Goal: Task Accomplishment & Management: Manage account settings

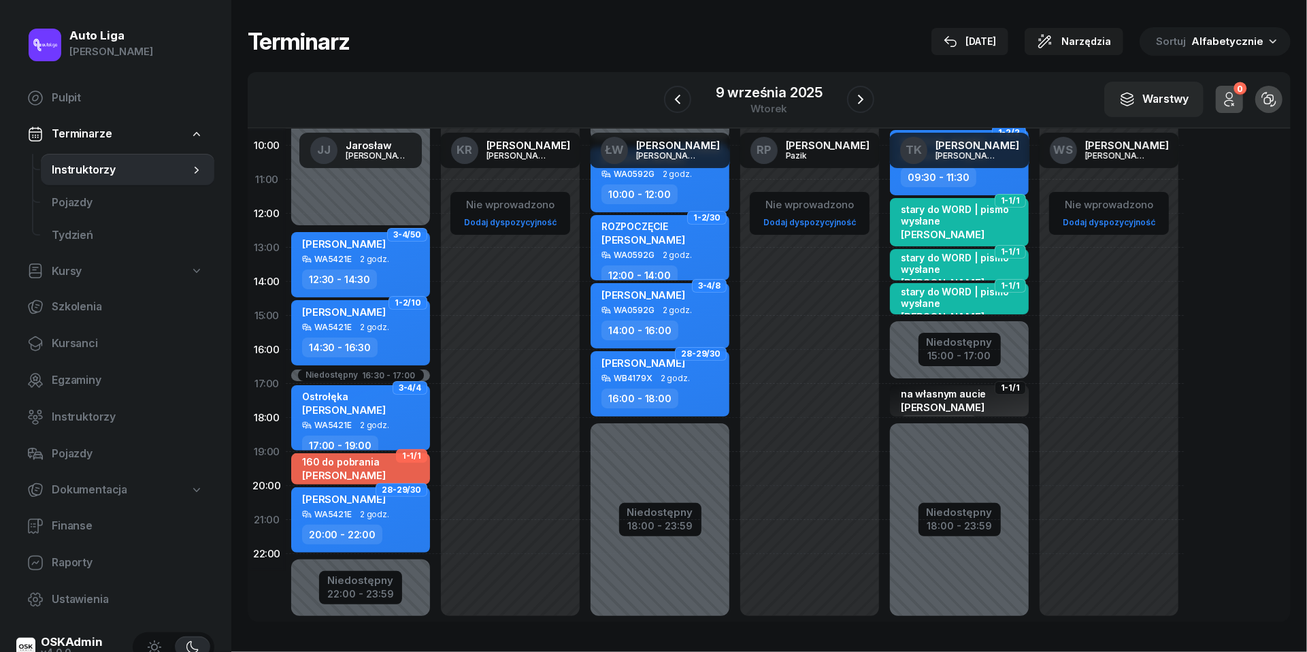
scroll to position [173, 0]
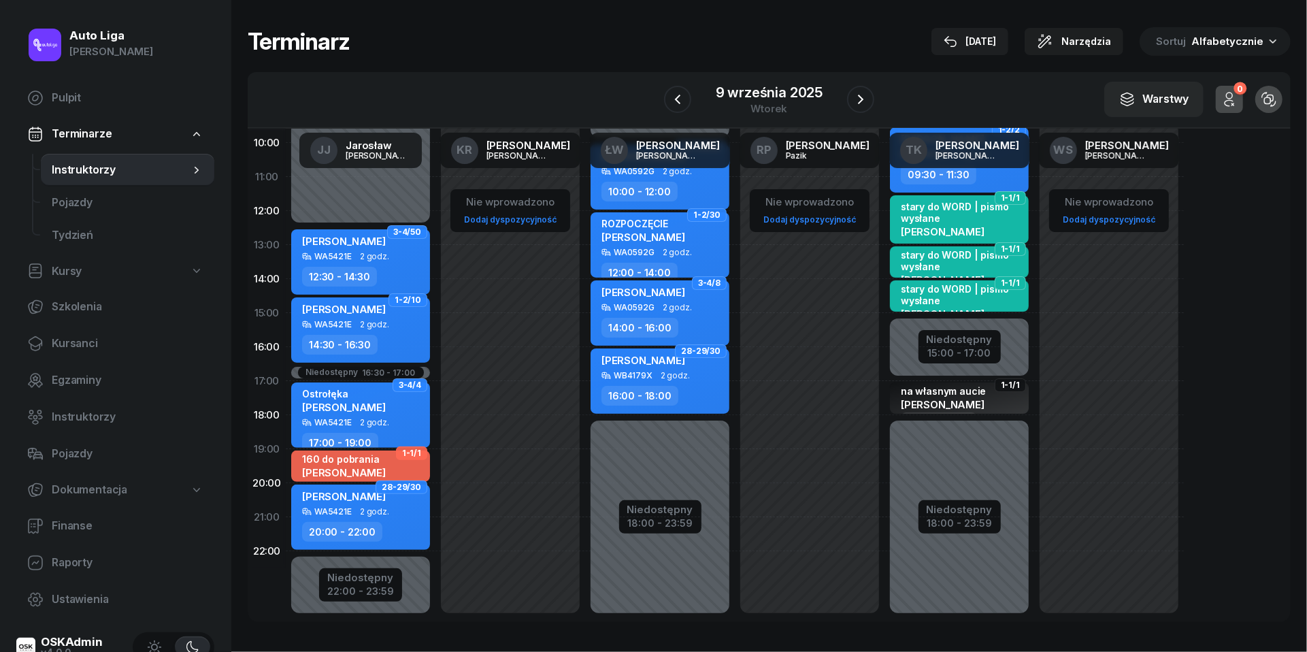
click at [691, 95] on div "9 września 2025 wtorek" at bounding box center [769, 99] width 211 height 39
click at [676, 95] on icon "button" at bounding box center [678, 99] width 16 height 16
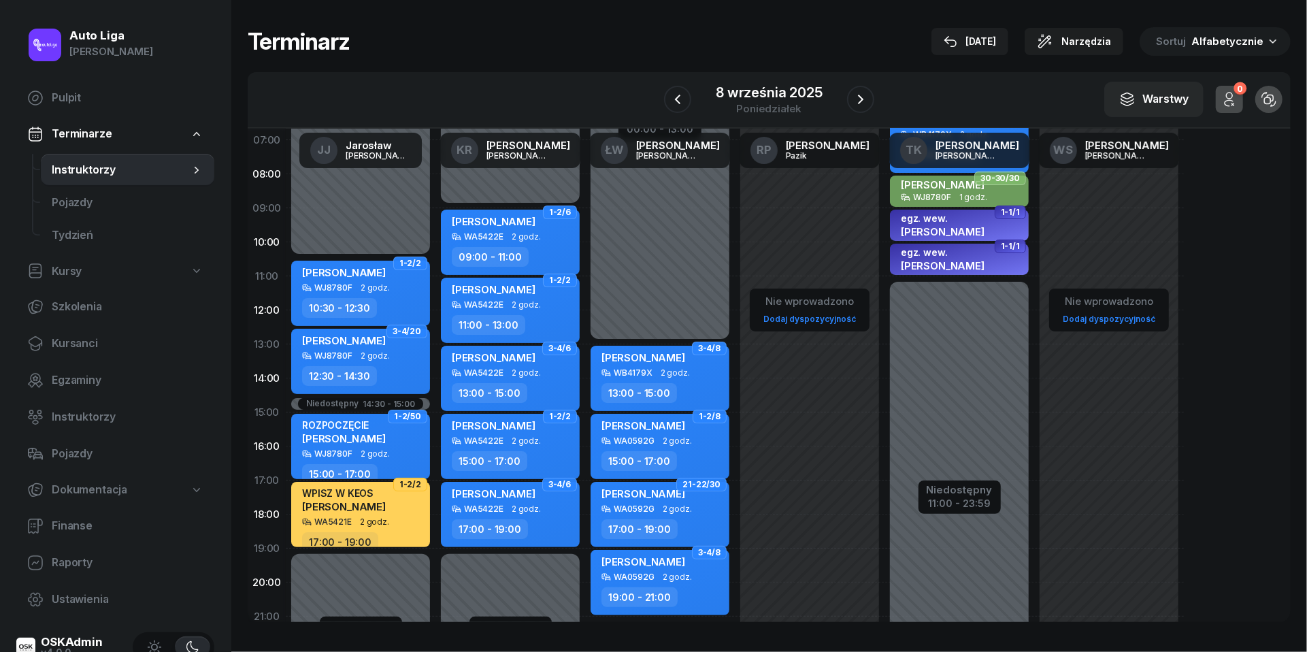
scroll to position [67, 0]
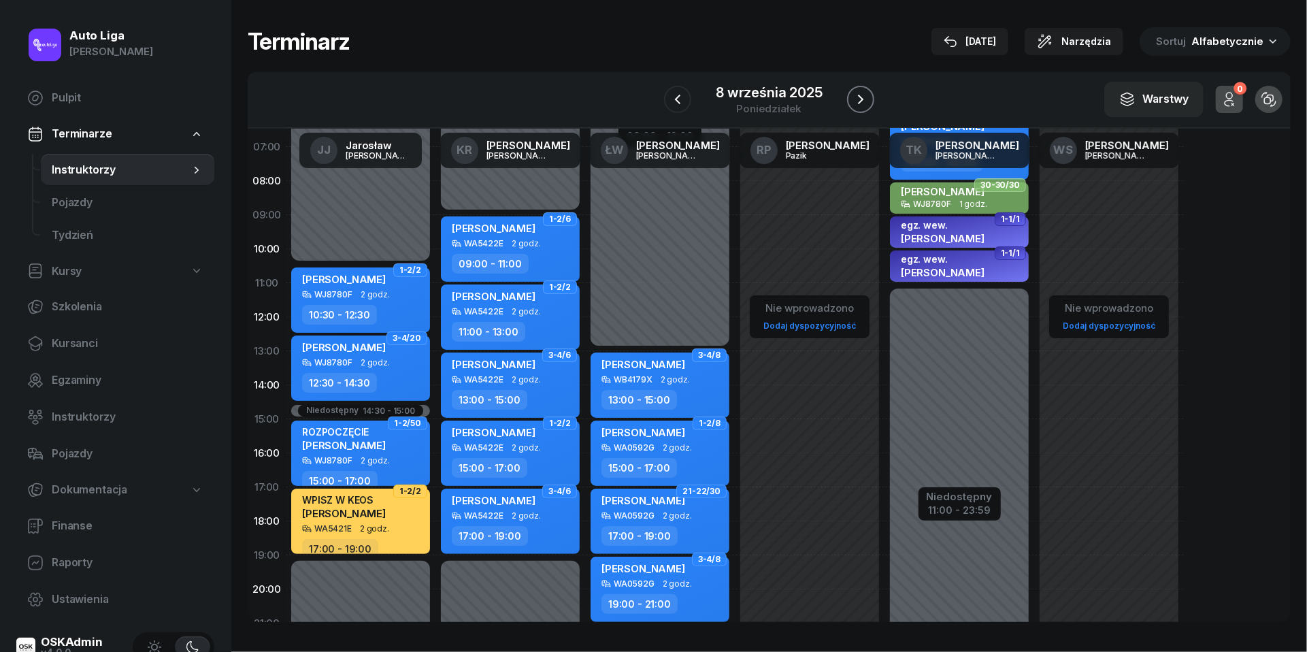
click at [858, 96] on icon "button" at bounding box center [861, 99] width 16 height 16
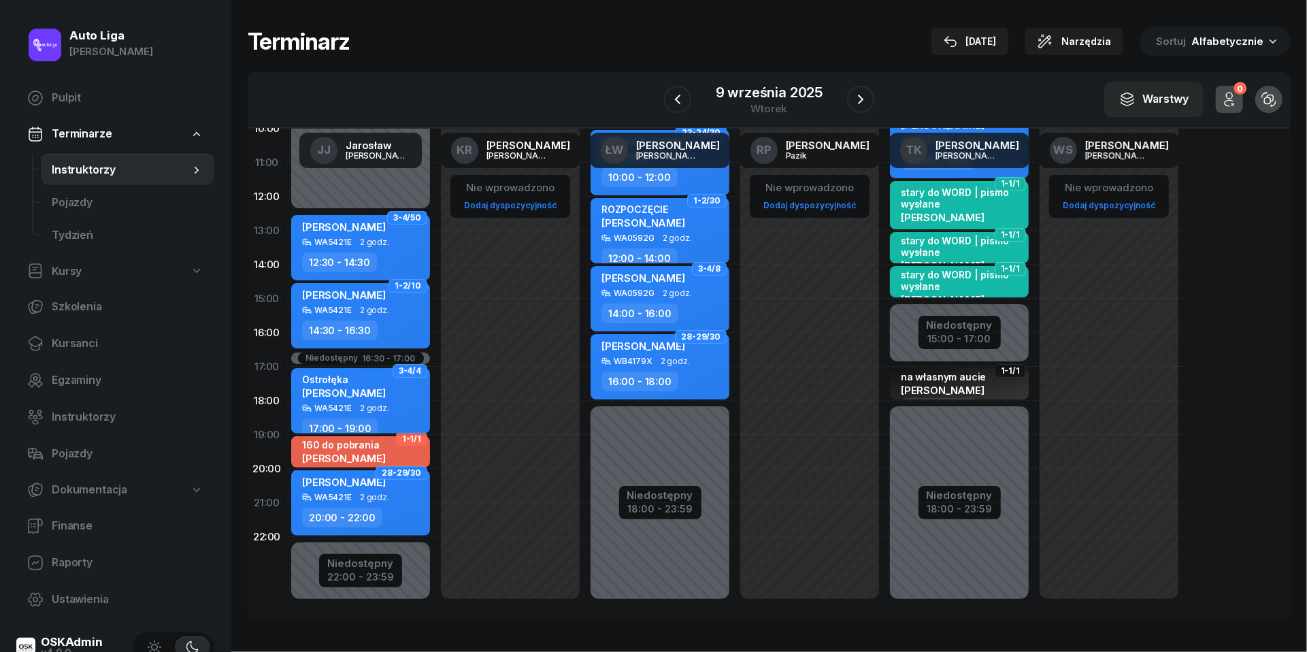
scroll to position [186, 0]
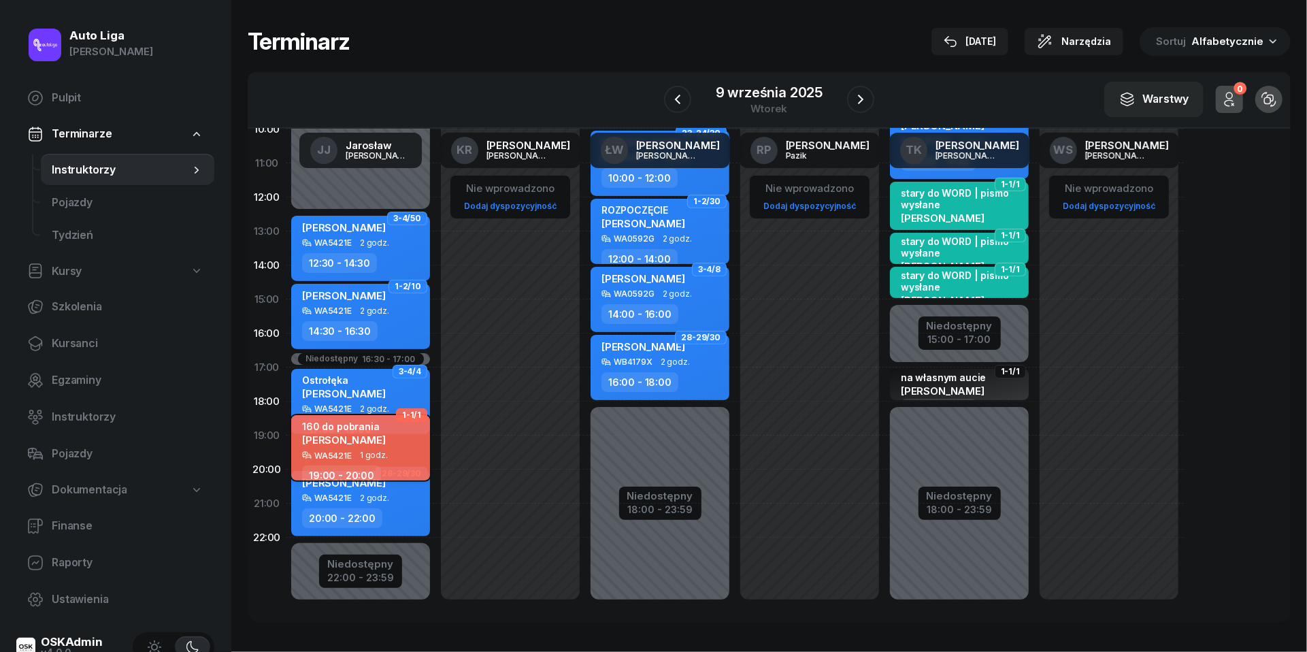
click at [401, 444] on div "160 do pobrania Aneta Grenda" at bounding box center [362, 435] width 120 height 30
select select "19"
select select "20"
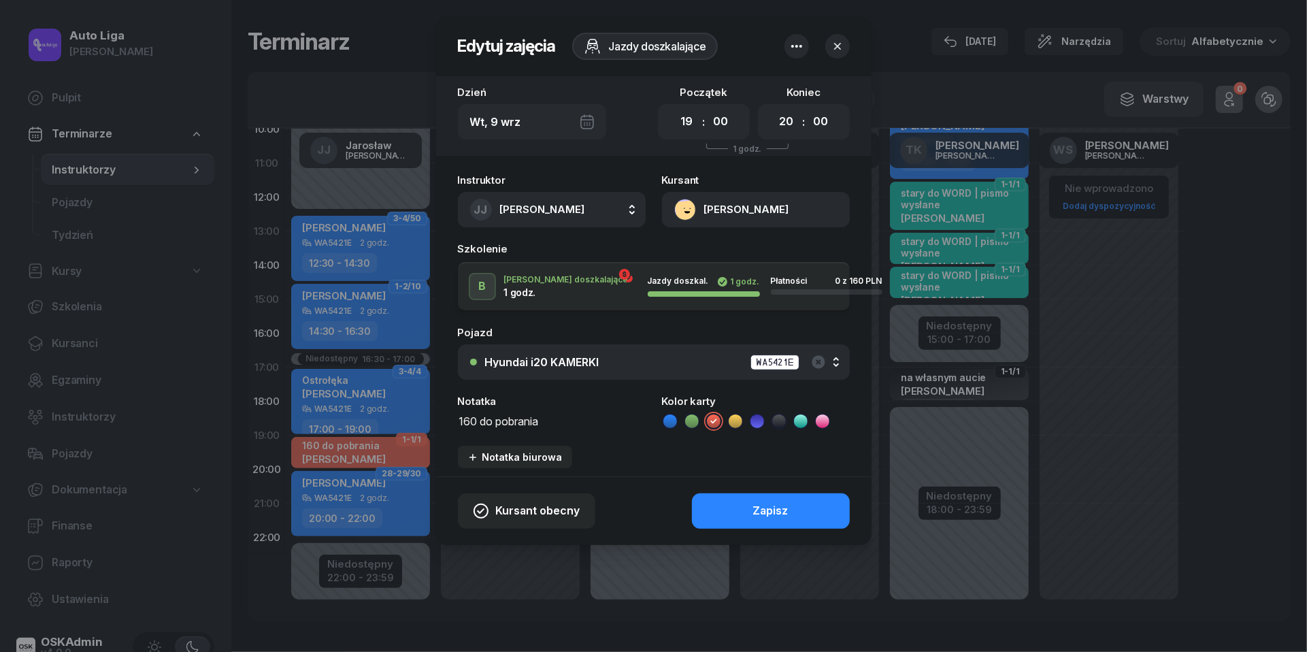
click at [520, 416] on textarea "160 do pobrania" at bounding box center [552, 420] width 188 height 17
click at [755, 507] on div "Zapisz" at bounding box center [770, 511] width 35 height 18
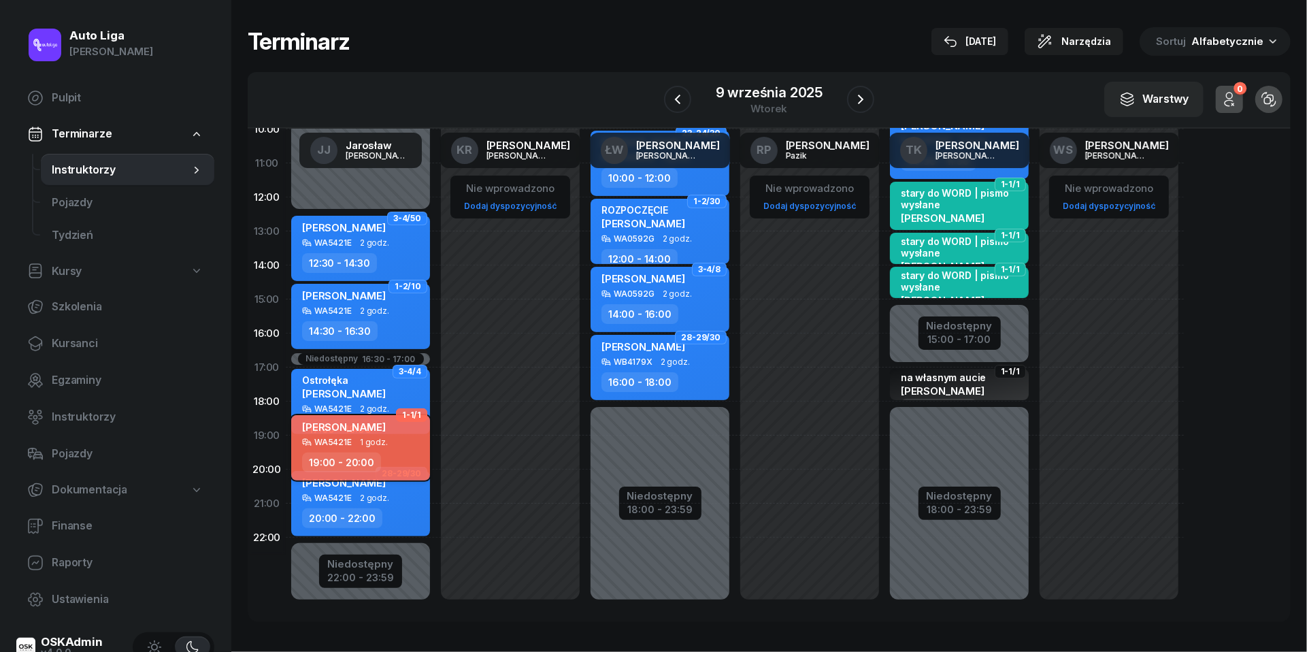
click at [391, 450] on div "Aneta Grenda WA5421E 1 godz. 19:00 - 20:00" at bounding box center [360, 447] width 139 height 65
select select "19"
select select "20"
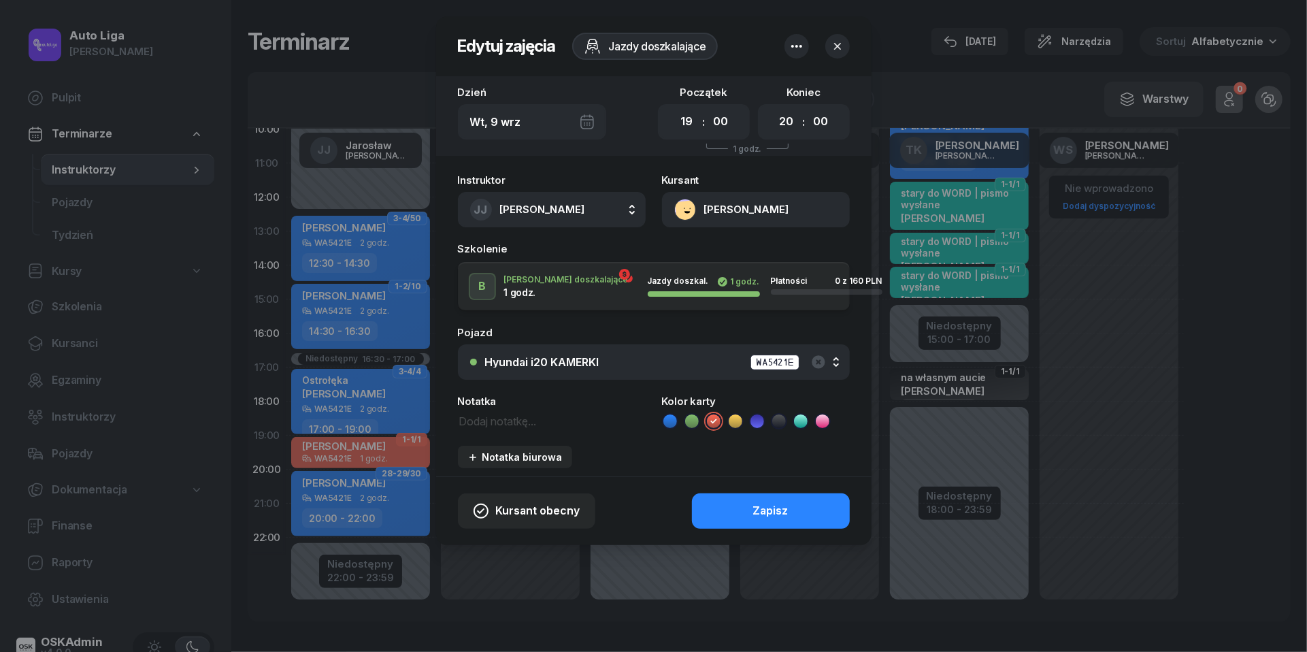
click at [667, 417] on icon at bounding box center [670, 421] width 14 height 14
click at [729, 525] on button "Zapisz" at bounding box center [771, 510] width 158 height 35
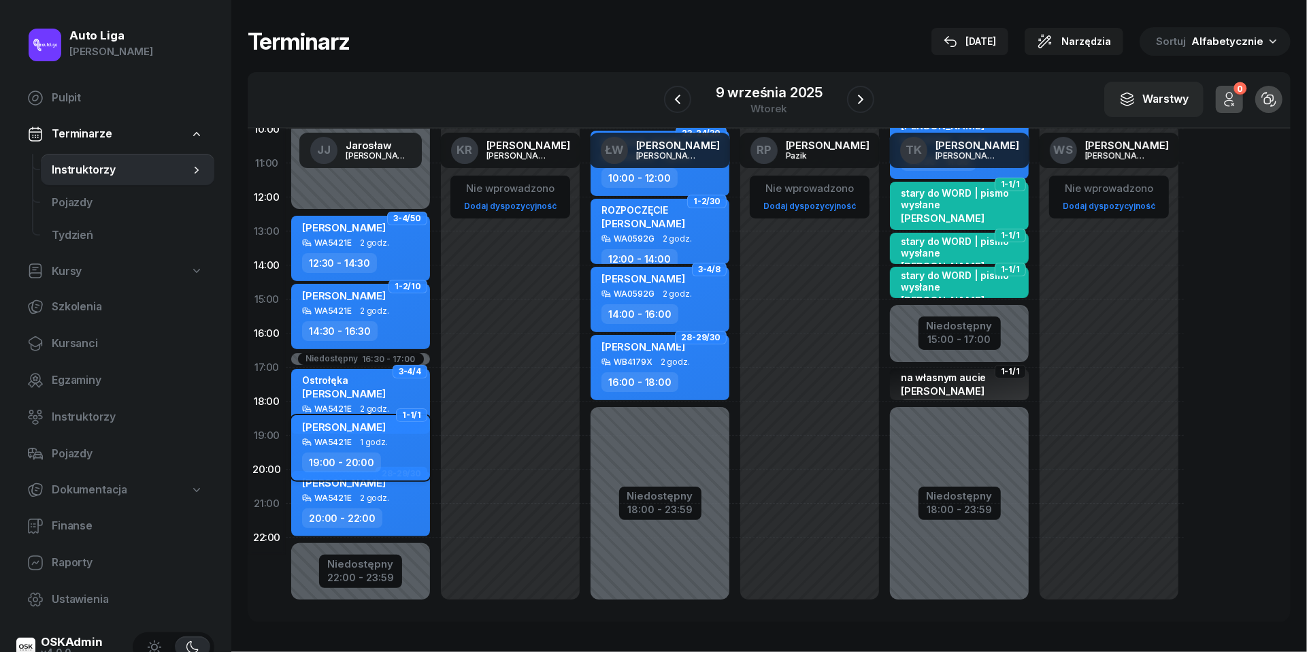
click at [338, 444] on div "WA5421E" at bounding box center [332, 442] width 37 height 9
select select "19"
select select "20"
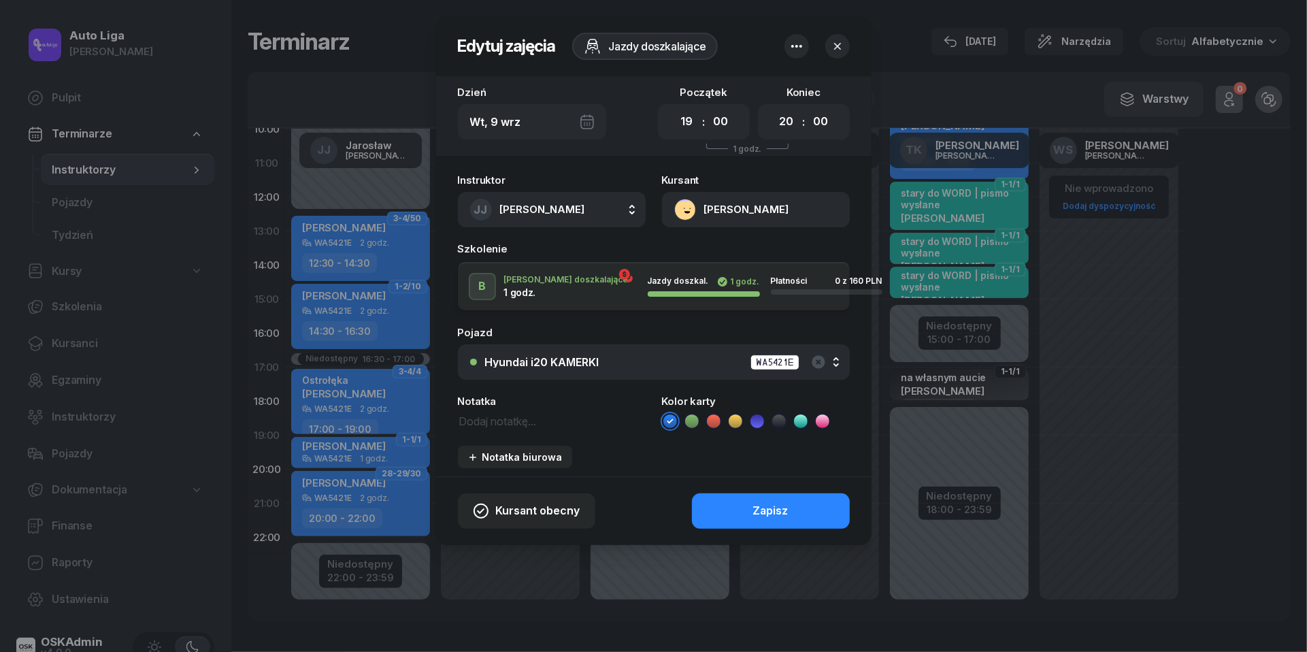
click at [690, 213] on button "Aneta Grenda" at bounding box center [756, 209] width 188 height 35
click at [710, 254] on div "Otwórz profil" at bounding box center [707, 257] width 66 height 18
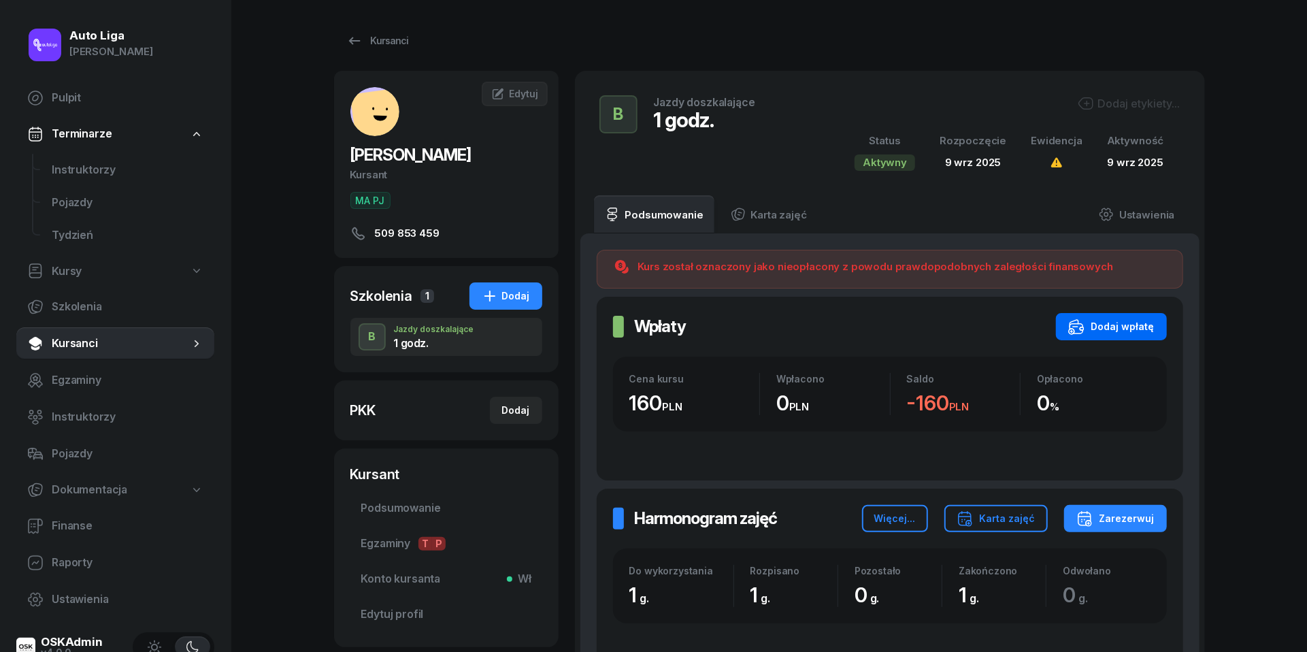
click at [1083, 325] on icon "button" at bounding box center [1076, 326] width 16 height 16
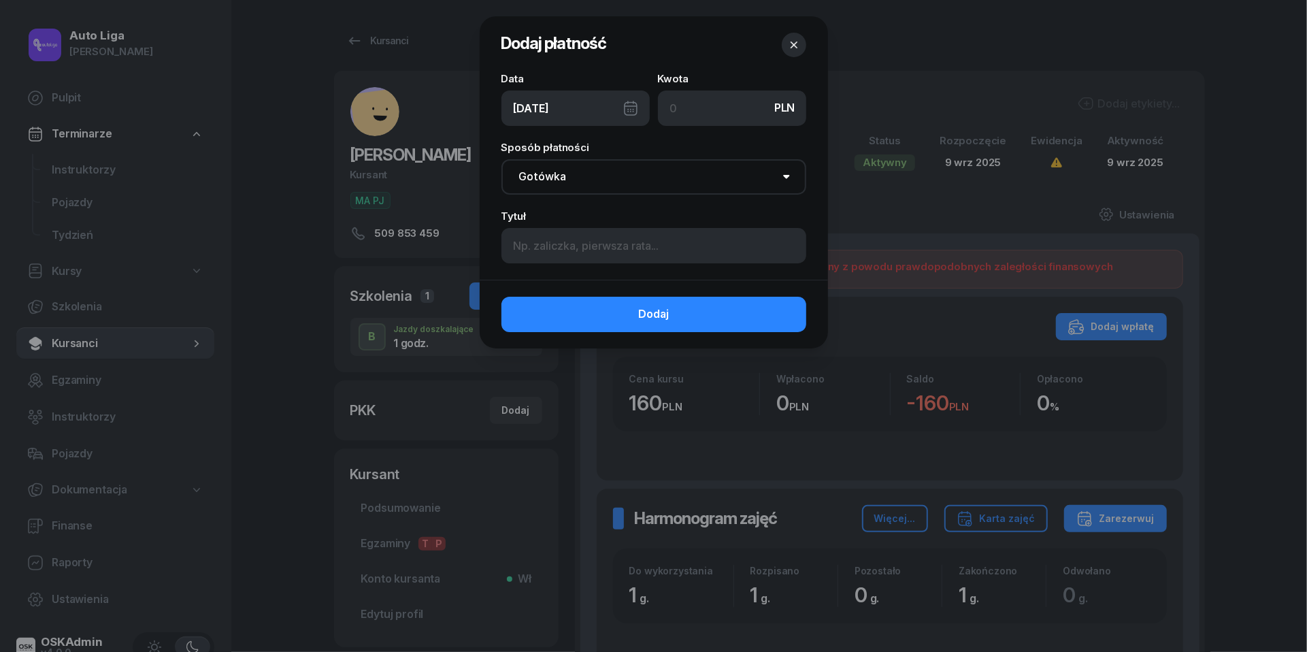
click at [632, 109] on div "10/09/2025" at bounding box center [575, 107] width 148 height 35
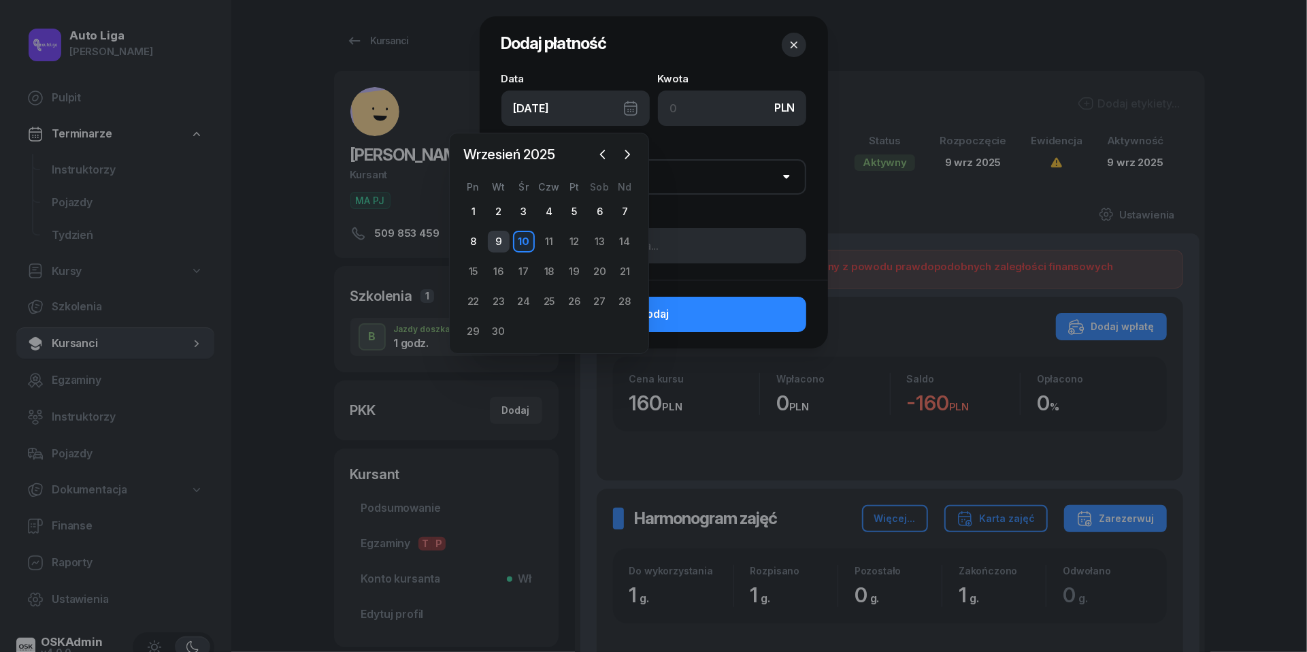
click at [499, 235] on div "9" at bounding box center [499, 242] width 22 height 22
type input "09/09/2025"
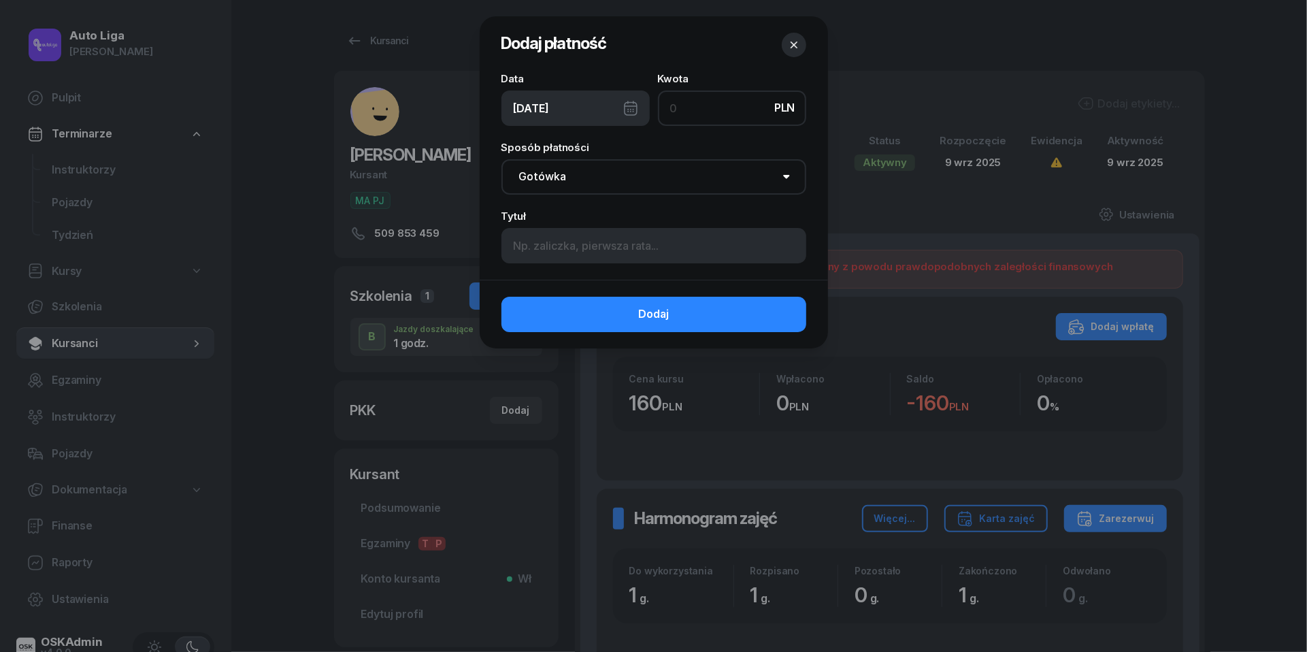
click at [716, 104] on input at bounding box center [732, 107] width 148 height 35
type input "160"
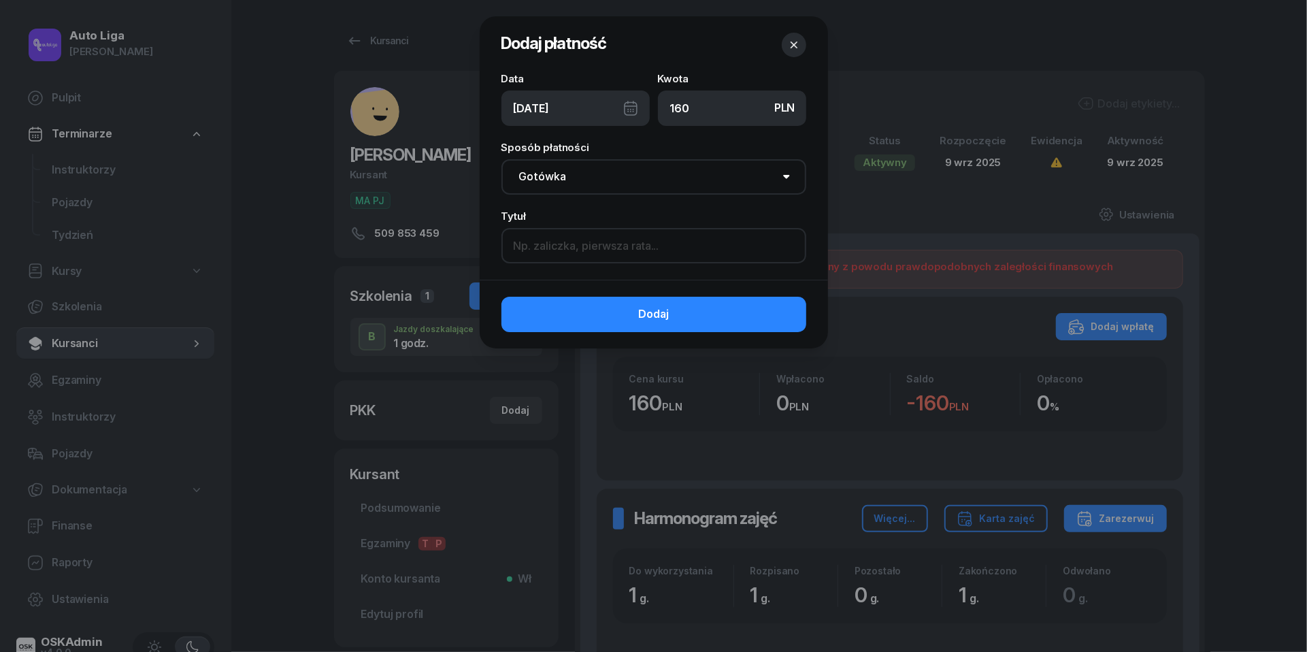
click at [714, 243] on input at bounding box center [653, 245] width 305 height 35
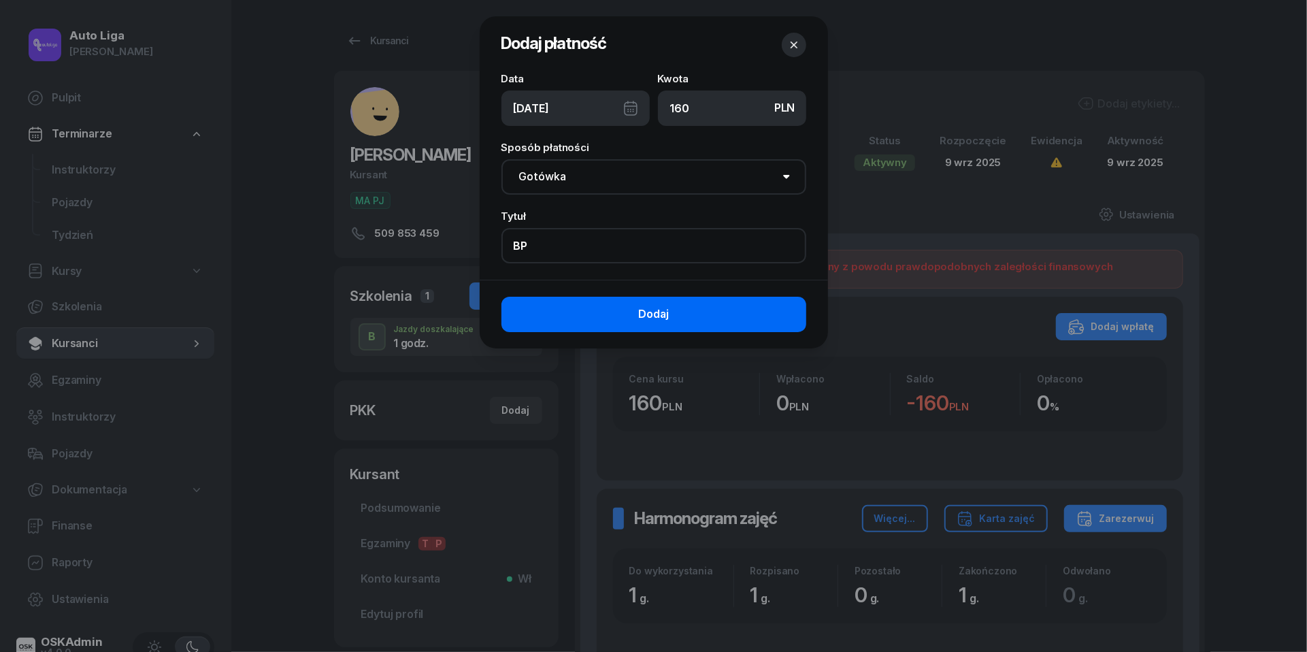
type input "BP"
click at [727, 313] on button "Dodaj" at bounding box center [653, 314] width 305 height 35
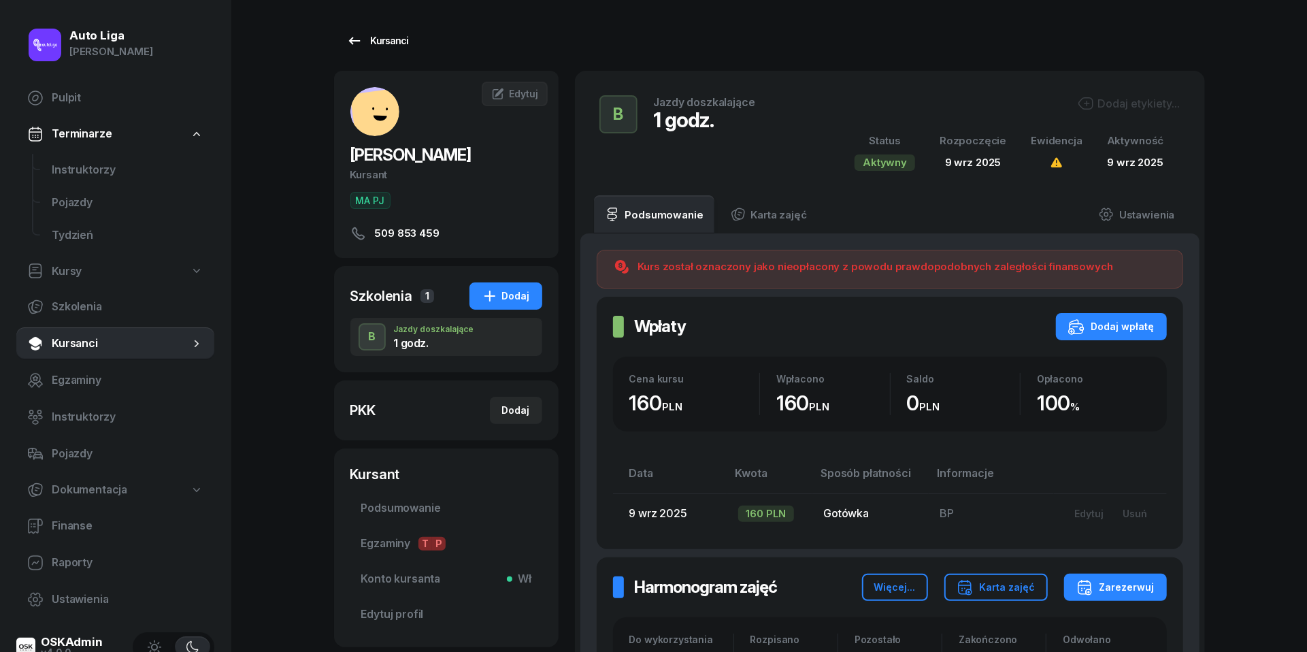
click at [357, 44] on icon at bounding box center [354, 41] width 16 height 16
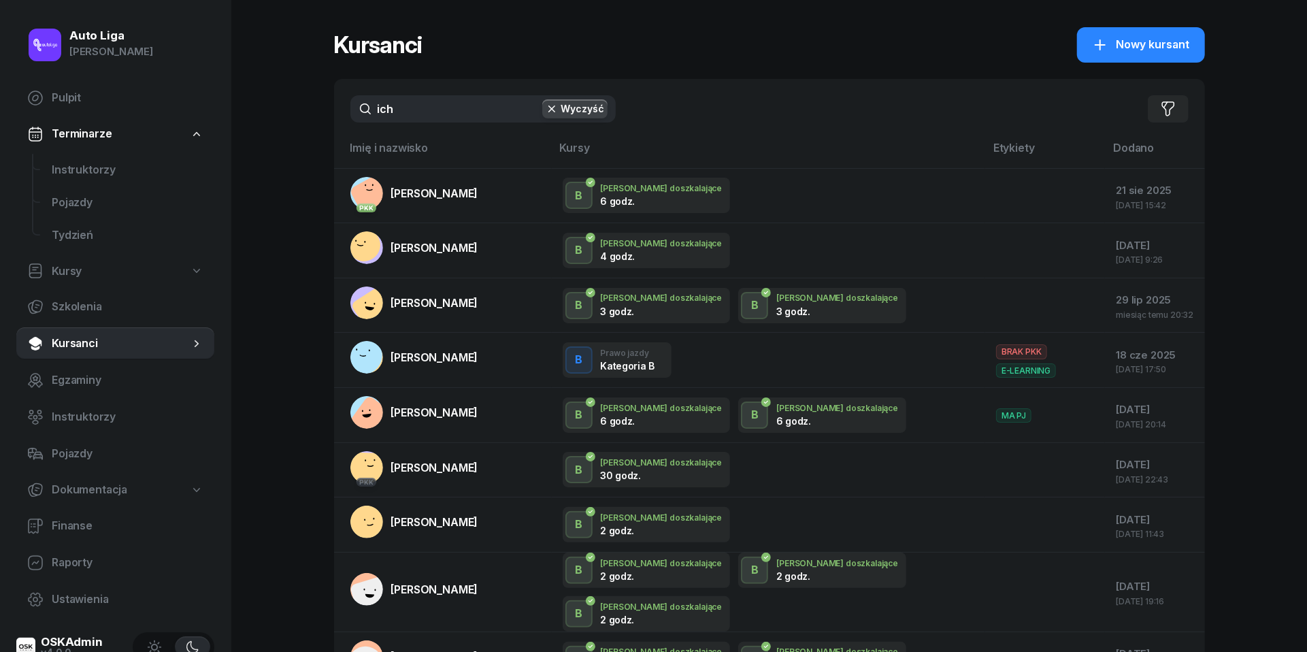
click at [69, 340] on span "Kursanci" at bounding box center [121, 344] width 138 height 18
click at [426, 118] on input "ich" at bounding box center [482, 108] width 265 height 27
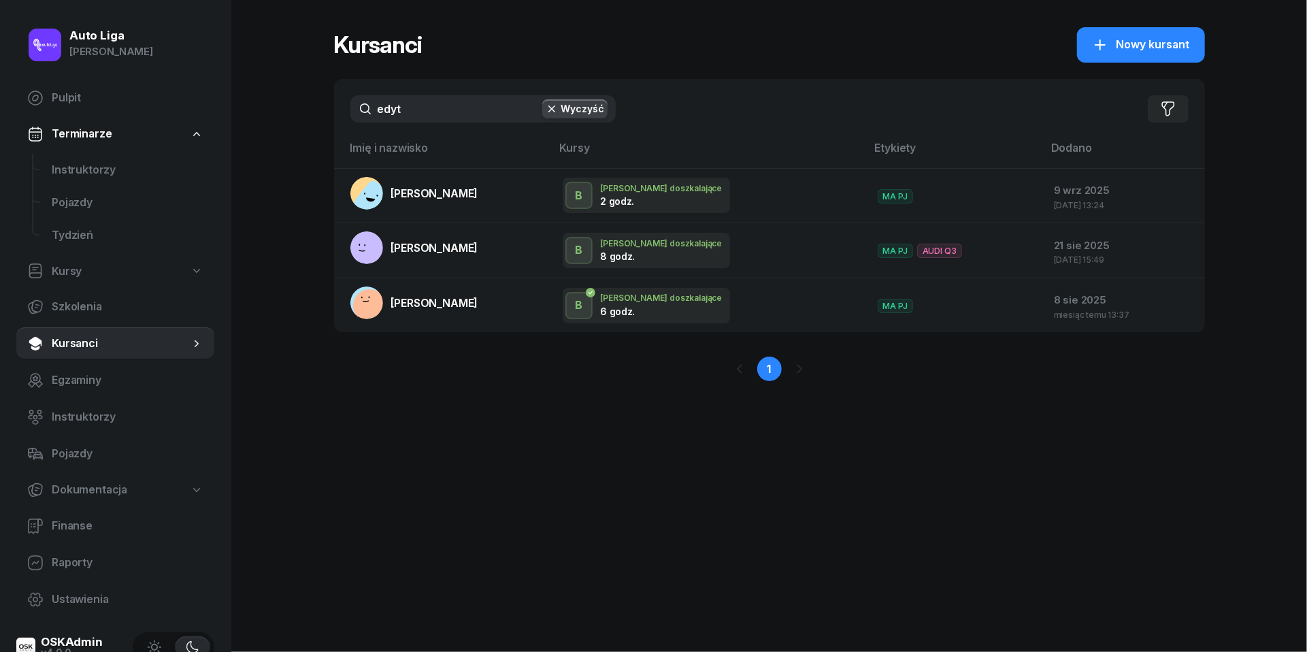
type input "Edyt"
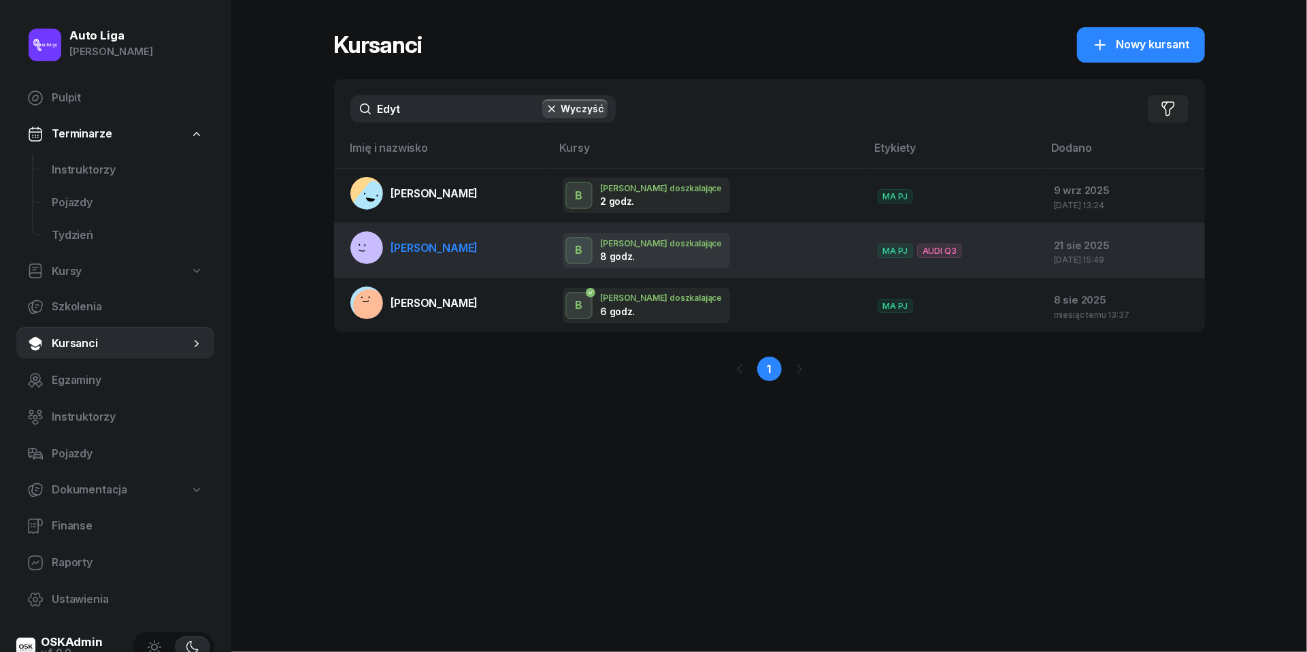
drag, startPoint x: 426, startPoint y: 140, endPoint x: 430, endPoint y: 248, distance: 107.6
click at [430, 248] on span "[PERSON_NAME]" at bounding box center [434, 248] width 87 height 14
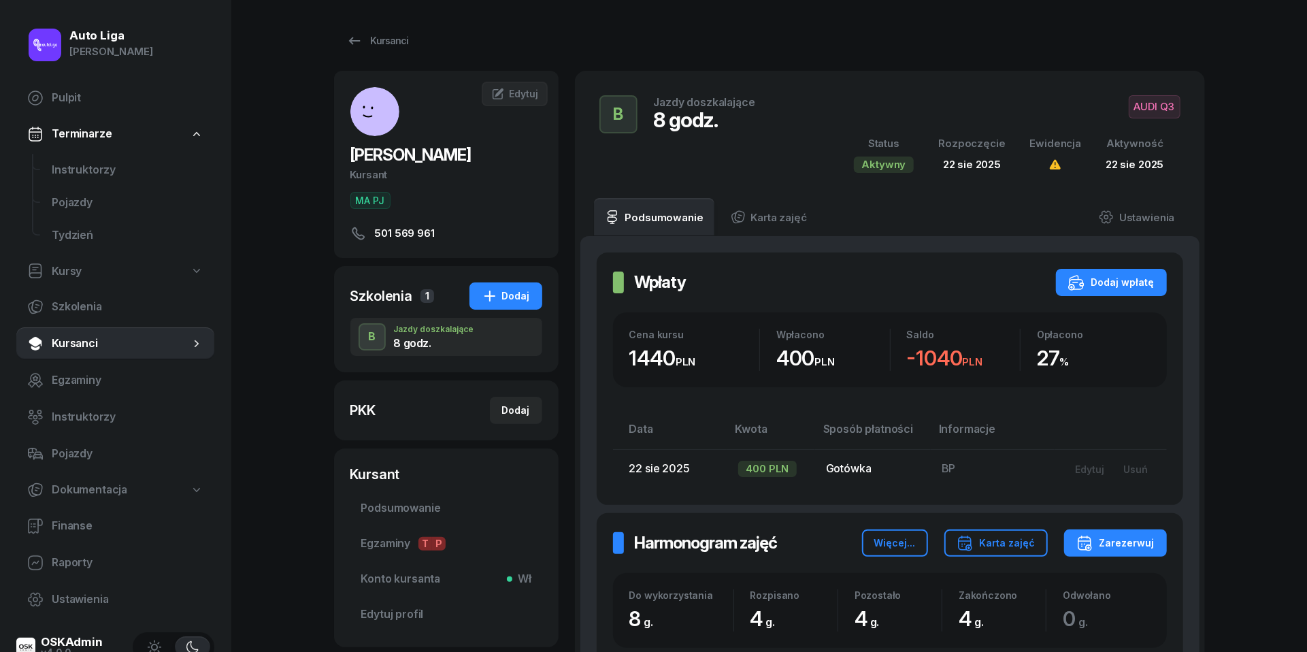
scroll to position [19, 0]
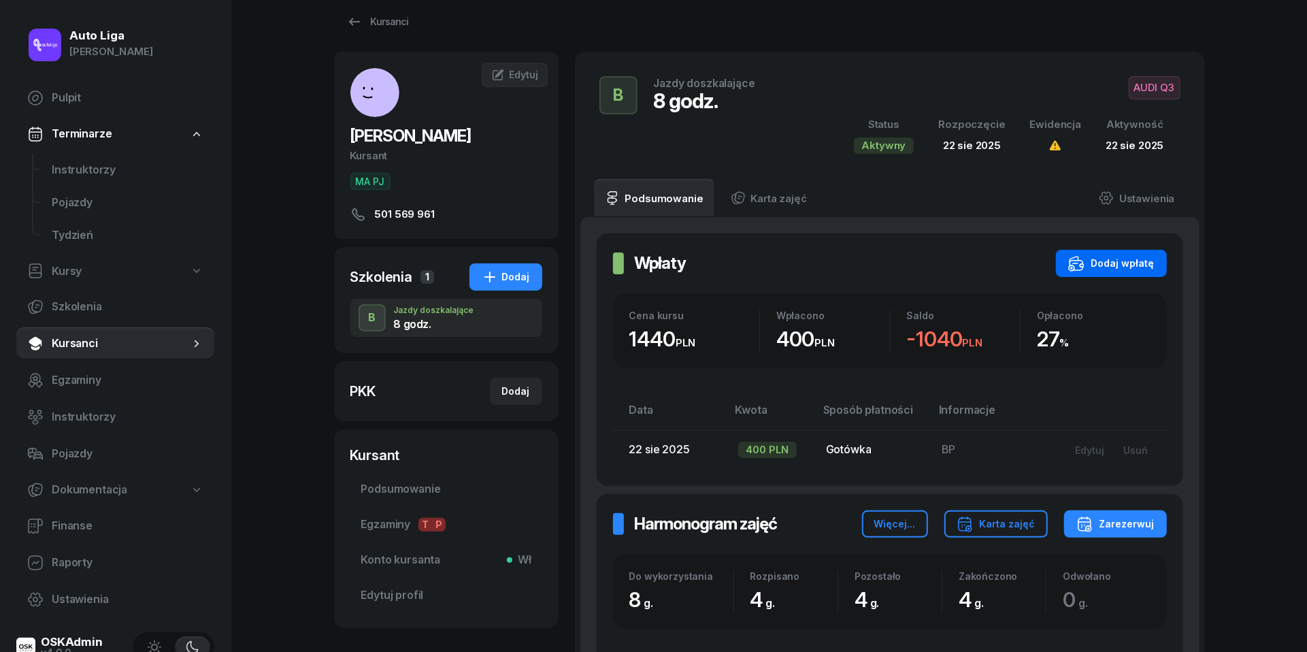
click at [1140, 256] on div "Dodaj wpłatę" at bounding box center [1111, 263] width 86 height 16
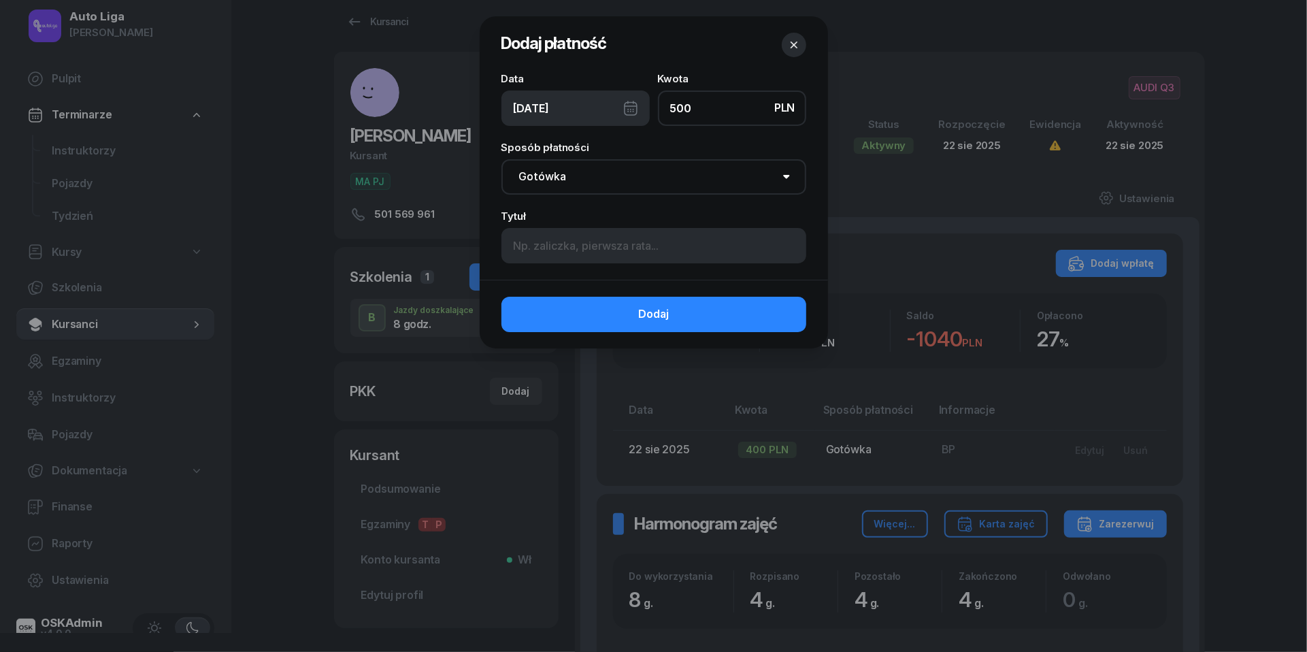
type input "500"
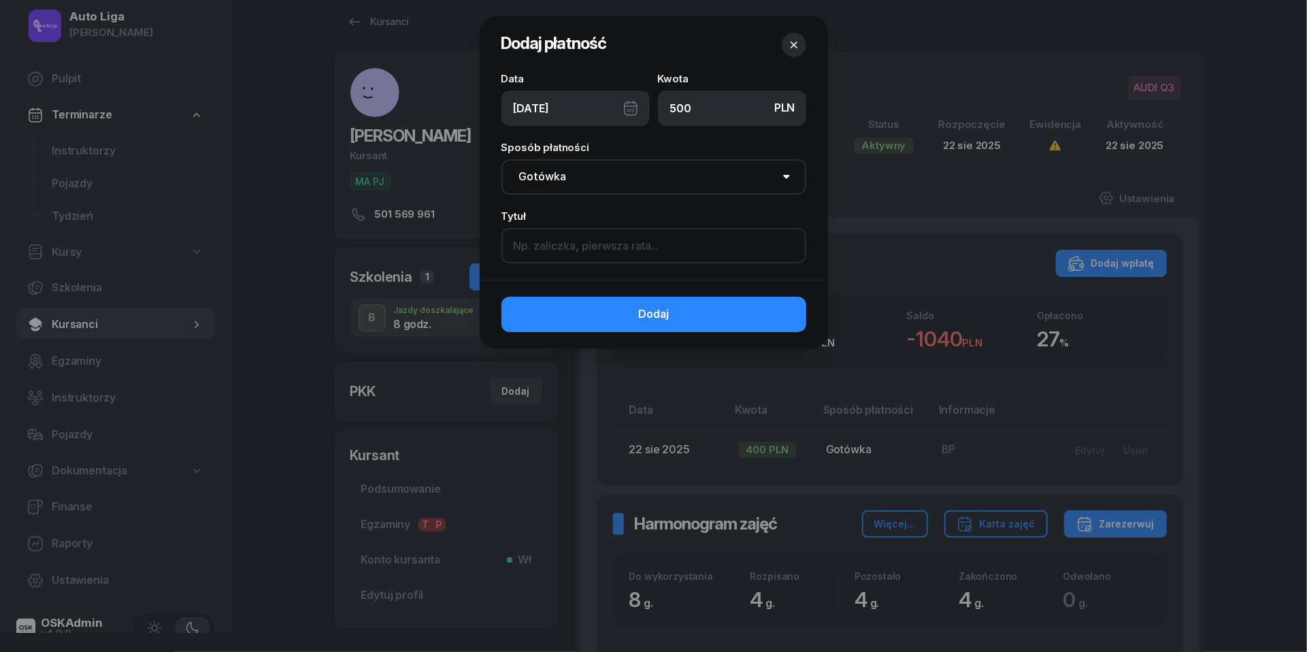
click at [575, 248] on input at bounding box center [653, 245] width 305 height 35
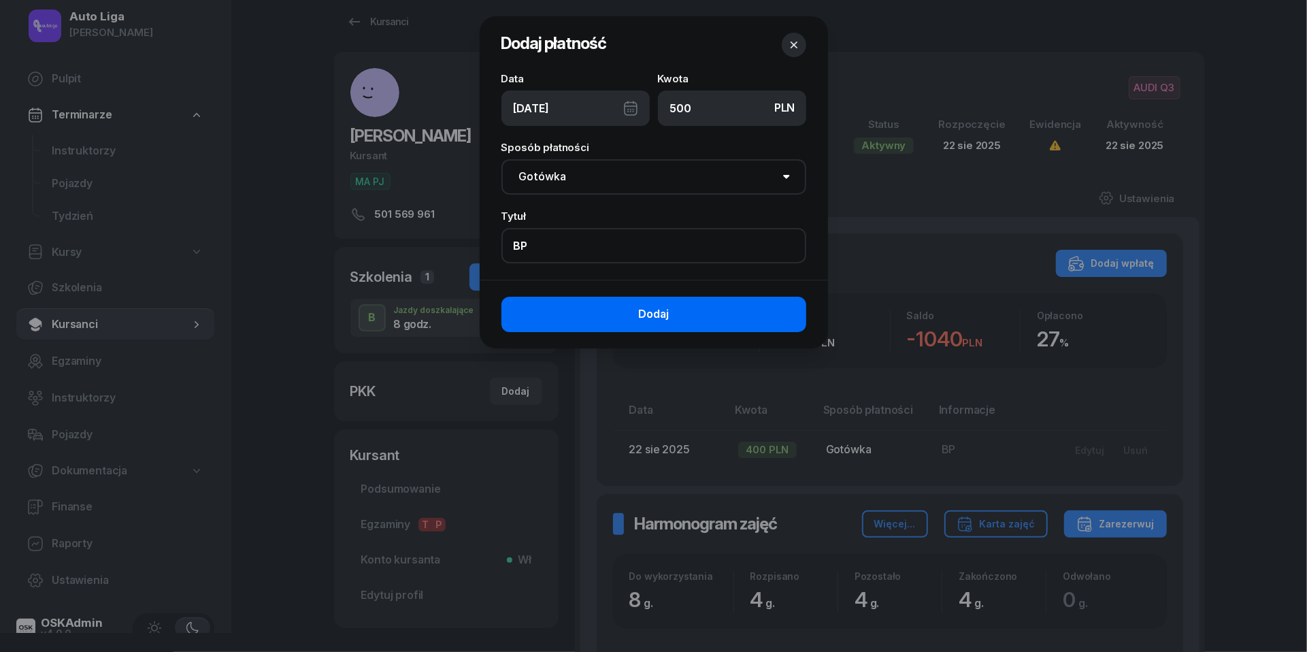
type input "BP"
click at [595, 314] on button "Dodaj" at bounding box center [653, 314] width 305 height 35
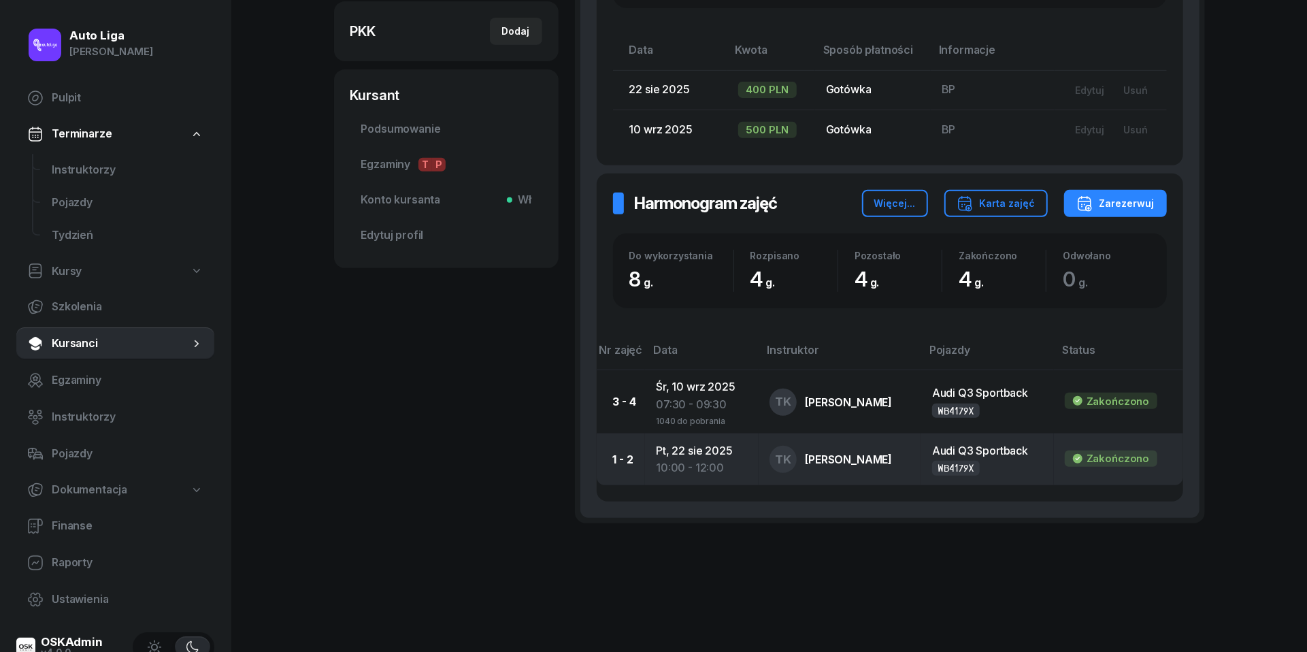
scroll to position [378, 0]
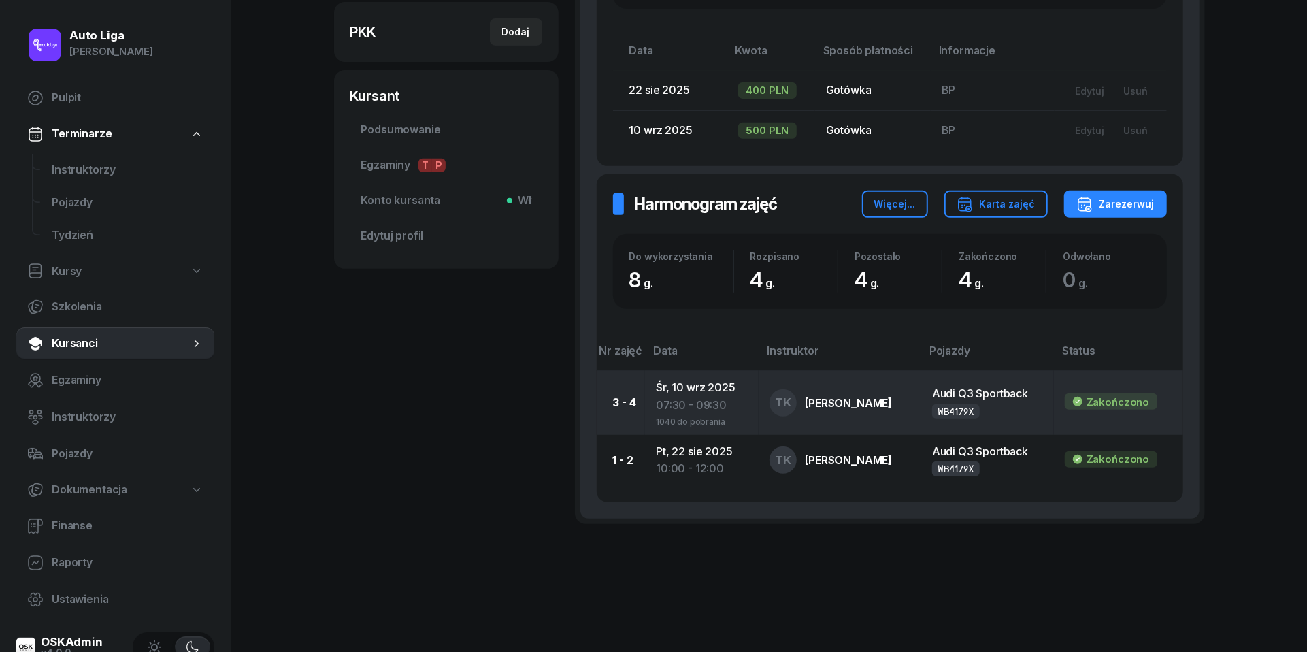
click at [695, 406] on div "07:30 - 09:30" at bounding box center [702, 406] width 92 height 18
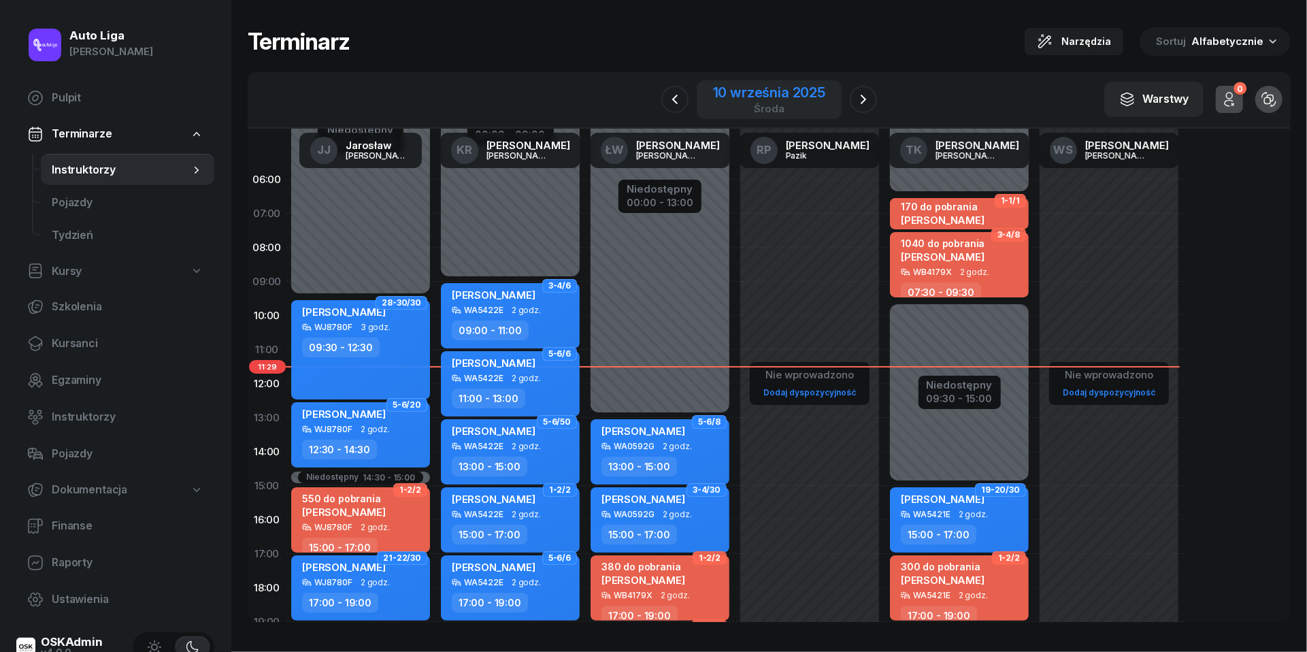
click at [758, 97] on div "10 września 2025" at bounding box center [769, 93] width 112 height 14
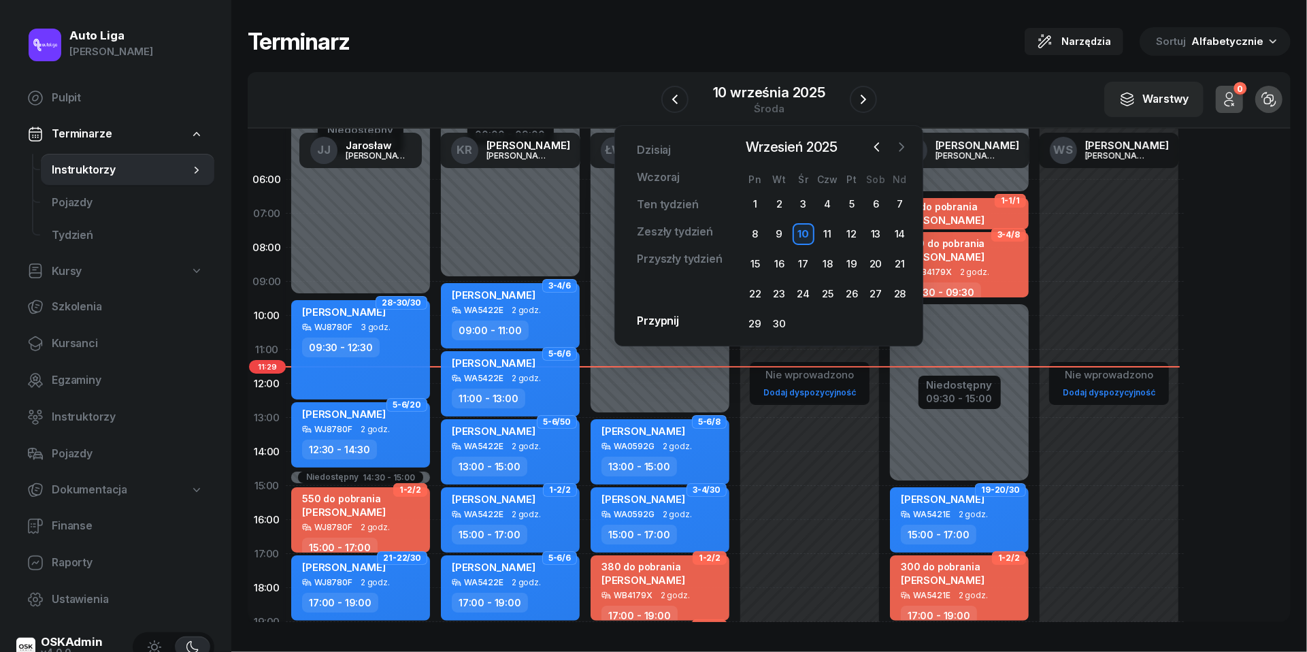
click at [904, 144] on icon "button" at bounding box center [902, 147] width 14 height 14
click at [798, 197] on div "1" at bounding box center [804, 204] width 22 height 22
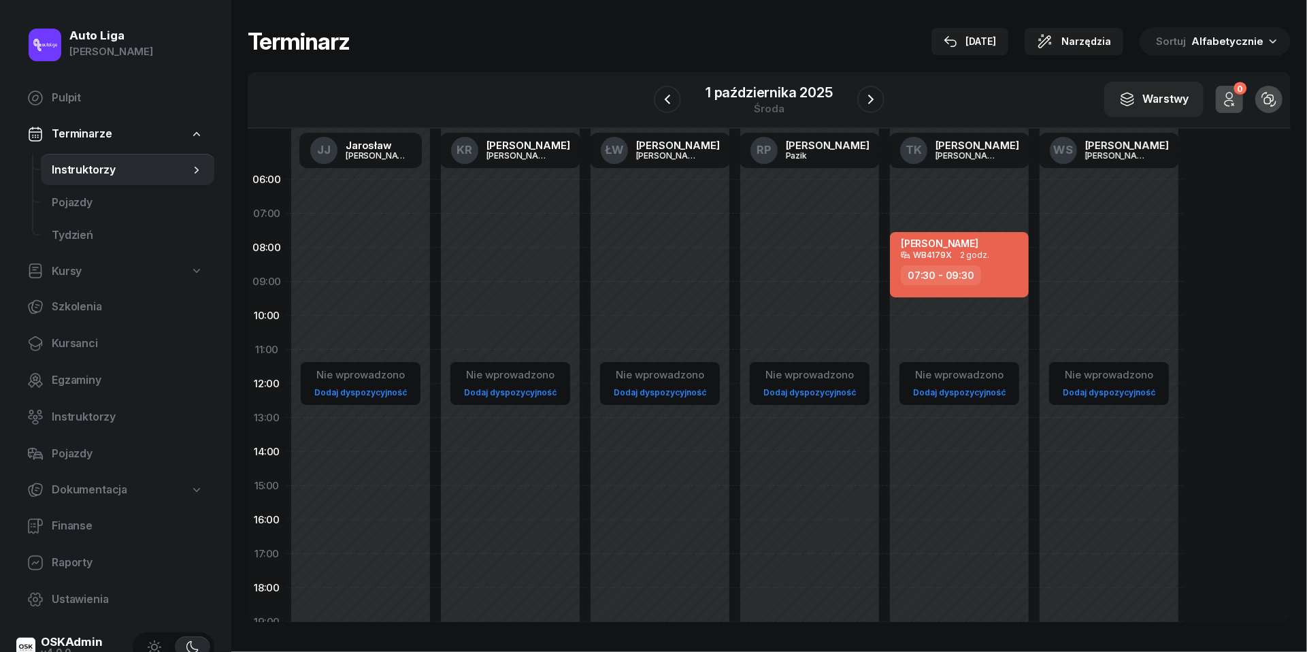
click at [954, 387] on link "Dodaj dyspozycyjność" at bounding box center [959, 392] width 103 height 16
select select "08"
select select "16"
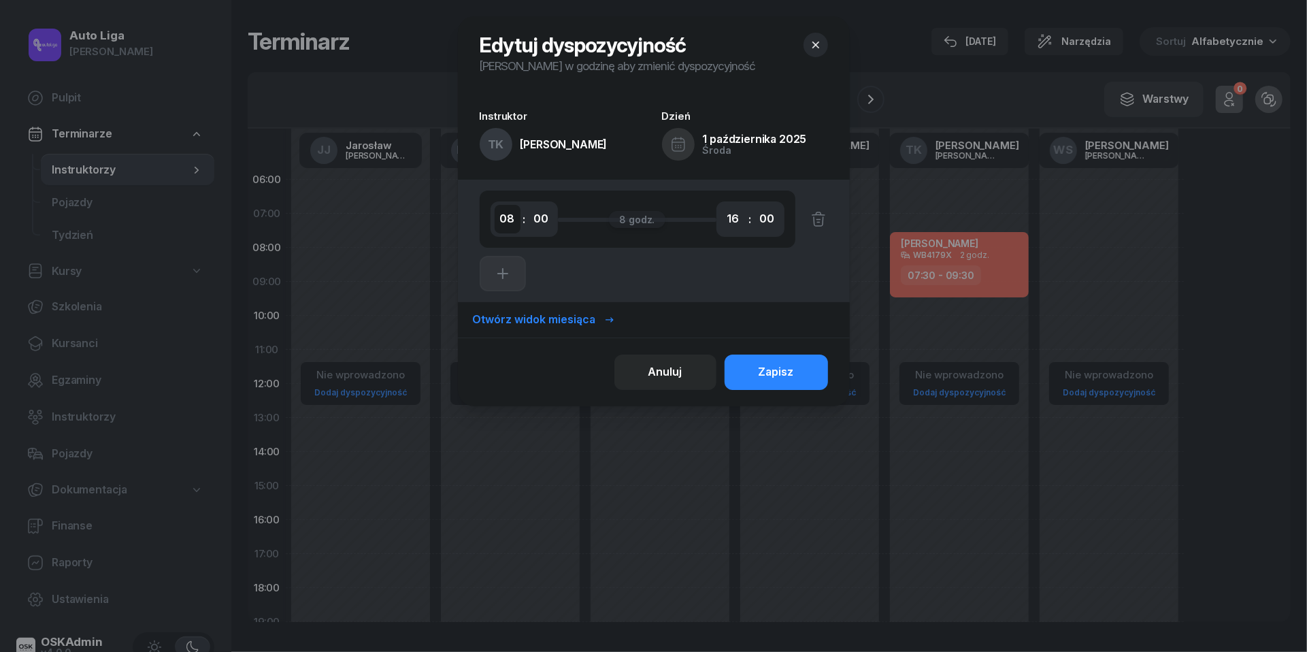
select select "07"
select select "30"
select select "09"
select select "30"
click at [787, 377] on div "Zapisz" at bounding box center [776, 372] width 35 height 18
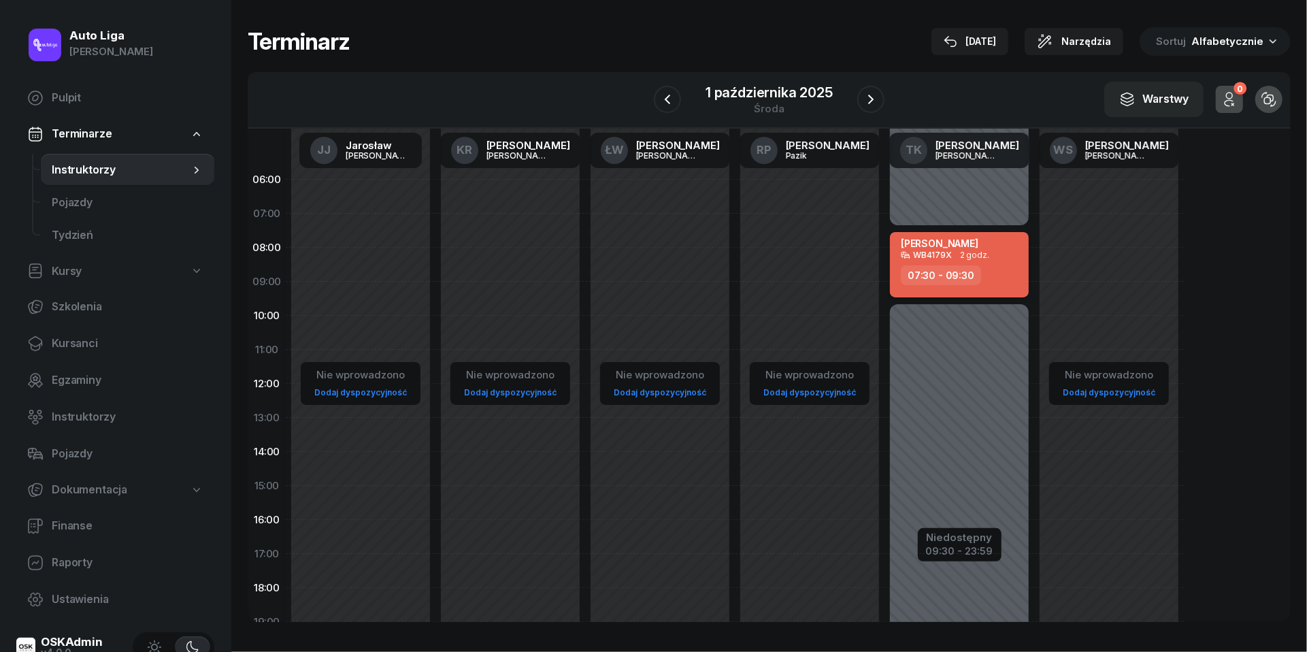
click at [931, 260] on div "Edyta Zaniewicz WB4179X 2 godz. 07:30 - 09:30" at bounding box center [959, 264] width 139 height 65
select select "07"
select select "30"
select select "09"
select select "30"
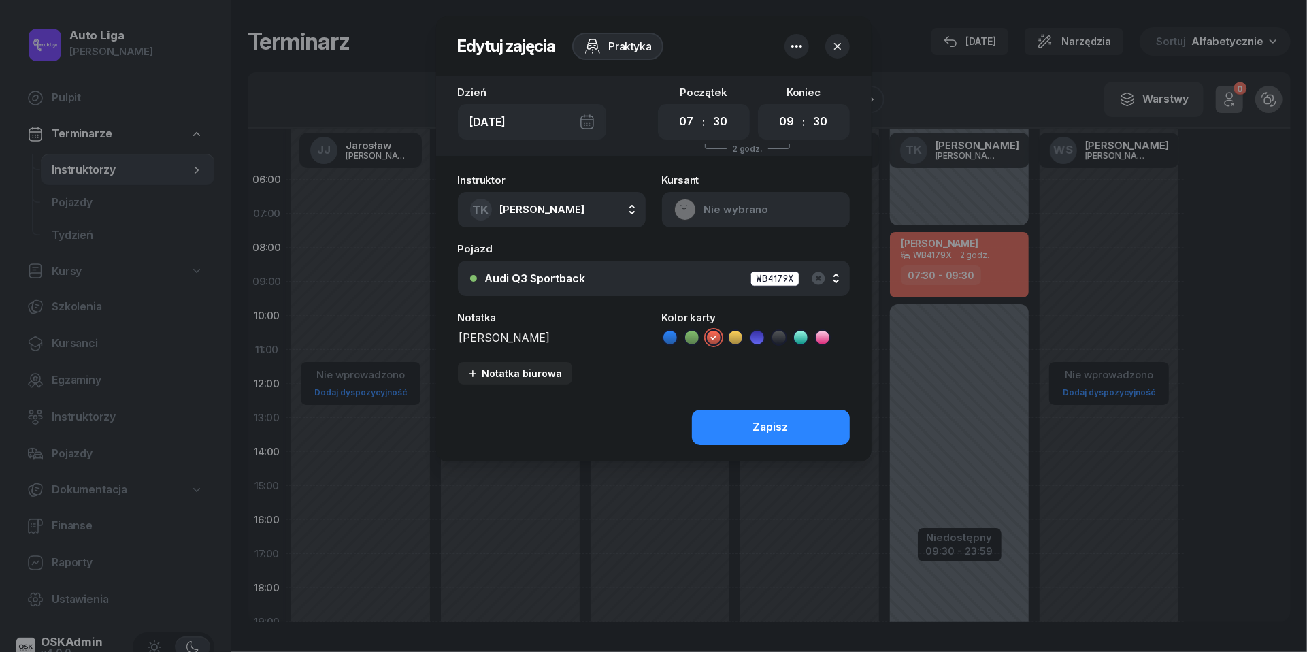
click at [804, 45] on button "button" at bounding box center [797, 46] width 24 height 24
click at [798, 79] on link "Usuń" at bounding box center [790, 88] width 178 height 34
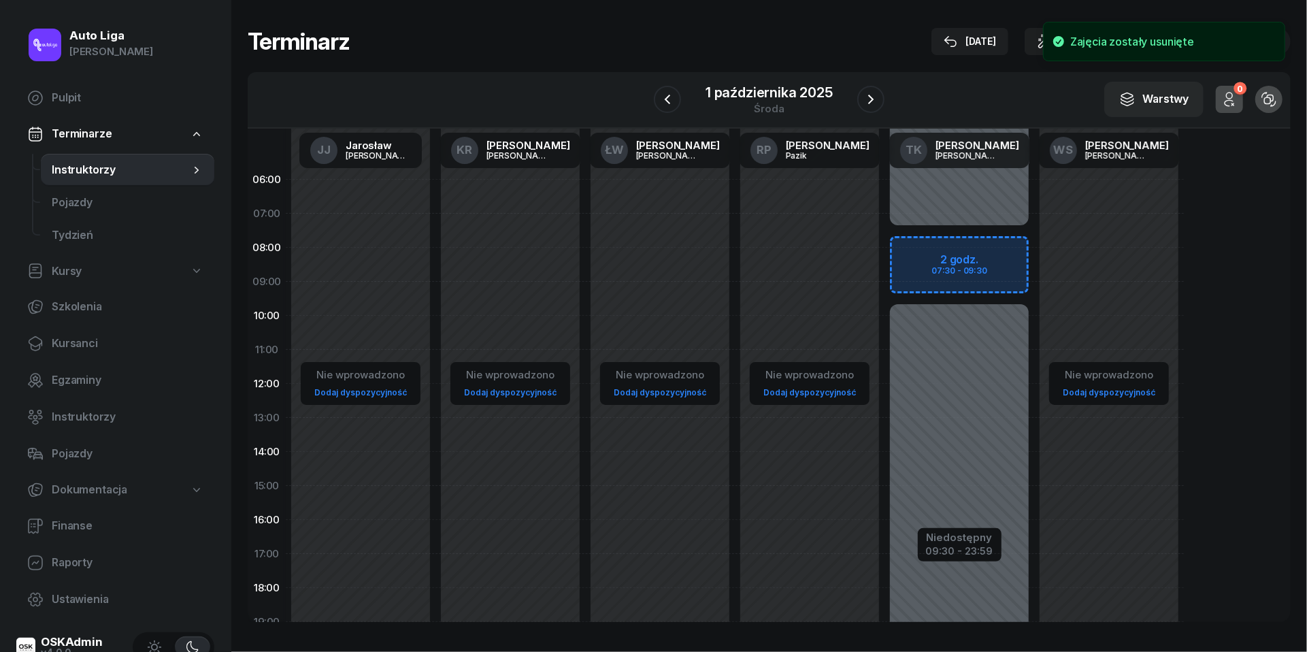
click at [929, 244] on div "Niedostępny 00:00 - 07:30 Niedostępny 09:30 - 23:59 2 godz. 07:30 - 09:30" at bounding box center [960, 486] width 150 height 646
select select "07"
select select "09"
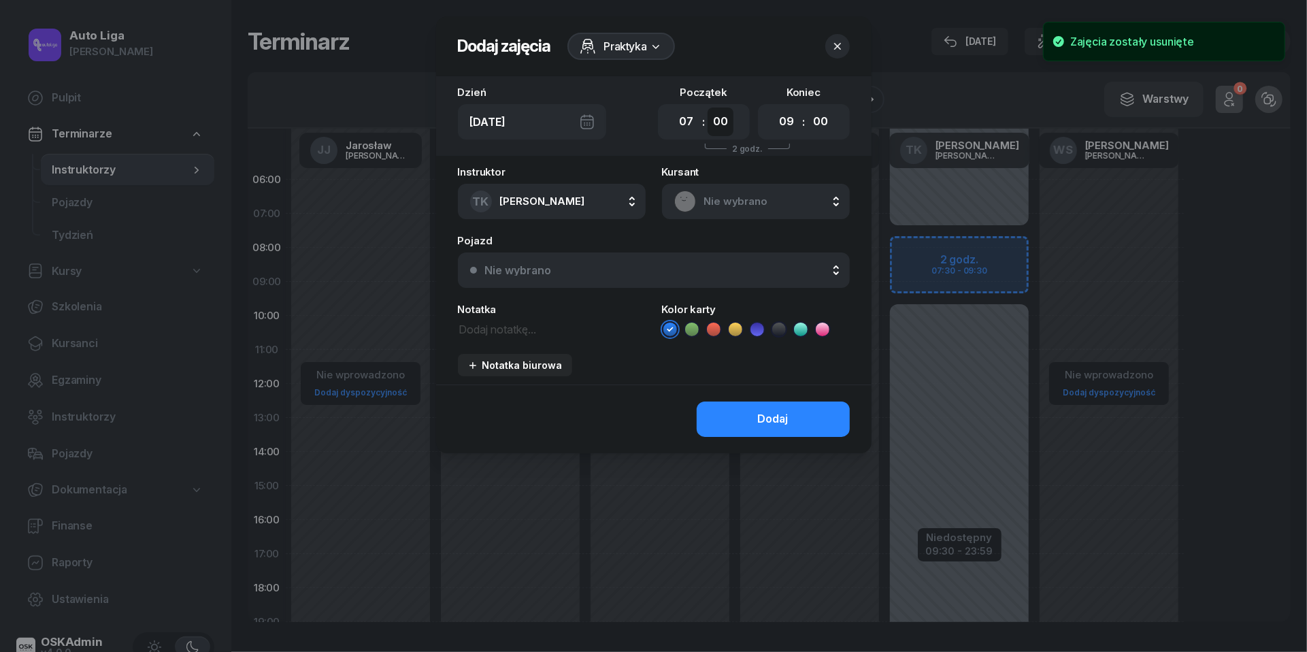
select select "30"
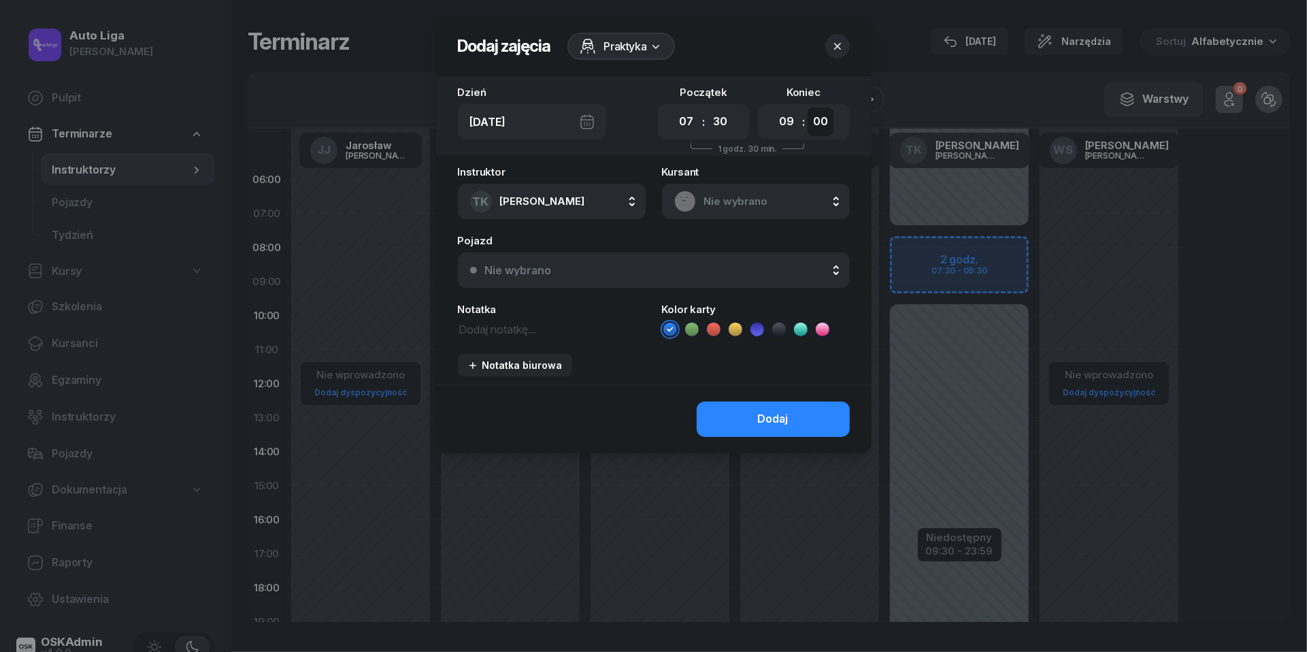
select select "30"
click at [736, 200] on span "Nie wybrano" at bounding box center [770, 202] width 133 height 18
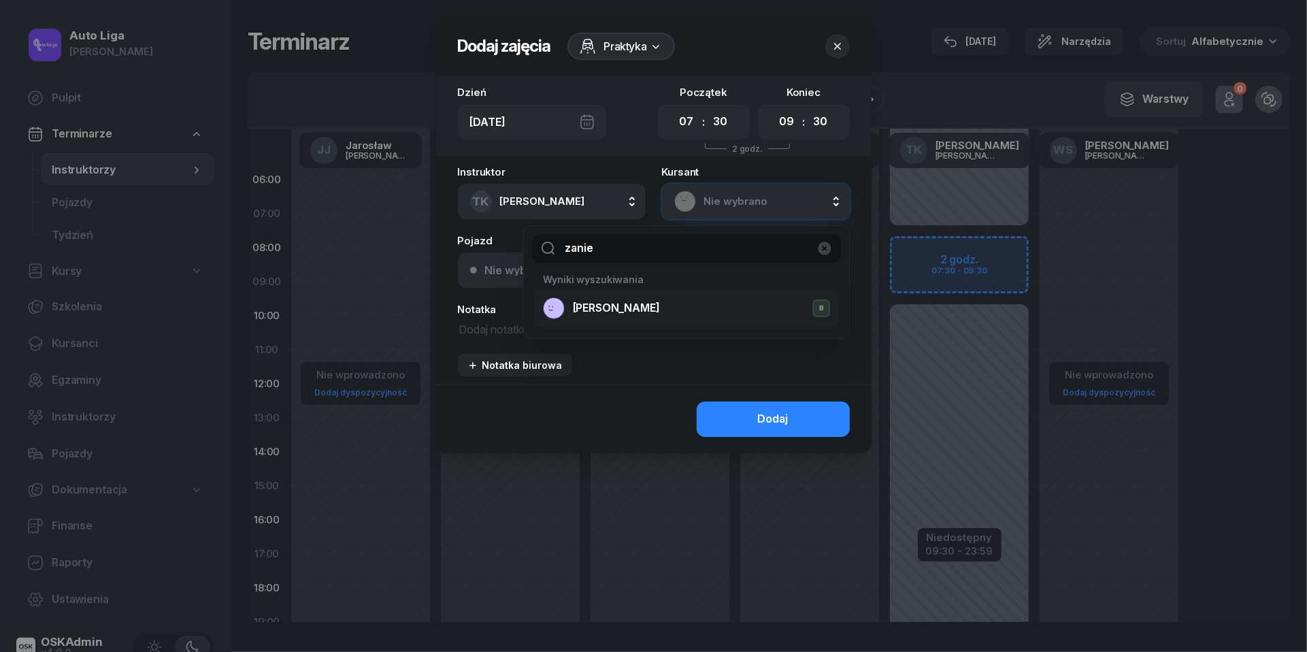
type input "zanie"
click at [627, 308] on span "[PERSON_NAME]" at bounding box center [616, 308] width 87 height 18
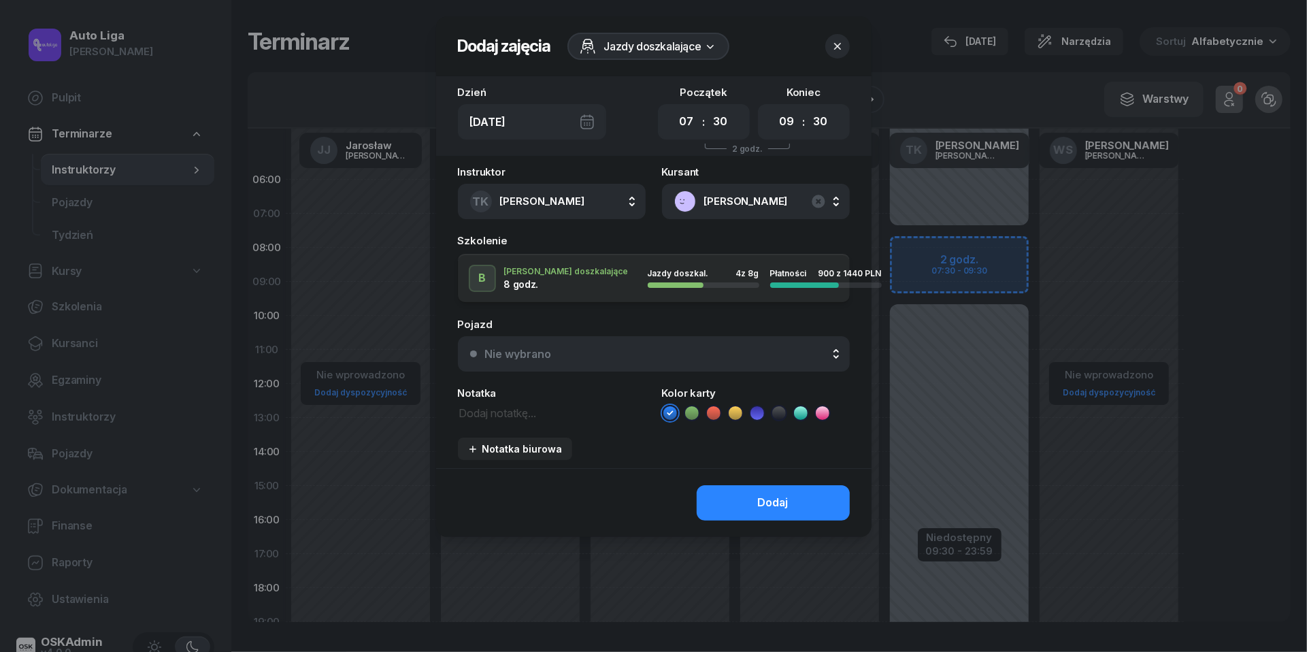
click at [606, 349] on div "Nie wybrano" at bounding box center [661, 353] width 352 height 11
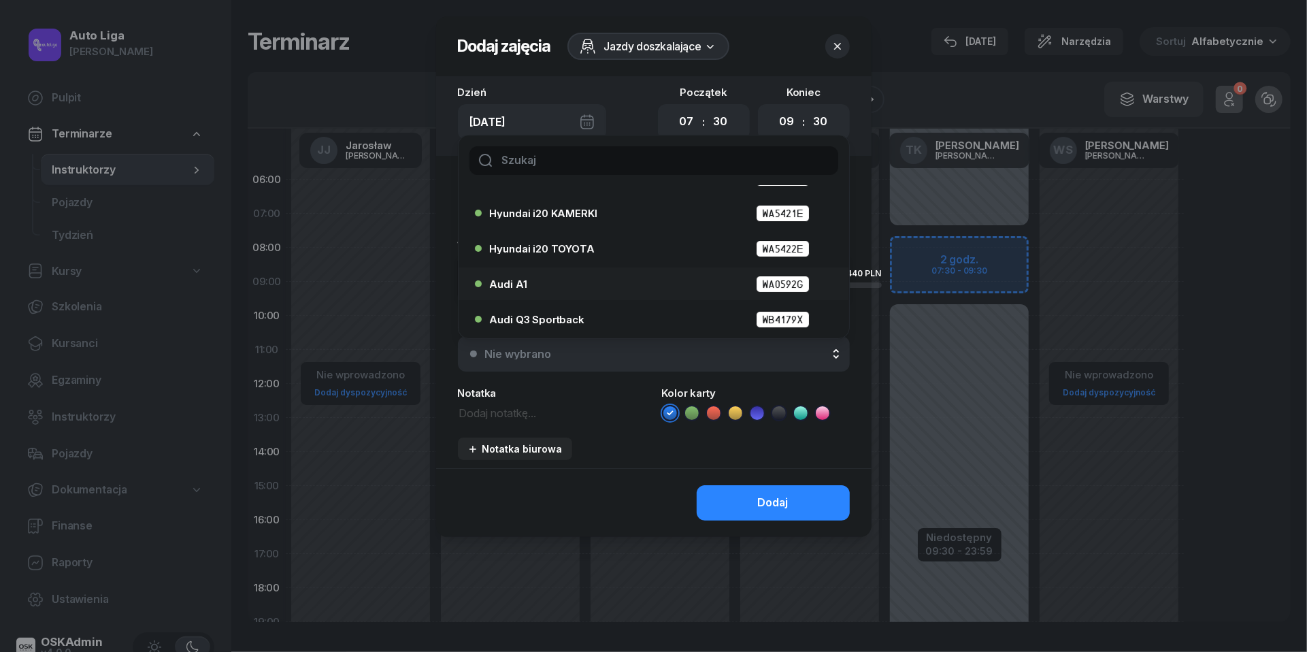
scroll to position [63, 0]
click at [597, 308] on div "Audi Q3 Sportback WB4179X" at bounding box center [650, 319] width 350 height 22
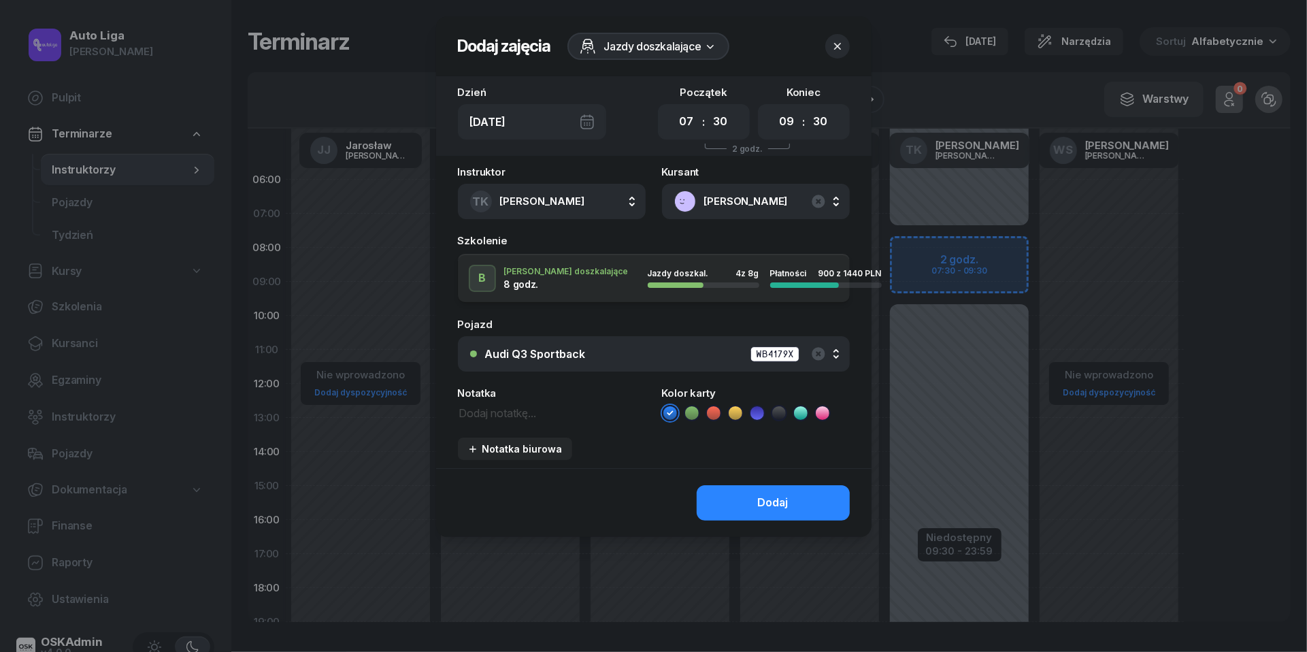
click at [504, 415] on textarea at bounding box center [552, 411] width 188 height 17
type textarea "540 do pobrania"
click at [716, 410] on icon at bounding box center [714, 413] width 14 height 14
click at [742, 505] on button "Dodaj" at bounding box center [773, 502] width 153 height 35
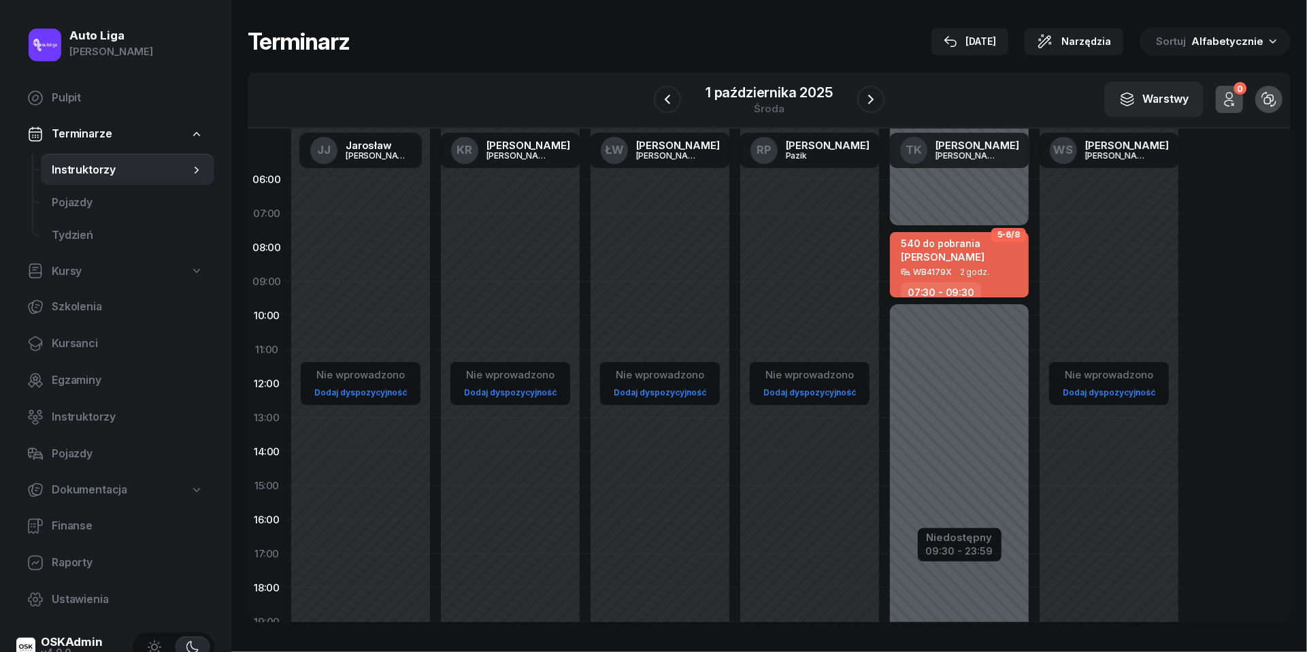
click at [953, 246] on div "540 do pobrania" at bounding box center [943, 243] width 84 height 12
select select "07"
select select "30"
select select "09"
select select "30"
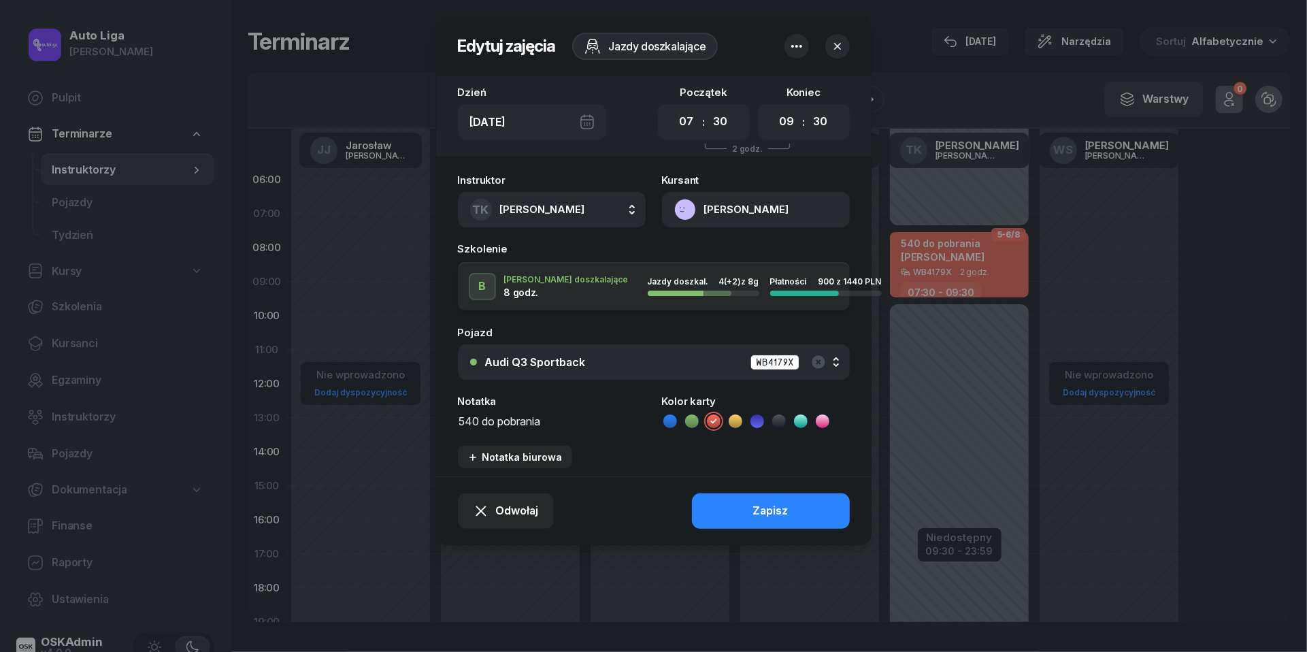
click at [687, 219] on button "[PERSON_NAME]" at bounding box center [756, 209] width 188 height 35
click at [689, 257] on div "Otwórz profil" at bounding box center [707, 257] width 66 height 18
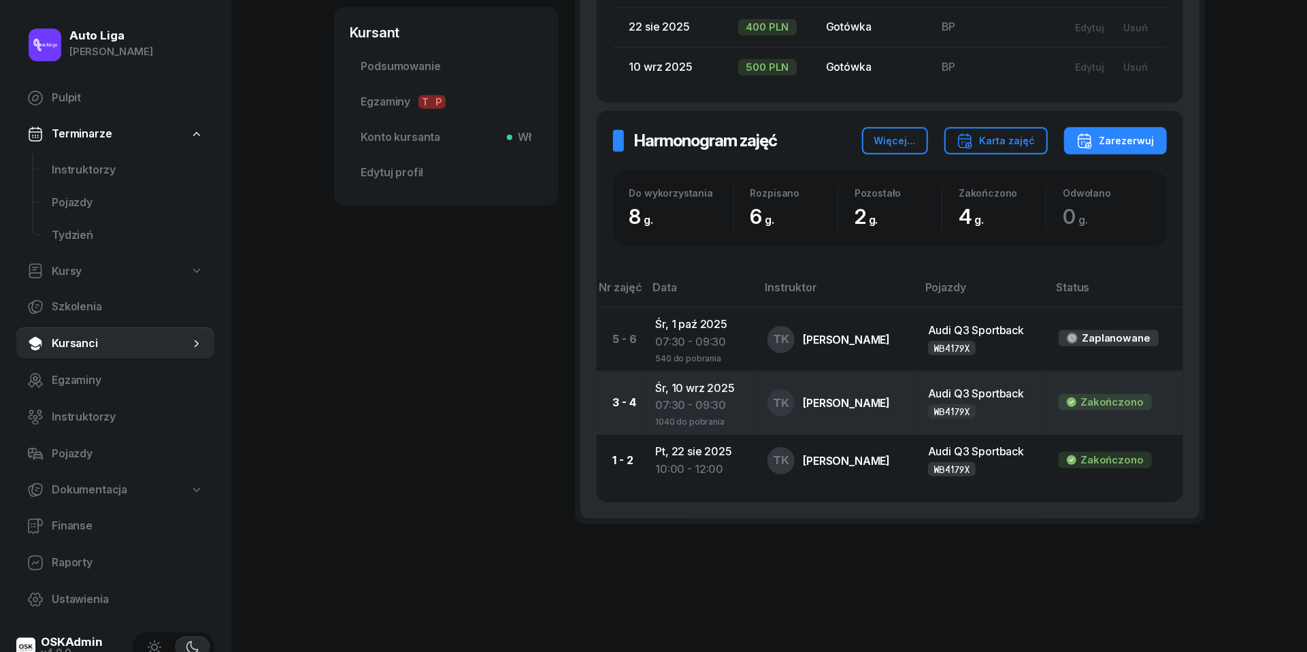
scroll to position [441, 0]
click at [667, 406] on div "07:30 - 09:30" at bounding box center [700, 406] width 90 height 18
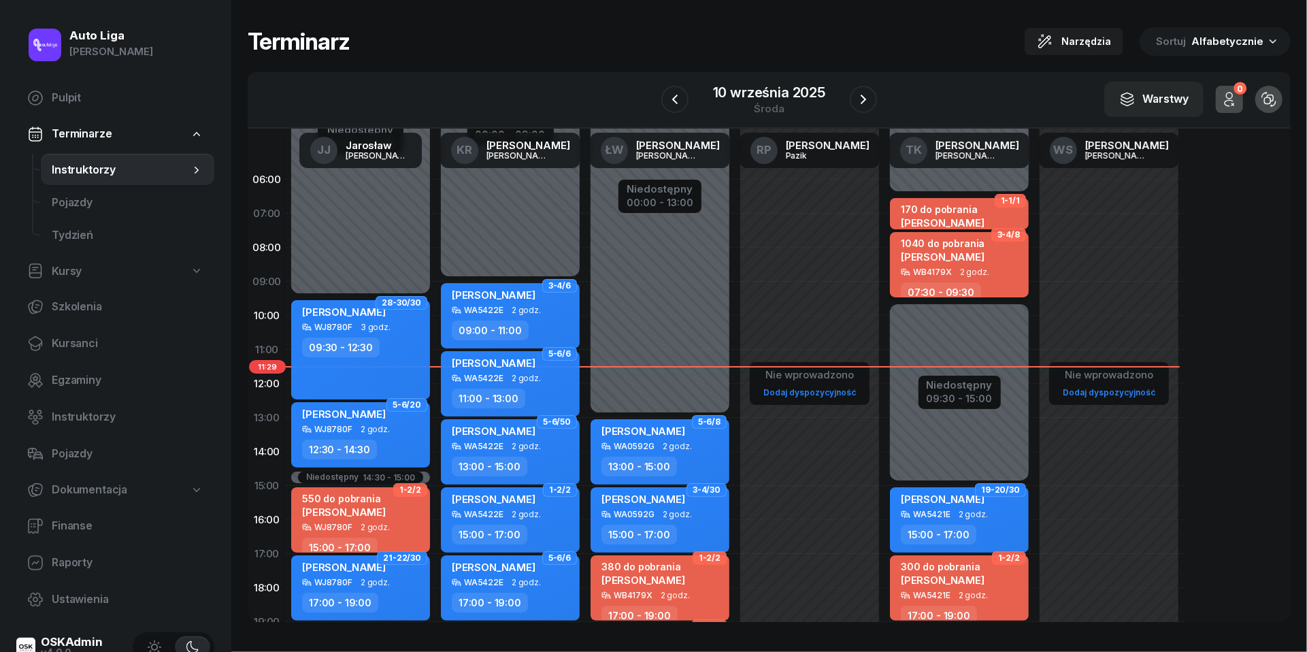
click at [972, 252] on span "[PERSON_NAME]" at bounding box center [943, 256] width 84 height 13
select select "07"
select select "30"
select select "09"
select select "30"
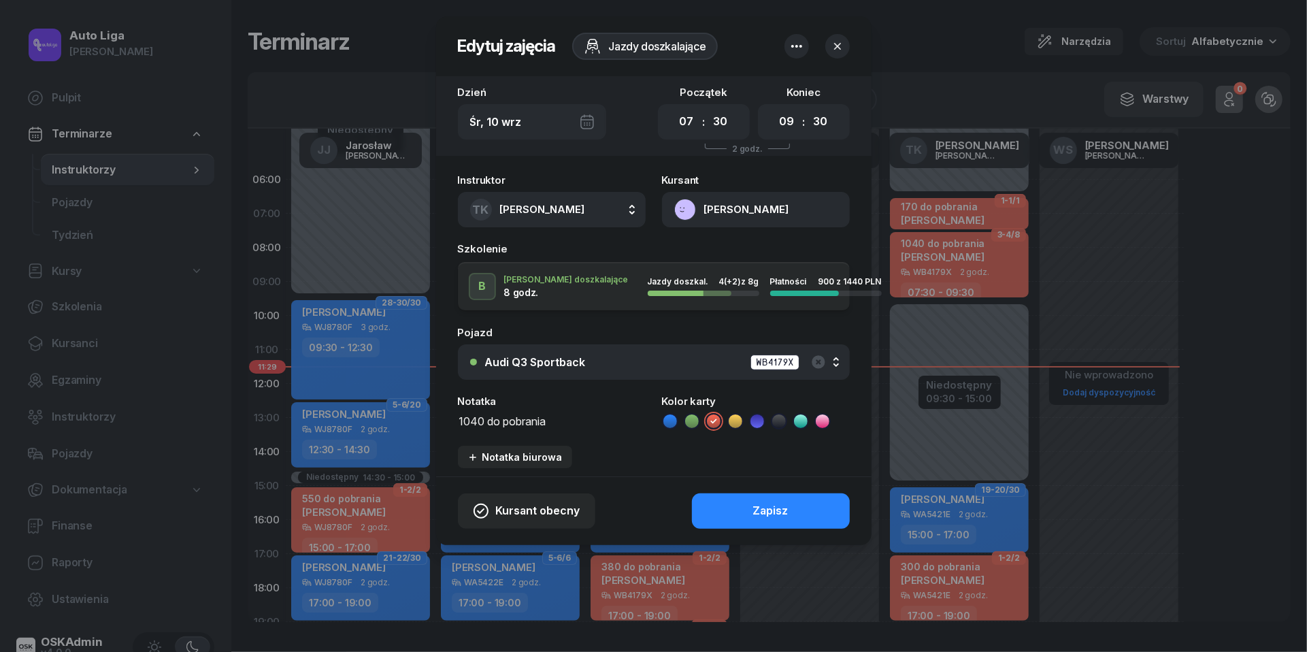
click at [508, 420] on textarea "1040 do pobrania" at bounding box center [552, 420] width 188 height 17
click at [785, 416] on icon at bounding box center [779, 421] width 14 height 14
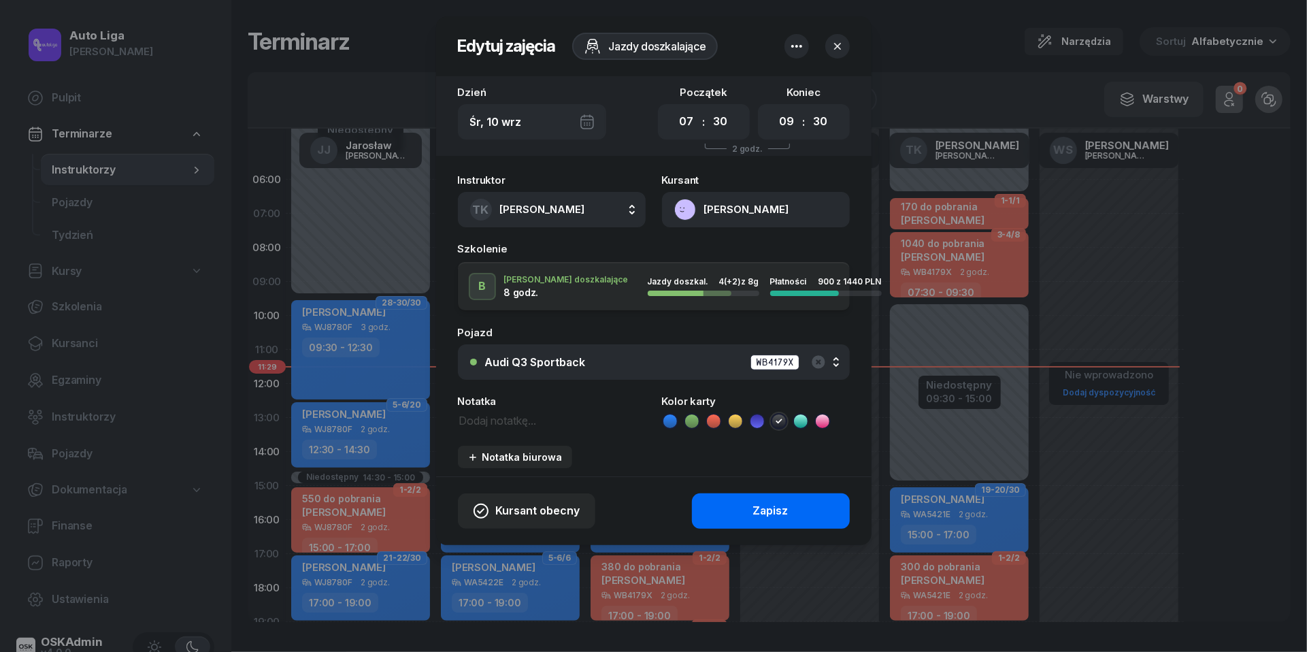
click at [782, 499] on button "Zapisz" at bounding box center [771, 510] width 158 height 35
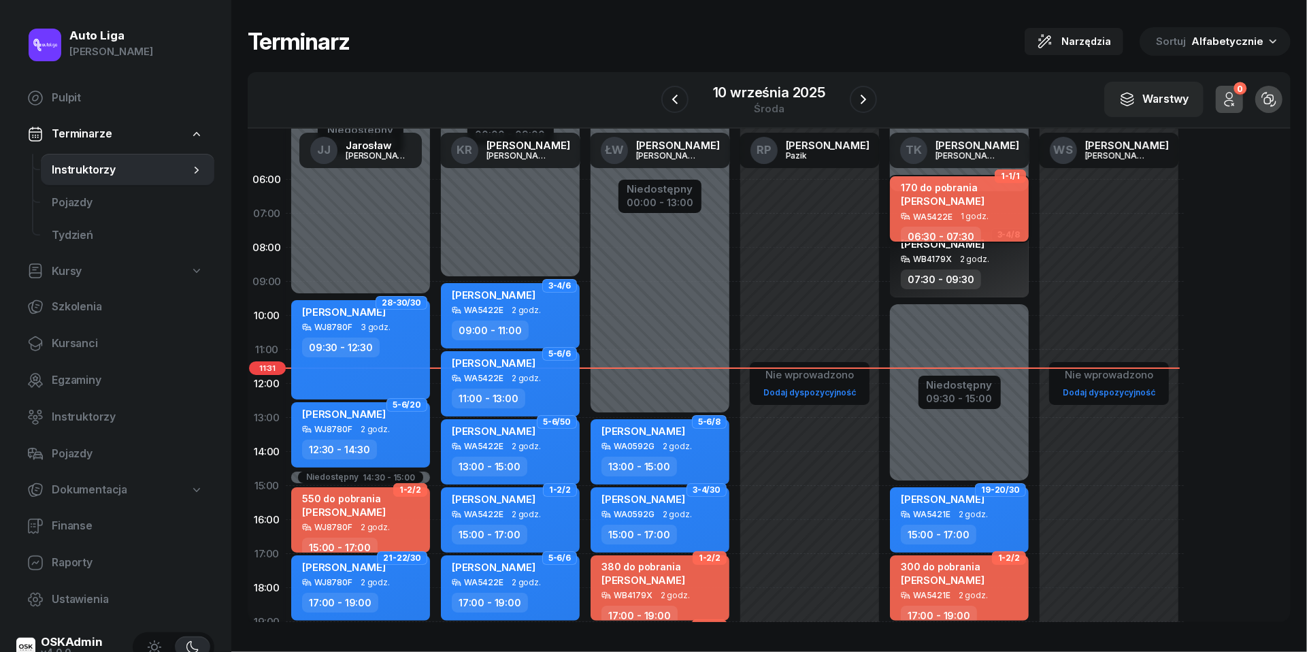
click at [957, 199] on span "[PERSON_NAME]" at bounding box center [943, 201] width 84 height 13
select select "06"
select select "30"
select select "07"
select select "30"
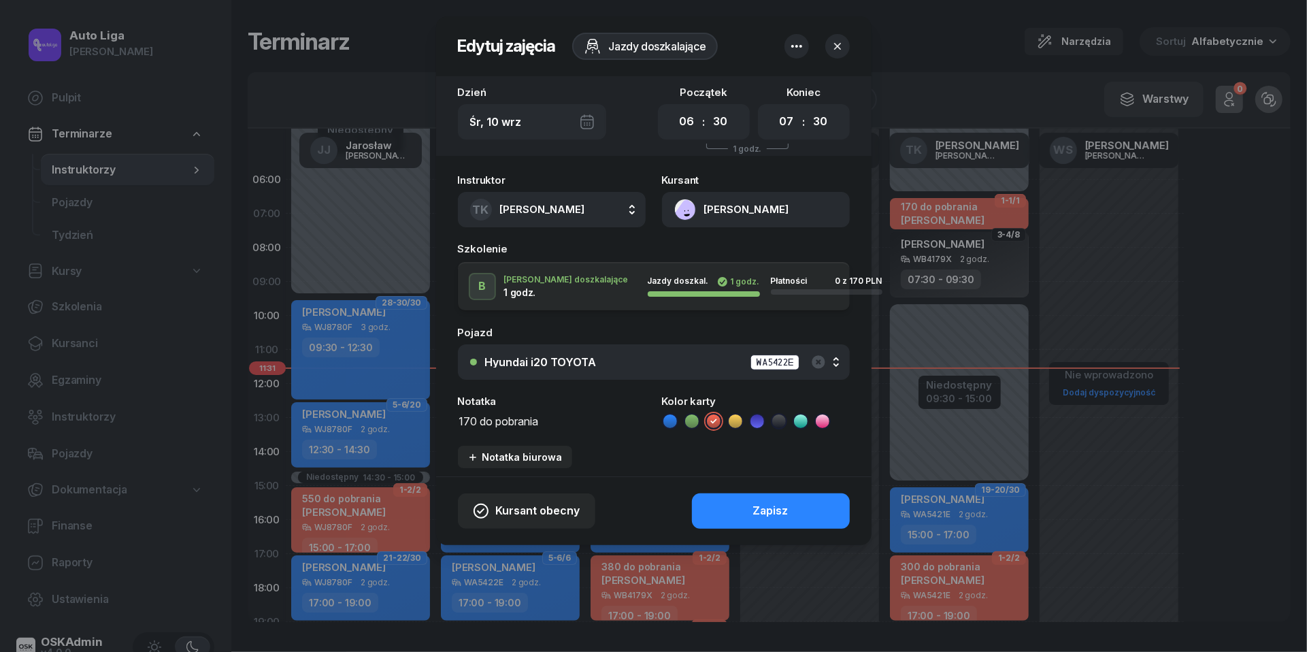
click at [513, 423] on textarea "170 do pobrania" at bounding box center [552, 420] width 188 height 17
click at [777, 418] on icon at bounding box center [779, 421] width 14 height 14
click at [758, 507] on div "Zapisz" at bounding box center [770, 511] width 35 height 18
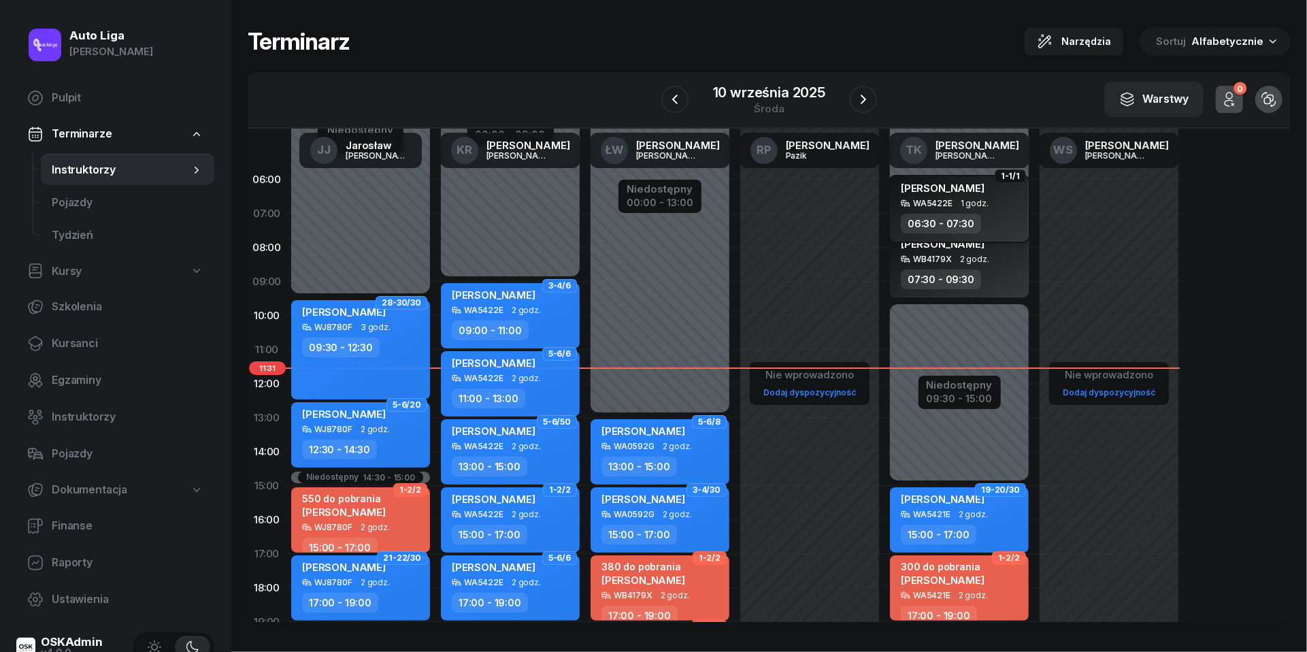
click at [953, 205] on div "WA5422E 1 godz." at bounding box center [961, 204] width 120 height 10
select select "06"
select select "30"
select select "07"
select select "30"
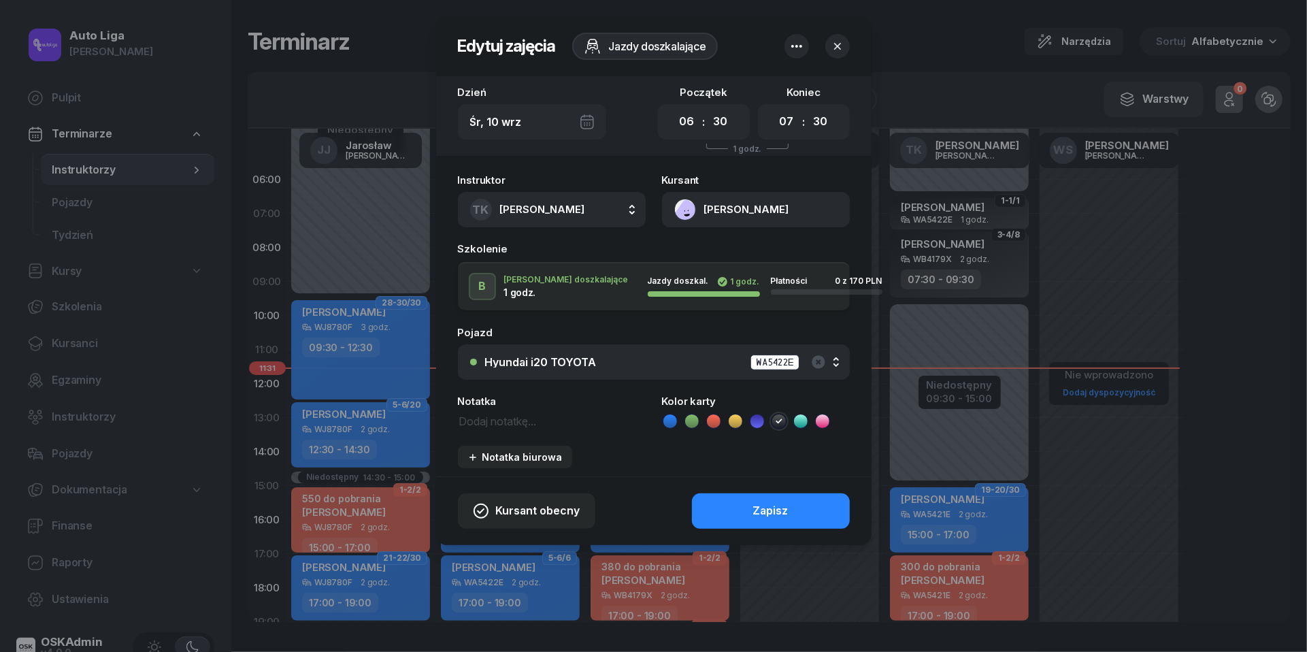
click at [680, 211] on button "[PERSON_NAME]" at bounding box center [756, 209] width 188 height 35
click at [697, 265] on div "Otwórz profil" at bounding box center [707, 257] width 66 height 18
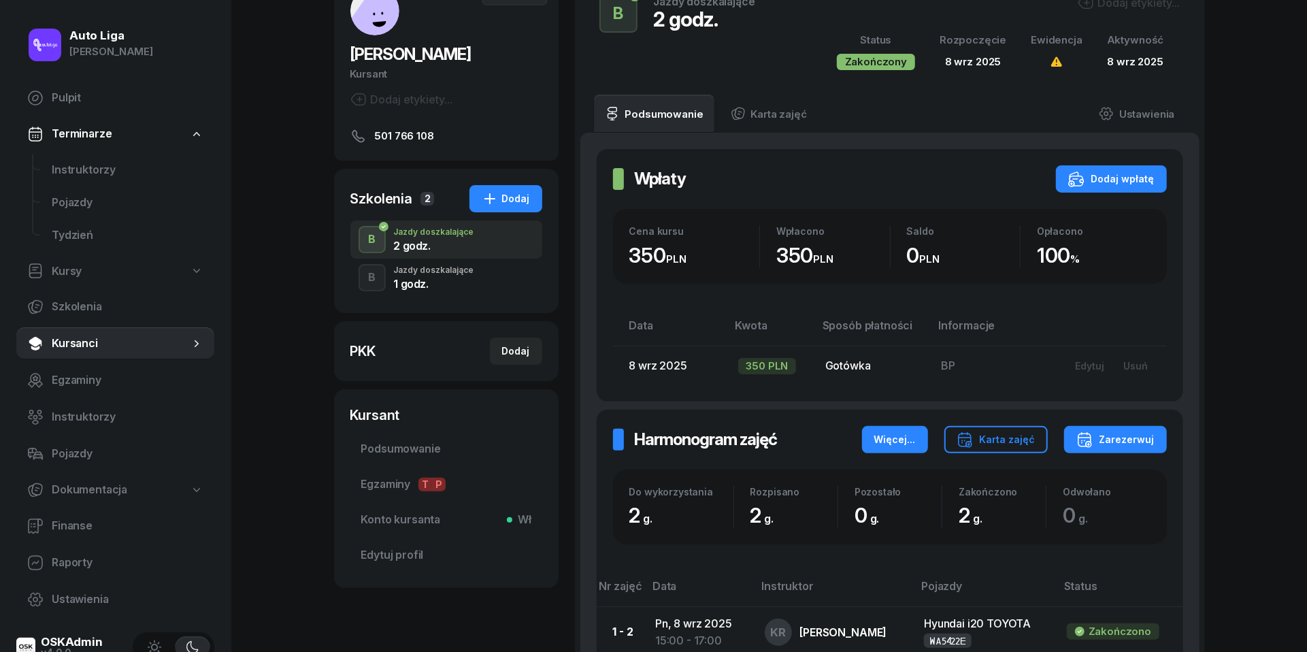
scroll to position [102, 0]
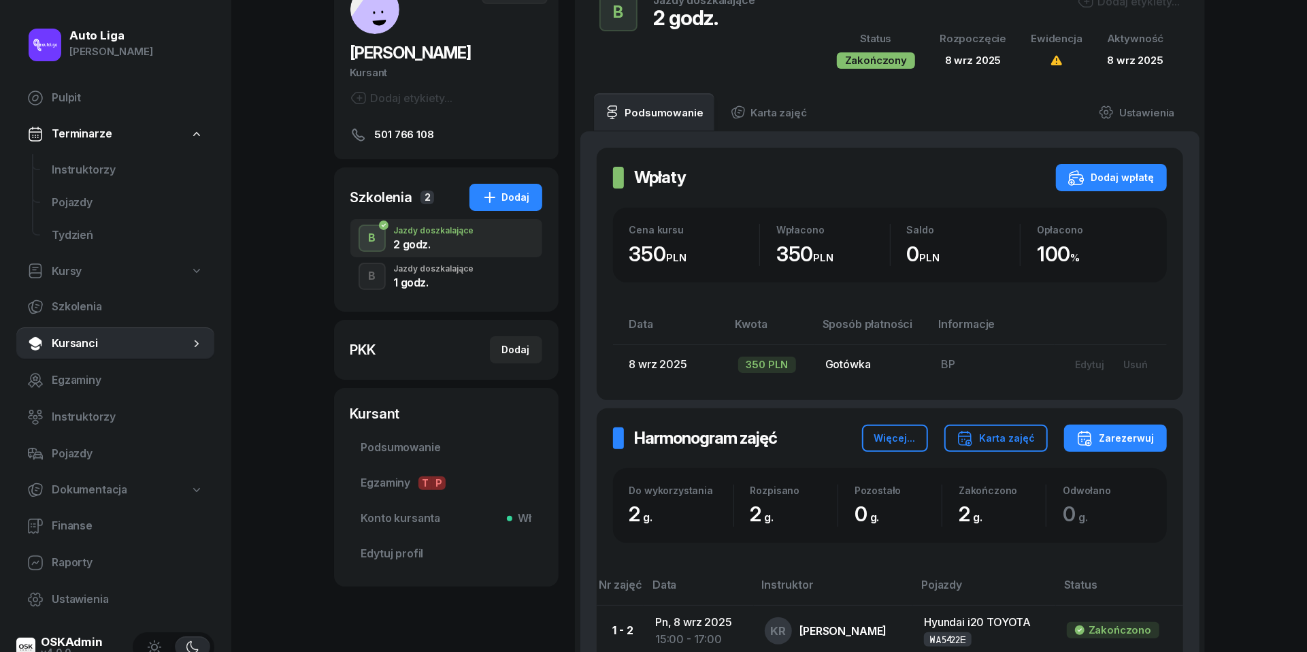
click at [455, 266] on div "Jazdy doszkalające" at bounding box center [434, 269] width 80 height 8
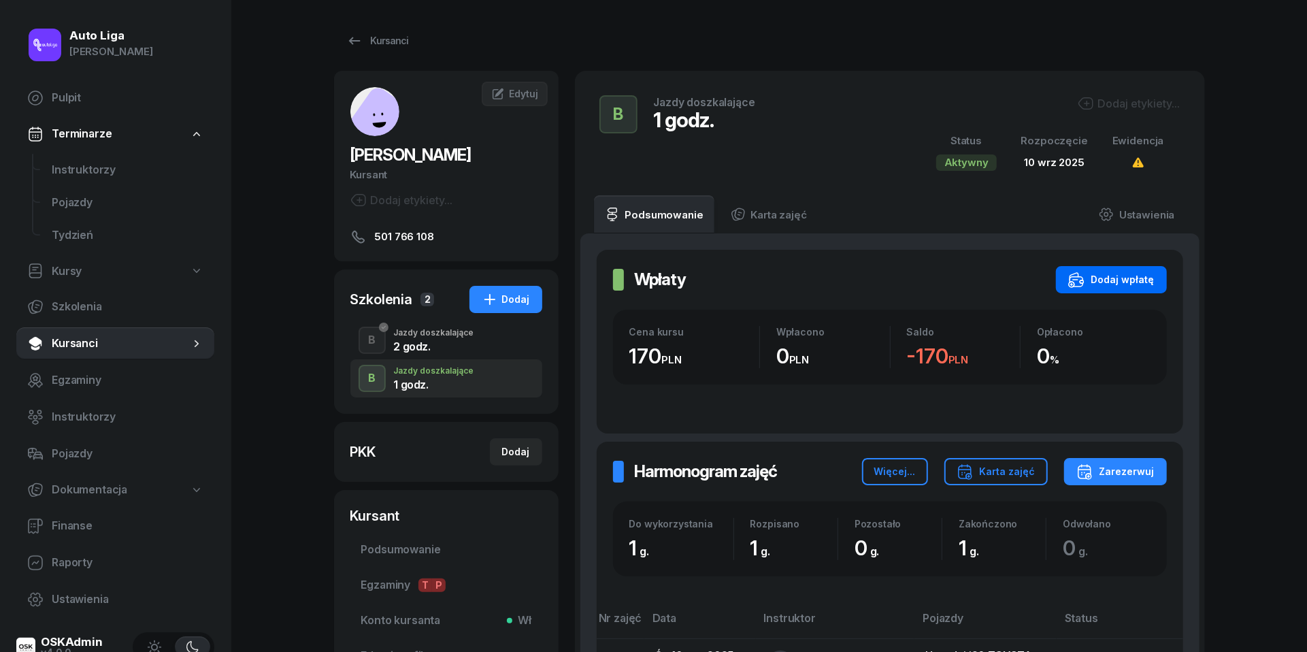
click at [1119, 276] on div "Dodaj wpłatę" at bounding box center [1111, 279] width 86 height 16
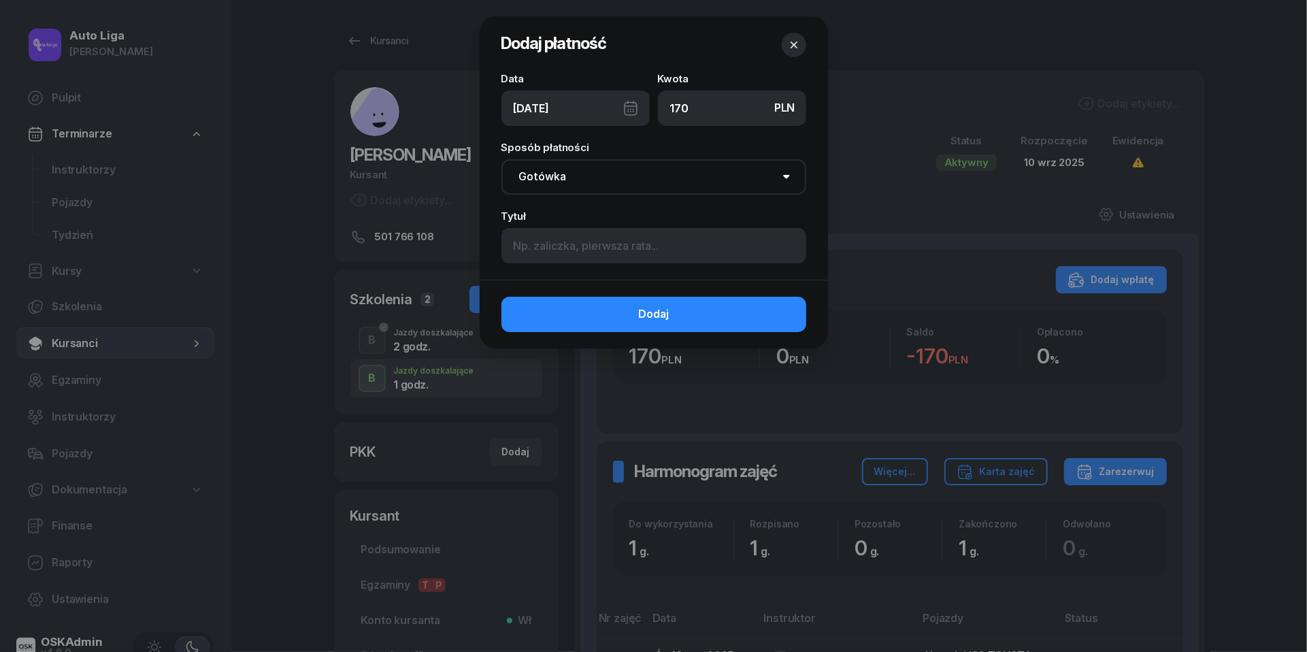
type input "170"
click at [624, 231] on input at bounding box center [653, 245] width 305 height 35
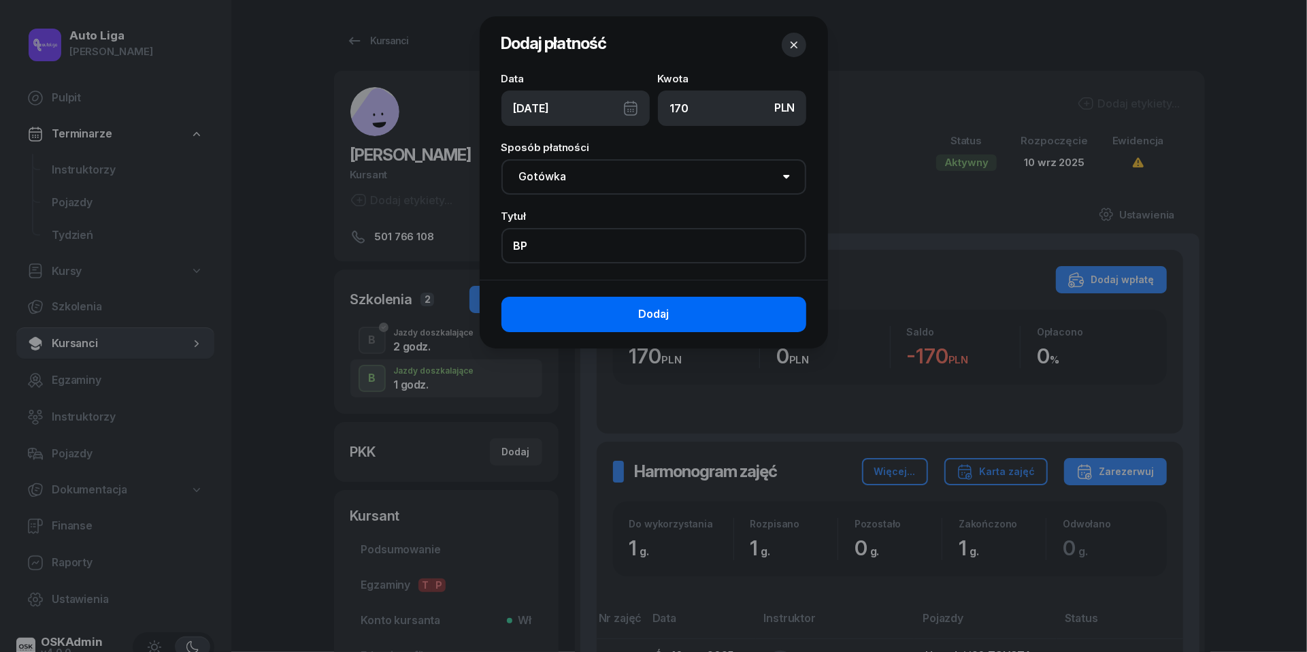
type input "BP"
click at [681, 319] on button "Dodaj" at bounding box center [653, 314] width 305 height 35
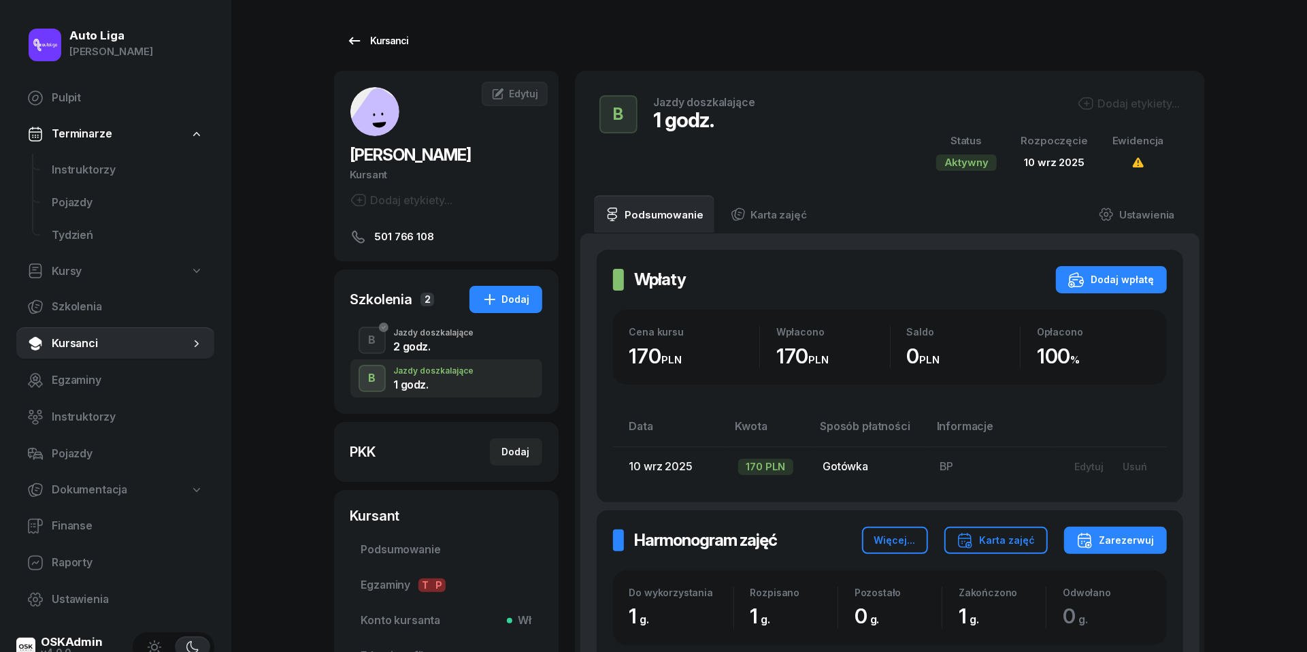
click at [363, 33] on div "Kursanci" at bounding box center [377, 41] width 63 height 16
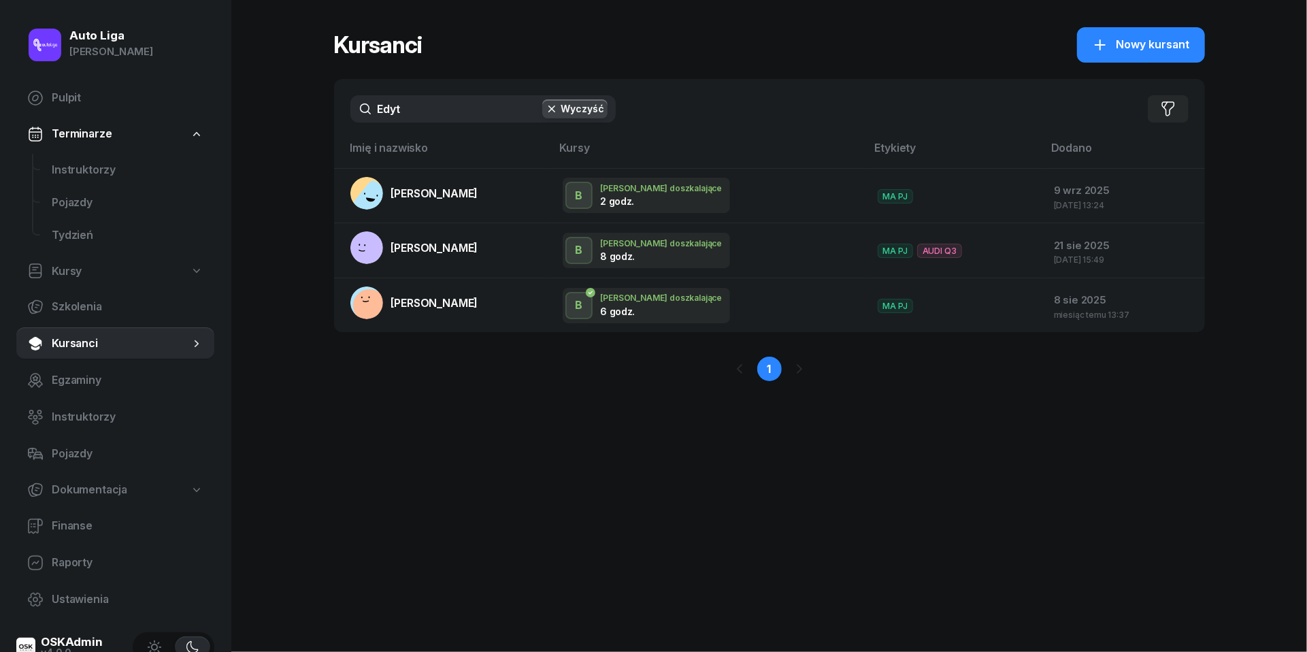
click at [90, 337] on span "Kursanci" at bounding box center [121, 344] width 138 height 18
click at [68, 169] on span "Instruktorzy" at bounding box center [128, 170] width 152 height 18
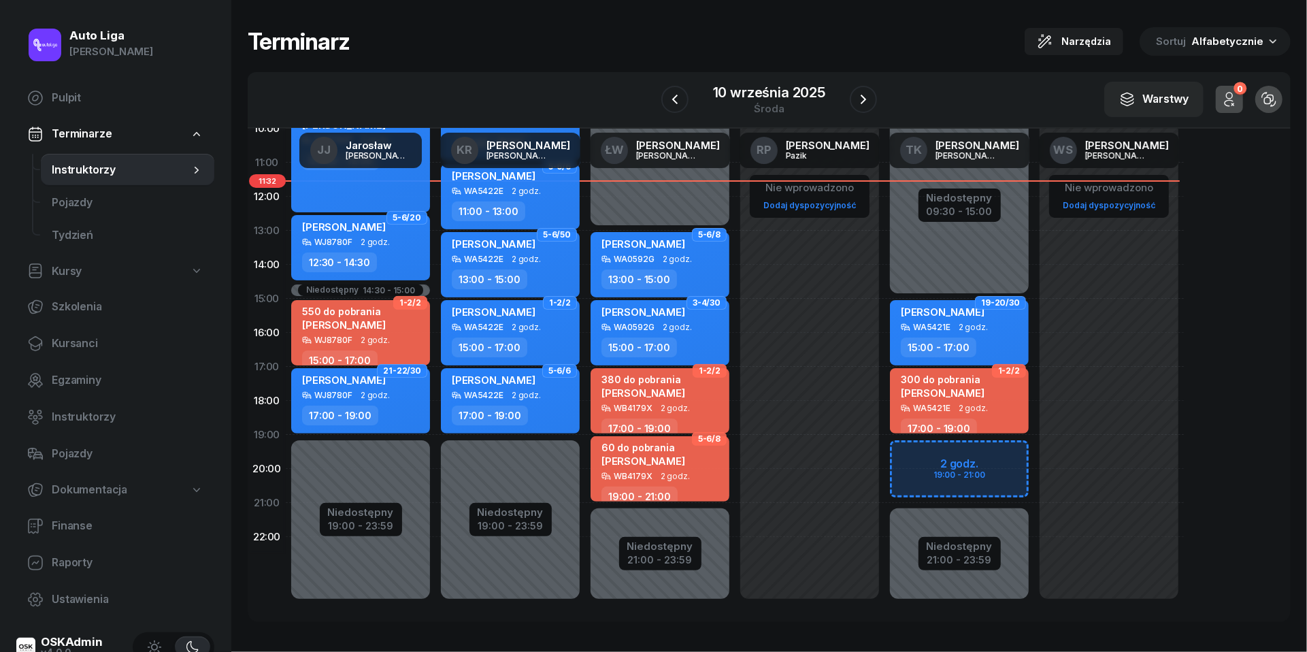
scroll to position [186, 0]
click at [953, 548] on div "Niedostępny" at bounding box center [960, 547] width 66 height 10
select select "06"
select select "30"
select select "09"
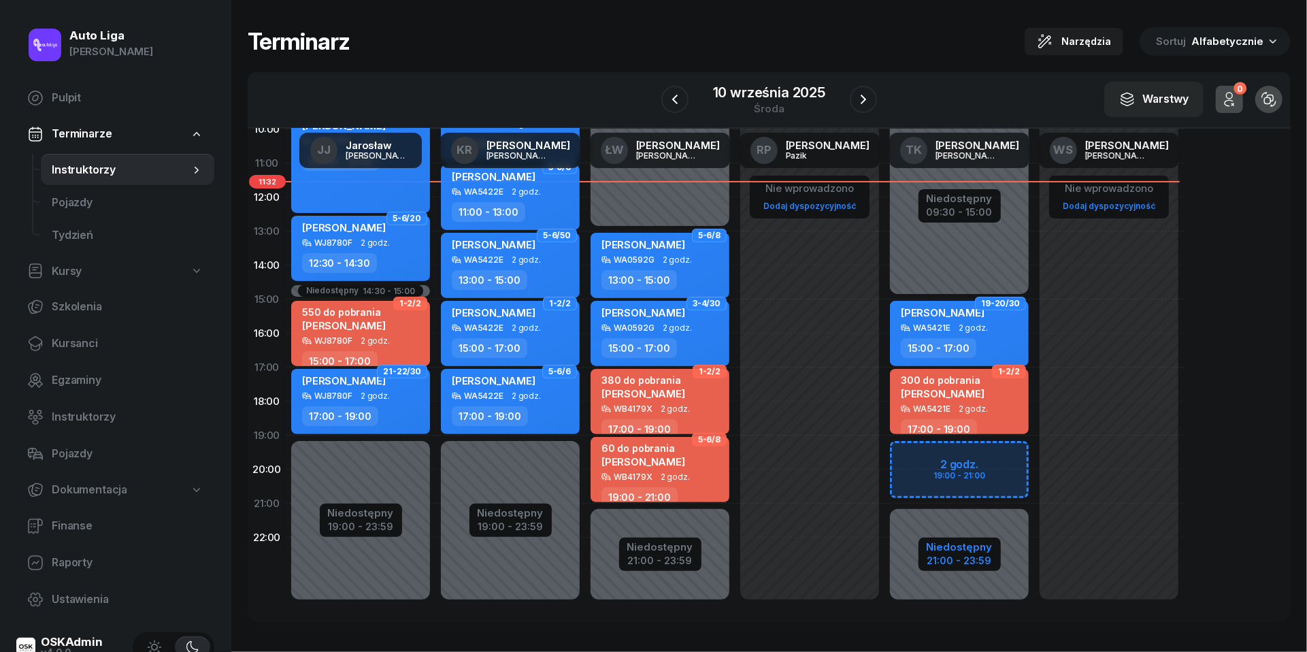
select select "30"
select select "15"
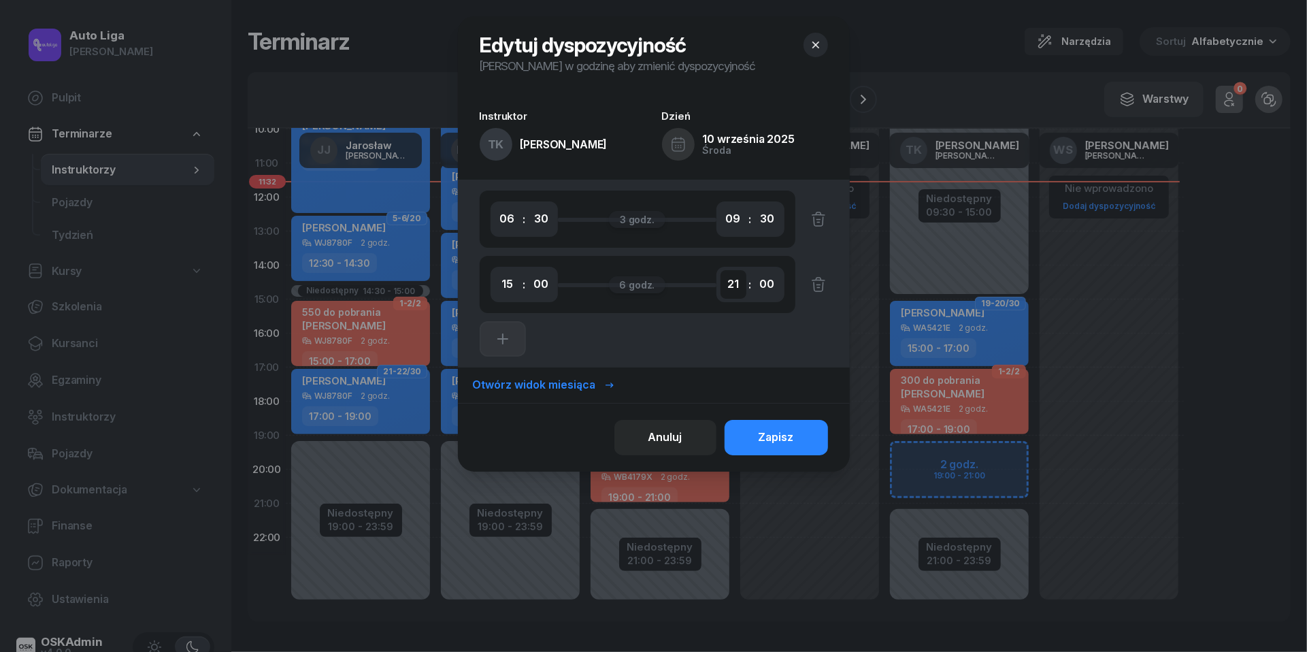
select select "19"
click at [787, 435] on div "Zapisz" at bounding box center [776, 438] width 35 height 18
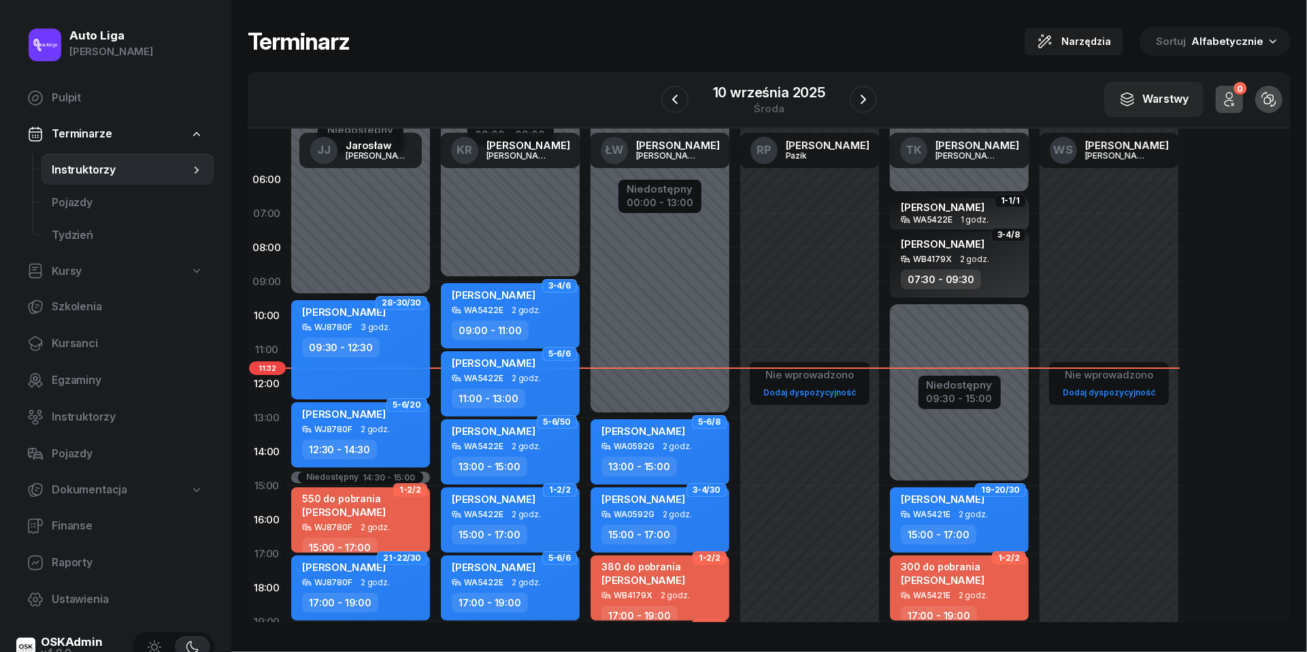
scroll to position [0, 0]
click at [68, 534] on link "Finanse" at bounding box center [115, 526] width 198 height 33
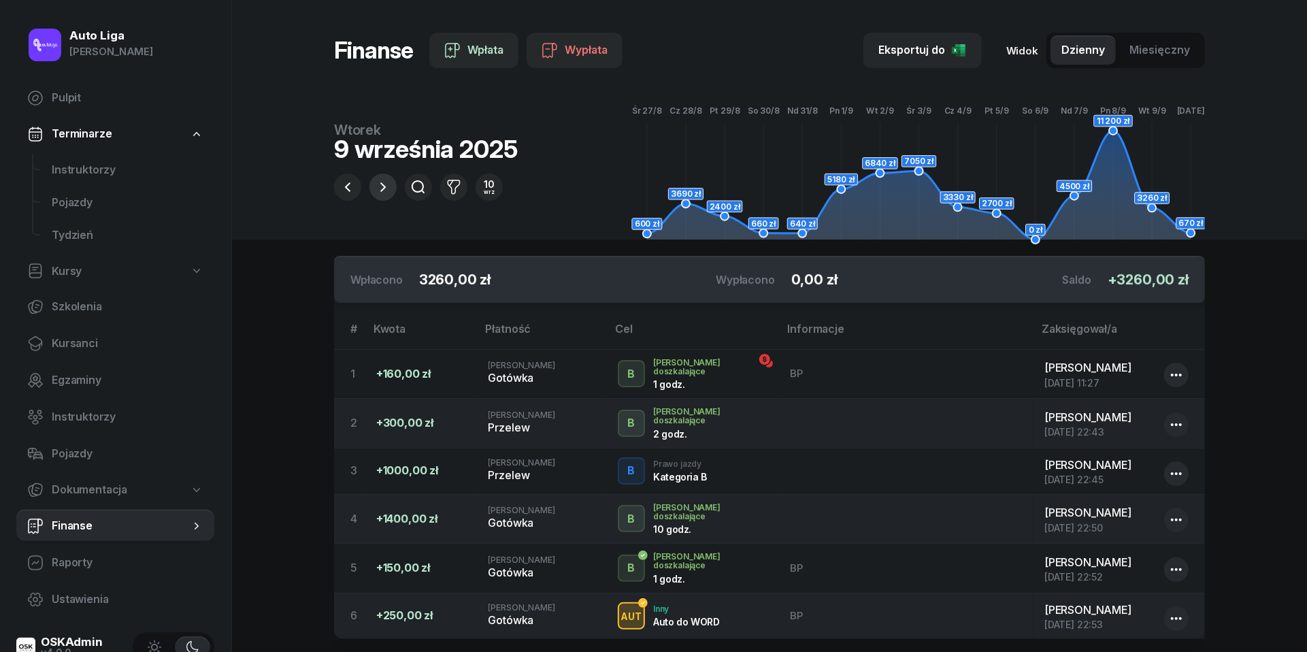
click at [384, 186] on icon "button" at bounding box center [383, 187] width 16 height 16
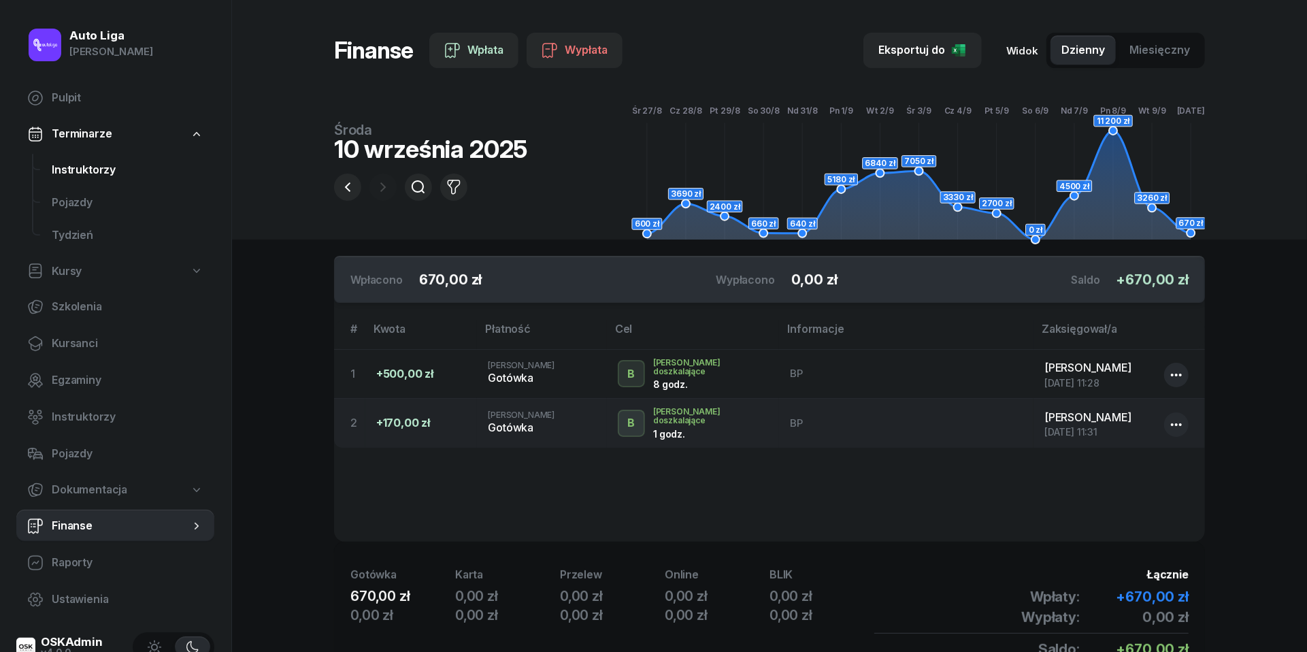
click at [112, 166] on span "Instruktorzy" at bounding box center [128, 170] width 152 height 18
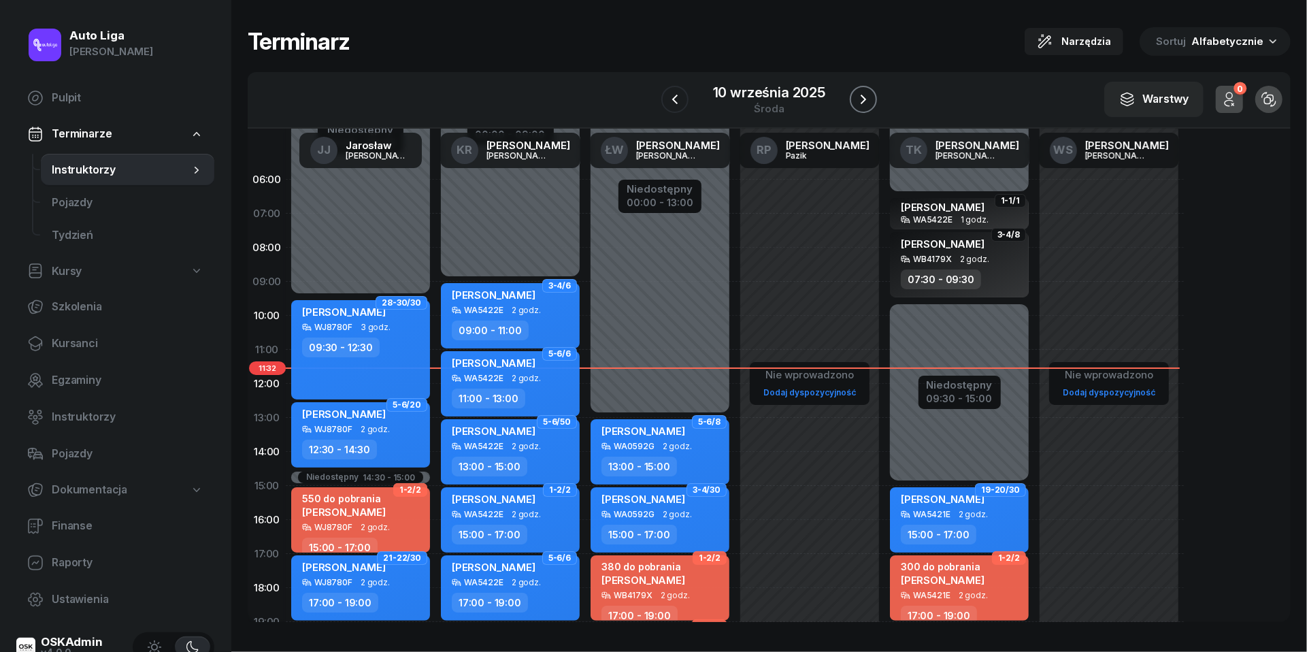
click at [867, 101] on icon "button" at bounding box center [863, 99] width 16 height 16
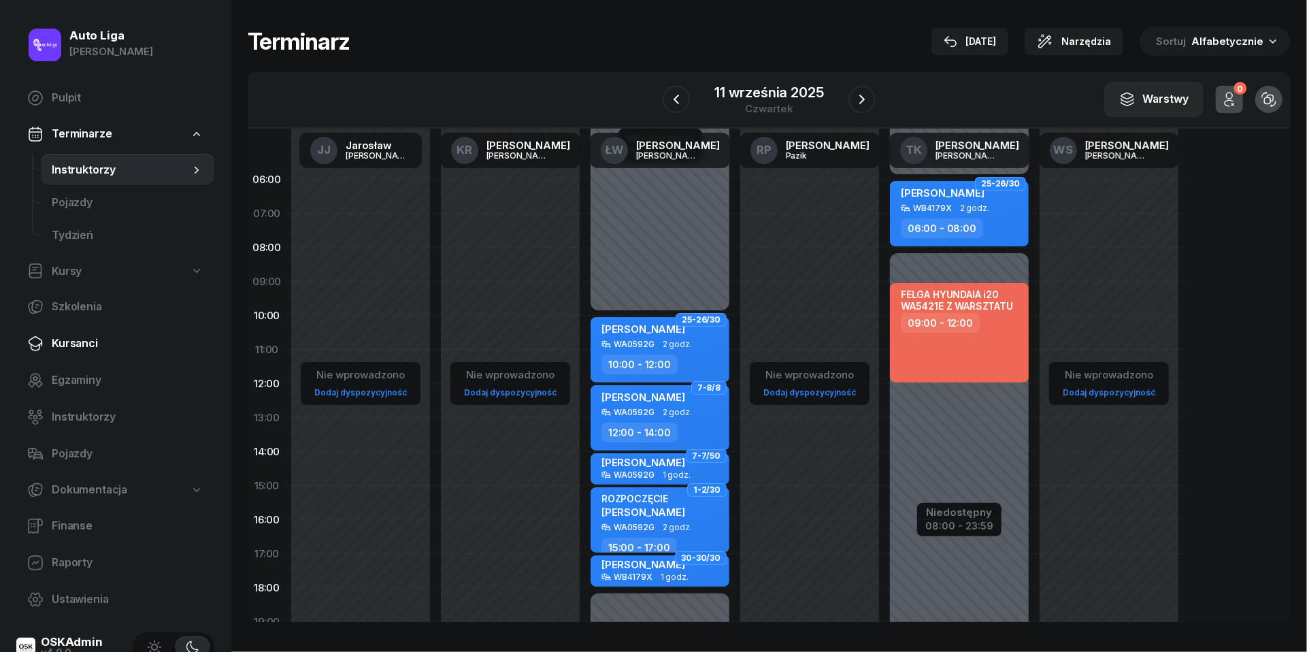
click at [72, 352] on link "Kursanci" at bounding box center [115, 343] width 198 height 33
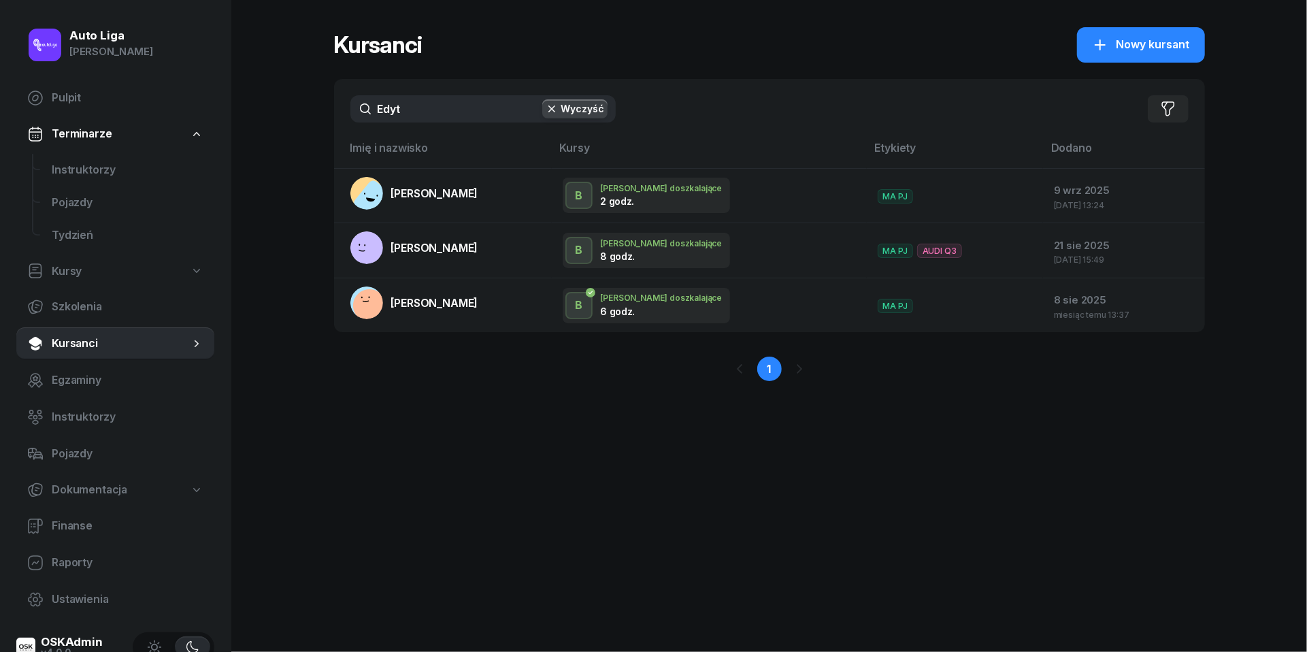
click at [425, 108] on input "Edyt" at bounding box center [482, 108] width 265 height 27
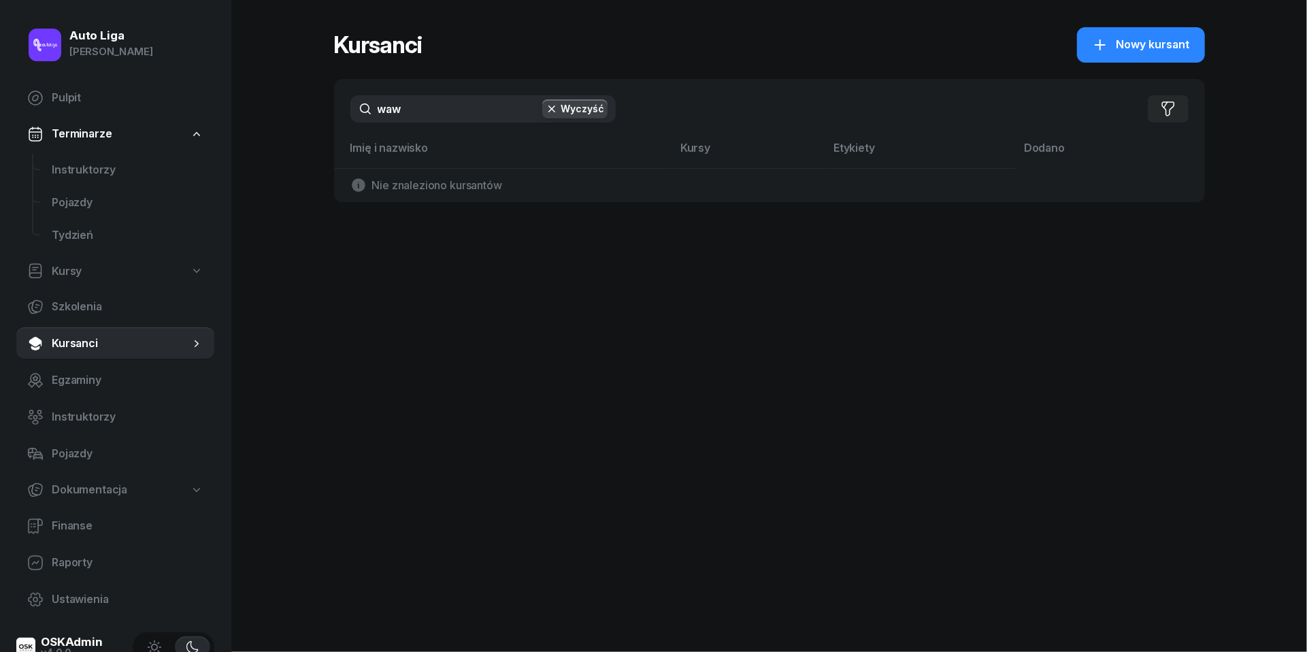
type input "wew"
drag, startPoint x: 425, startPoint y: 108, endPoint x: 1144, endPoint y: 38, distance: 722.5
click at [1144, 38] on span "Nowy kursant" at bounding box center [1153, 45] width 73 height 18
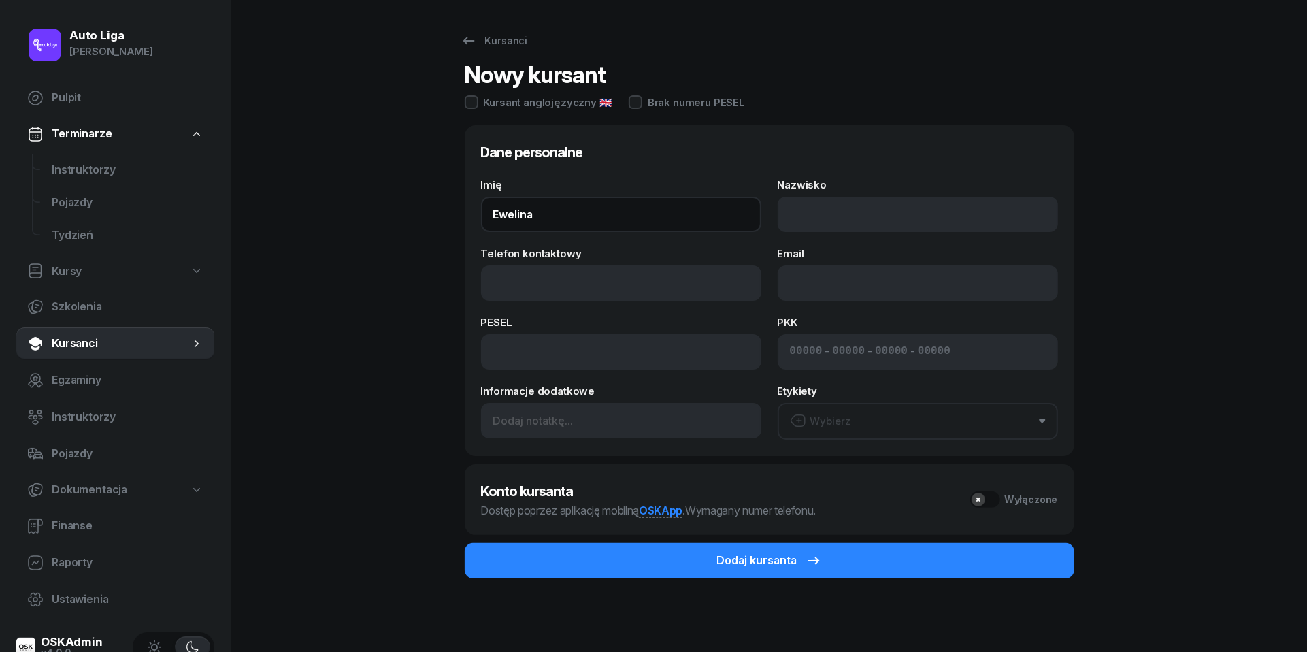
type input "Ewelina"
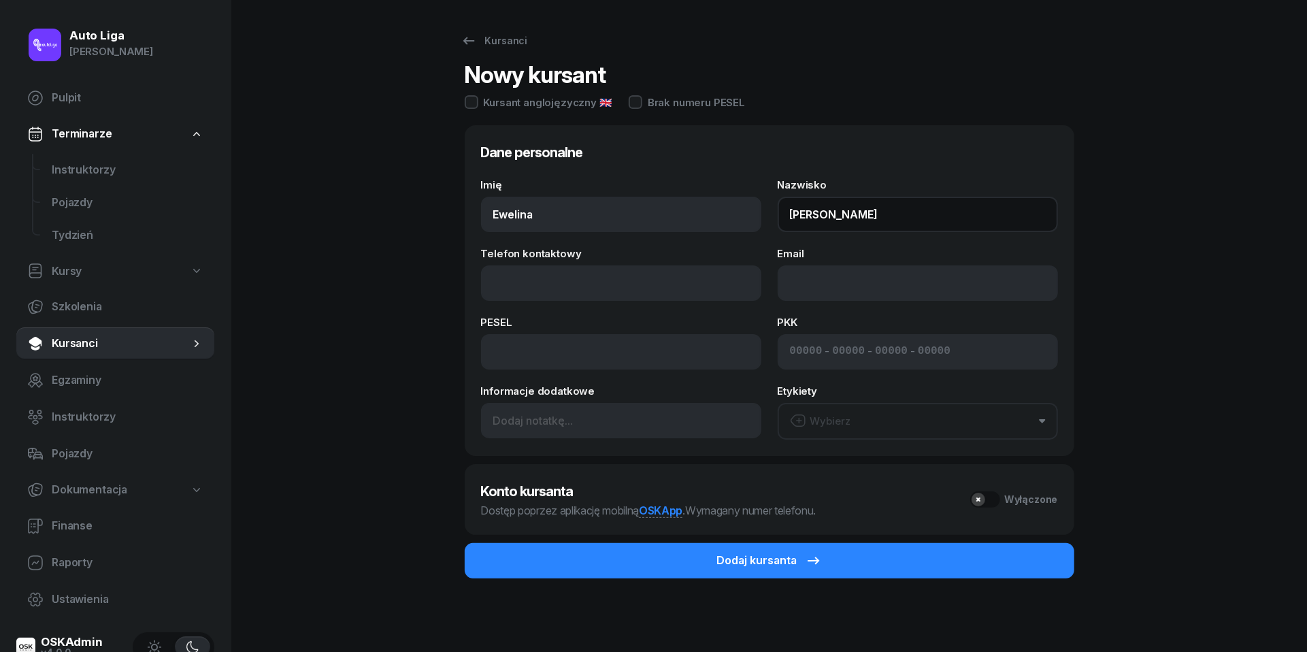
type input "Wawrowska"
click at [410, 267] on div "Kursanci Nowy kursant Kursant anglojęzyczny 🇬🇧 Brak numeru PESEL Dane personaln…" at bounding box center [769, 327] width 871 height 655
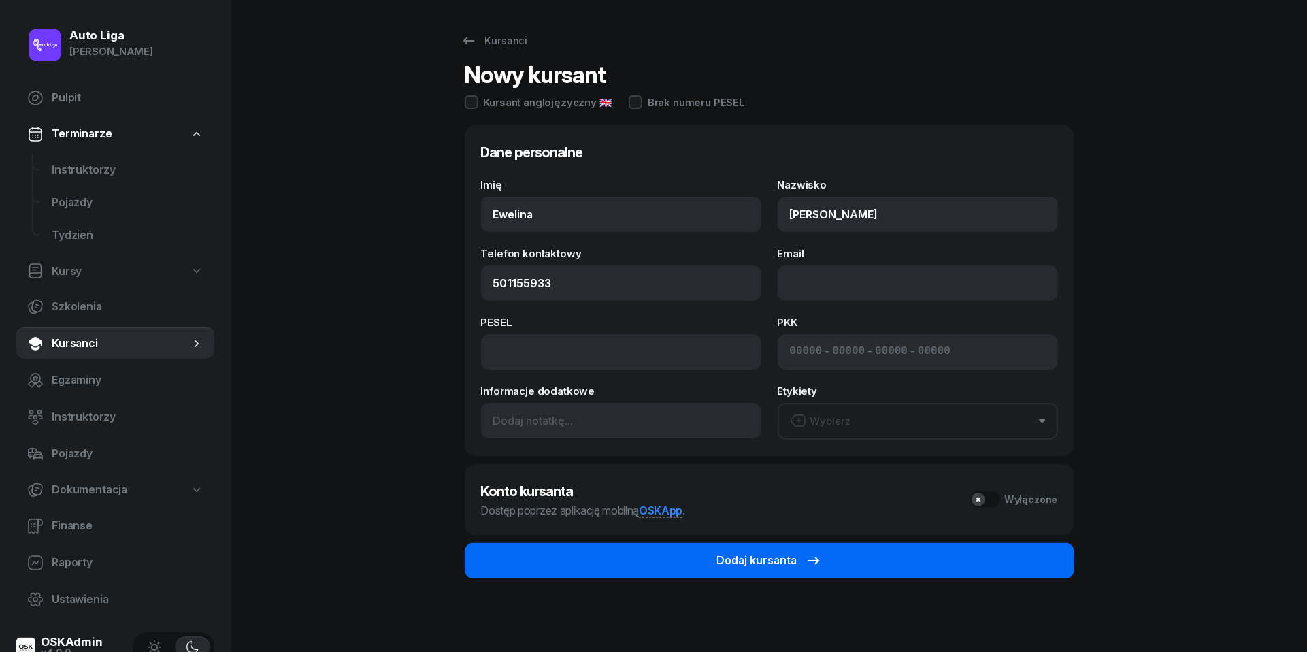
type input "501 155 933"
click at [819, 555] on icon "submit" at bounding box center [814, 560] width 16 height 16
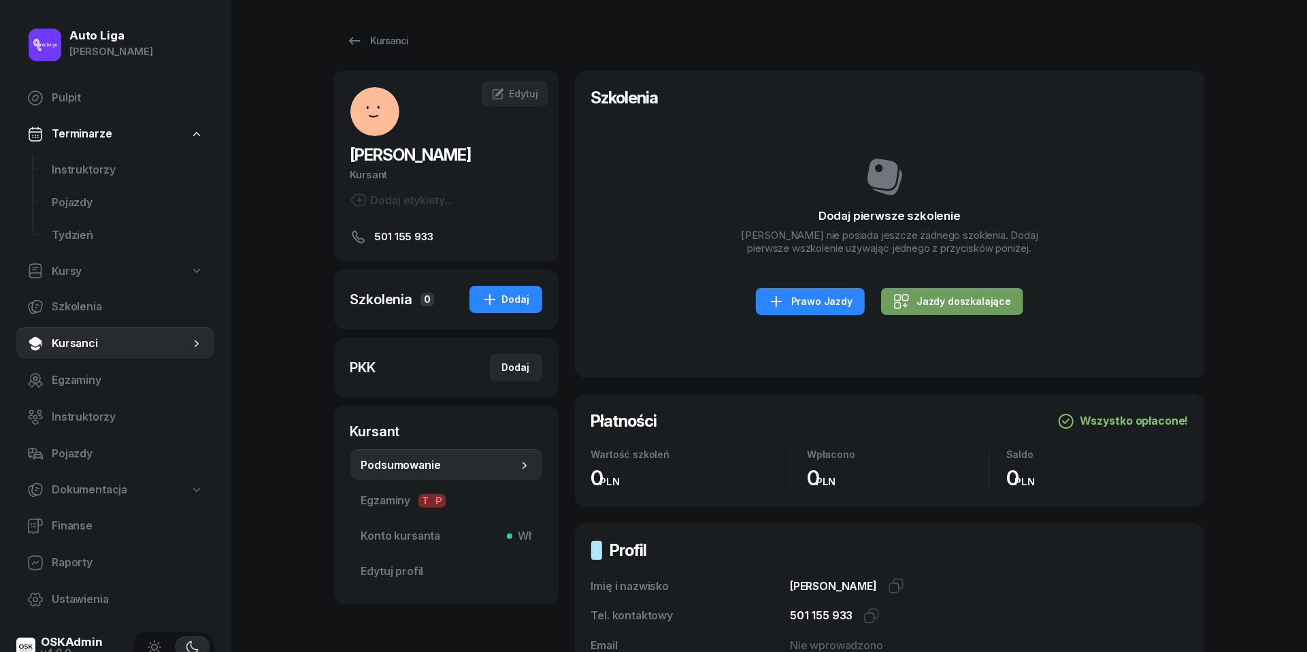
click at [932, 310] on div "Jazdy doszkalające" at bounding box center [952, 301] width 118 height 16
select select "B"
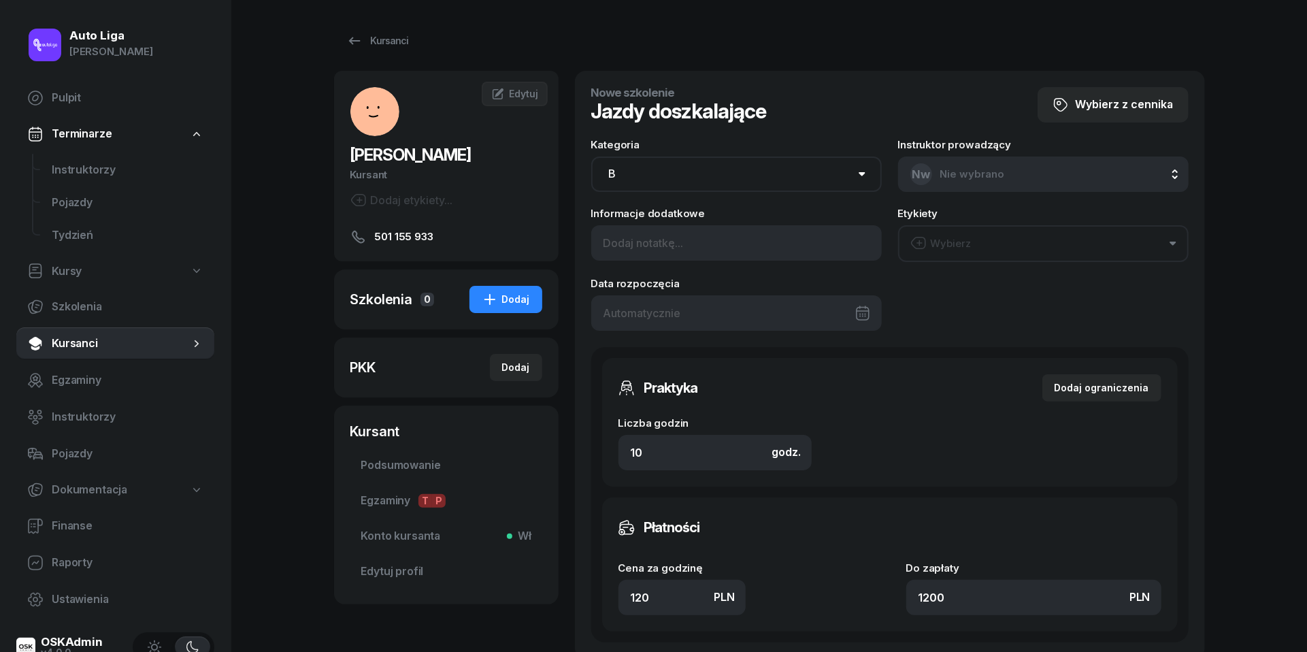
click at [681, 320] on div at bounding box center [736, 312] width 291 height 35
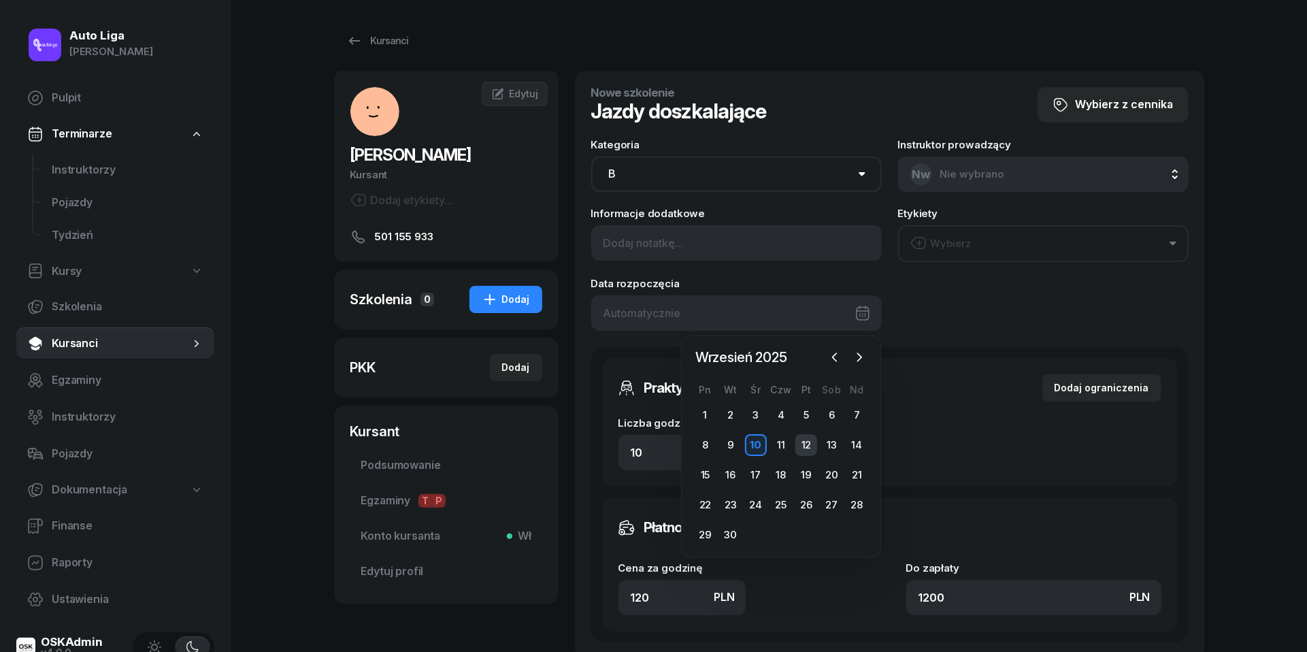
click at [800, 448] on div "12" at bounding box center [806, 445] width 22 height 22
type input "12/09/2025"
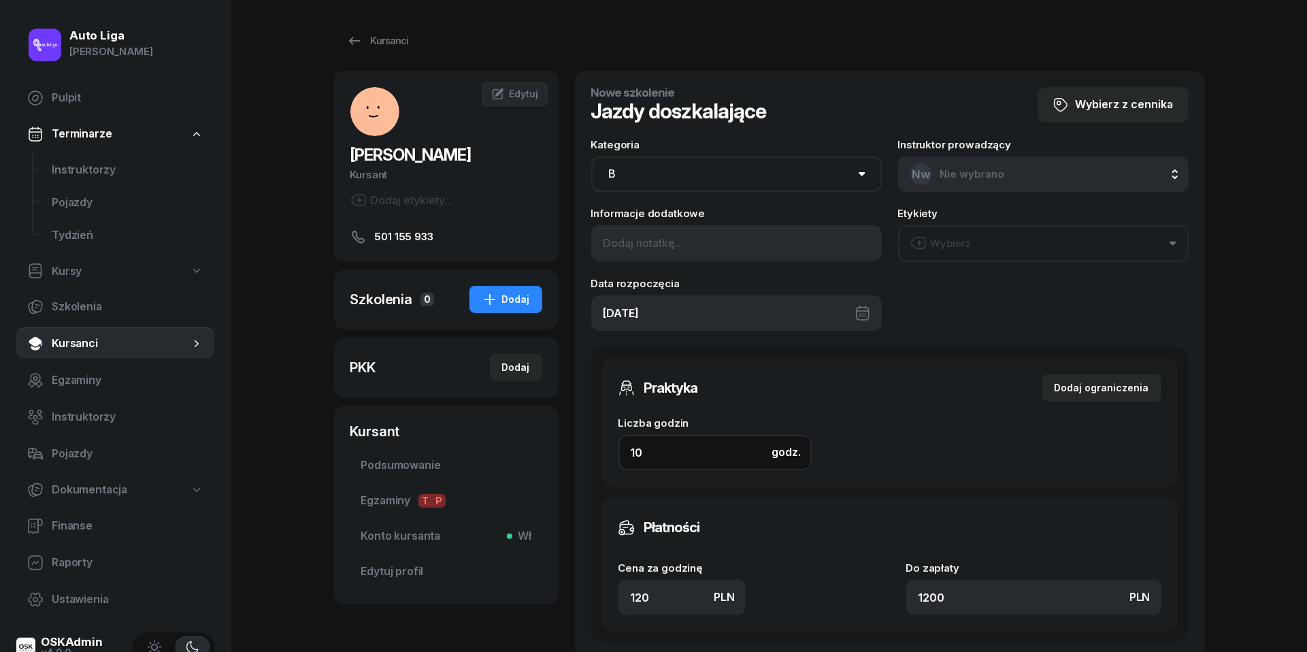
click at [683, 455] on input "10" at bounding box center [714, 452] width 193 height 35
type input "2"
type input "240"
type input "2"
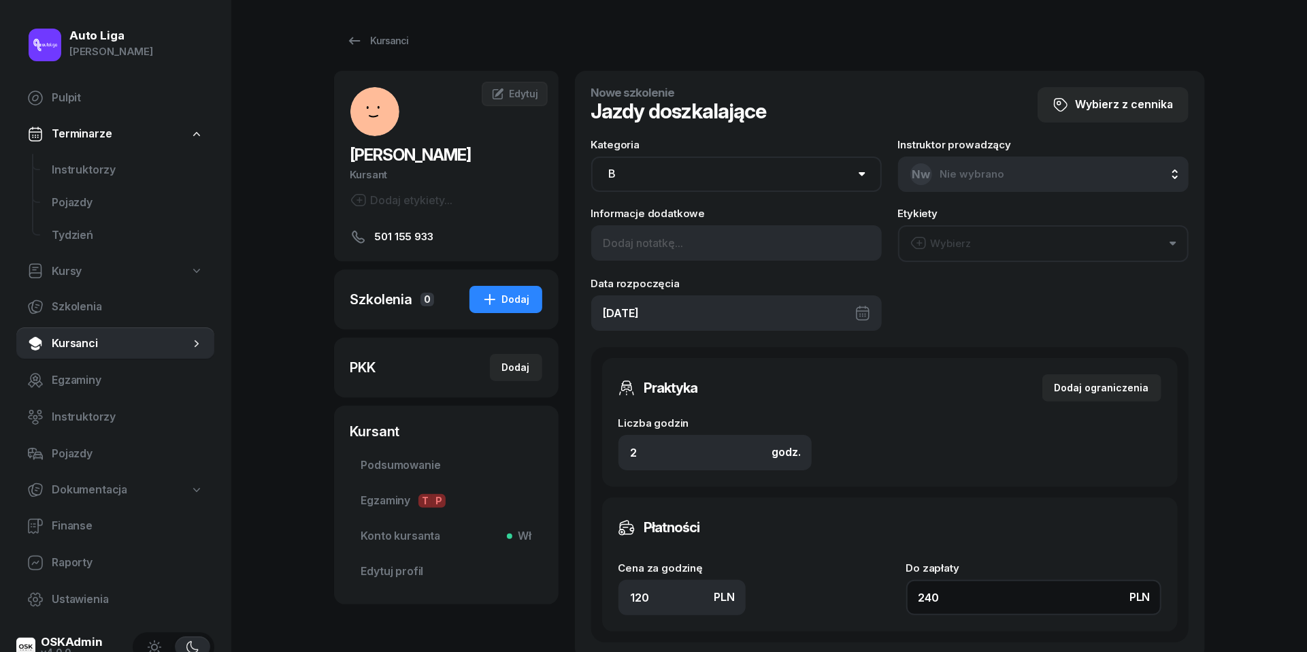
click at [1005, 591] on input "240" at bounding box center [1033, 597] width 255 height 35
type input "1.50"
type input "3"
type input "15"
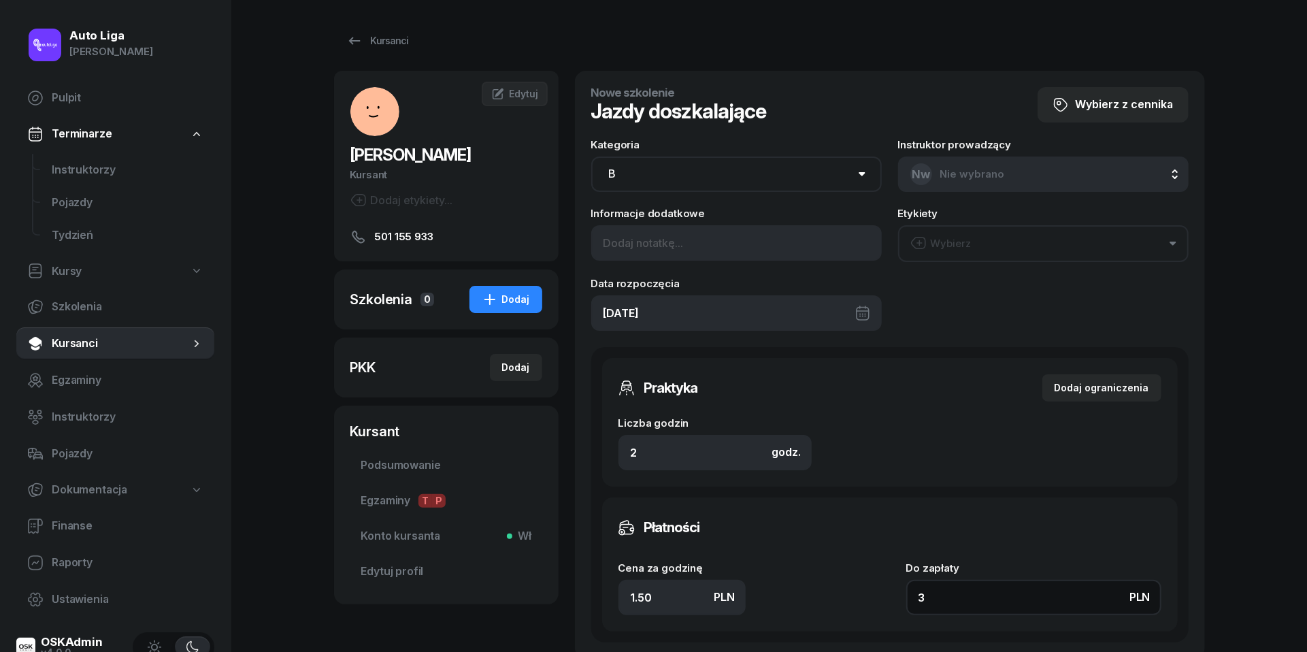
type input "30"
type input "150"
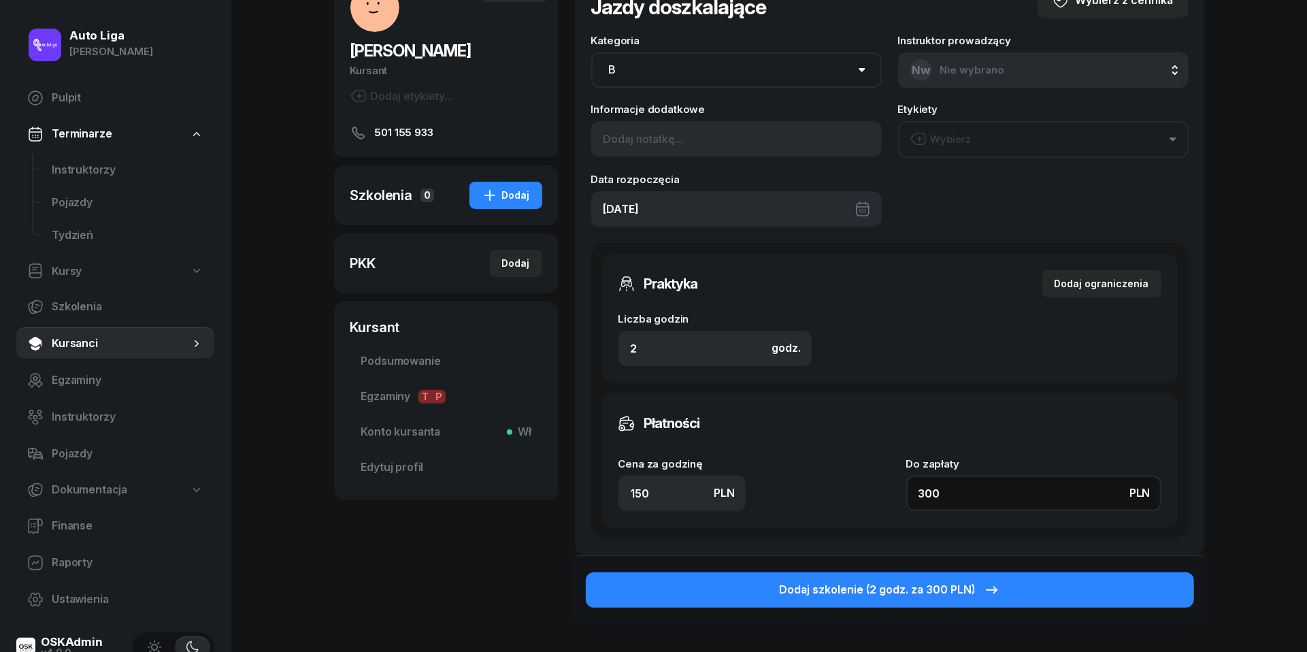
scroll to position [121, 0]
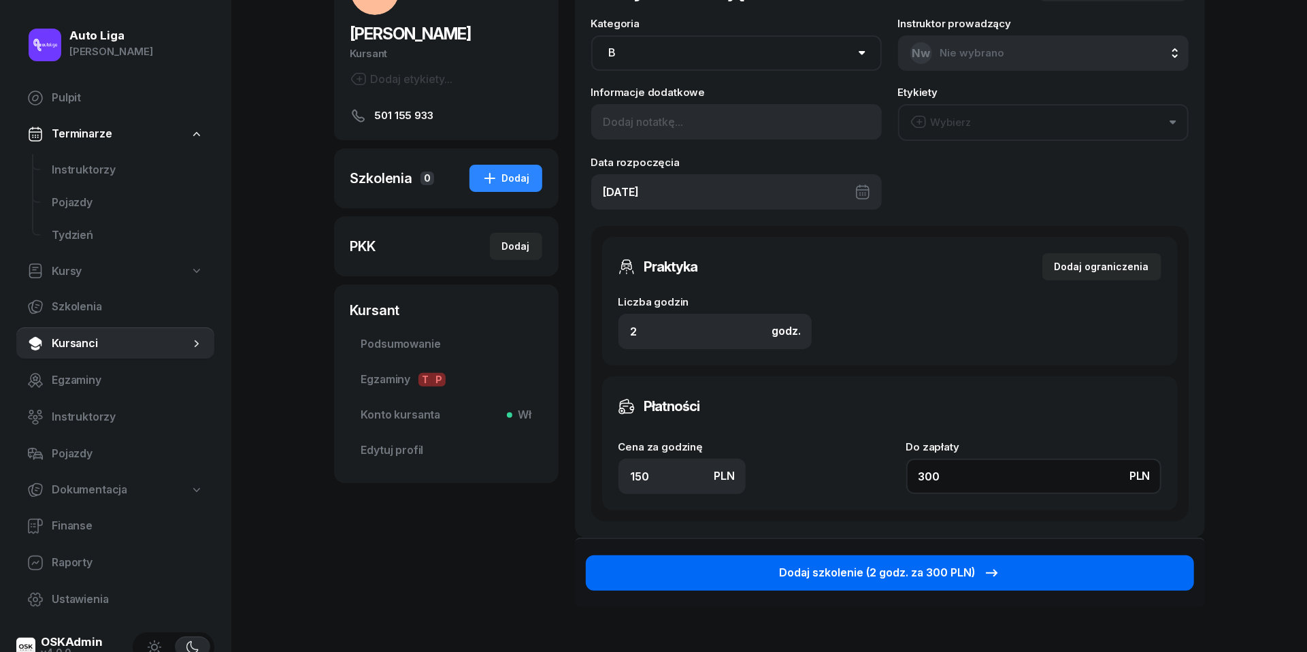
type input "300"
click at [965, 567] on div "Dodaj szkolenie (2 godz. za 300 PLN)" at bounding box center [890, 573] width 220 height 18
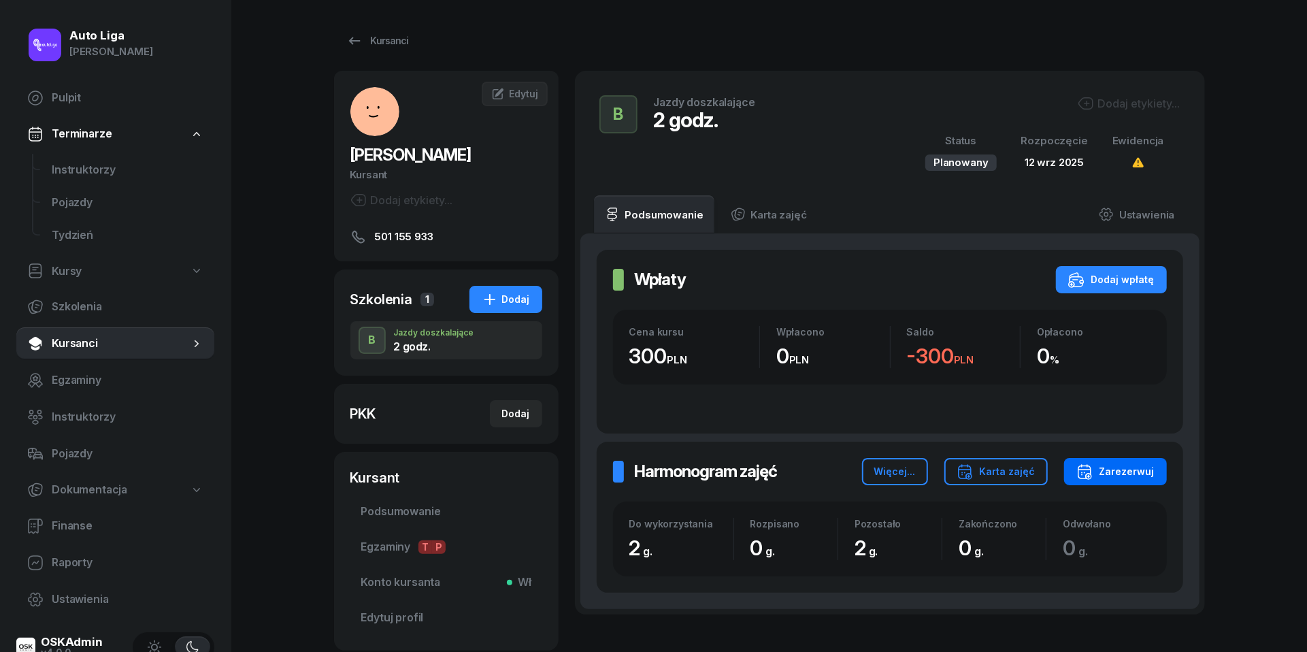
click at [1130, 471] on div "Zarezerwuj" at bounding box center [1115, 471] width 78 height 16
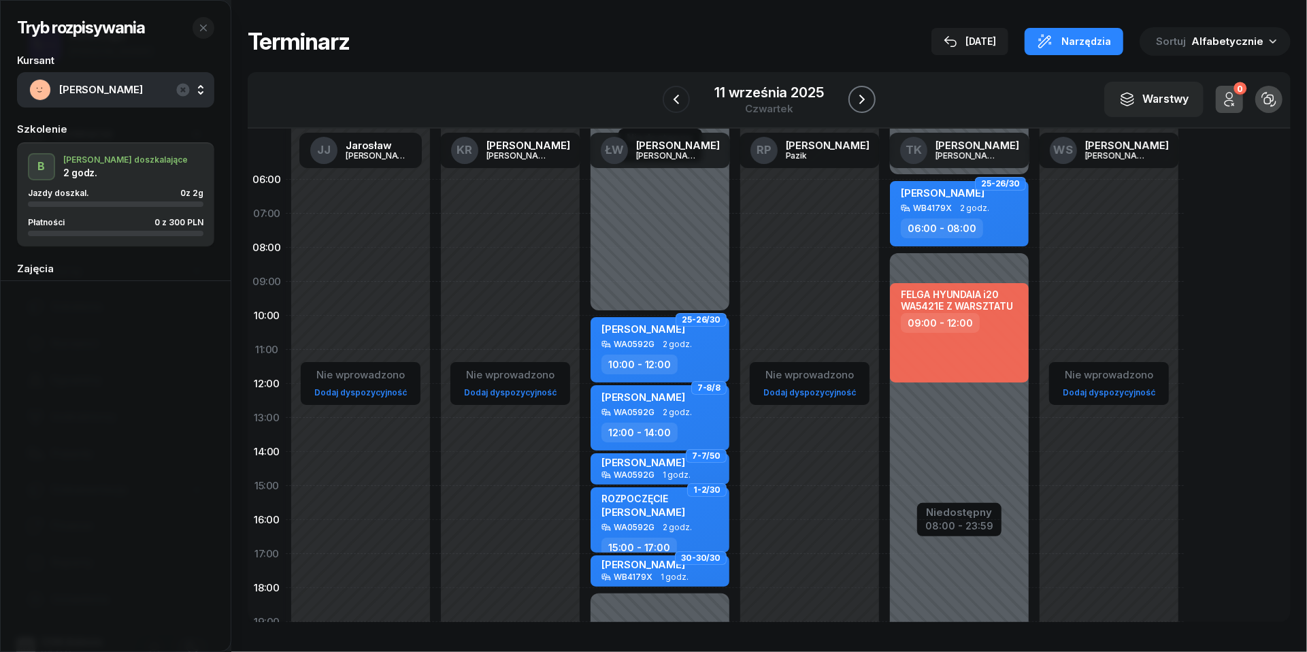
click at [858, 101] on icon "button" at bounding box center [862, 99] width 16 height 16
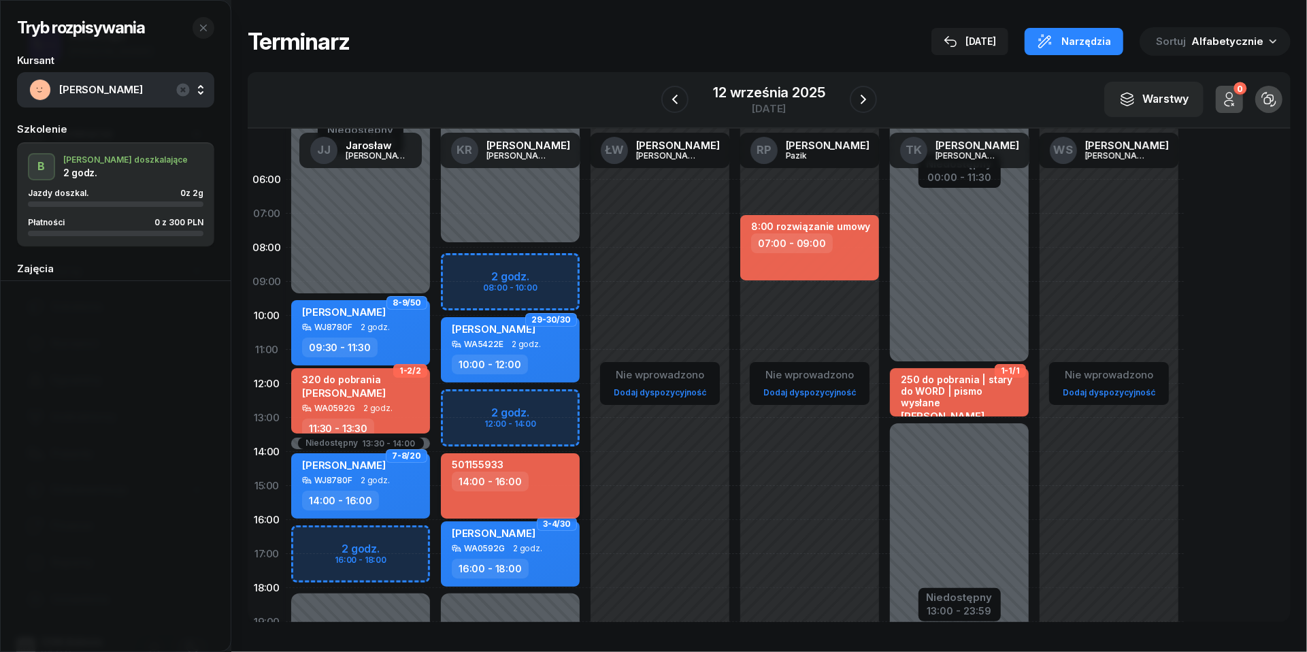
click at [546, 464] on div "501155933" at bounding box center [512, 465] width 120 height 13
select select "14"
select select "16"
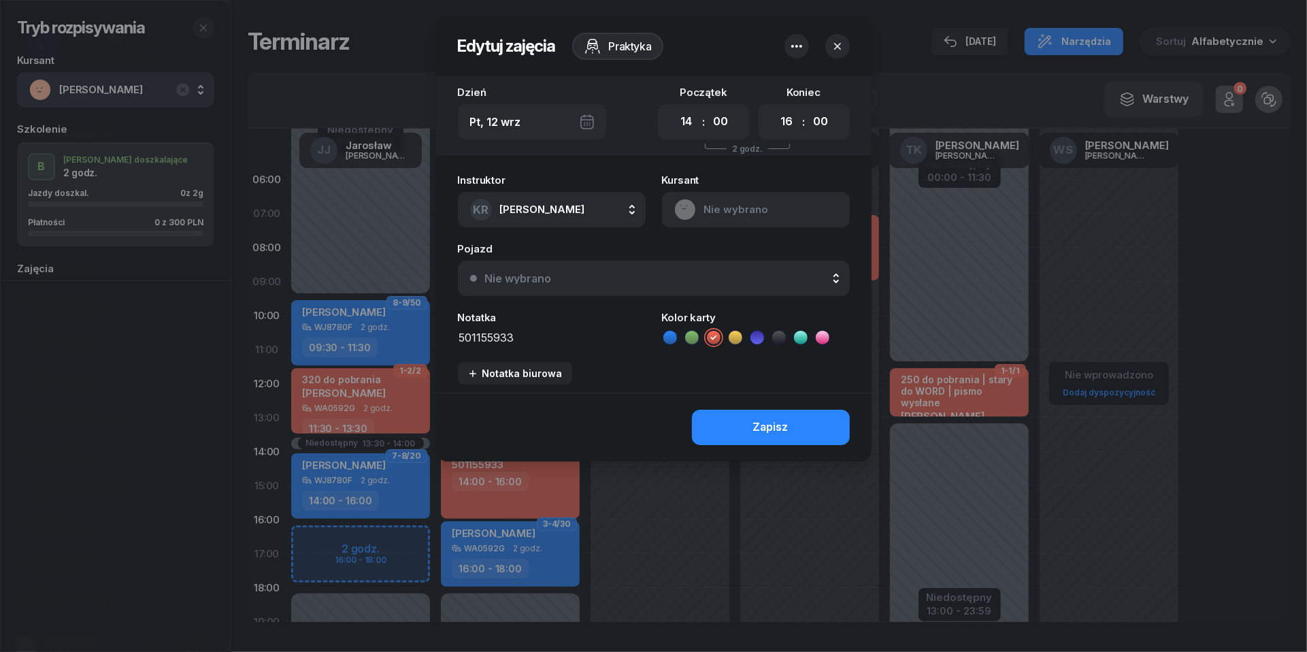
click at [798, 54] on button "button" at bounding box center [797, 46] width 24 height 24
click at [798, 99] on link "Usuń" at bounding box center [790, 88] width 178 height 34
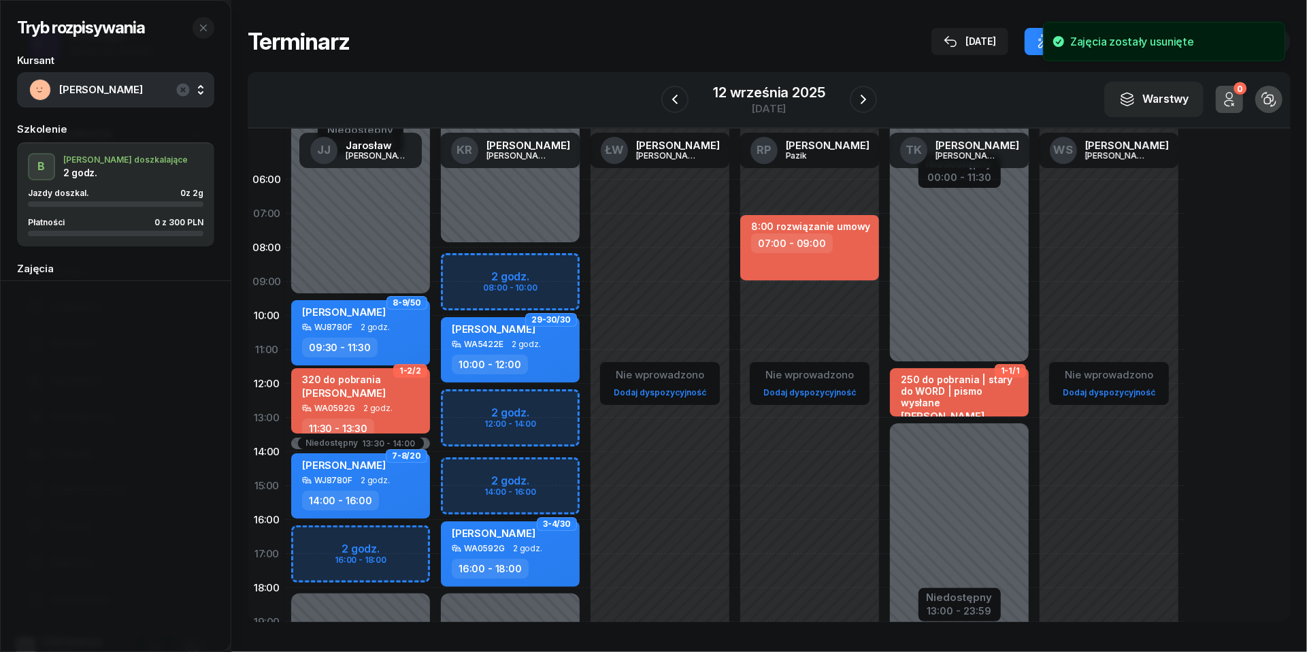
click at [467, 478] on div "Niedostępny 00:00 - 08:00 Niedostępny 18:00 - 23:59 29-30/30 Katarzyna Kozioł W…" at bounding box center [510, 486] width 150 height 646
select select "14"
select select "16"
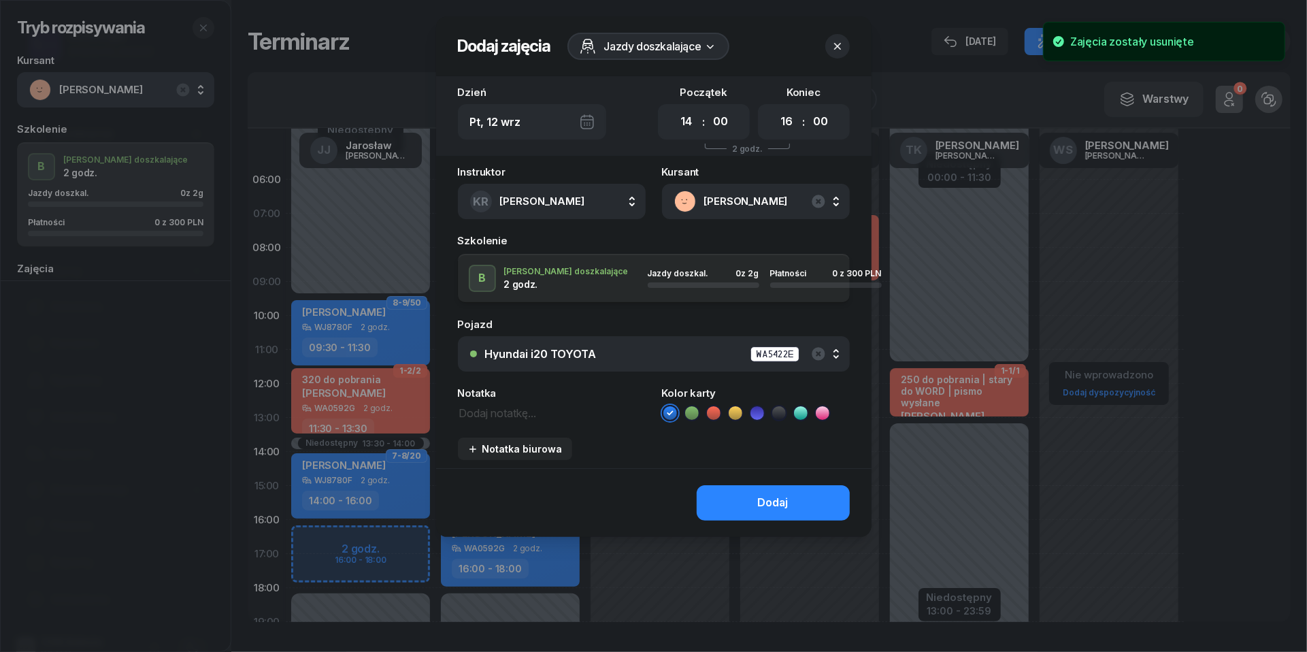
click at [712, 410] on icon at bounding box center [714, 413] width 14 height 14
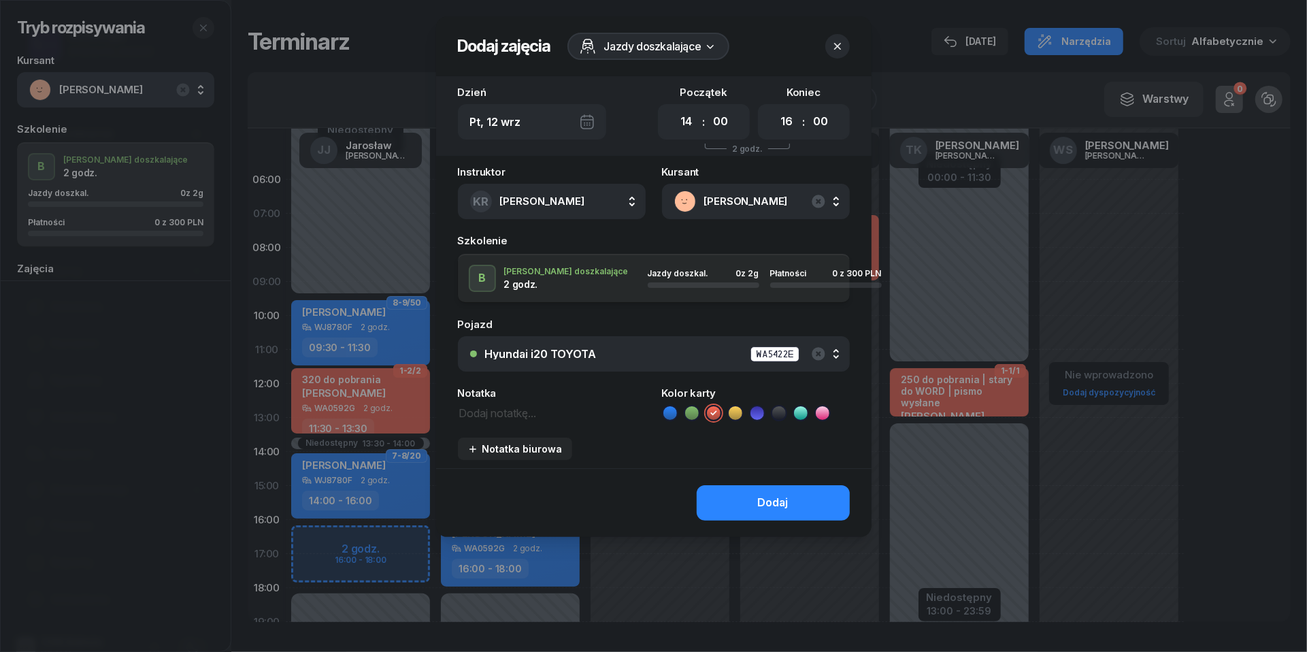
click at [534, 415] on textarea at bounding box center [552, 411] width 188 height 17
type textarea "300 do pobrania"
click at [727, 501] on button "Dodaj" at bounding box center [773, 502] width 153 height 35
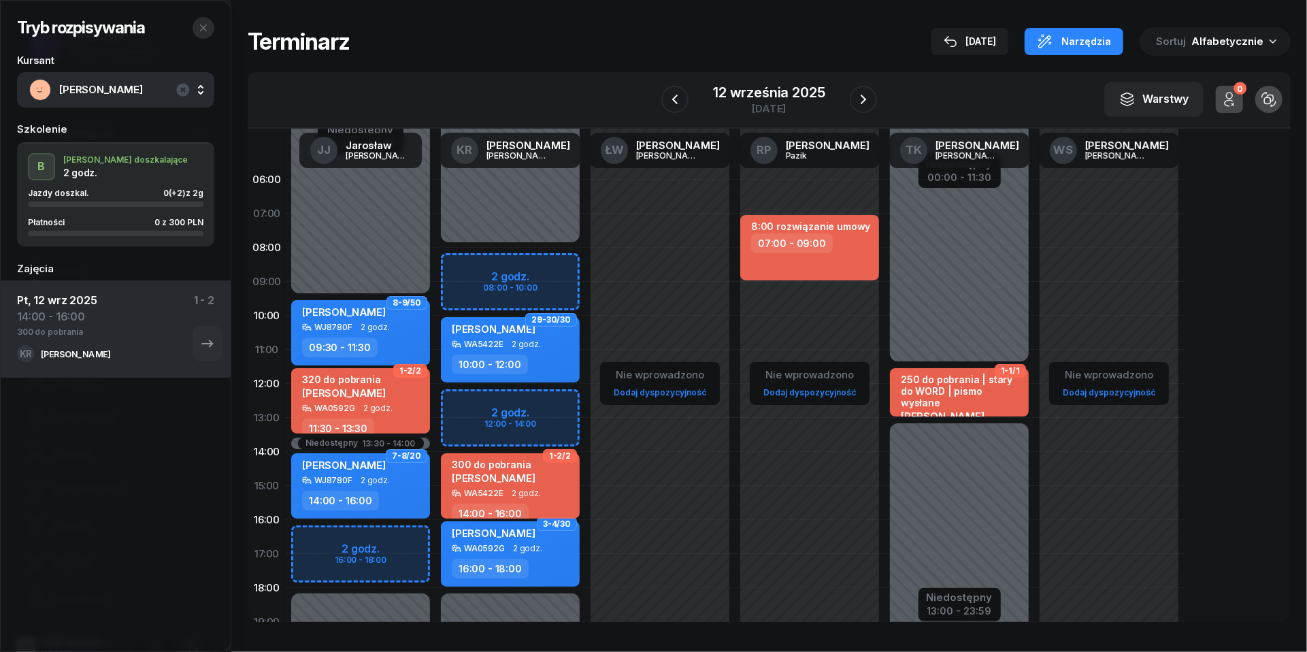
click at [205, 25] on icon "button" at bounding box center [203, 27] width 7 height 7
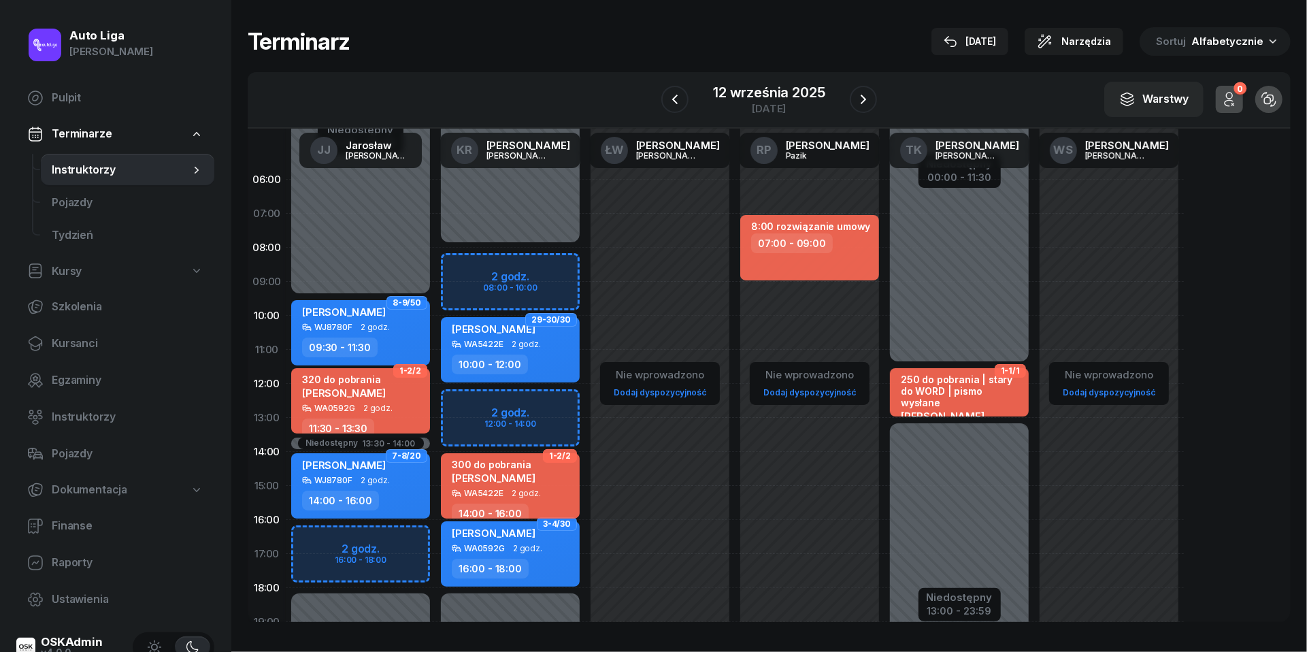
click at [771, 77] on div "W Wybierz JJ Jarosław Jakubczak KR Katarzyna Rakowska ŁW Łukasz Wołosz RP Rafał…" at bounding box center [769, 100] width 1043 height 56
click at [770, 88] on div "12 września 2025" at bounding box center [769, 93] width 112 height 14
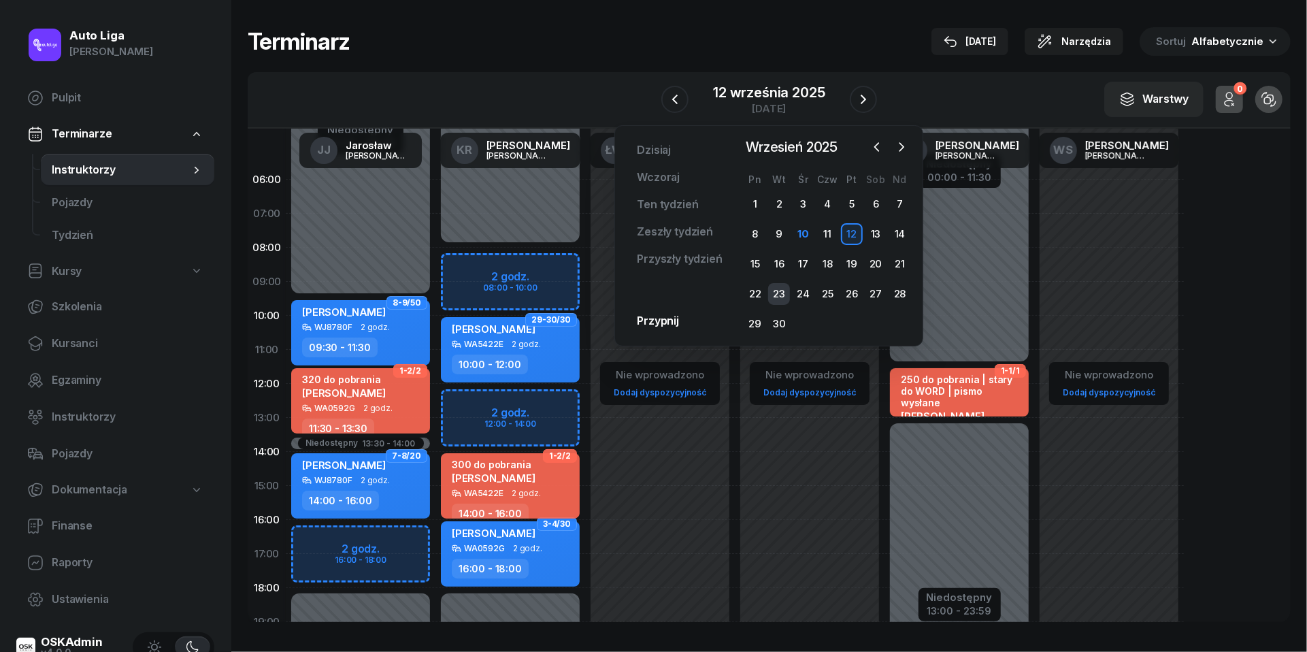
click at [782, 290] on div "23" at bounding box center [779, 294] width 22 height 22
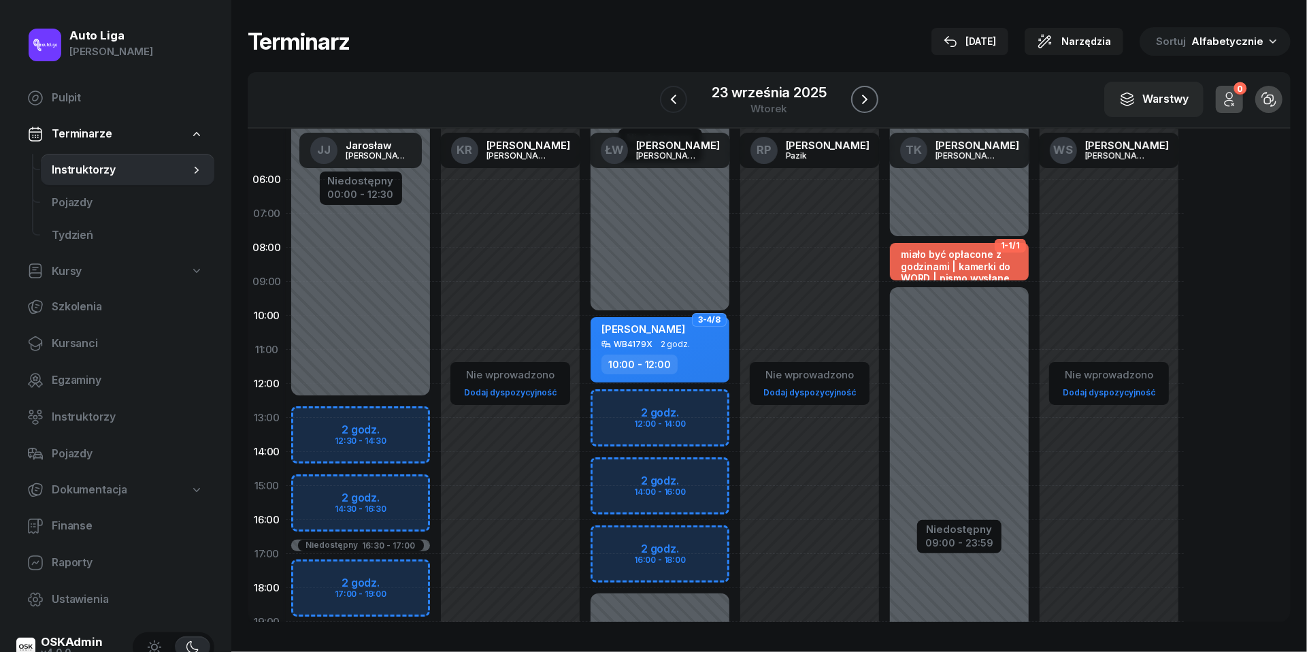
click at [870, 97] on icon "button" at bounding box center [865, 99] width 16 height 16
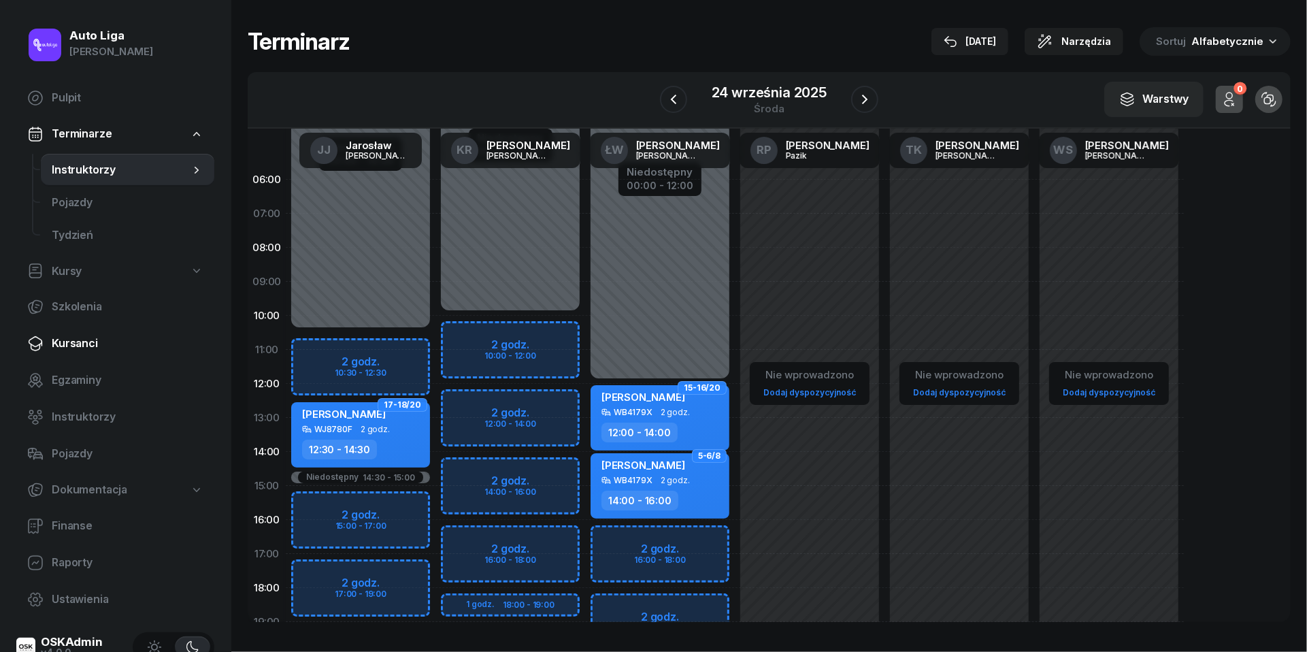
click at [73, 346] on span "Kursanci" at bounding box center [128, 344] width 152 height 18
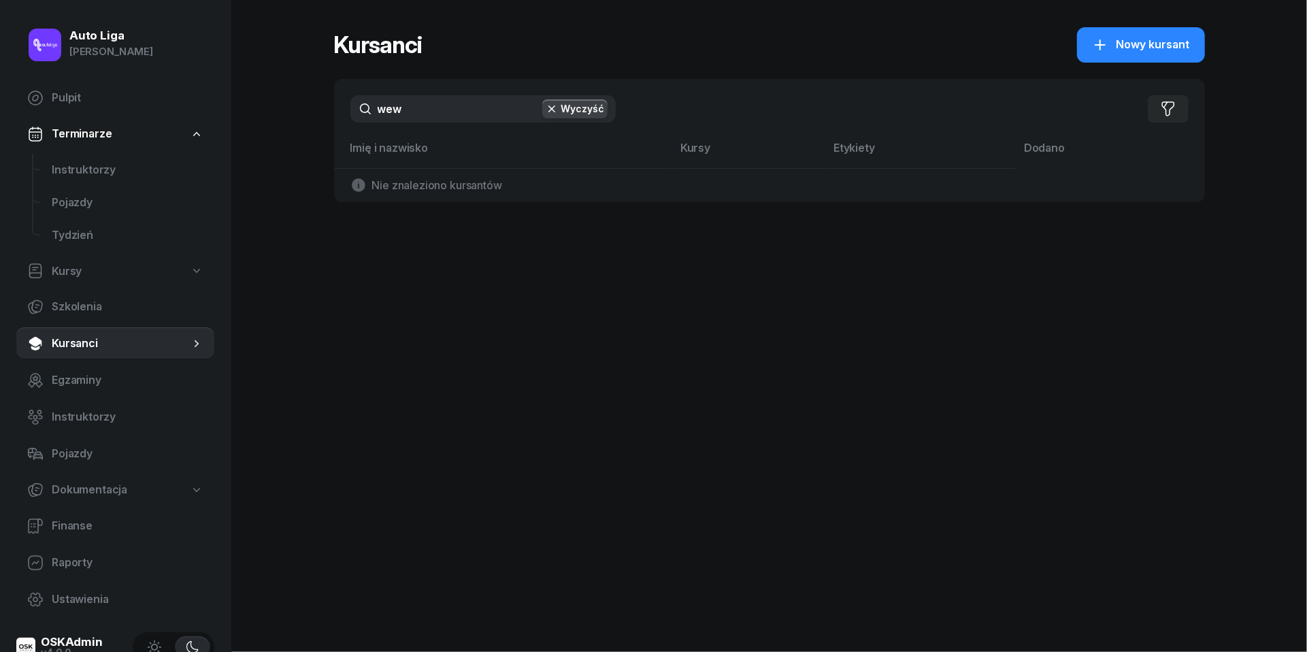
click at [411, 101] on input "wew" at bounding box center [482, 108] width 265 height 27
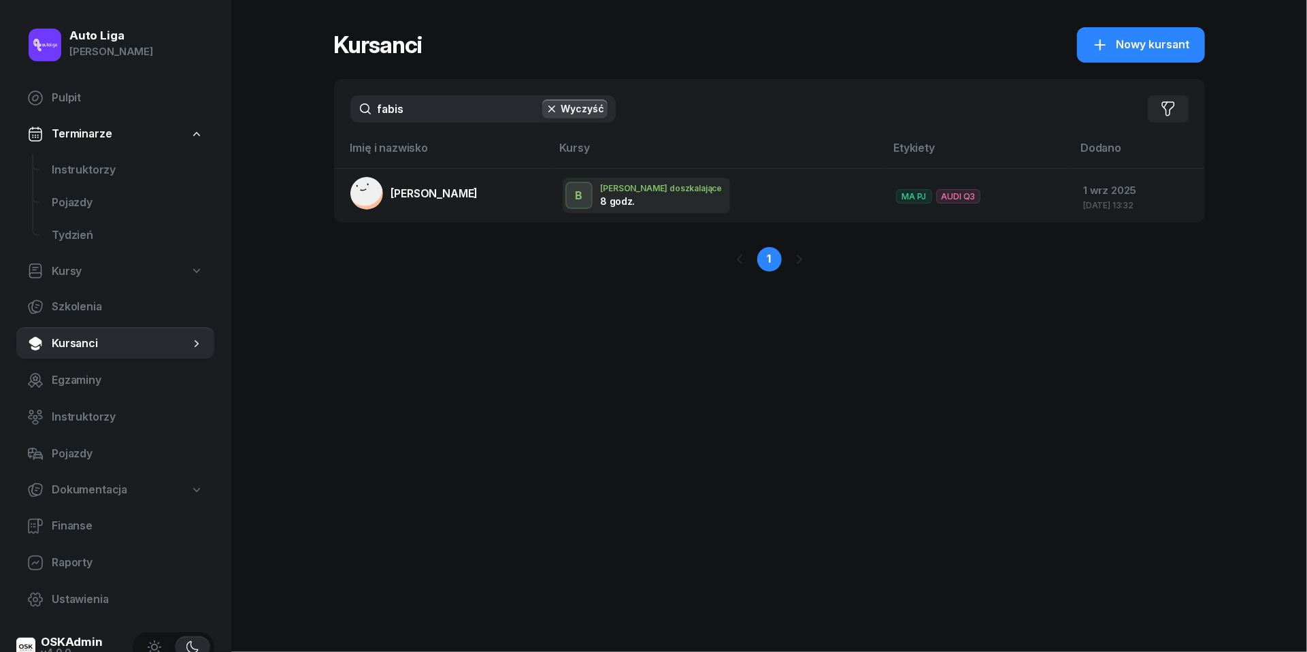
type input "fabia"
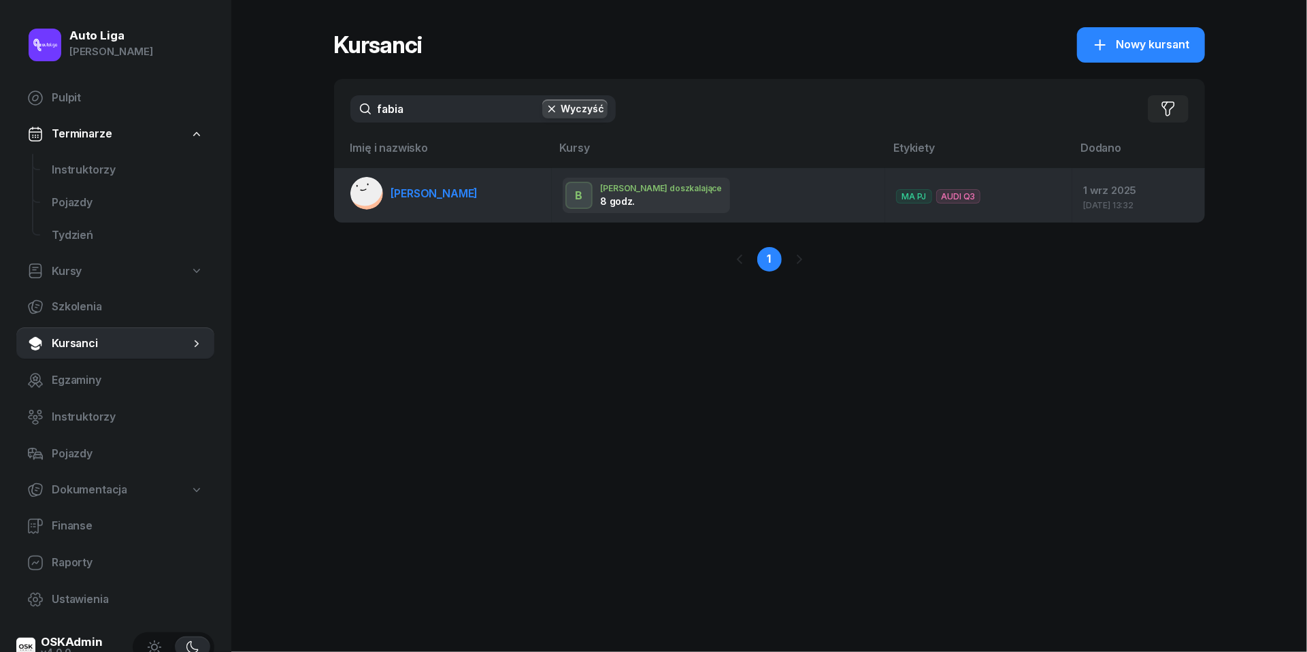
drag, startPoint x: 412, startPoint y: 137, endPoint x: 407, endPoint y: 189, distance: 52.0
click at [407, 189] on span "Norbert Fabisiak" at bounding box center [434, 193] width 87 height 14
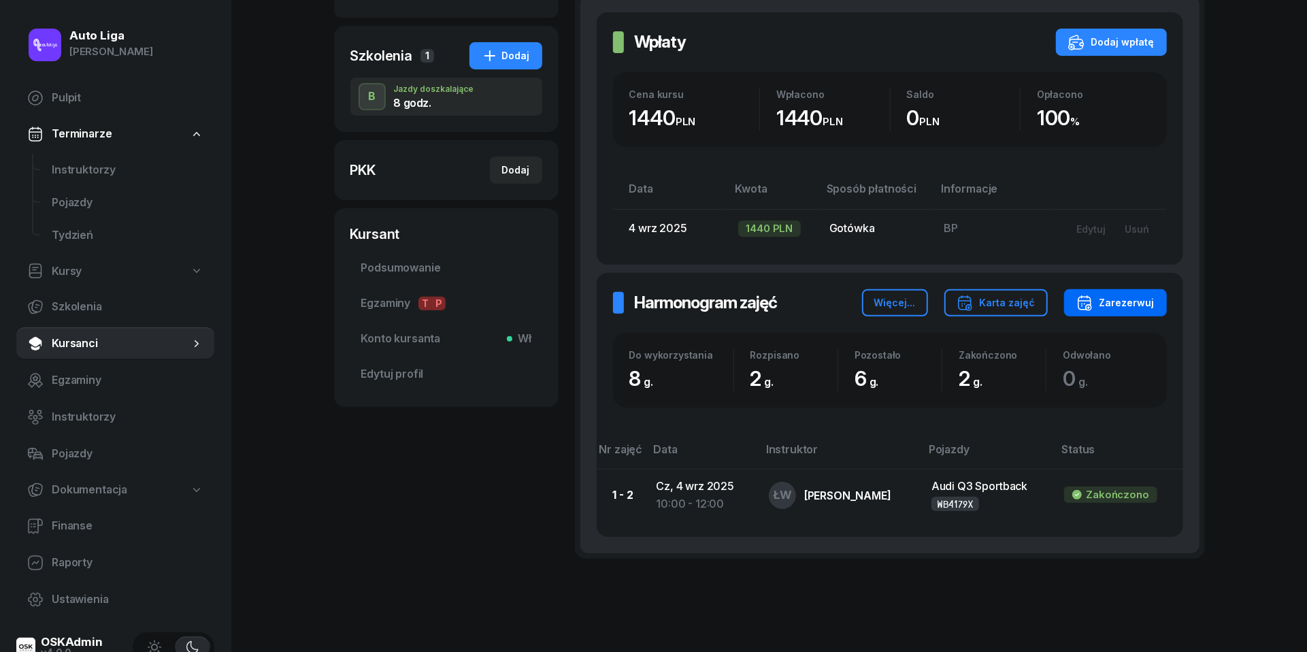
scroll to position [248, 0]
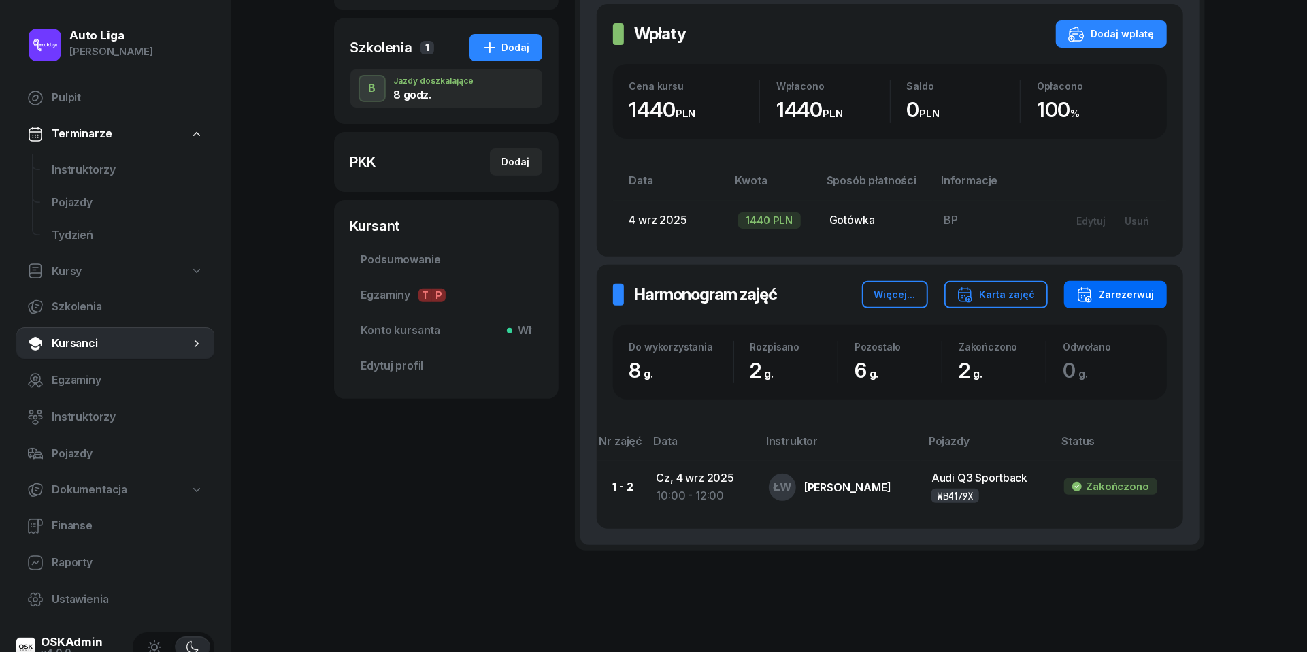
click at [1147, 293] on div "Zarezerwuj" at bounding box center [1115, 294] width 78 height 16
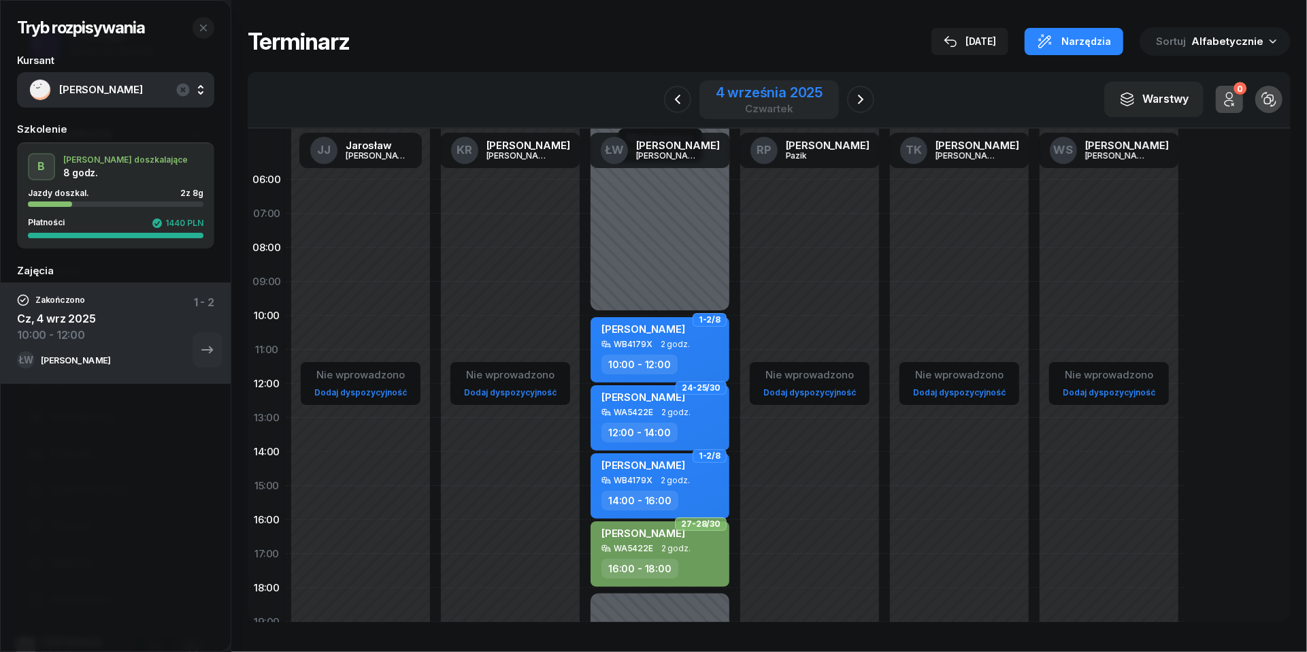
click at [763, 93] on div "4 września 2025" at bounding box center [770, 93] width 108 height 14
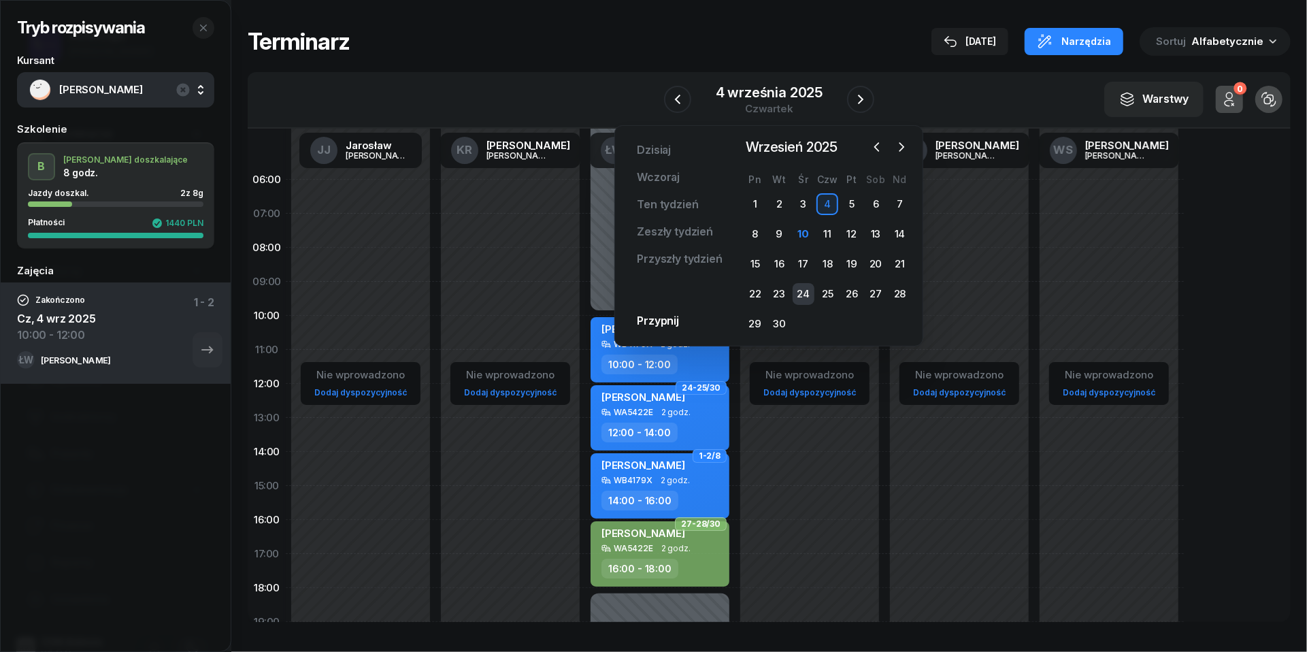
click at [802, 290] on div "24" at bounding box center [804, 294] width 22 height 22
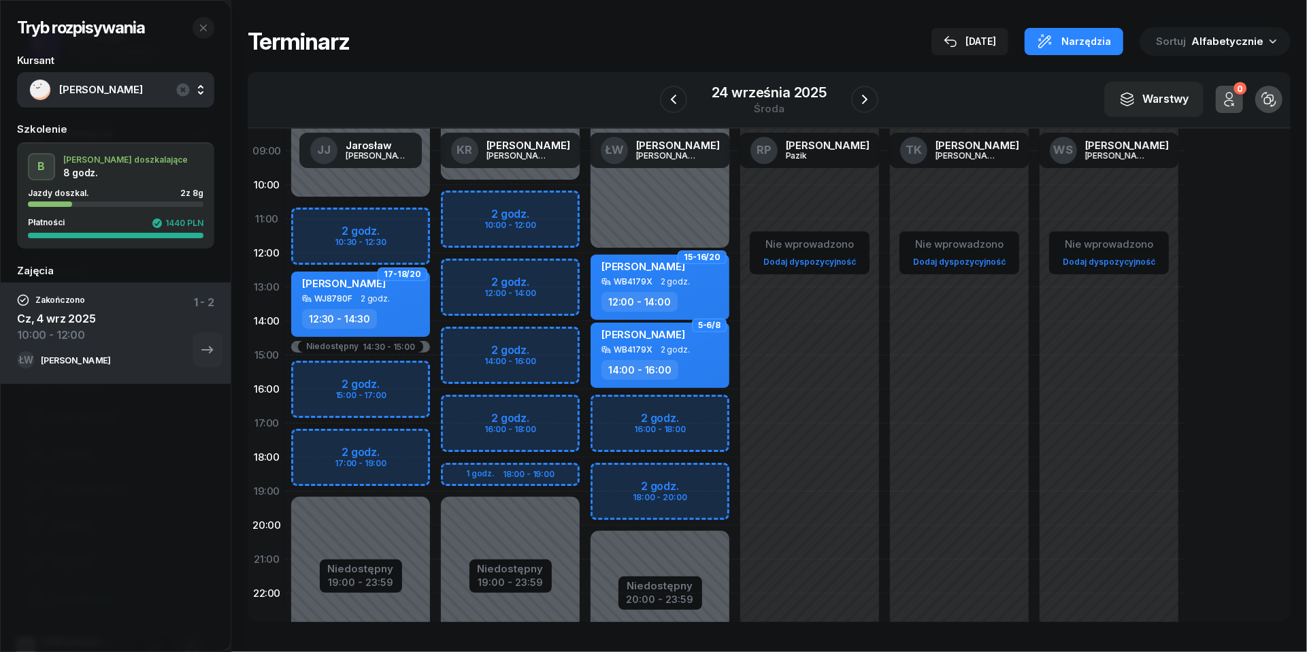
scroll to position [133, 0]
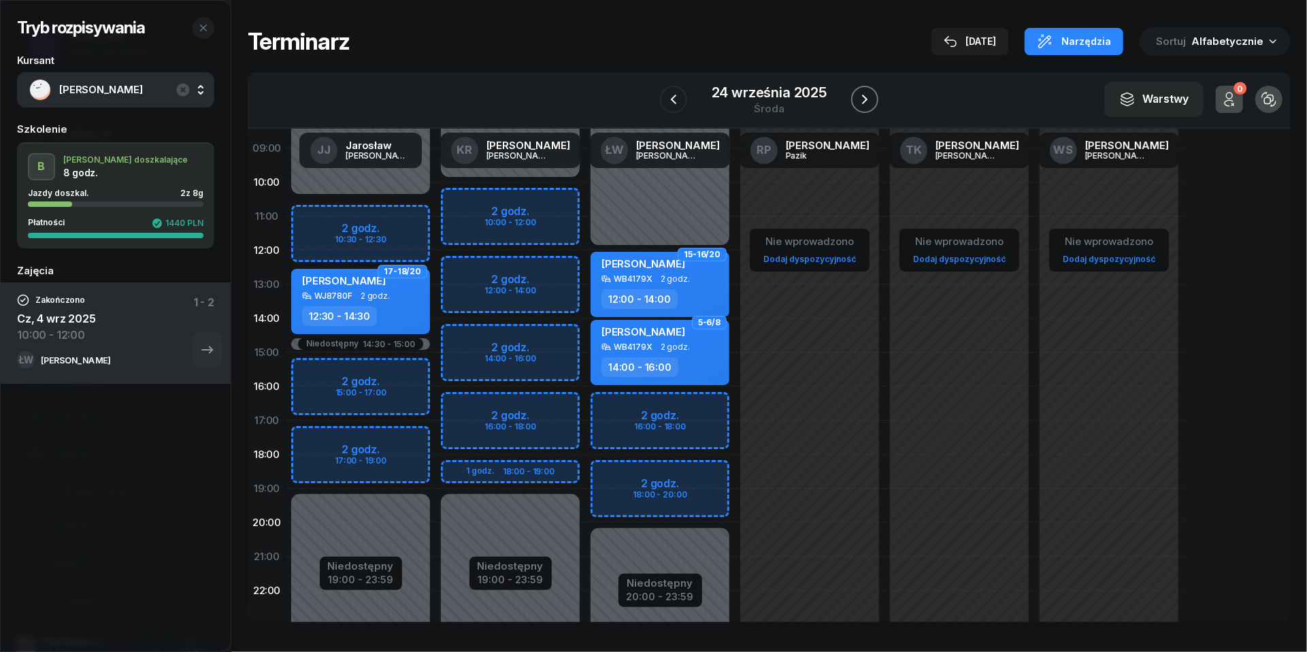
click at [871, 91] on icon "button" at bounding box center [865, 99] width 16 height 16
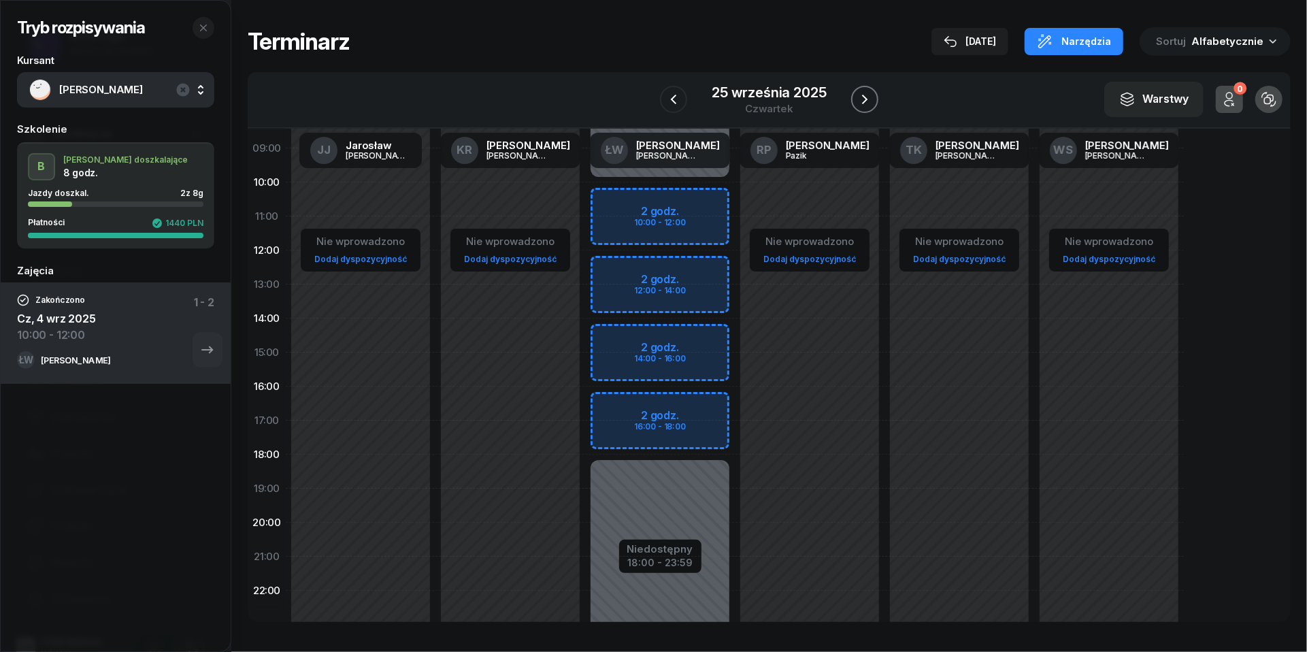
click at [871, 91] on icon "button" at bounding box center [865, 99] width 16 height 16
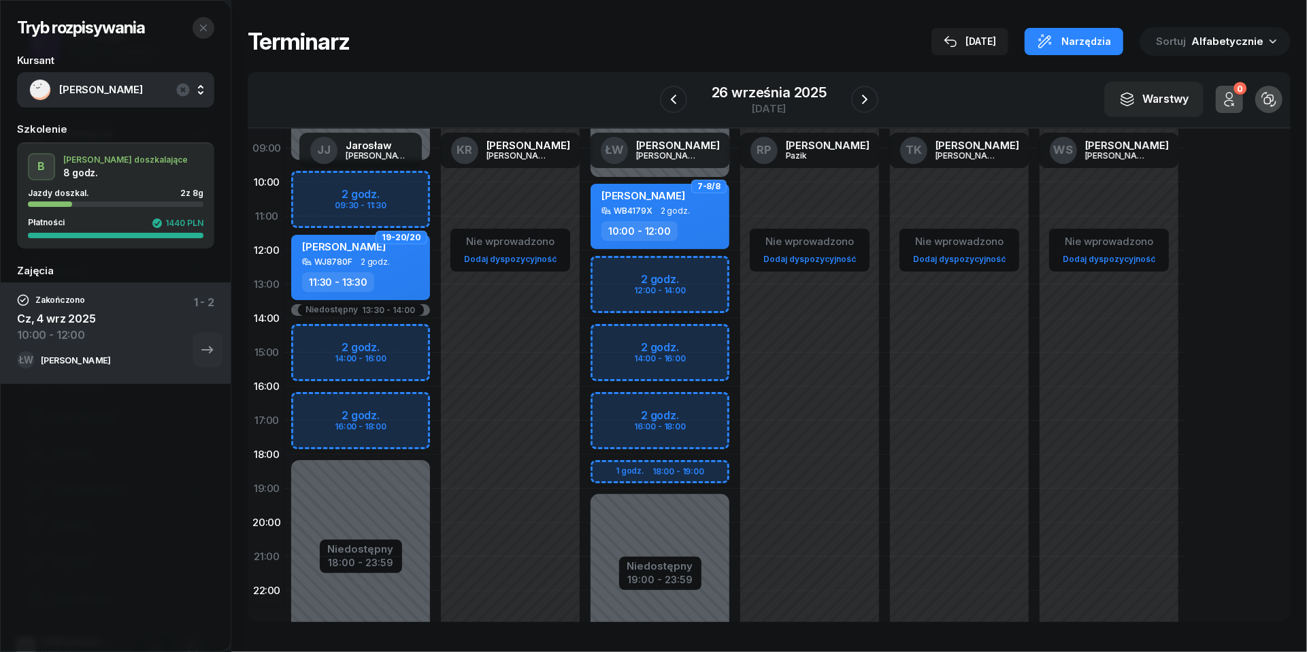
click at [202, 27] on icon "button" at bounding box center [203, 27] width 7 height 7
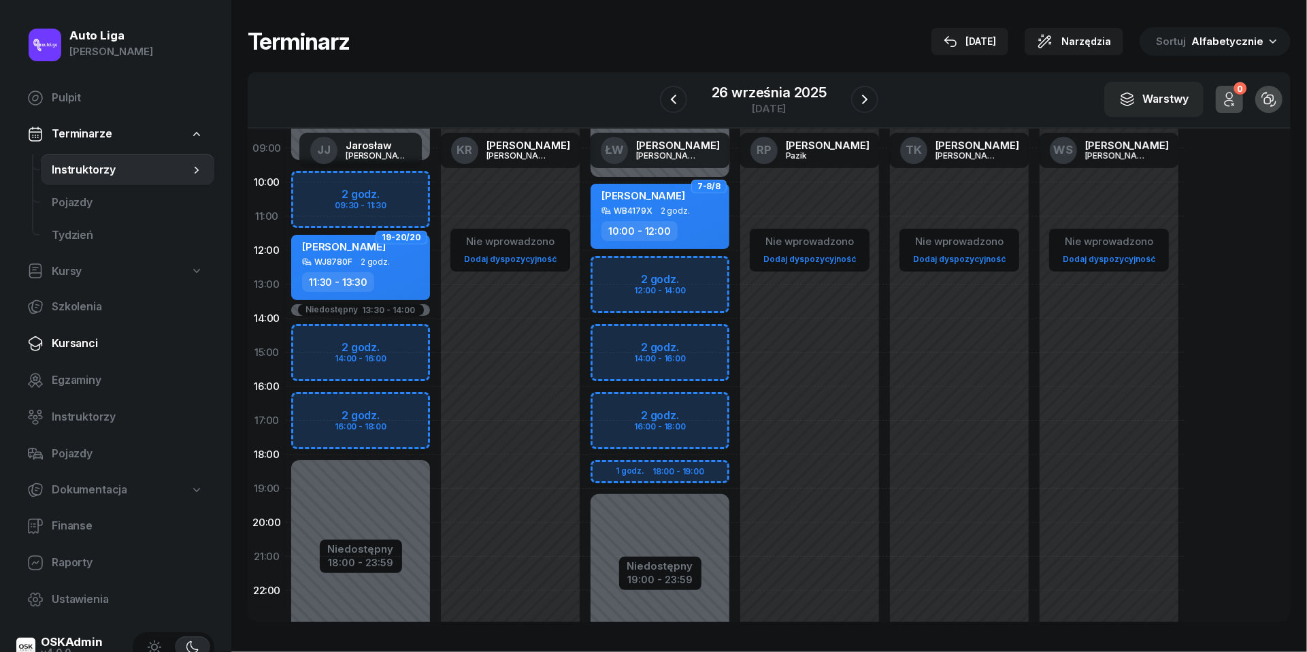
click at [79, 351] on span "Kursanci" at bounding box center [128, 344] width 152 height 18
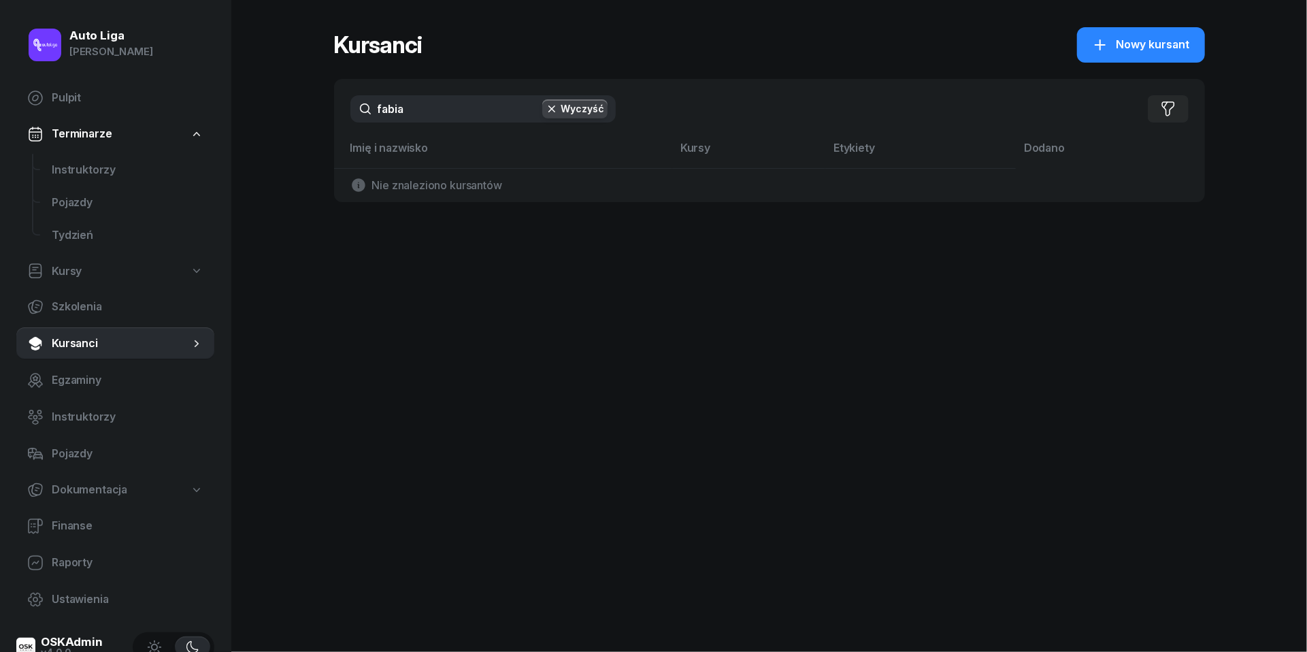
click at [435, 113] on input "fabia" at bounding box center [482, 108] width 265 height 27
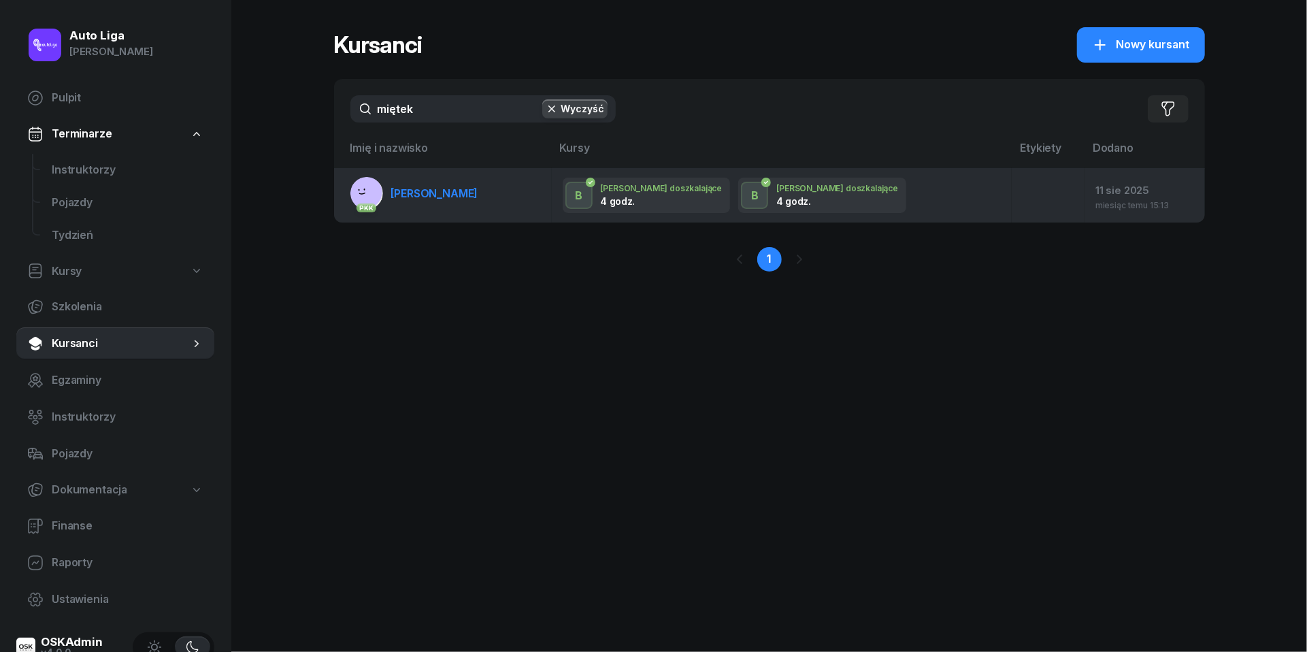
type input "miętek"
click at [448, 194] on span "Dominika Miętek" at bounding box center [434, 193] width 87 height 14
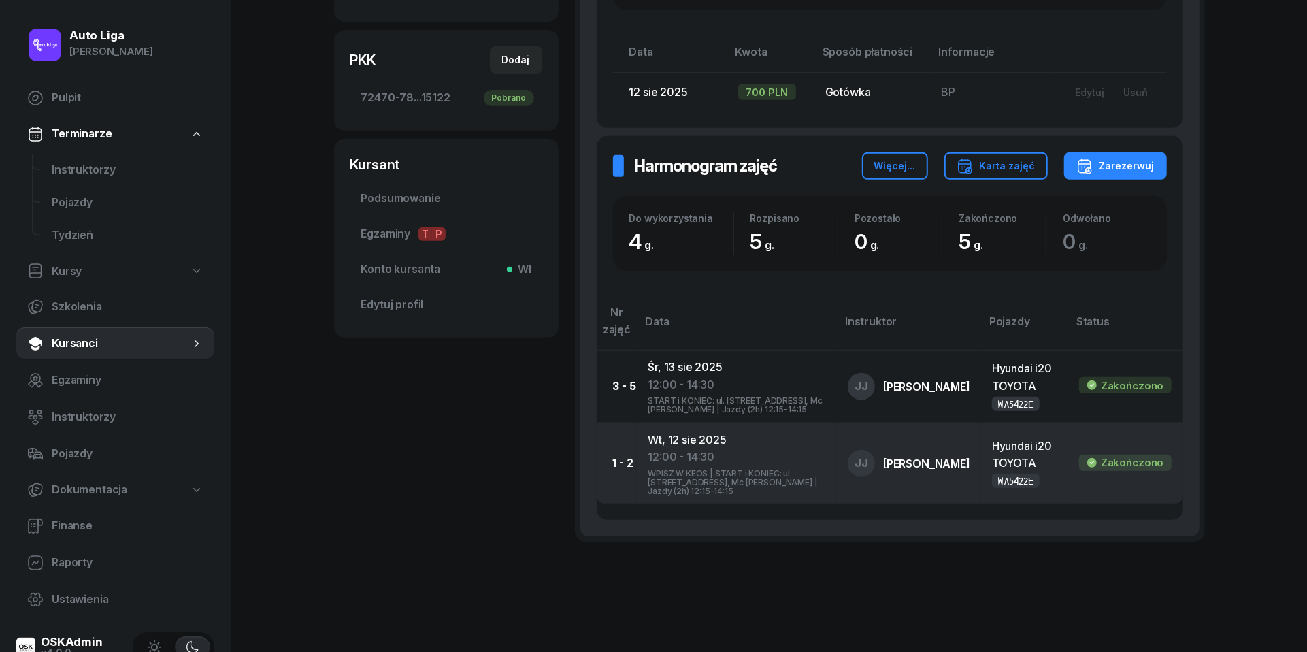
scroll to position [395, 0]
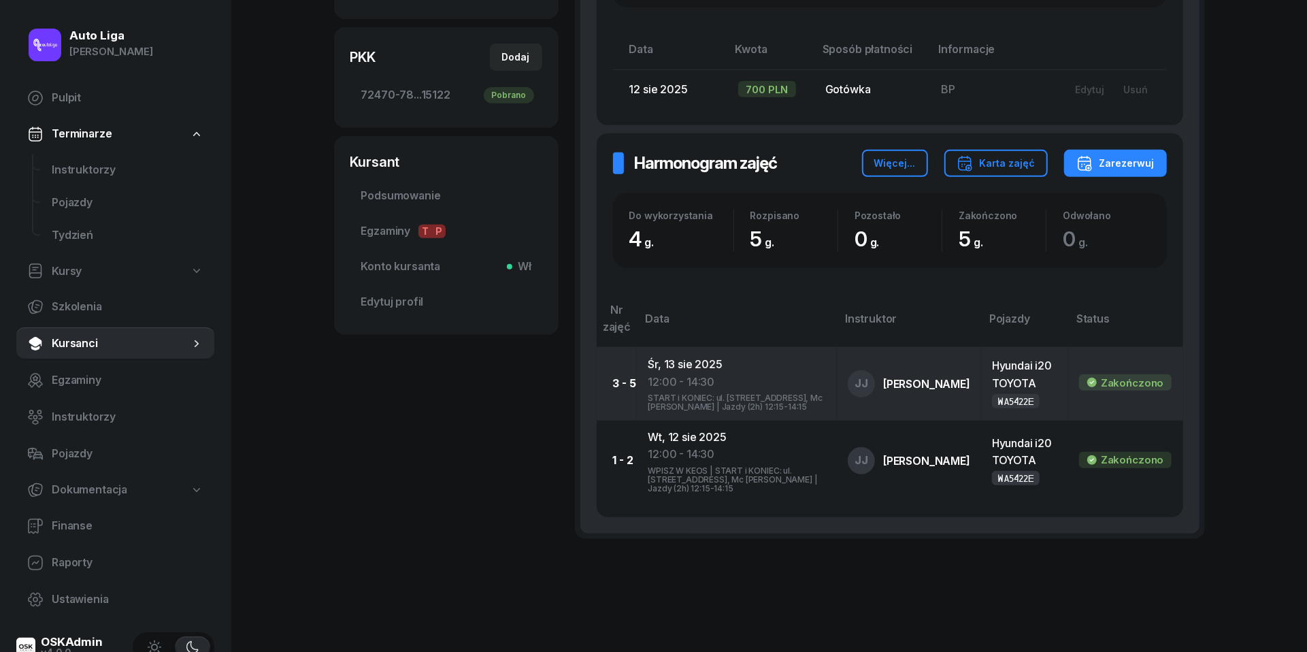
click at [693, 391] on div "START i KONIEC: ul. Modlińska 29, Mc Donald's | Jazdy (2h) 12:15-14:15" at bounding box center [737, 401] width 178 height 20
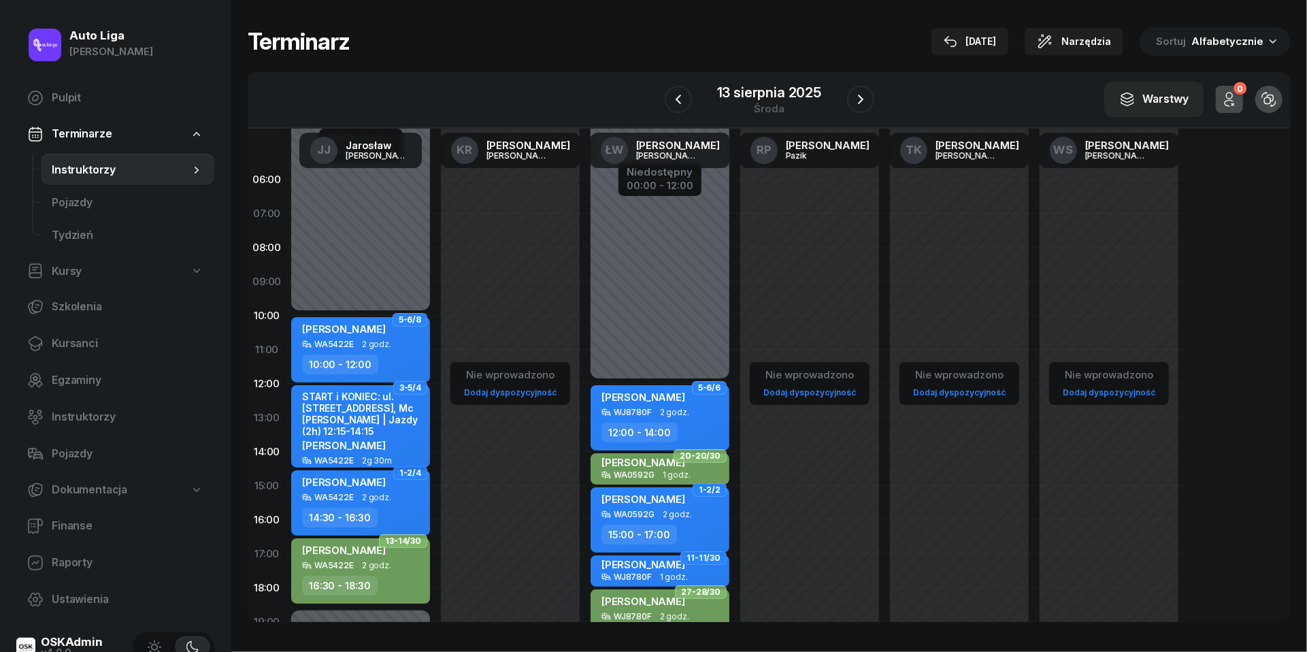
click at [368, 425] on div "START i KONIEC: ul. Modlińska 29, Mc Donald's | Jazdy (2h) 12:15-14:15" at bounding box center [362, 414] width 120 height 47
select select "12"
select select "14"
select select "30"
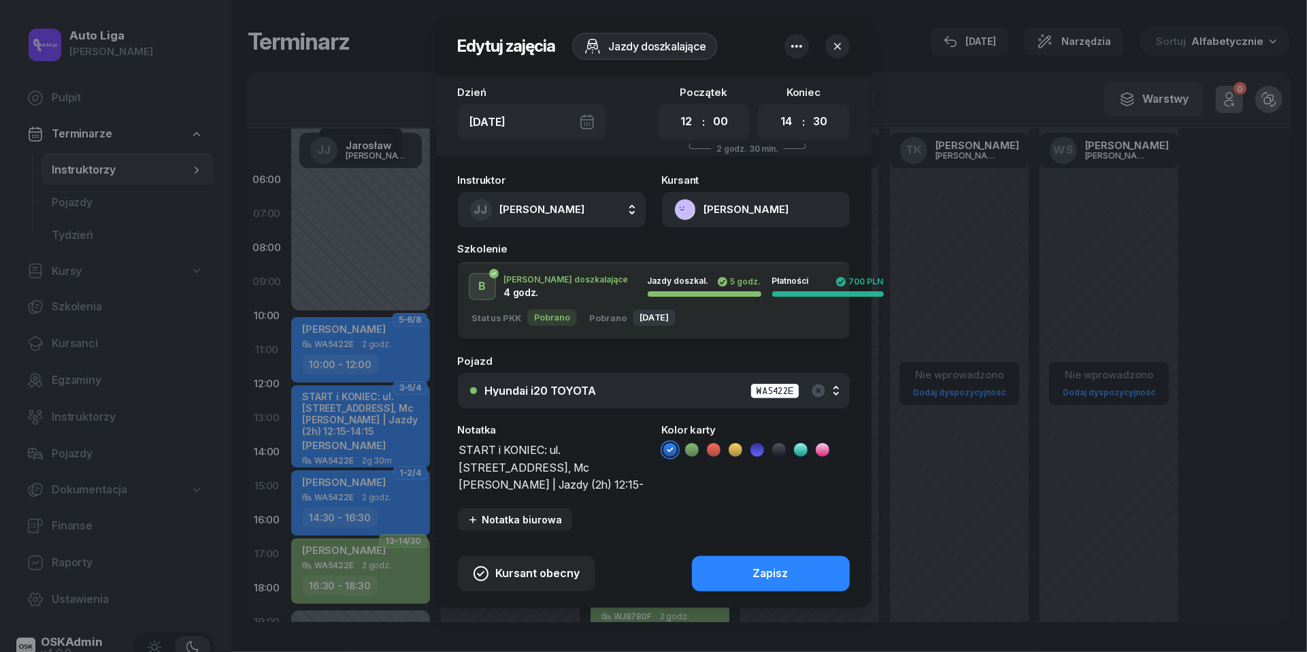
drag, startPoint x: 528, startPoint y: 482, endPoint x: 450, endPoint y: 445, distance: 86.1
click at [450, 445] on div "Instruktor JJ Jarosław Jakubczak JJ Jarosław Jakubczak KR Katarzyna Rakowska ŁW…" at bounding box center [653, 353] width 435 height 372
click at [836, 48] on icon "button" at bounding box center [838, 46] width 14 height 14
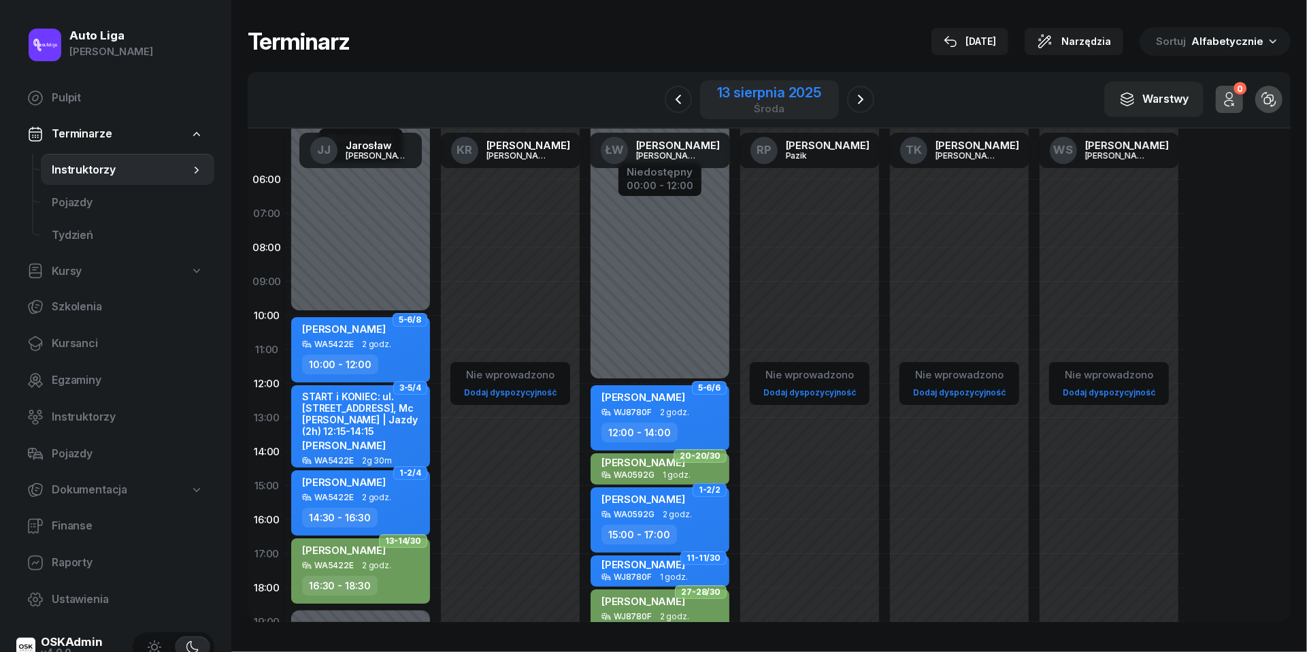
click at [791, 101] on div "13 sierpnia 2025 środa" at bounding box center [769, 100] width 104 height 28
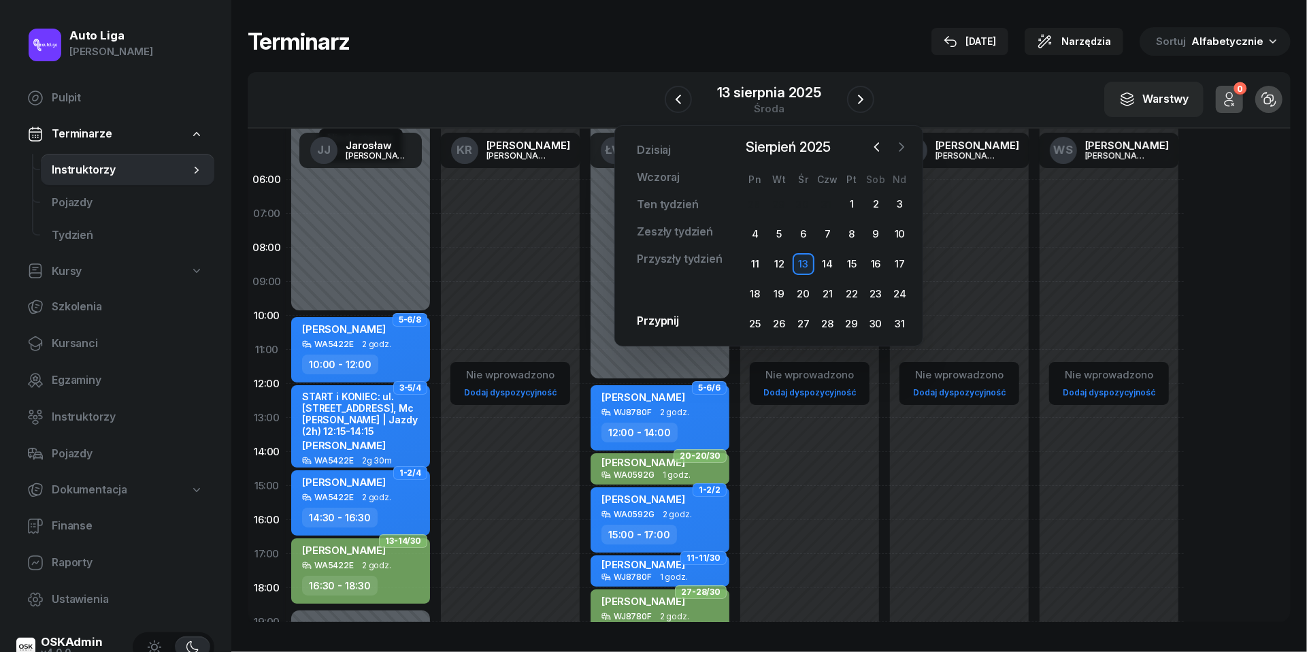
click at [902, 152] on icon "button" at bounding box center [902, 147] width 14 height 14
click at [874, 144] on icon "button" at bounding box center [877, 147] width 14 height 14
click at [754, 259] on div "15" at bounding box center [755, 264] width 22 height 22
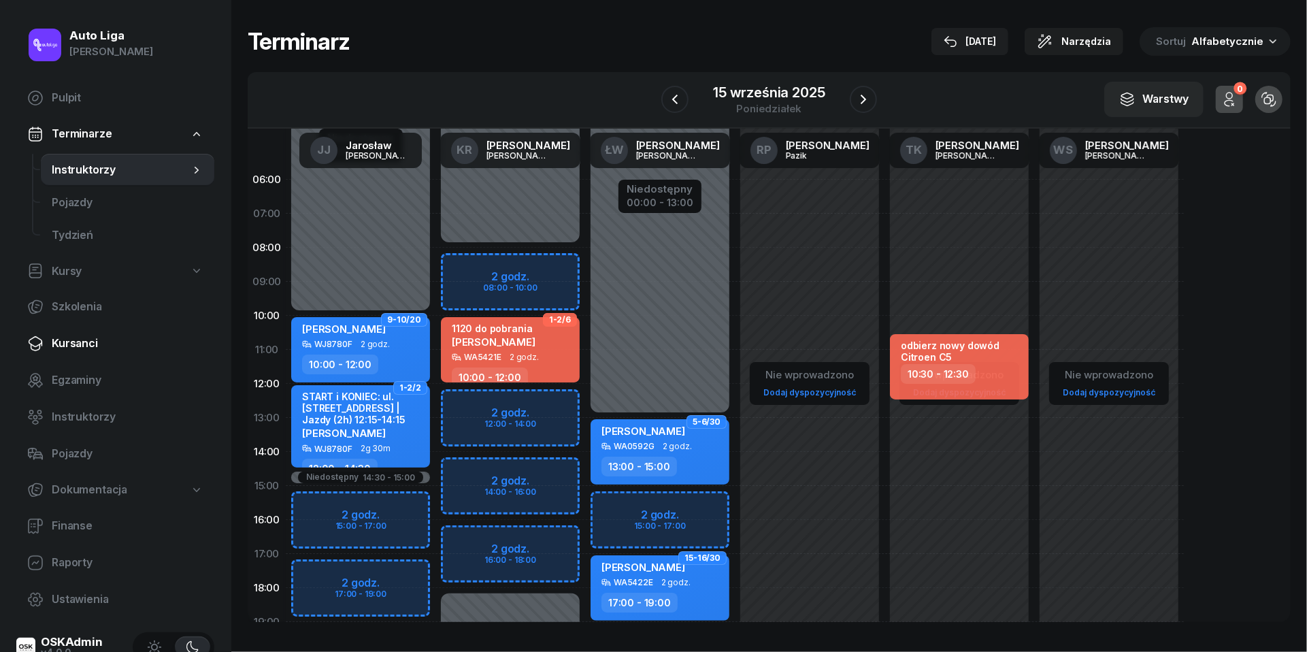
click at [69, 350] on span "Kursanci" at bounding box center [128, 344] width 152 height 18
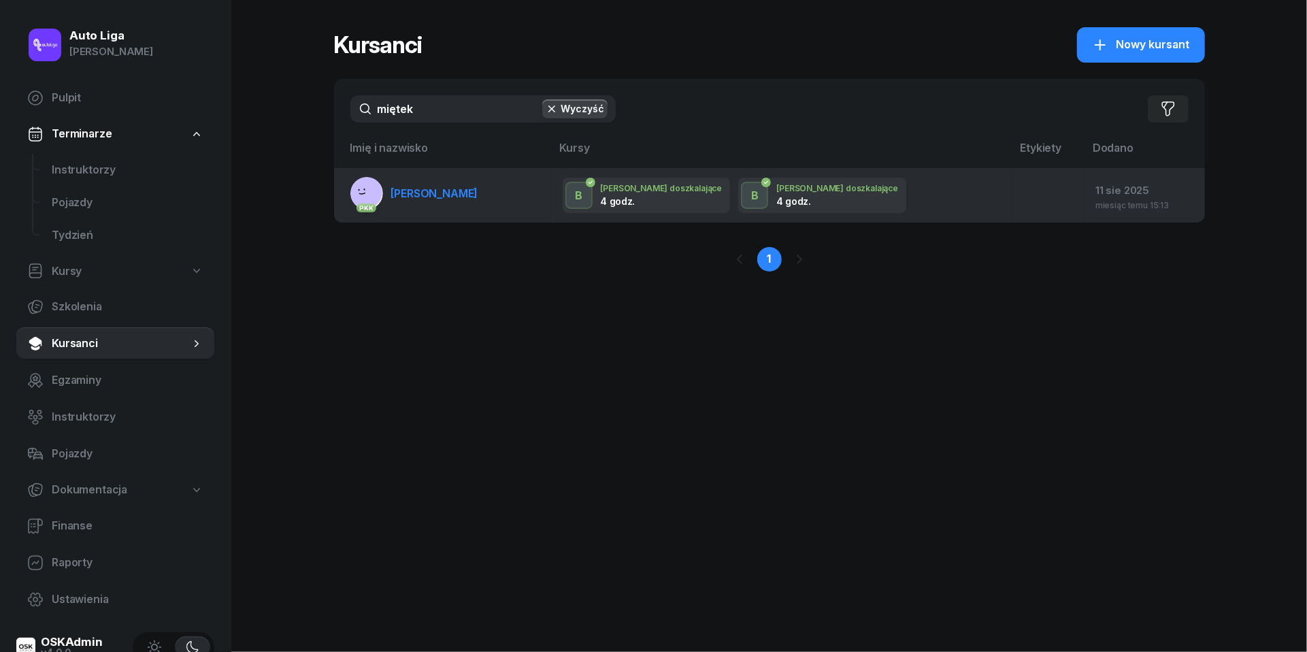
click at [442, 186] on span "Dominika Miętek" at bounding box center [434, 193] width 87 height 14
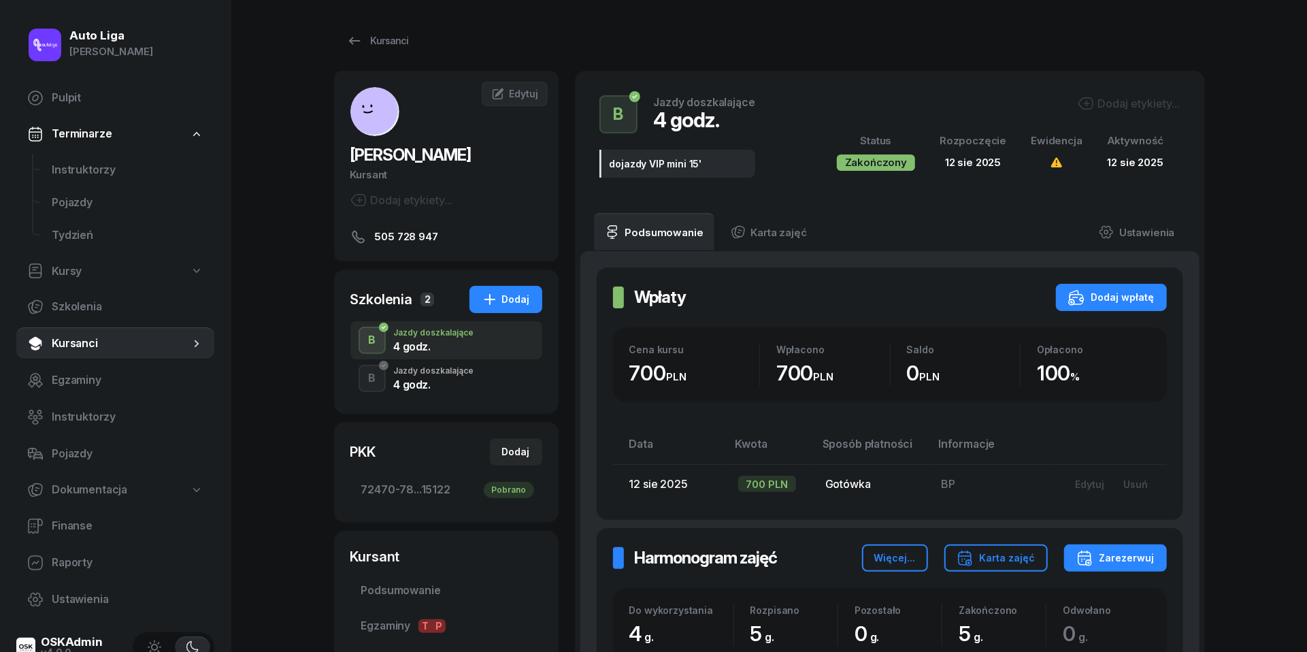
click at [475, 384] on div "B Jazdy doszkalające 4 godz." at bounding box center [446, 378] width 192 height 38
click at [74, 178] on link "Instruktorzy" at bounding box center [128, 170] width 174 height 33
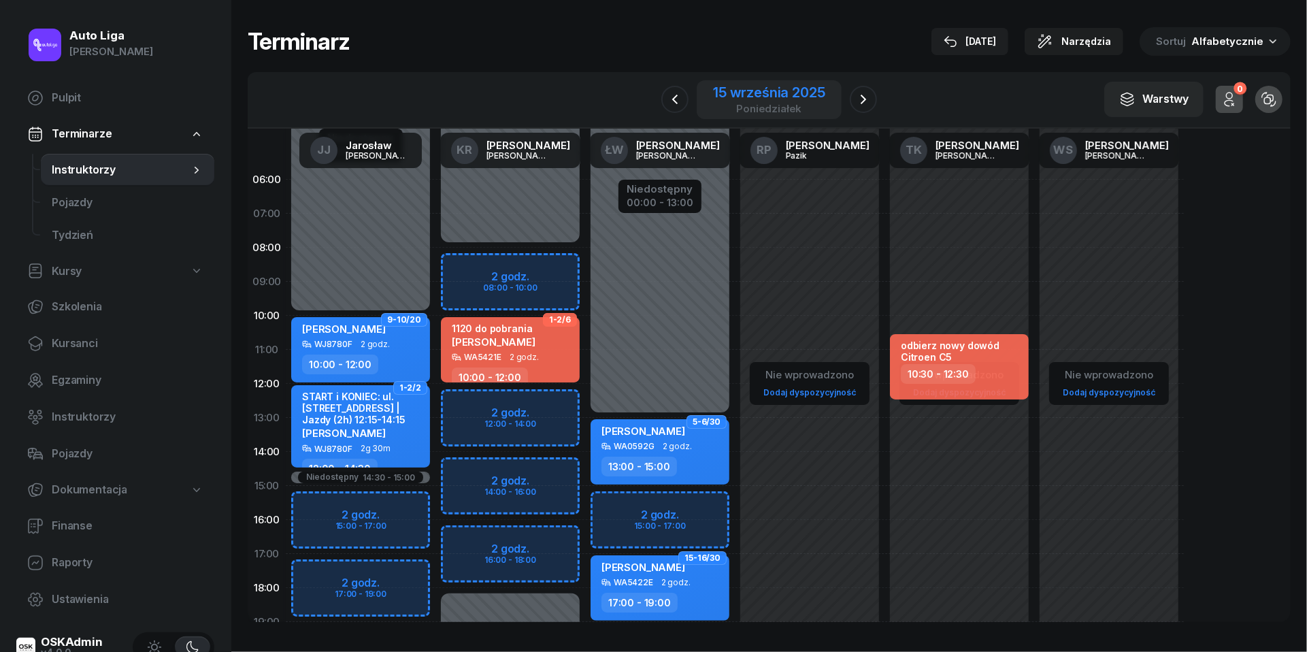
click at [772, 86] on div "15 września 2025" at bounding box center [769, 93] width 112 height 14
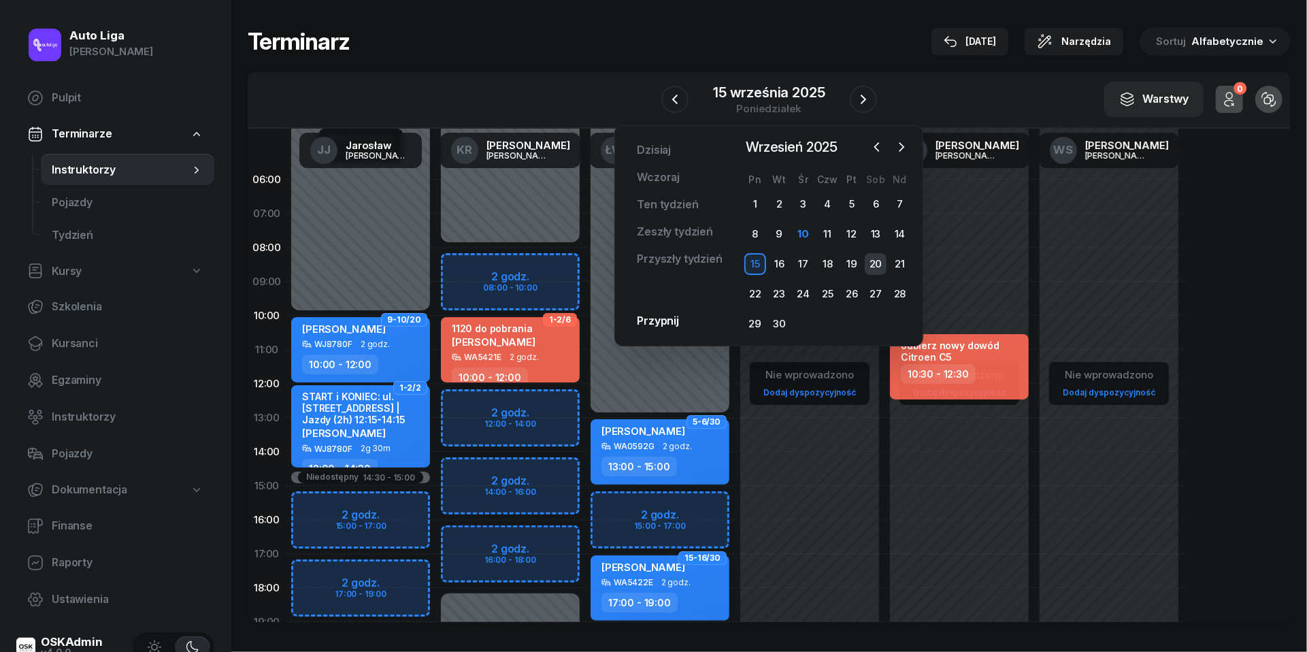
click at [878, 263] on div "20" at bounding box center [876, 264] width 22 height 22
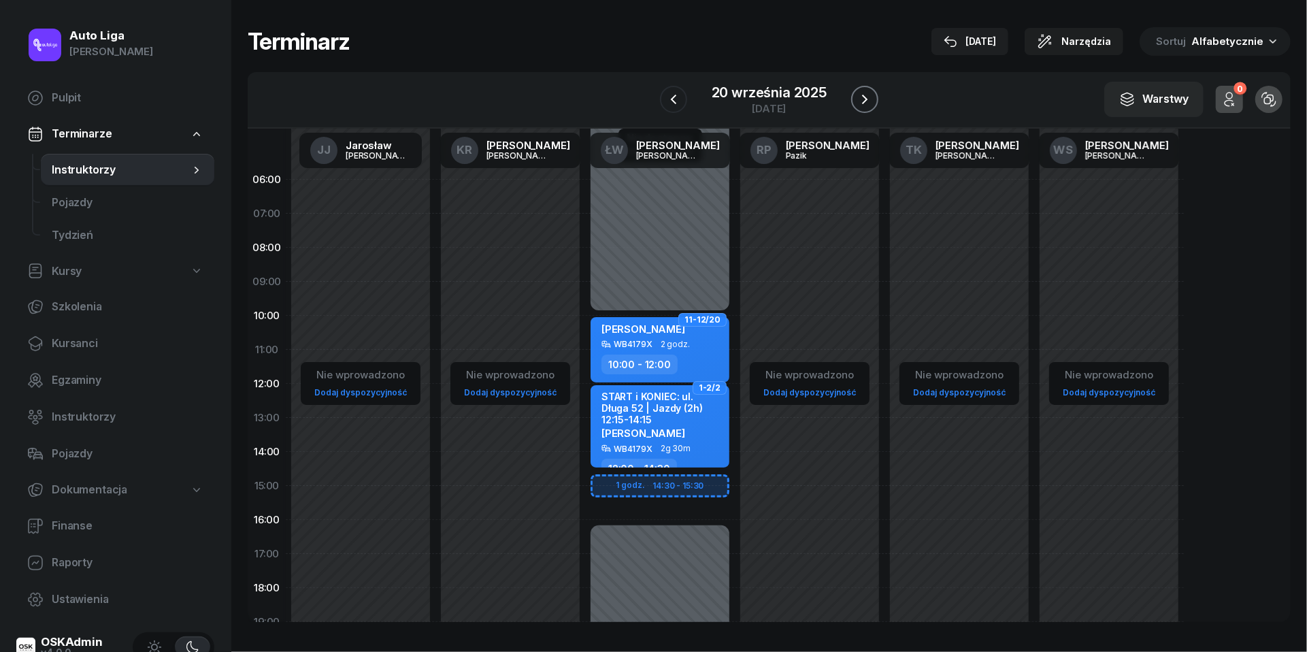
click at [864, 99] on icon "button" at bounding box center [865, 99] width 16 height 16
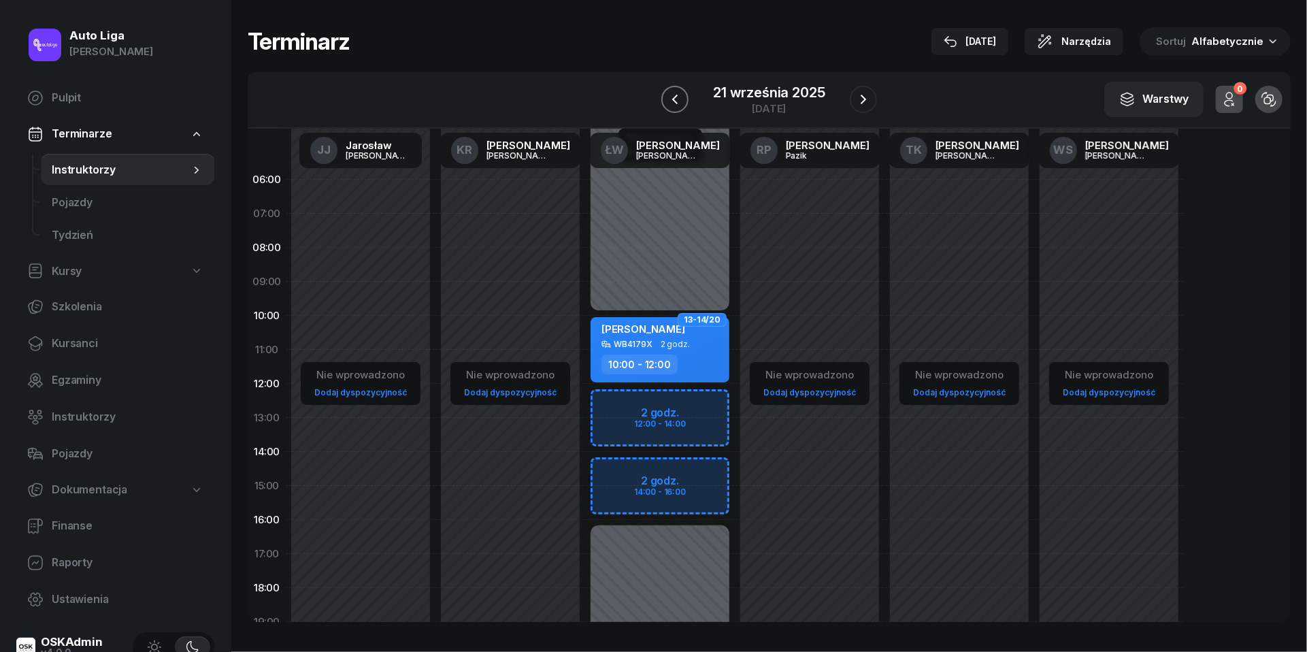
click at [667, 93] on icon "button" at bounding box center [675, 99] width 16 height 16
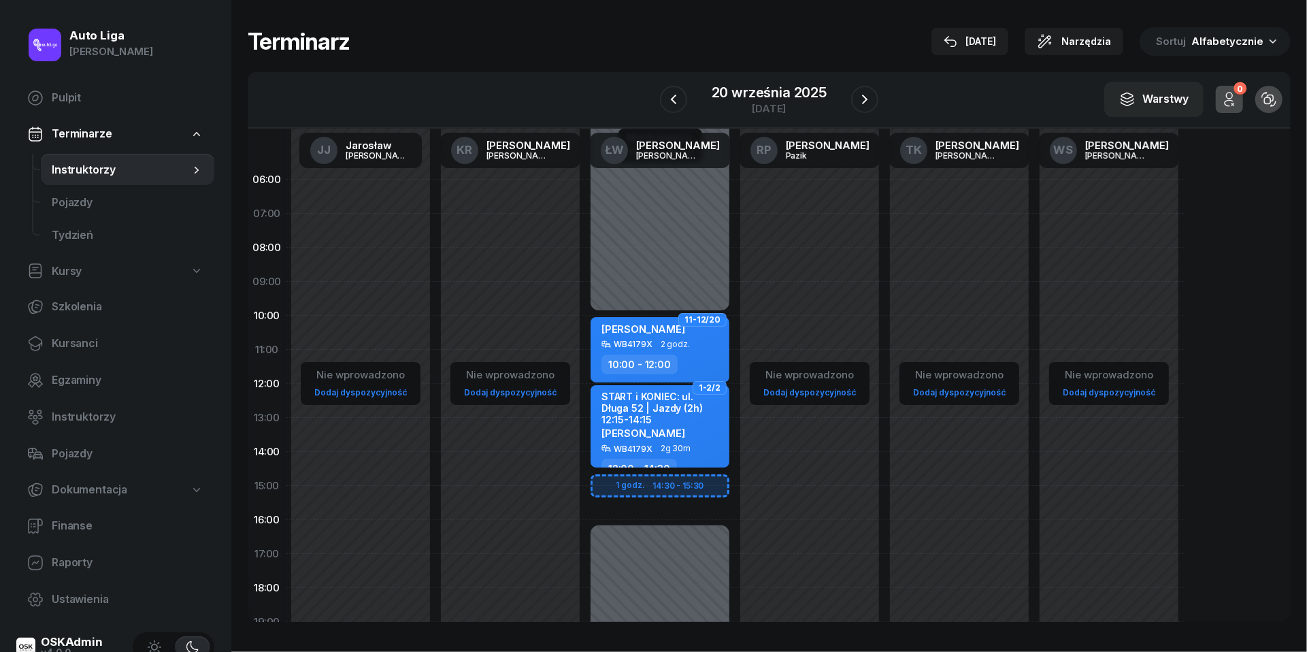
click at [685, 427] on span "Łukasz Czepułkowski" at bounding box center [643, 433] width 84 height 13
select select "12"
select select "14"
select select "30"
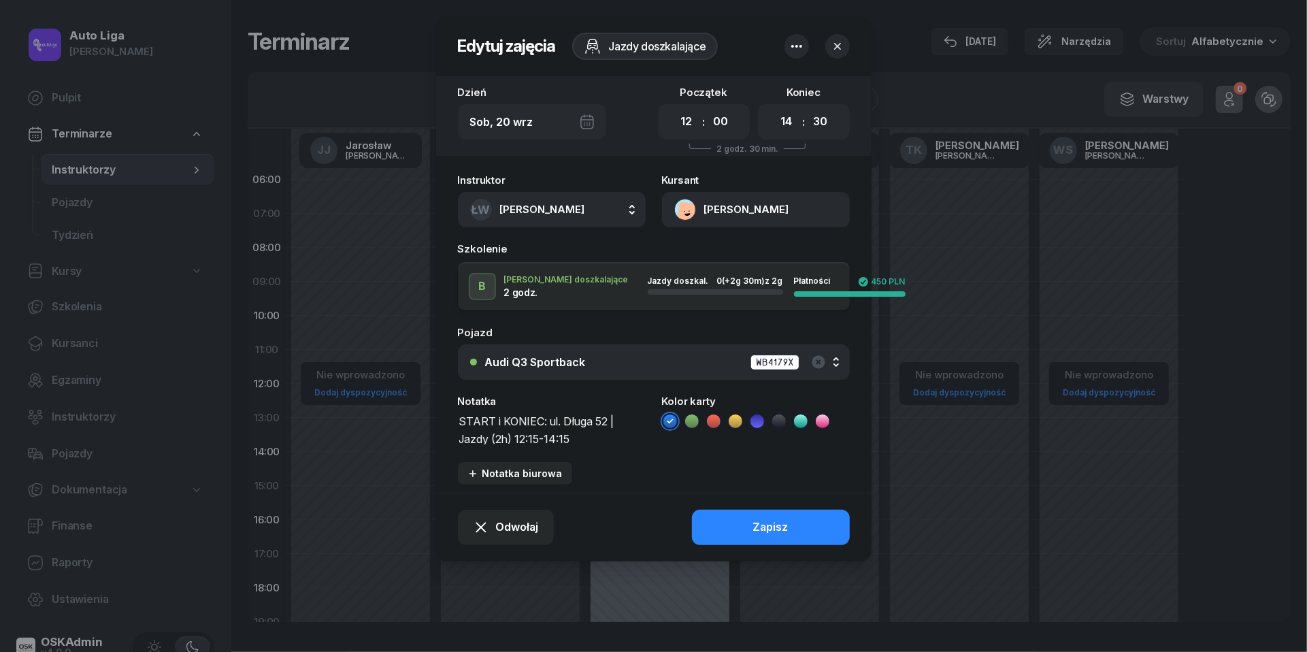
click at [593, 123] on div "Sob, 20 wrz" at bounding box center [532, 121] width 148 height 35
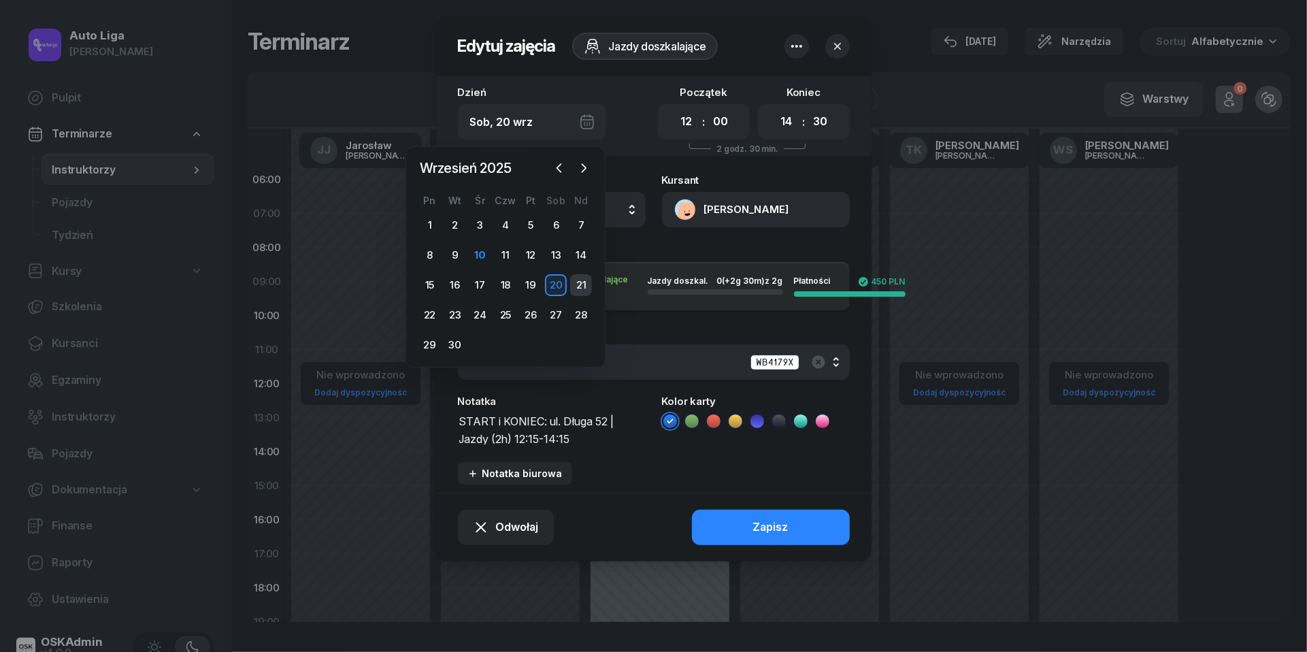
click at [589, 284] on div "21" at bounding box center [581, 285] width 22 height 22
type input "Ndz, 21 wrz"
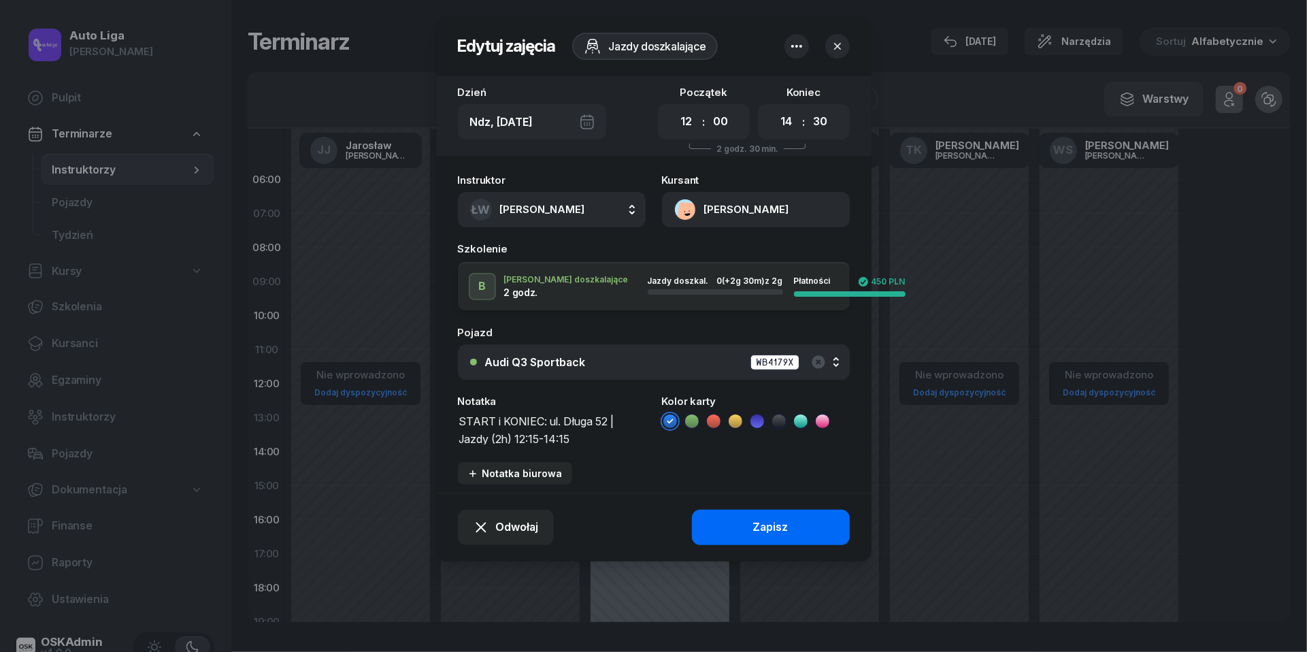
click at [759, 532] on div "Zapisz" at bounding box center [770, 527] width 35 height 18
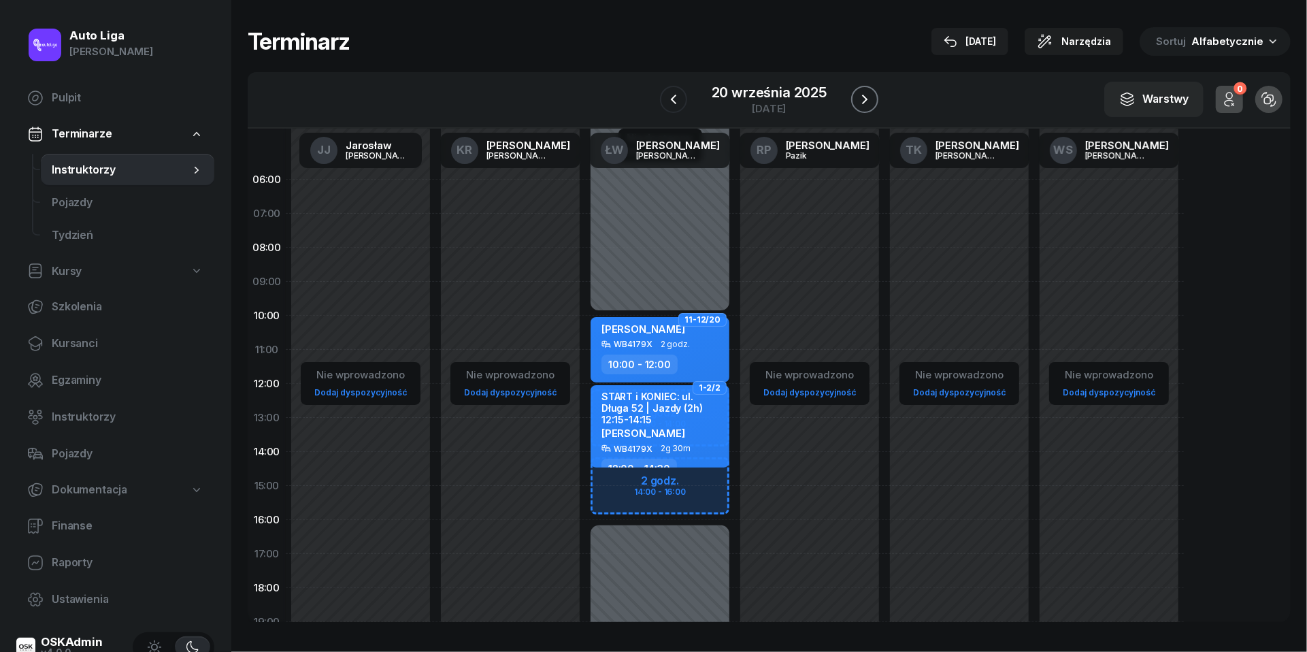
click at [866, 102] on icon "button" at bounding box center [865, 99] width 16 height 16
click at [670, 99] on icon "button" at bounding box center [675, 99] width 16 height 16
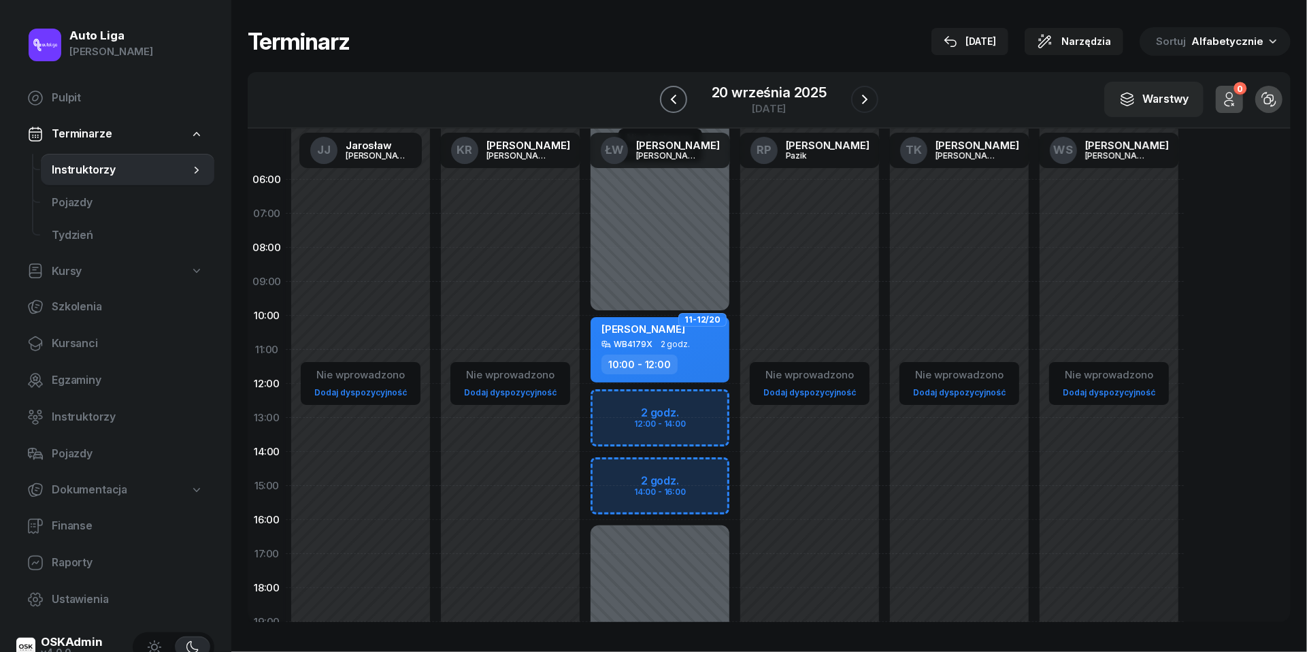
click at [671, 106] on icon "button" at bounding box center [673, 99] width 16 height 16
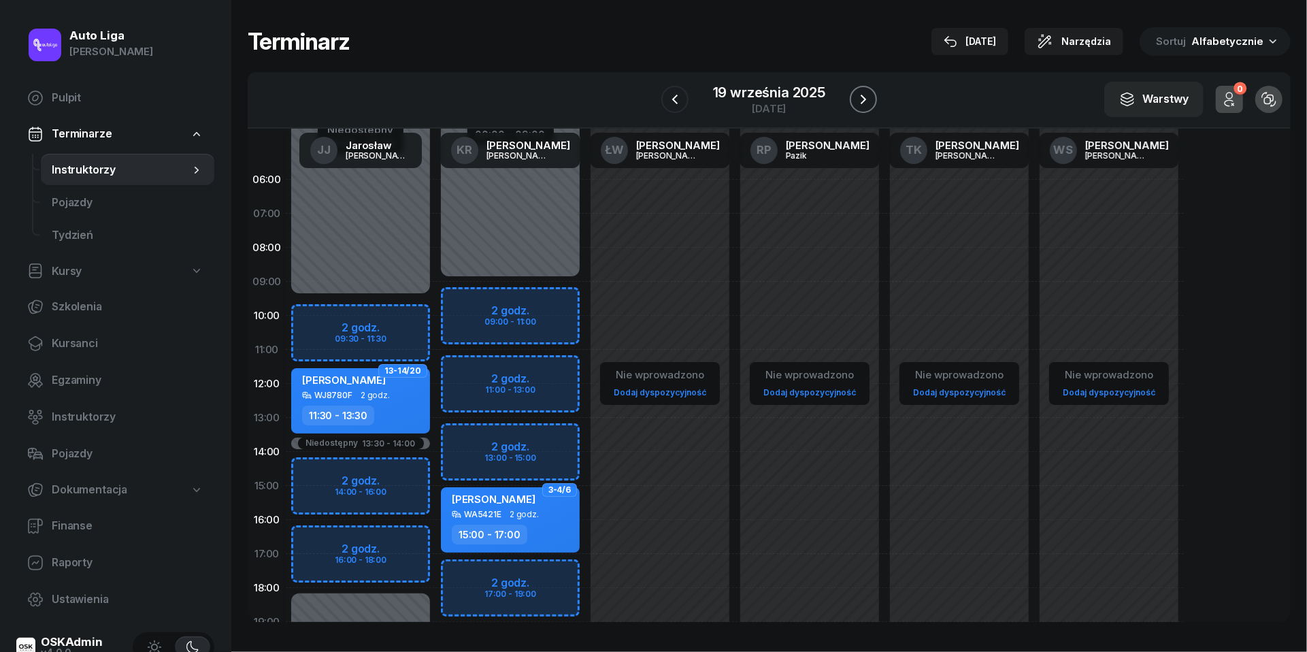
click at [859, 101] on icon "button" at bounding box center [863, 99] width 16 height 16
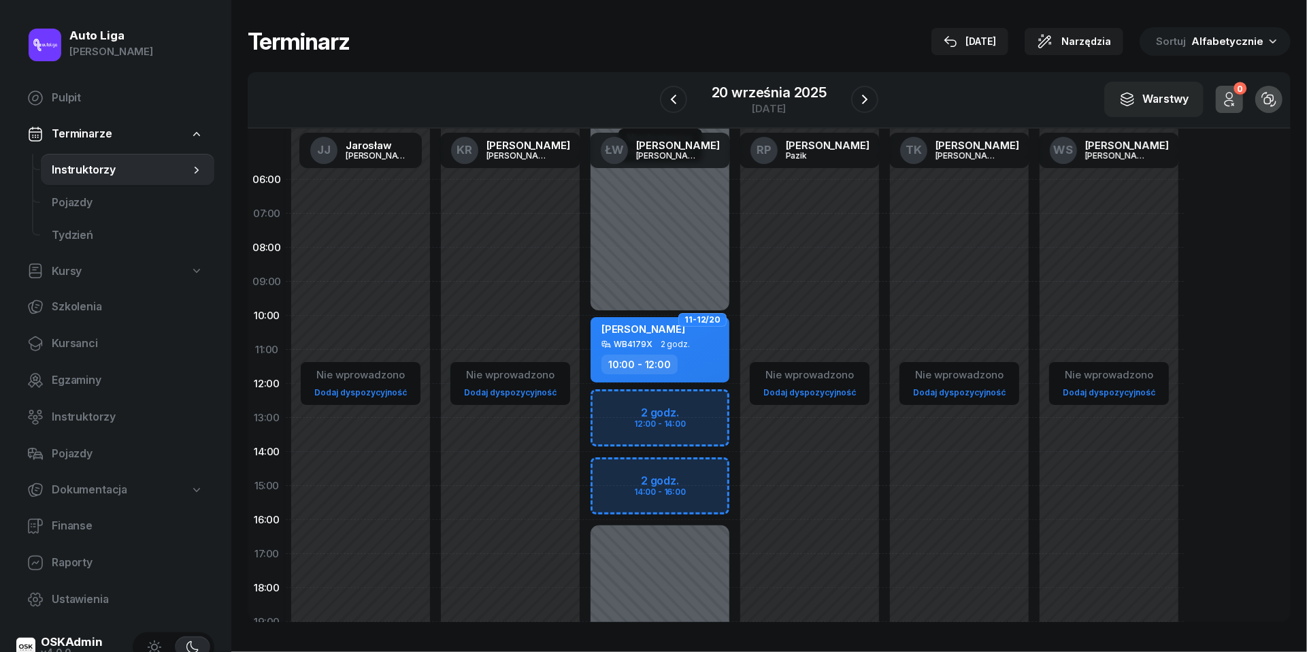
click at [665, 354] on div "10:00 - 12:00" at bounding box center [639, 364] width 76 height 20
select select "10"
select select "12"
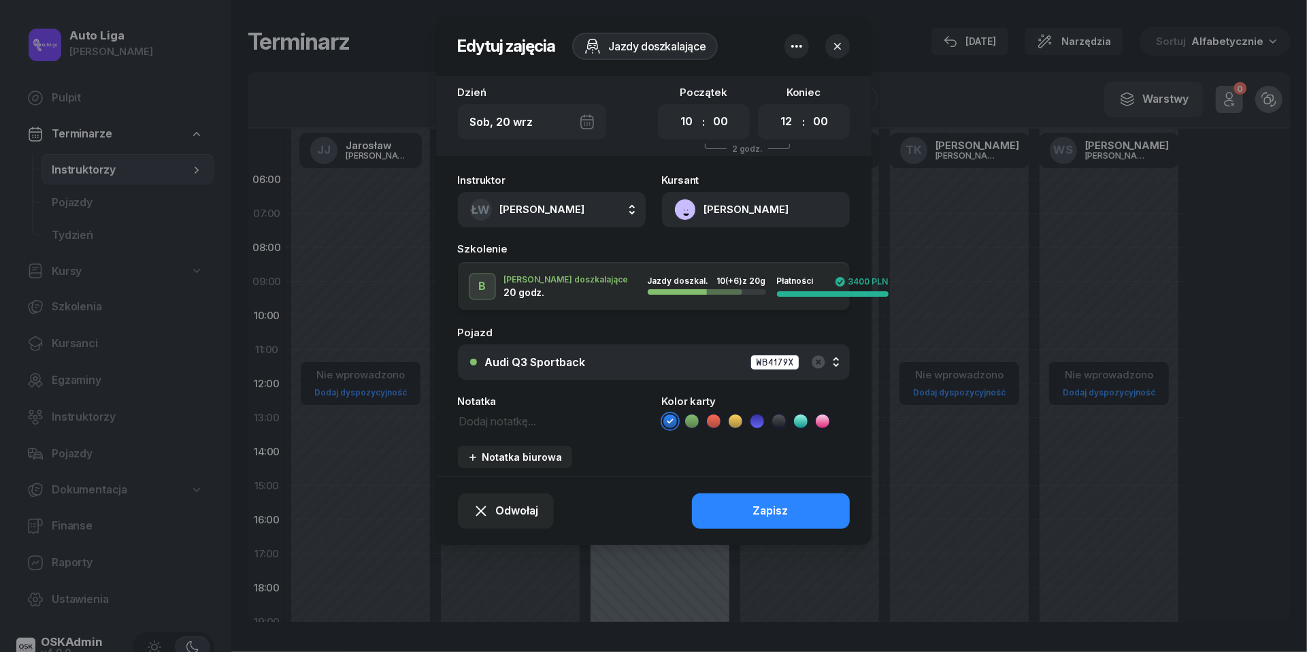
click at [499, 420] on textarea at bounding box center [552, 420] width 188 height 17
type textarea "usuń"
drag, startPoint x: 850, startPoint y: 378, endPoint x: 823, endPoint y: 420, distance: 49.3
click at [823, 420] on icon at bounding box center [822, 420] width 6 height 5
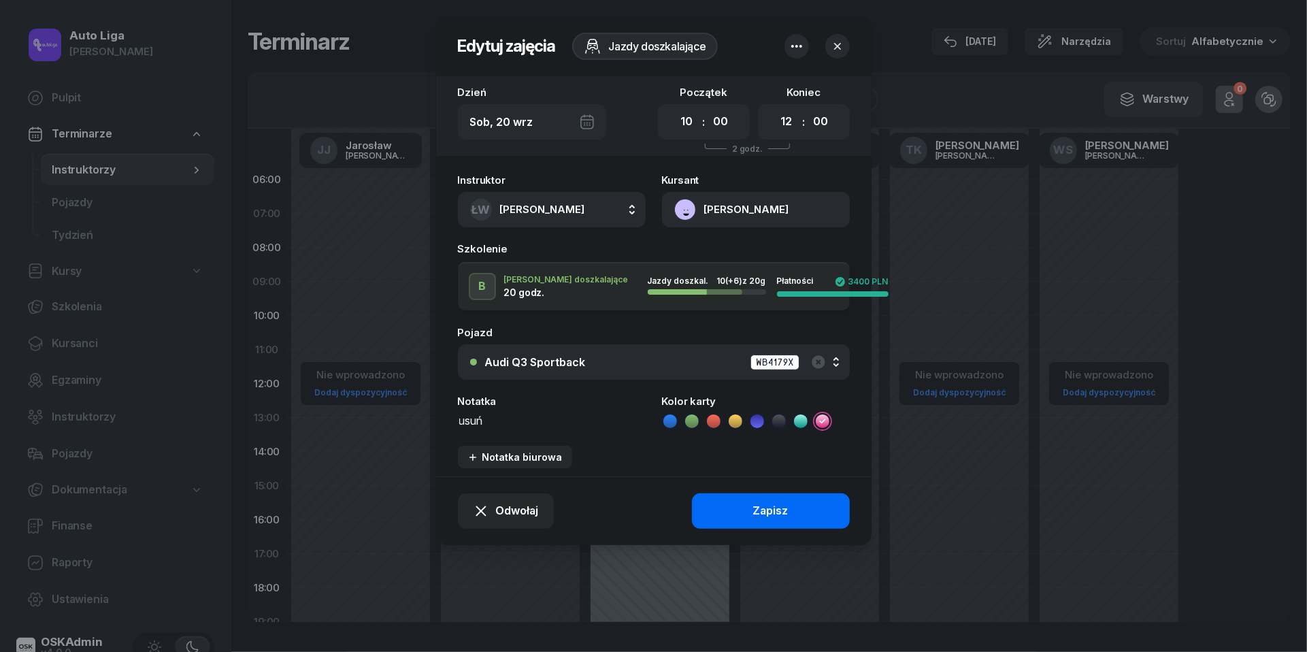
click at [762, 510] on div "Zapisz" at bounding box center [770, 511] width 35 height 18
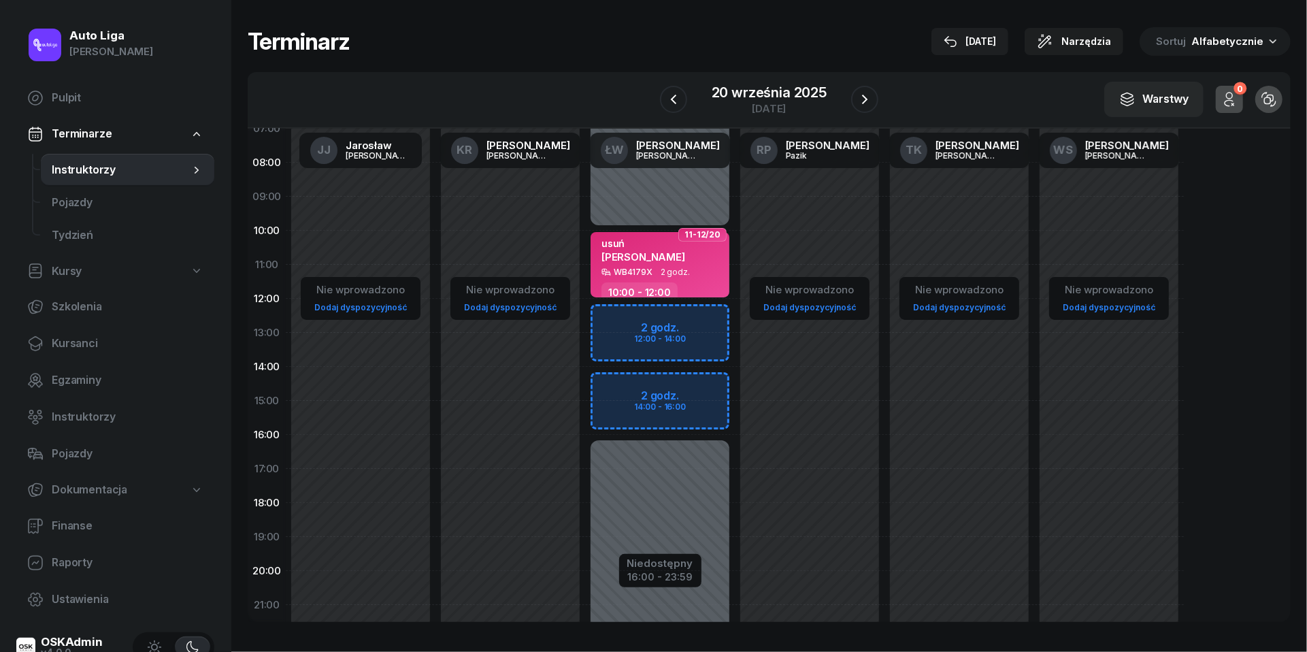
scroll to position [118, 0]
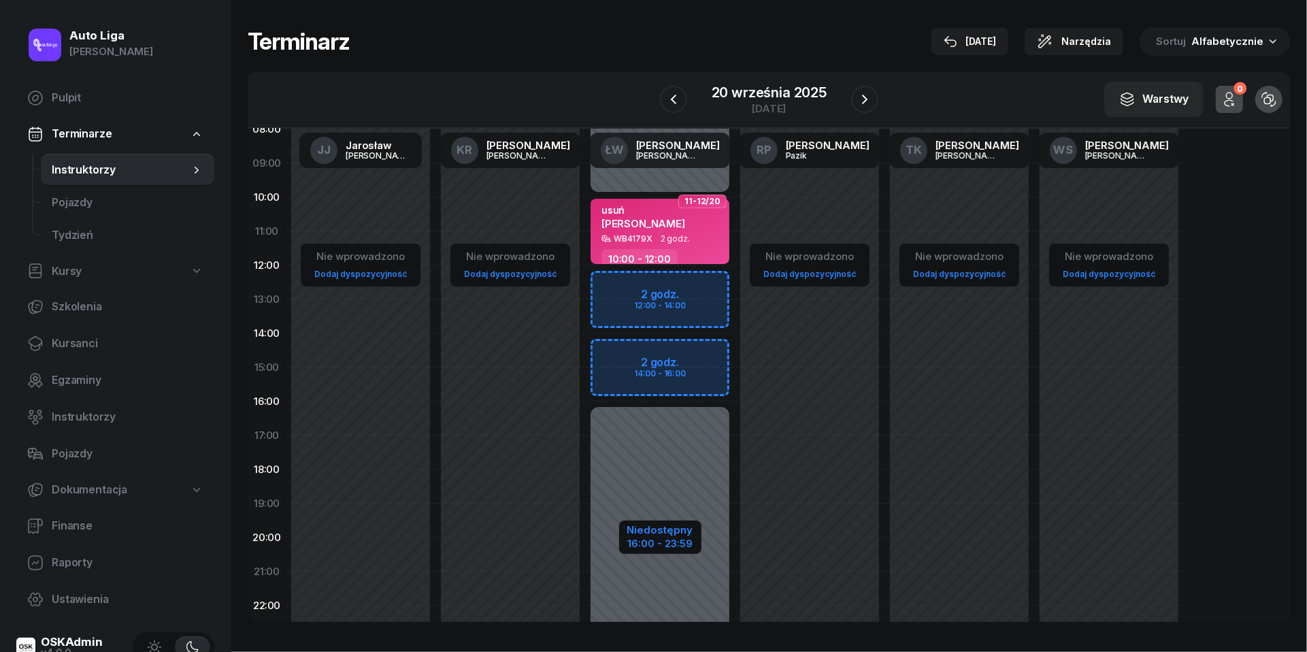
click at [641, 546] on div "16:00 - 23:59" at bounding box center [660, 542] width 66 height 14
select select "10"
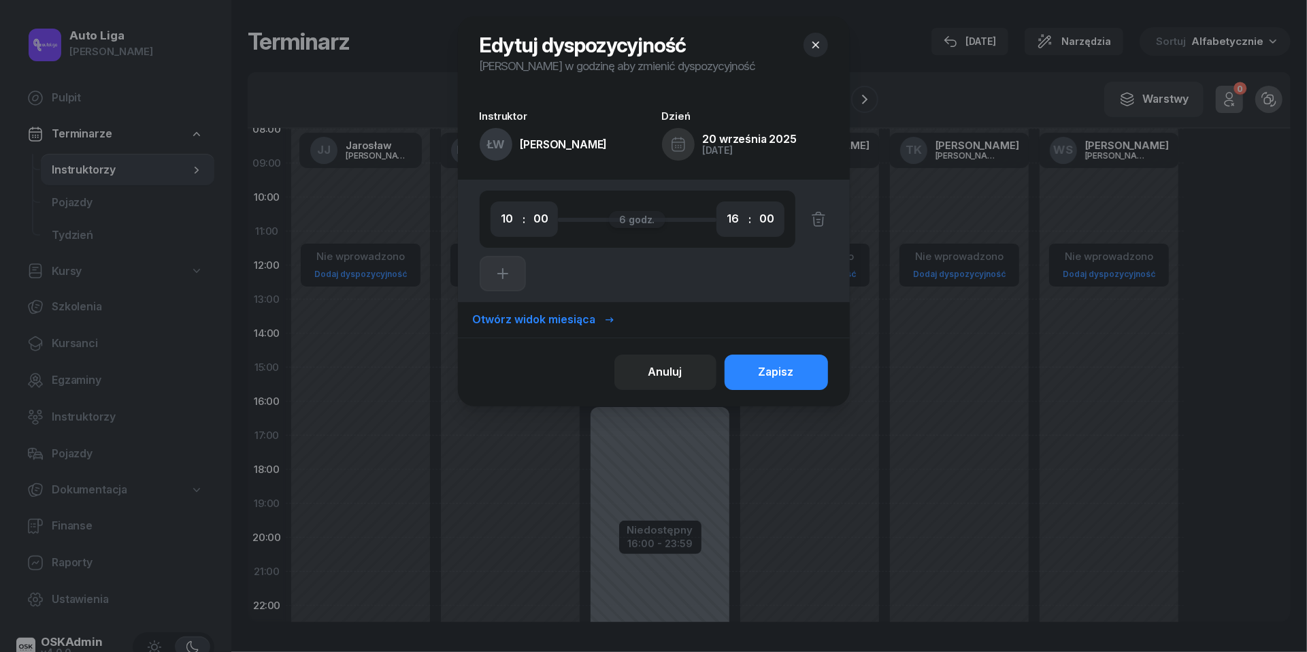
click at [716, 224] on div "00 01 02 03 04 05 06 07 08 09 10 11 12 13 14 15 16 17 18 19 20 21 22 23 : 00 05…" at bounding box center [750, 218] width 68 height 35
select select "12"
click at [782, 357] on button "Zapisz" at bounding box center [776, 371] width 103 height 35
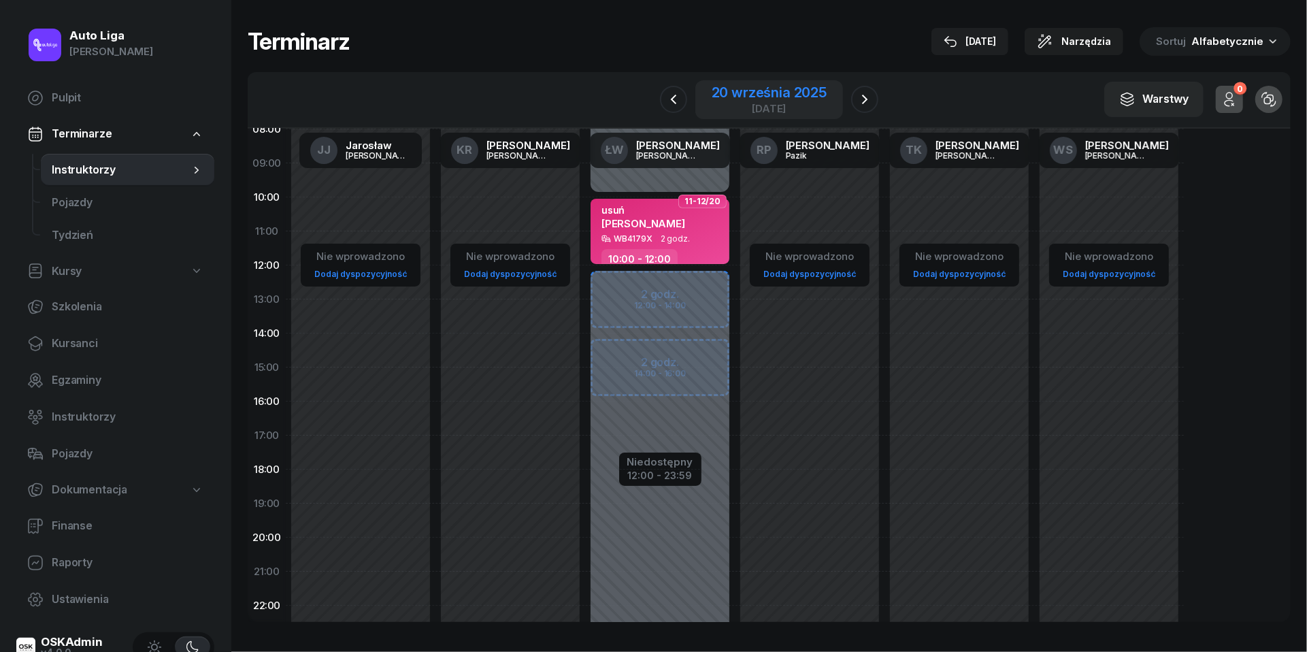
click at [759, 90] on div "20 września 2025" at bounding box center [769, 93] width 115 height 14
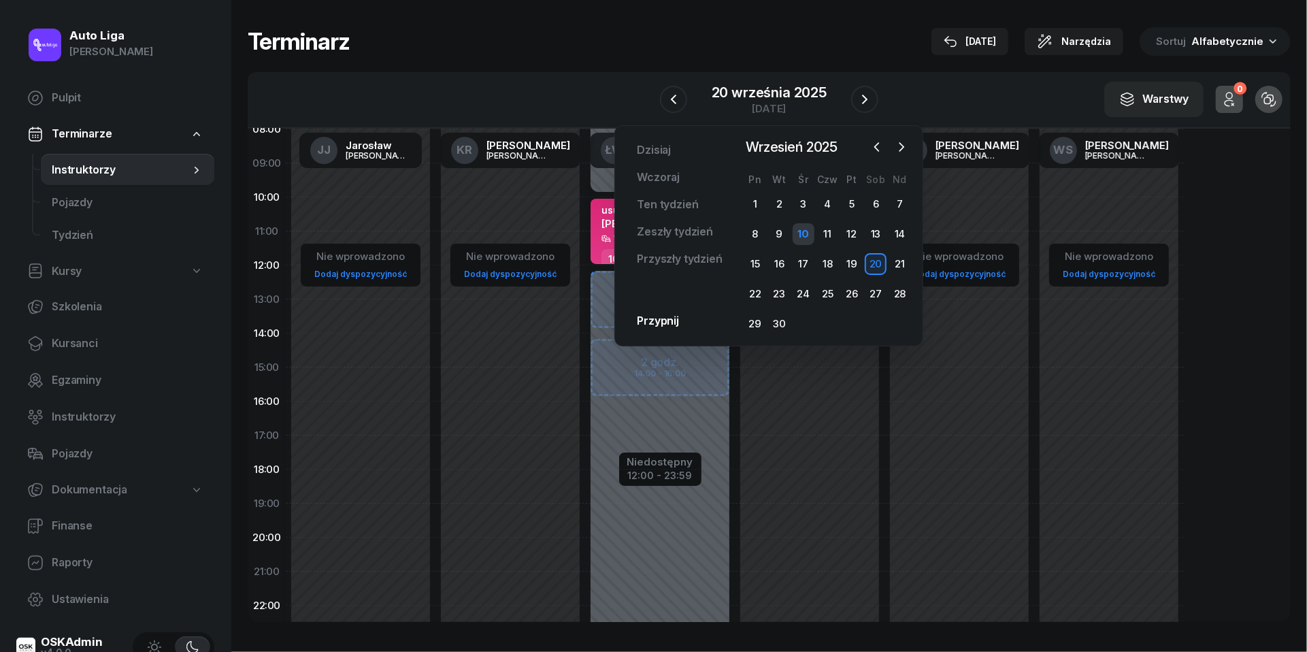
click at [804, 233] on div "10" at bounding box center [804, 234] width 22 height 22
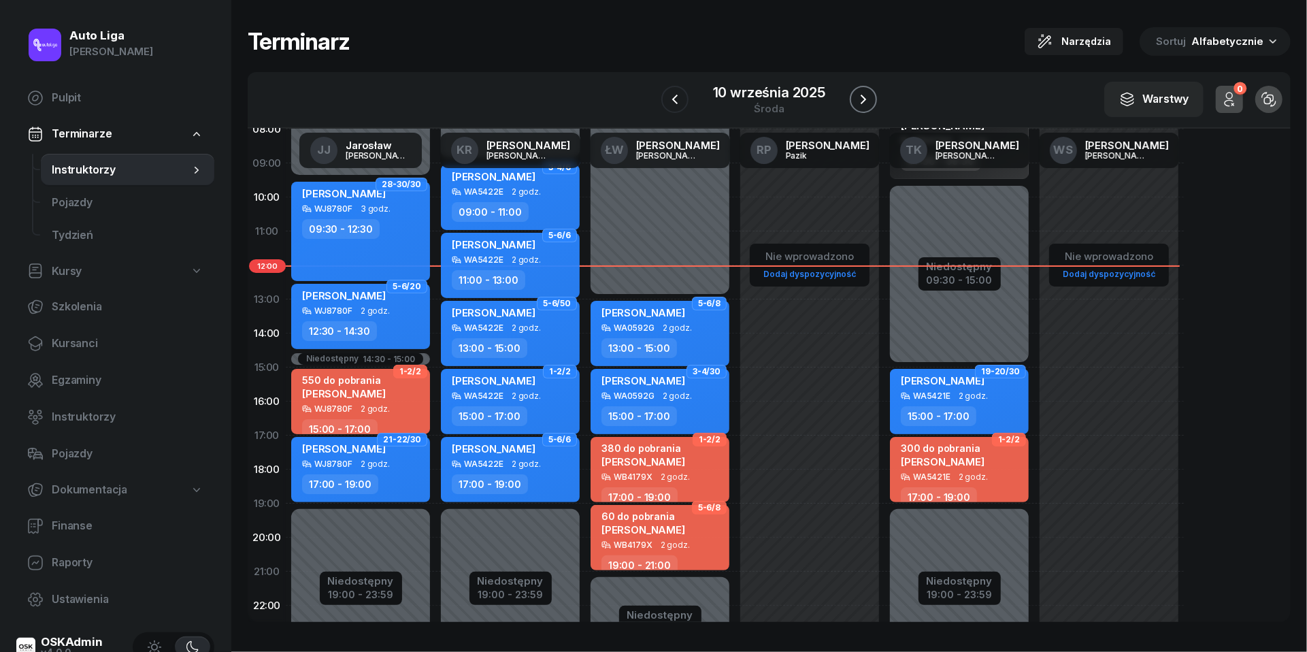
click at [865, 99] on icon "button" at bounding box center [863, 100] width 5 height 10
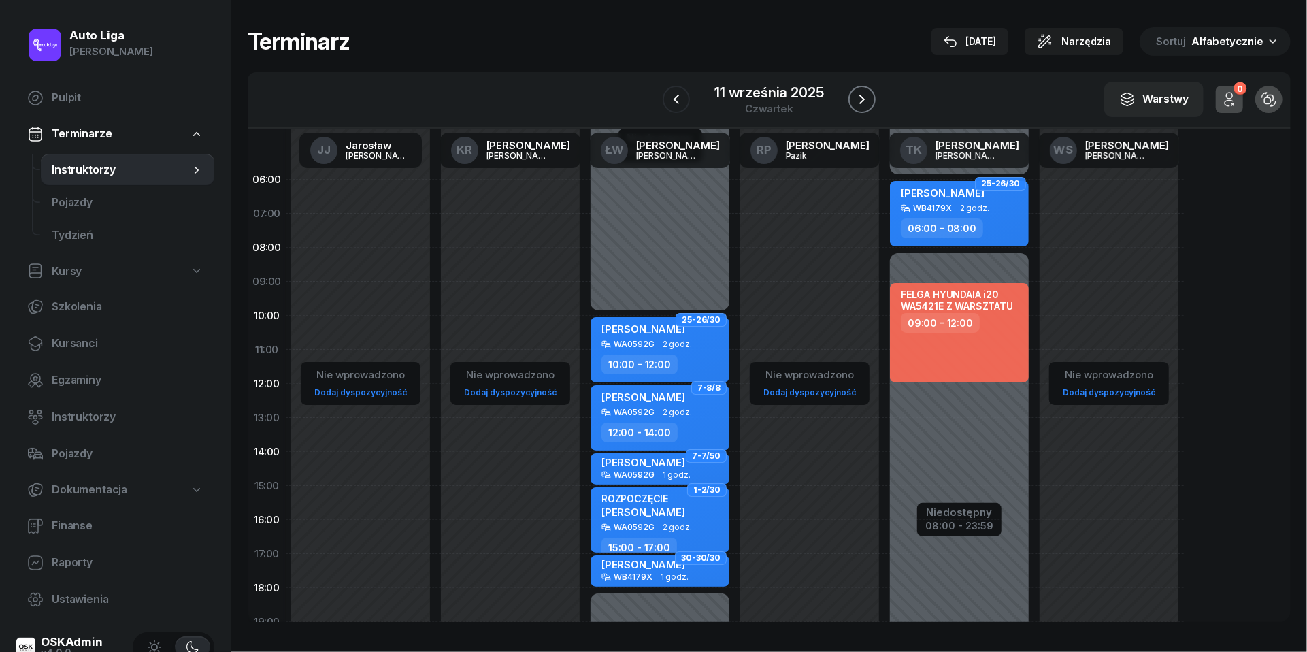
click at [871, 99] on button "button" at bounding box center [861, 99] width 27 height 27
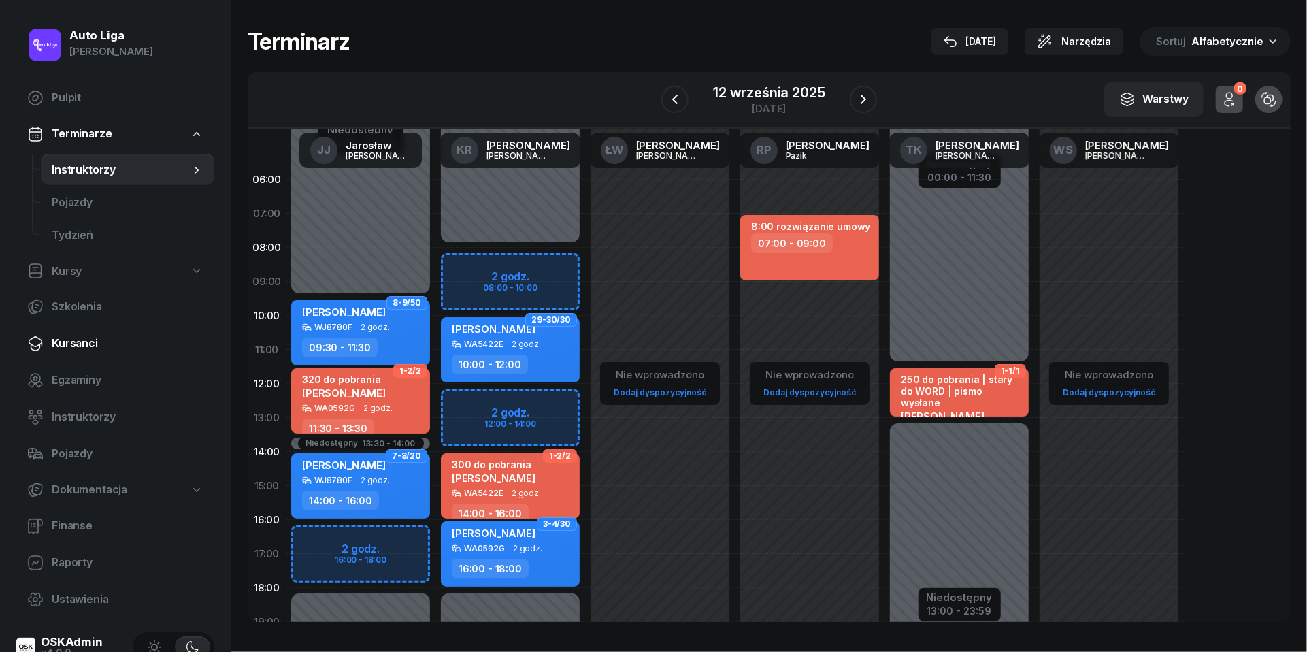
click at [82, 344] on span "Kursanci" at bounding box center [128, 344] width 152 height 18
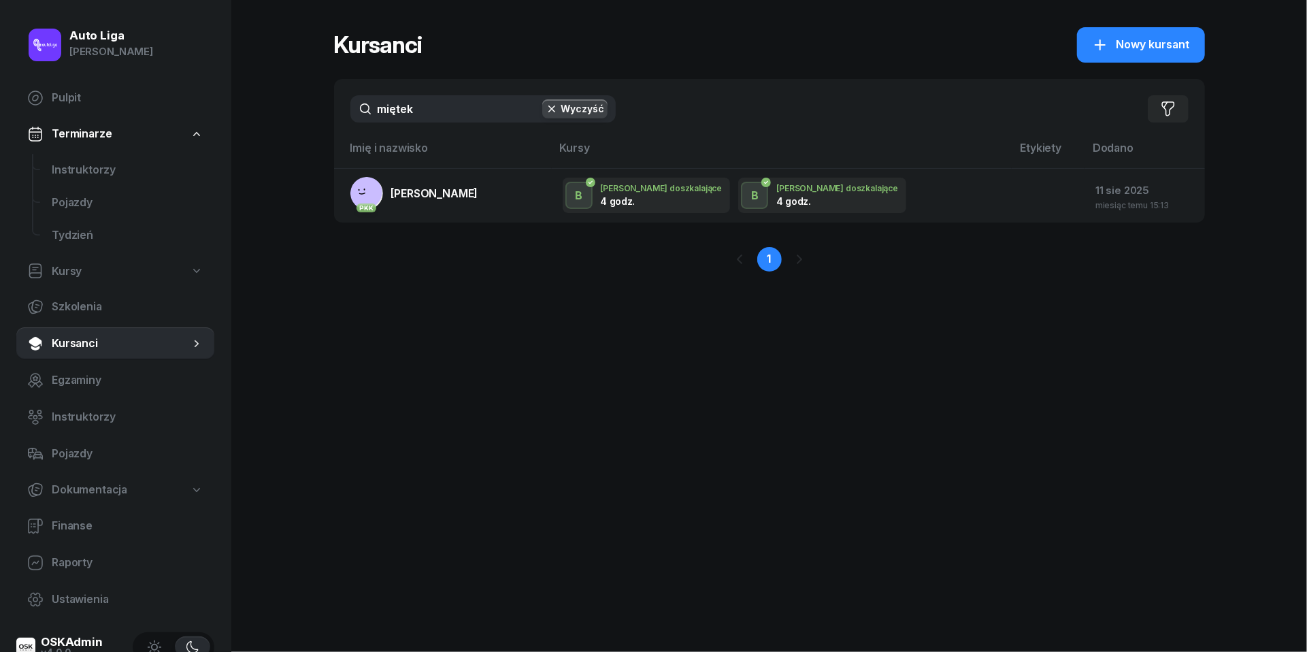
click at [435, 104] on input "miętek" at bounding box center [482, 108] width 265 height 27
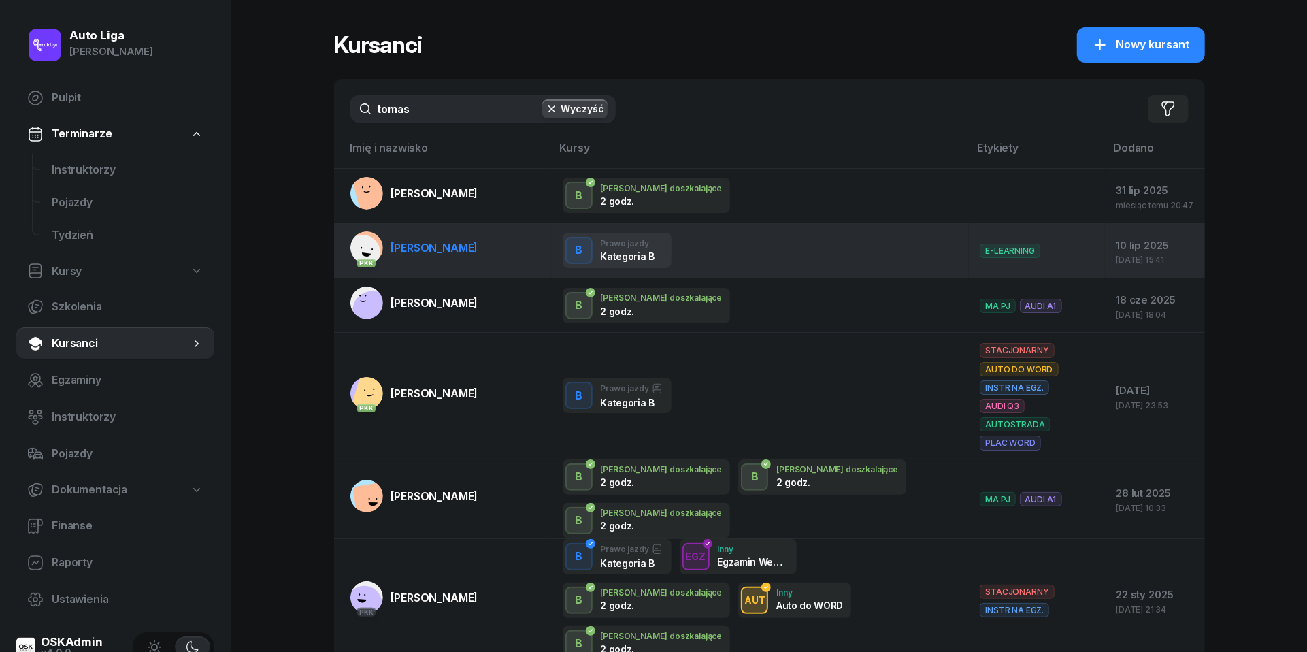
type input "tomas"
click at [450, 241] on span "Kamil Tomasik" at bounding box center [434, 248] width 87 height 14
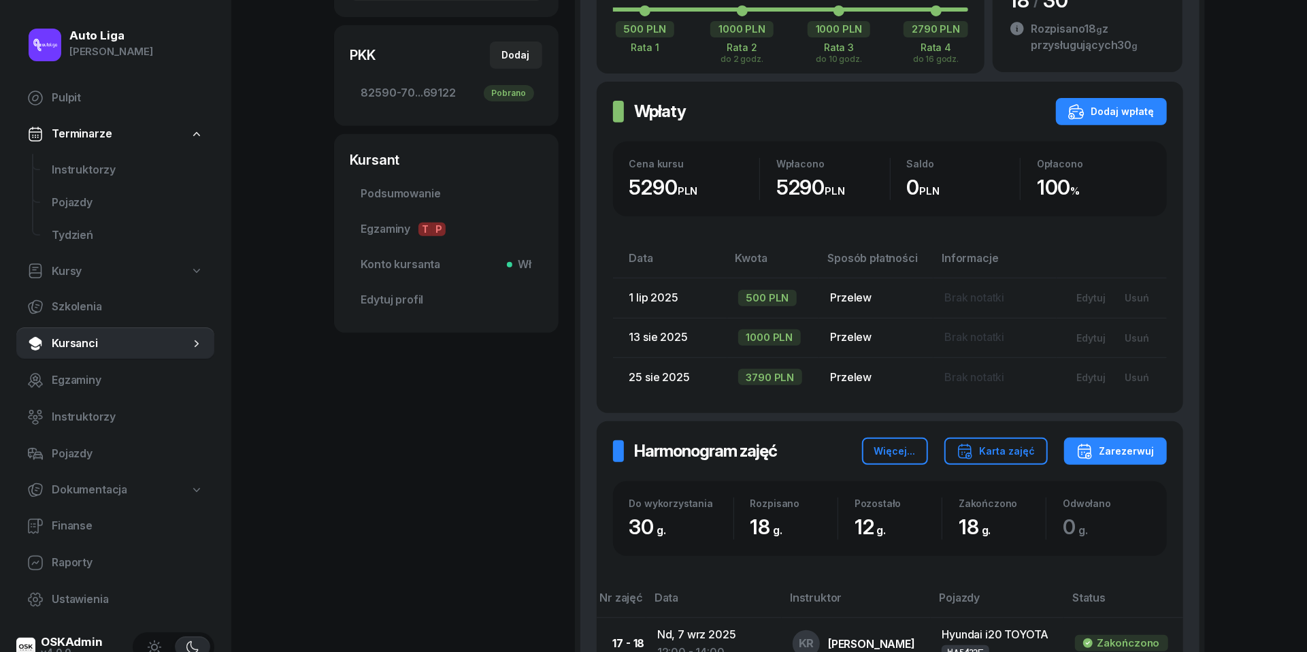
scroll to position [527, 0]
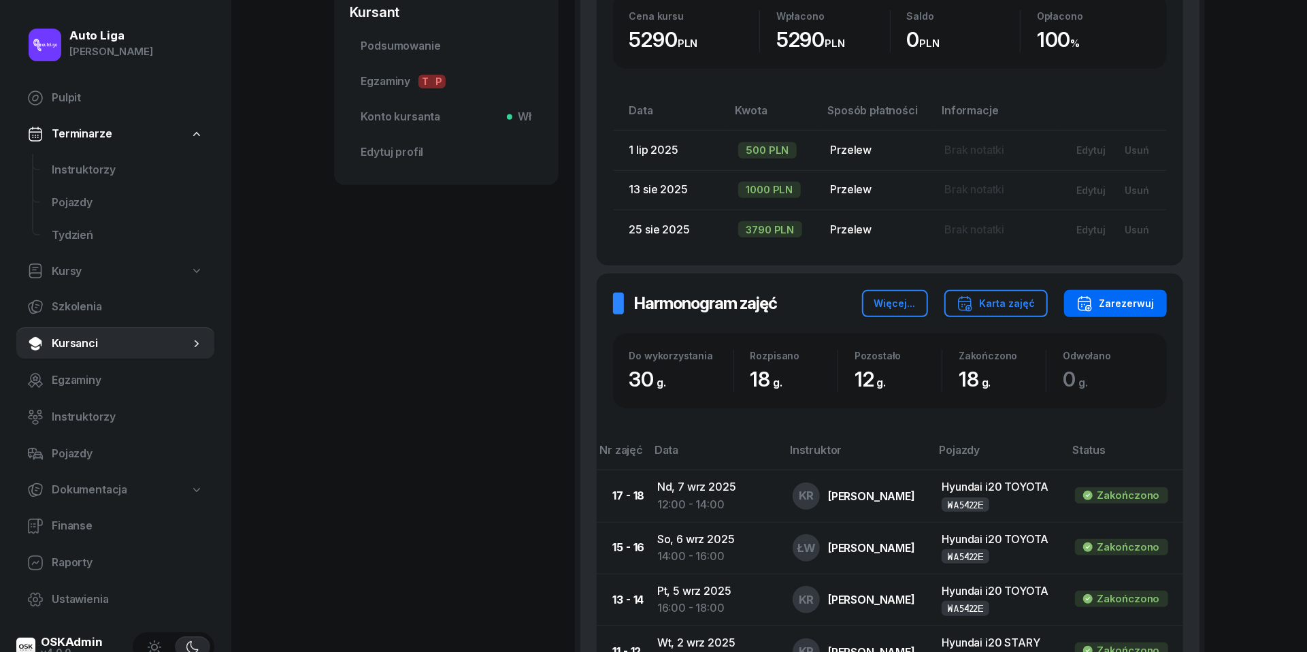
click at [1125, 296] on div "Zarezerwuj" at bounding box center [1115, 303] width 78 height 16
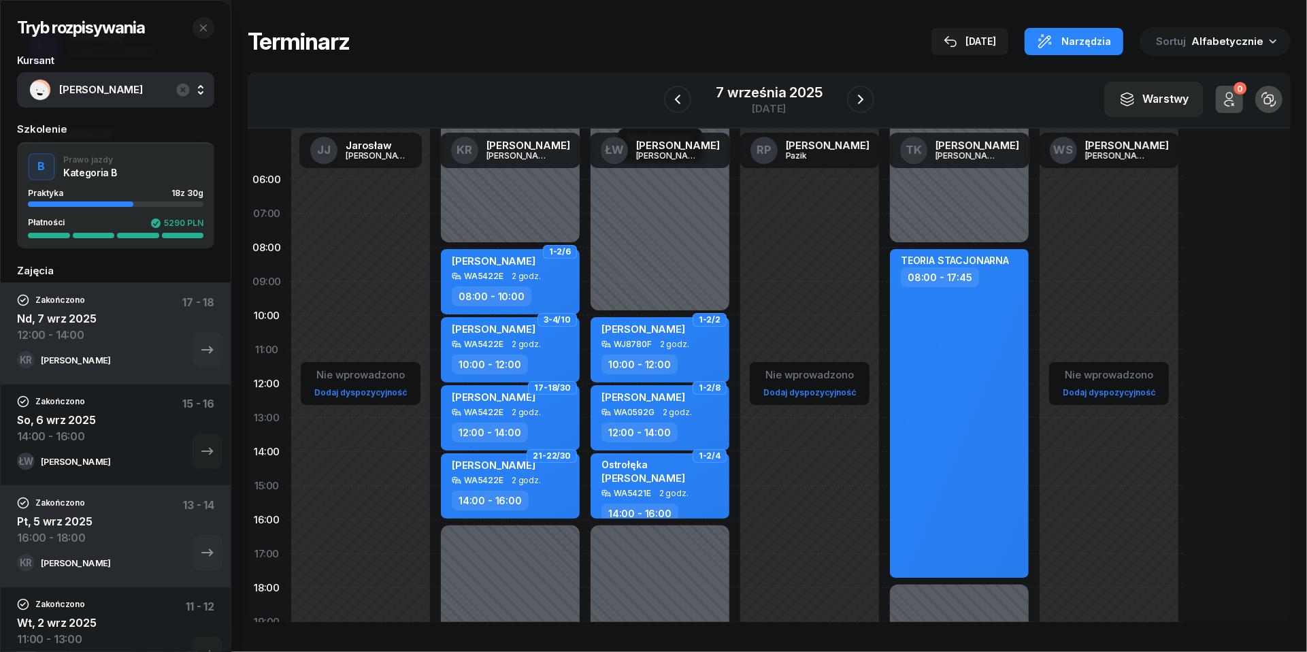
click at [780, 79] on div "W Wybierz JJ Jarosław Jakubczak KR Katarzyna Rakowska ŁW Łukasz Wołosz RP Rafał…" at bounding box center [769, 100] width 1043 height 56
click at [784, 108] on div "niedziela" at bounding box center [769, 108] width 107 height 10
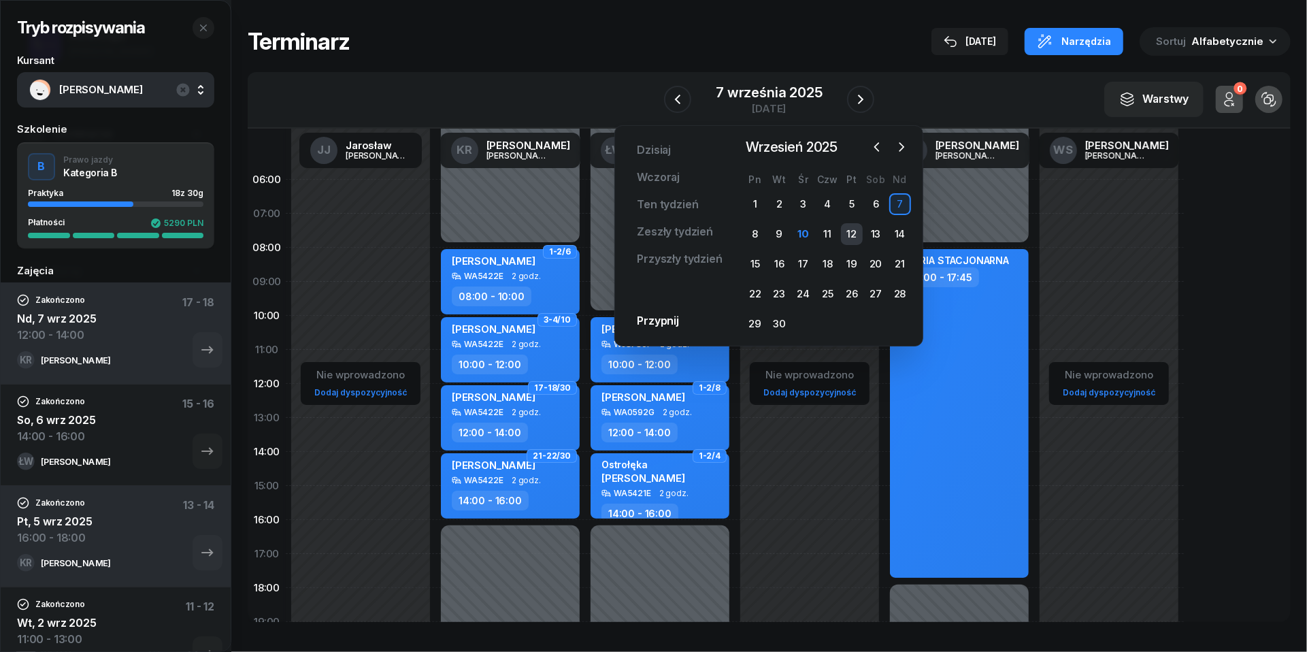
click at [855, 233] on div "12" at bounding box center [852, 234] width 22 height 22
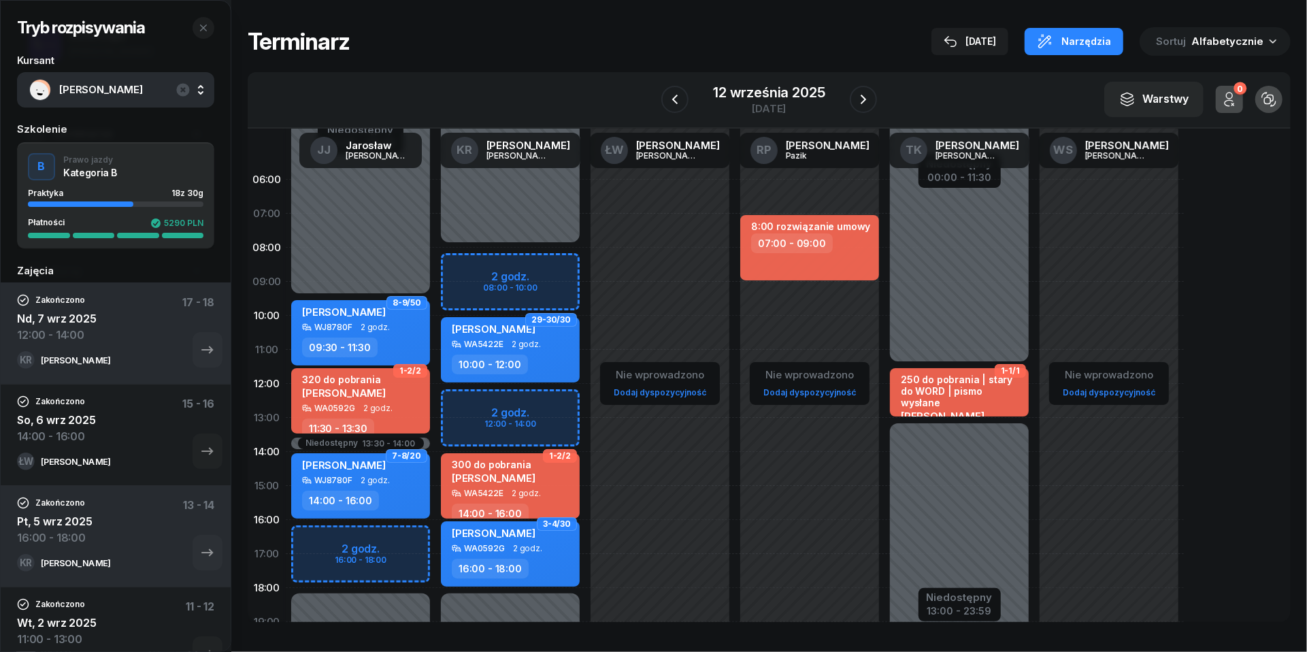
click at [465, 403] on div "Niedostępny 00:00 - 08:00 Niedostępny 18:00 - 23:59 2 godz. 08:00 - 10:00 2 god…" at bounding box center [510, 486] width 150 height 646
select select "12"
select select "14"
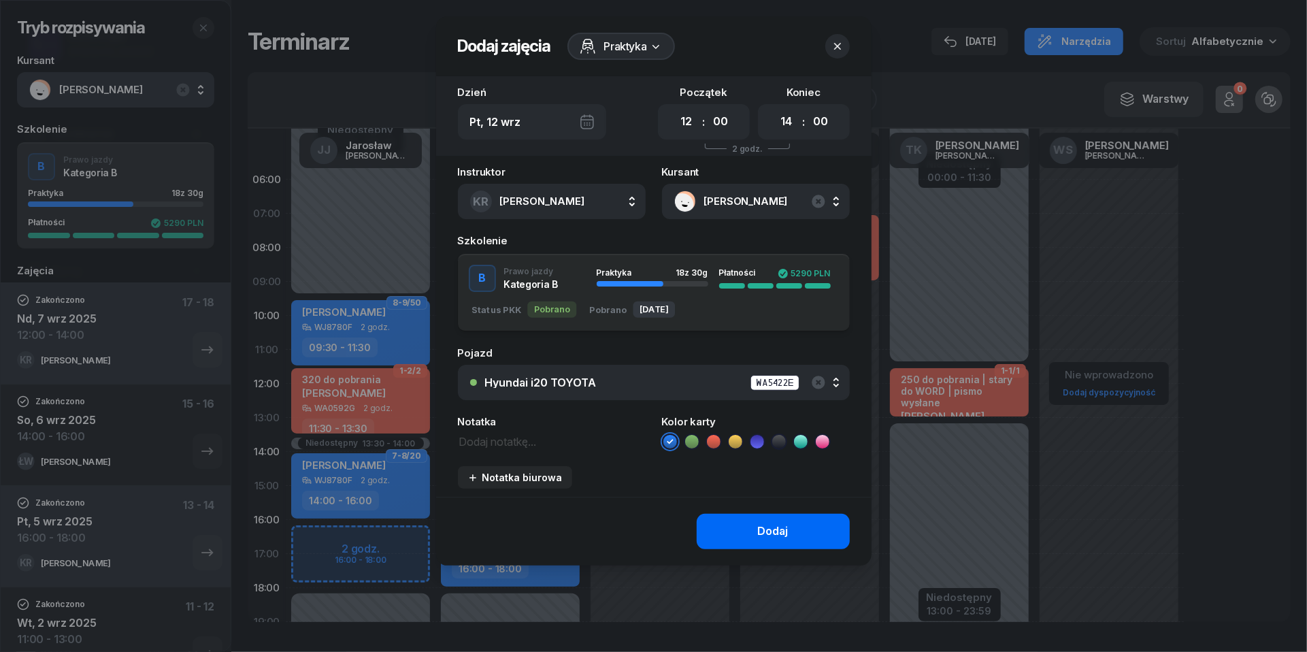
click at [768, 539] on button "Dodaj" at bounding box center [773, 531] width 153 height 35
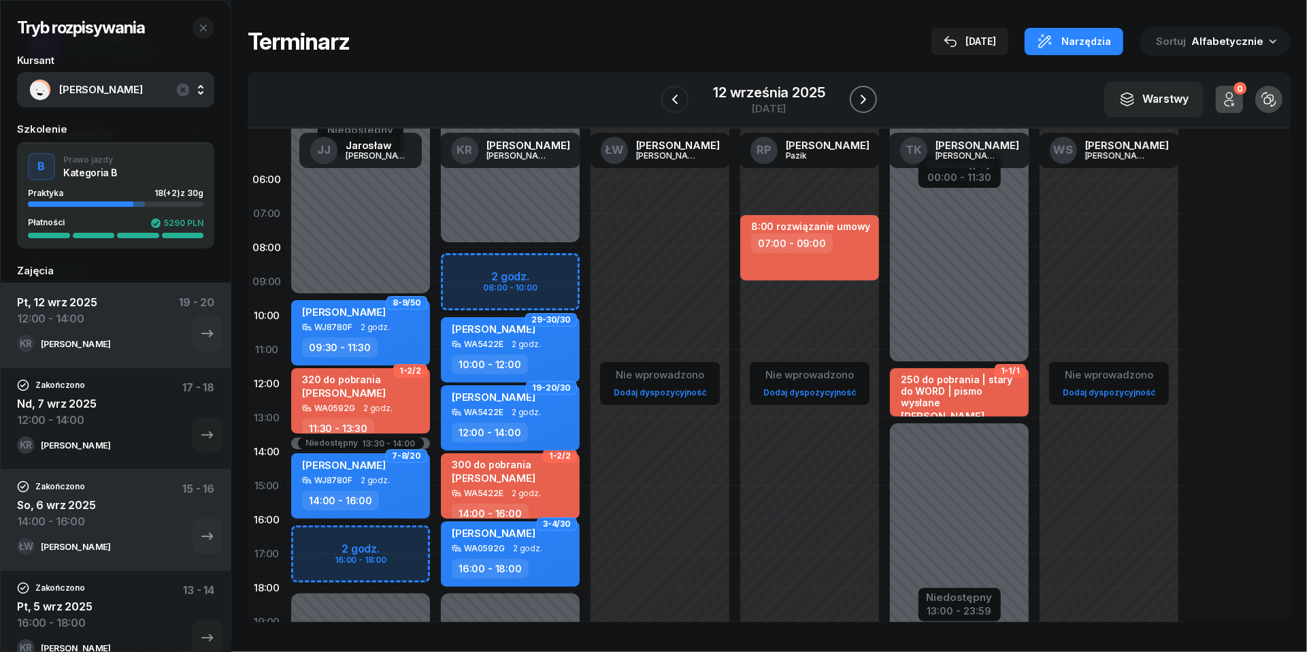
click at [860, 93] on icon "button" at bounding box center [863, 99] width 16 height 16
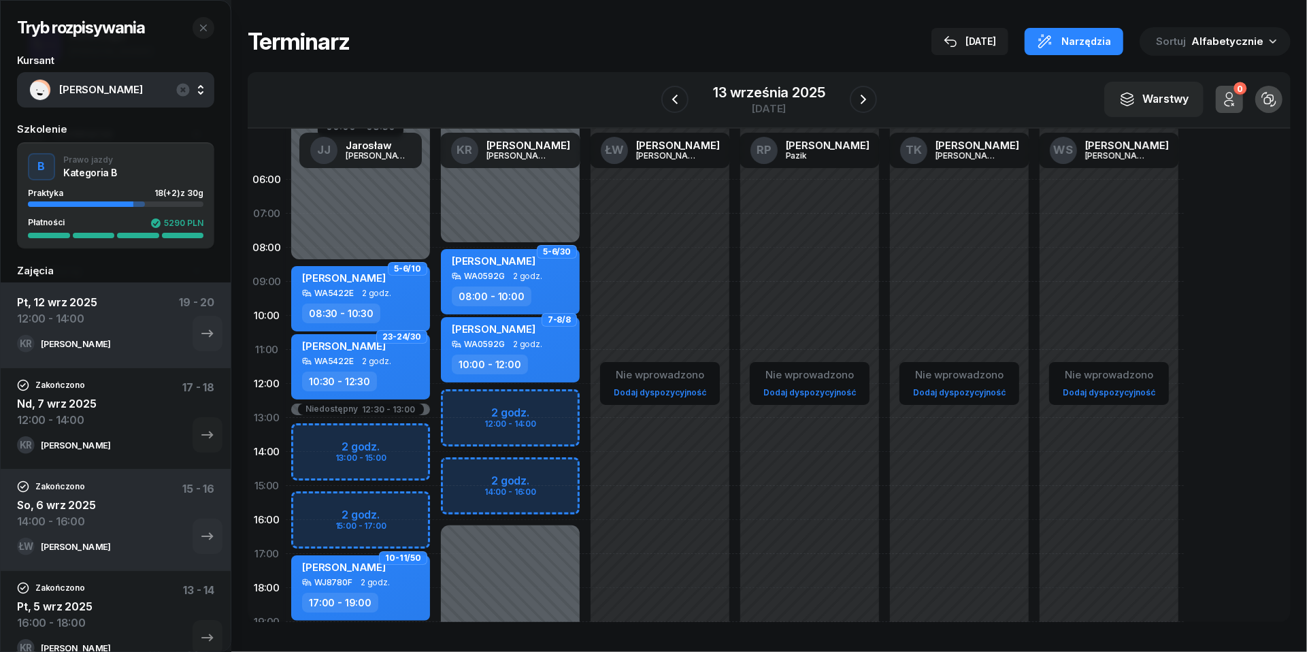
click at [468, 403] on div "Niedostępny 00:00 - 08:00 Niedostępny 16:00 - 23:59 2 godz. 12:00 - 14:00 2 god…" at bounding box center [510, 486] width 150 height 646
click at [476, 406] on div "Niedostępny 00:00 - 08:00 Niedostępny 16:00 - 23:59 2 godz. 12:00 - 14:00 2 god…" at bounding box center [510, 486] width 150 height 646
select select "12"
select select "14"
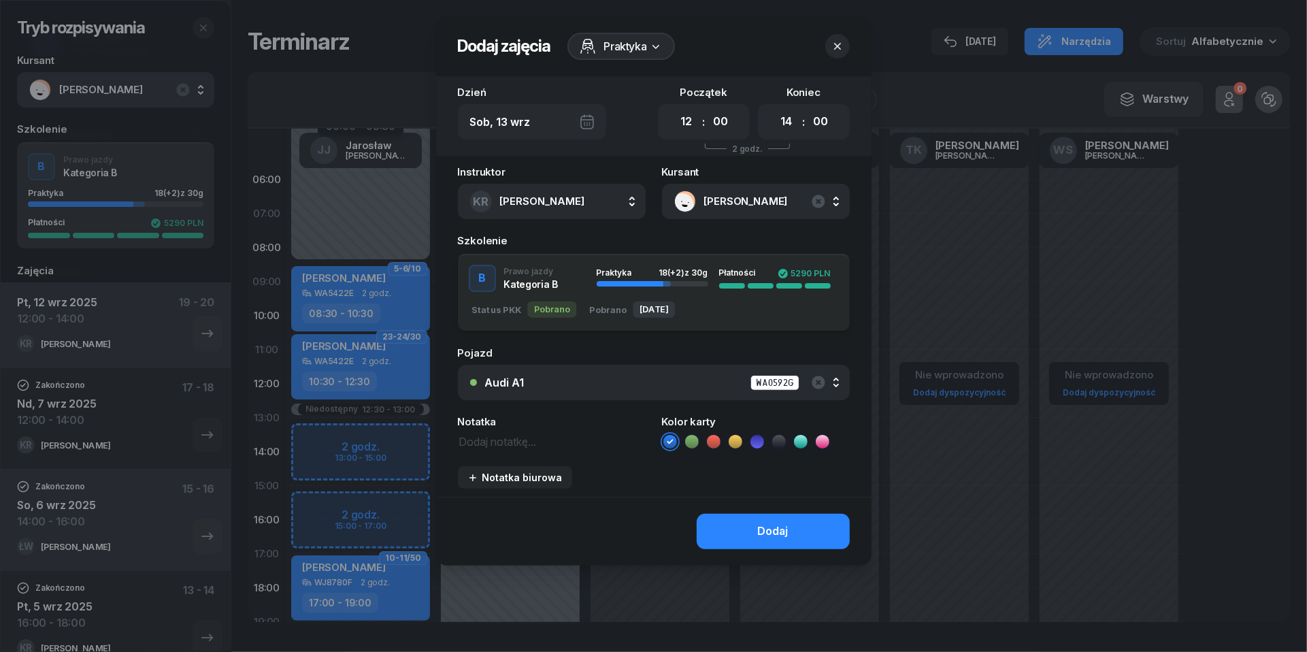
click at [681, 381] on div "Audi A1 WA0592G" at bounding box center [661, 382] width 352 height 17
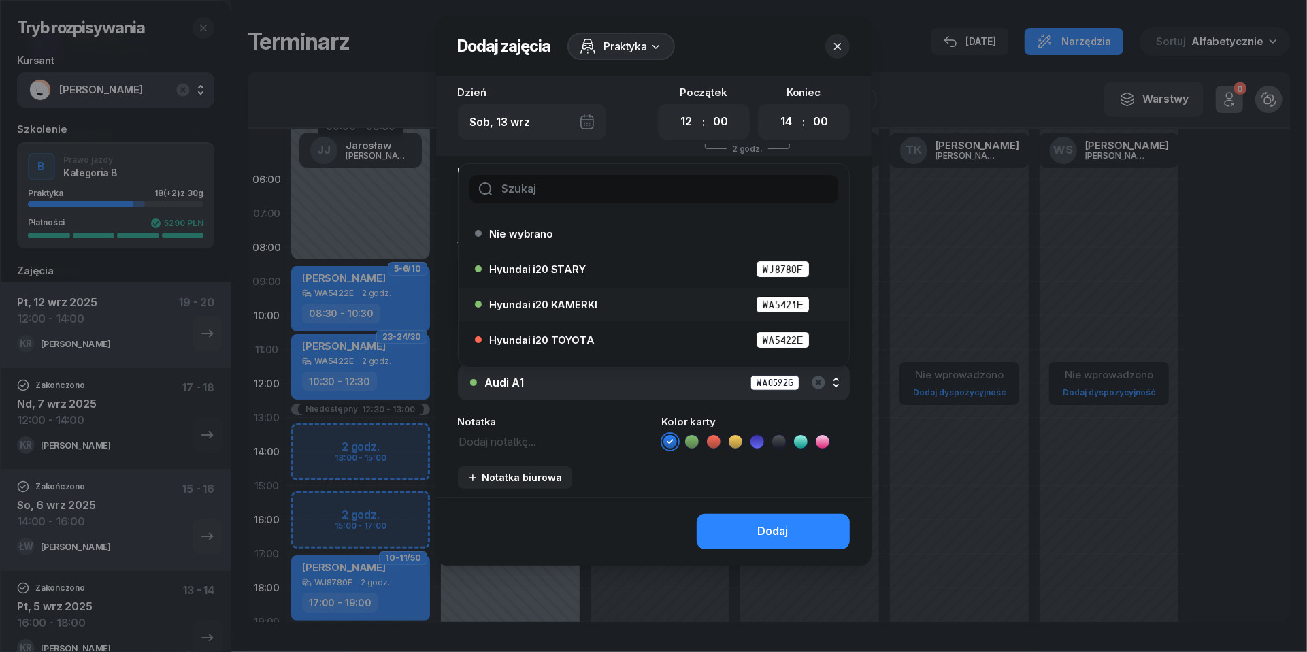
click at [599, 299] on div "Hyundai i20 KAMERKI WA5421E" at bounding box center [657, 304] width 335 height 17
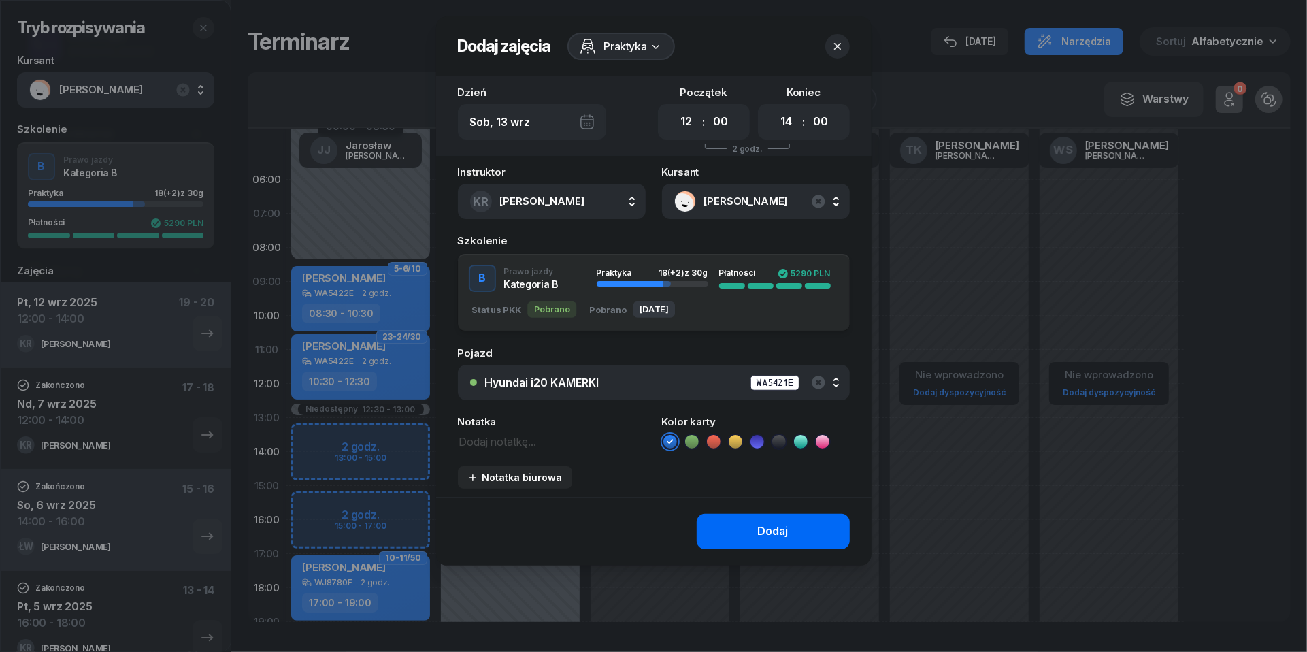
click at [781, 534] on div "Dodaj" at bounding box center [773, 532] width 31 height 18
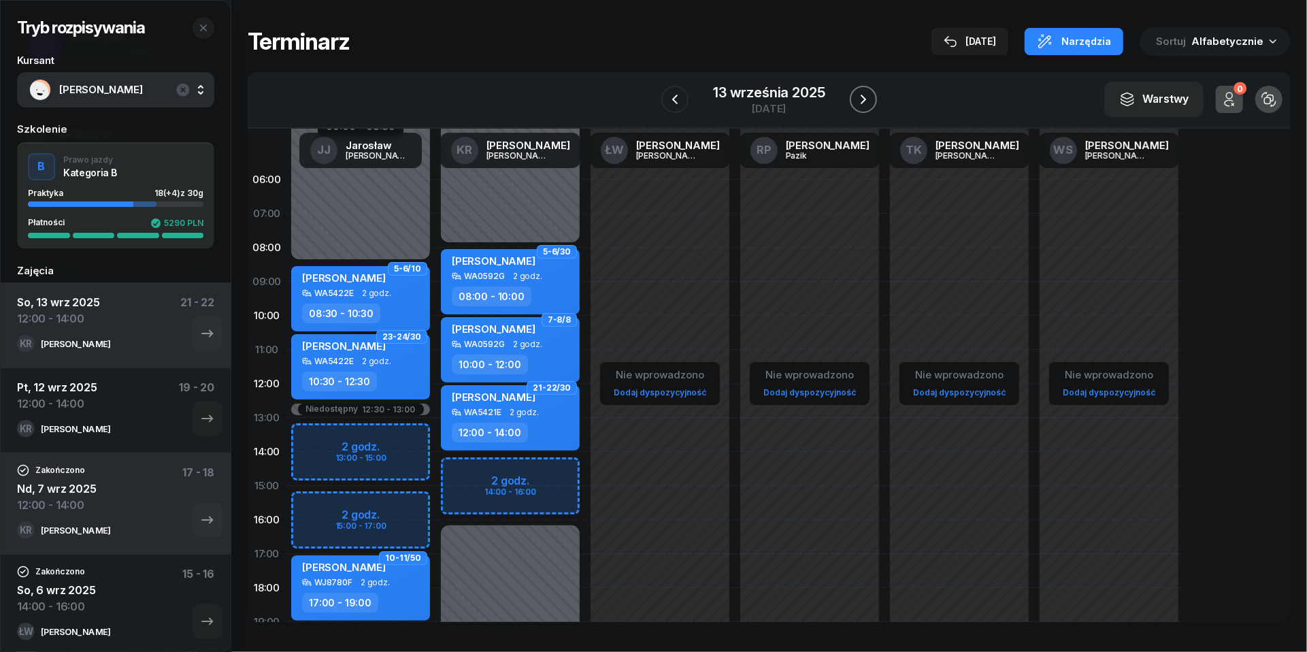
click at [874, 99] on button "button" at bounding box center [863, 99] width 27 height 27
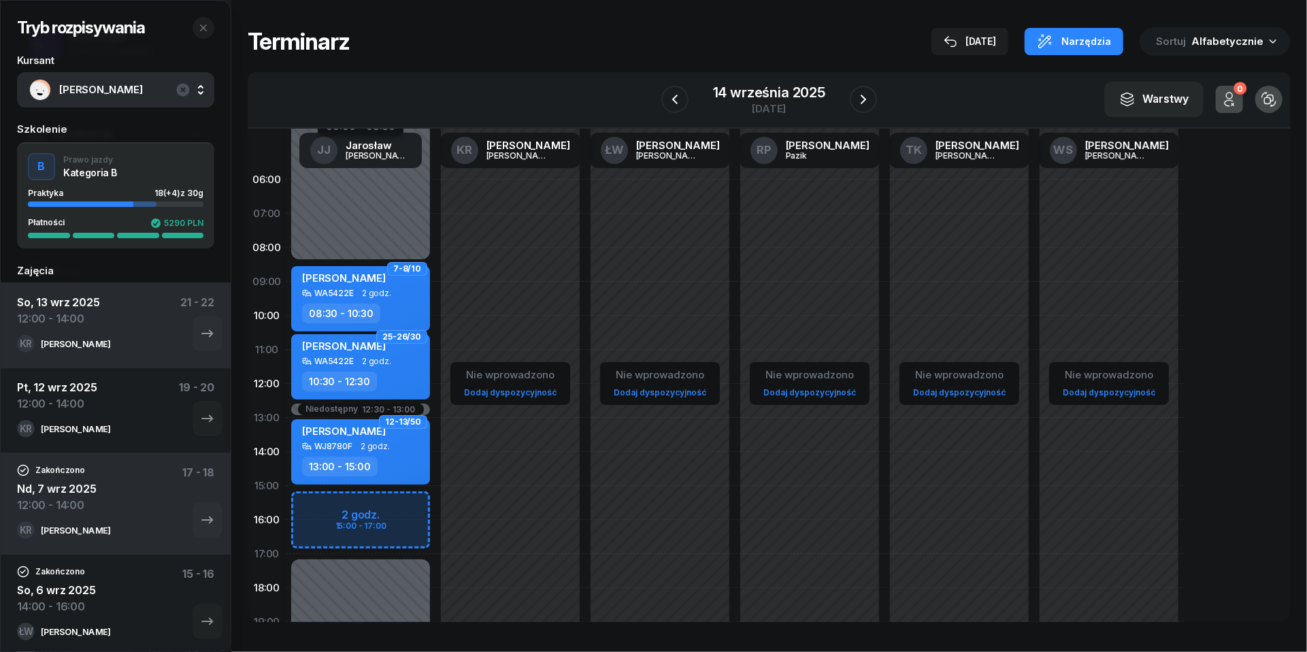
click at [411, 510] on div "Niedostępny 00:00 - 08:30 Niedostępny 17:00 - 23:59 Niedostępny 12:30 - 13:00 2…" at bounding box center [361, 486] width 150 height 646
select select "15"
select select "17"
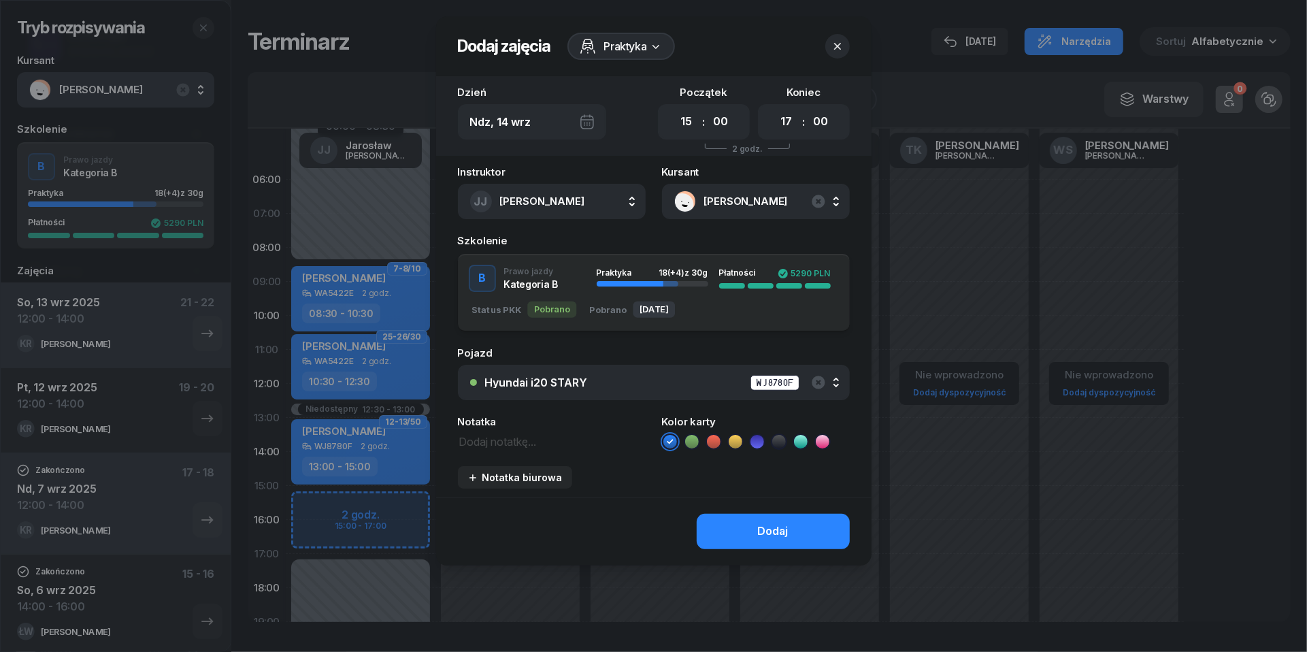
click at [716, 379] on div "Hyundai i20 STARY WJ8780F" at bounding box center [661, 382] width 352 height 17
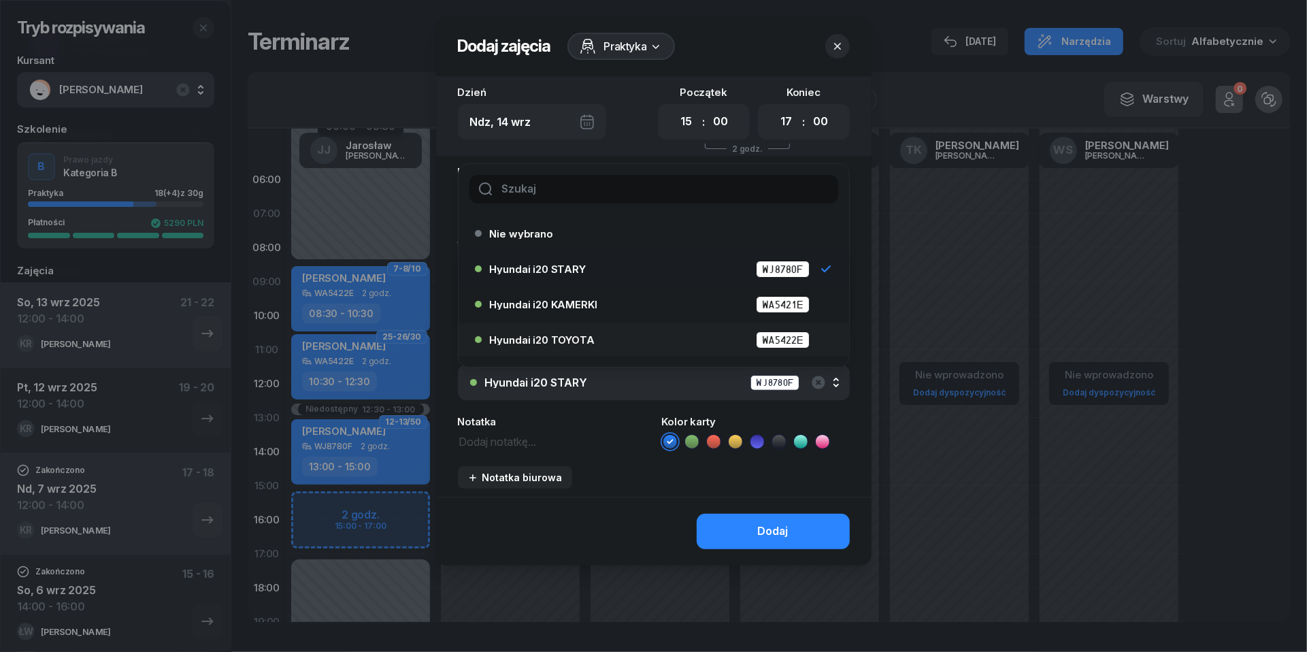
click at [694, 341] on div "Hyundai i20 TOYOTA WA5422E" at bounding box center [657, 339] width 335 height 17
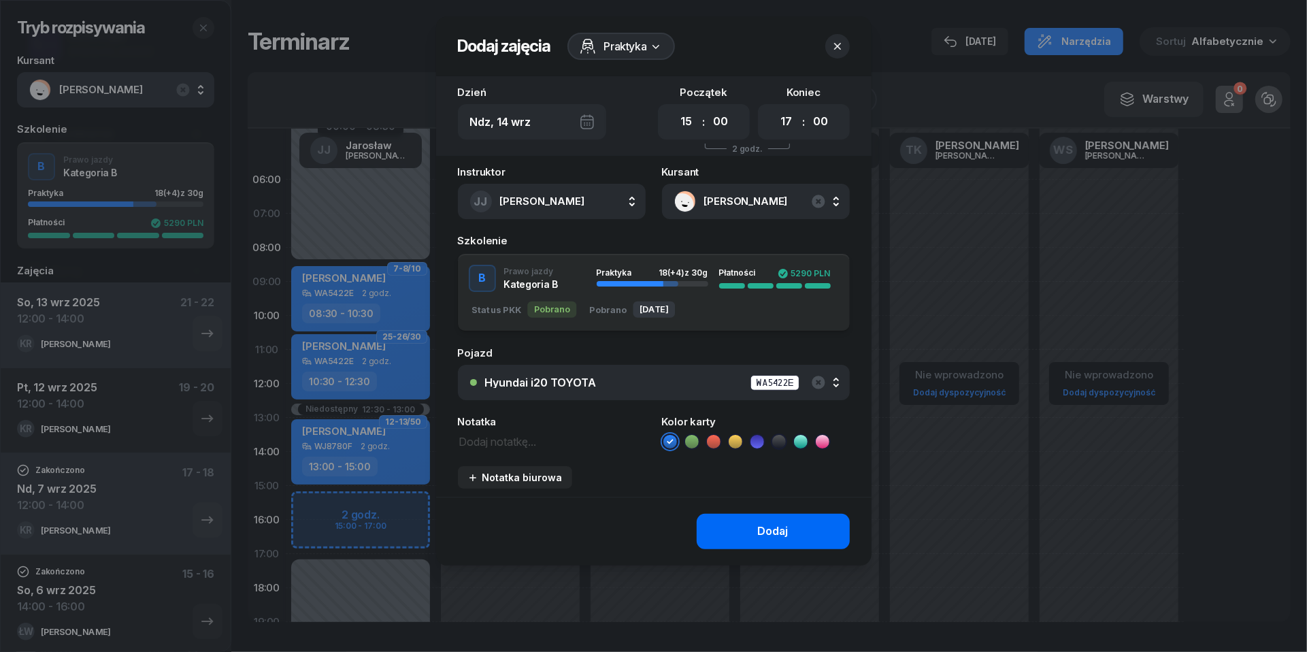
click at [753, 524] on button "Dodaj" at bounding box center [773, 531] width 153 height 35
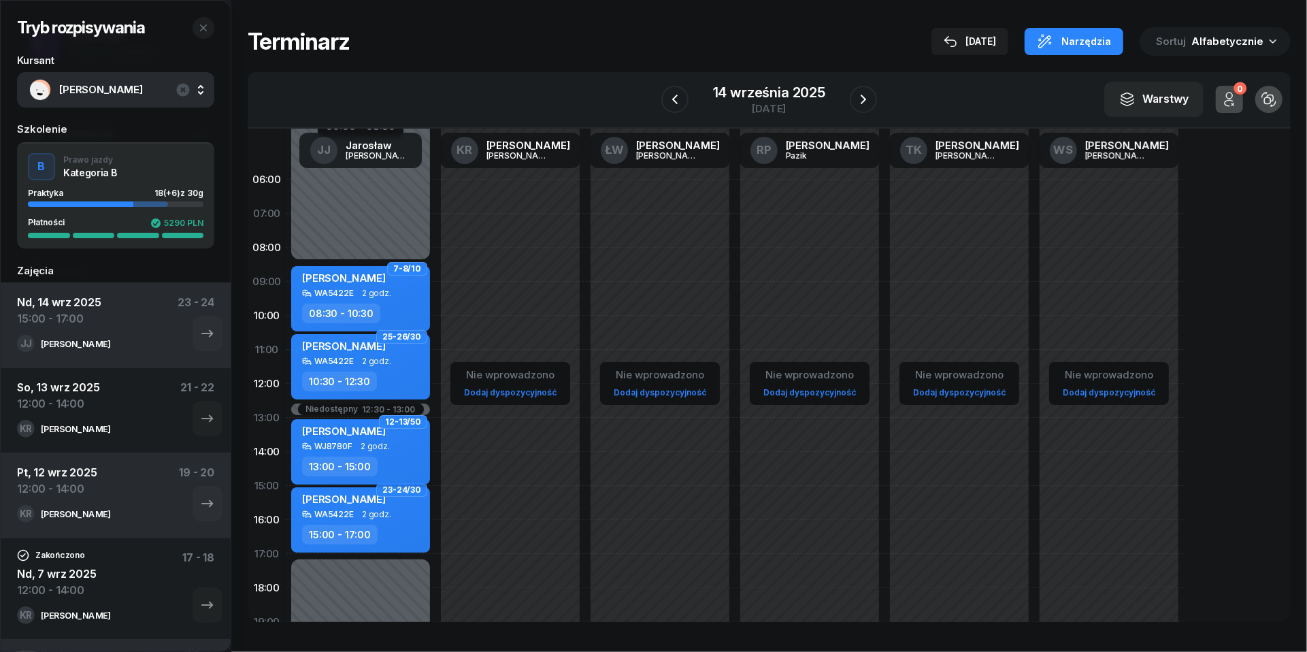
click at [361, 448] on span "2 godz." at bounding box center [375, 447] width 29 height 10
select select "13"
select select "15"
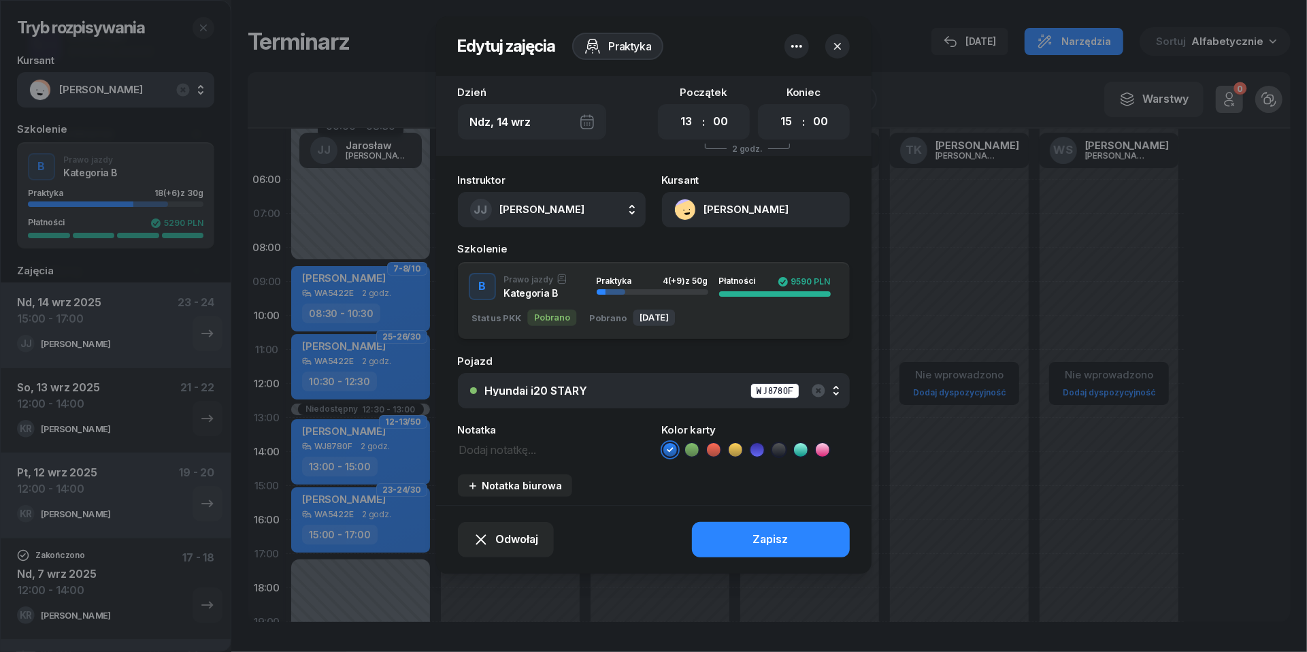
click at [586, 391] on div "Hyundai i20 STARY" at bounding box center [536, 390] width 103 height 11
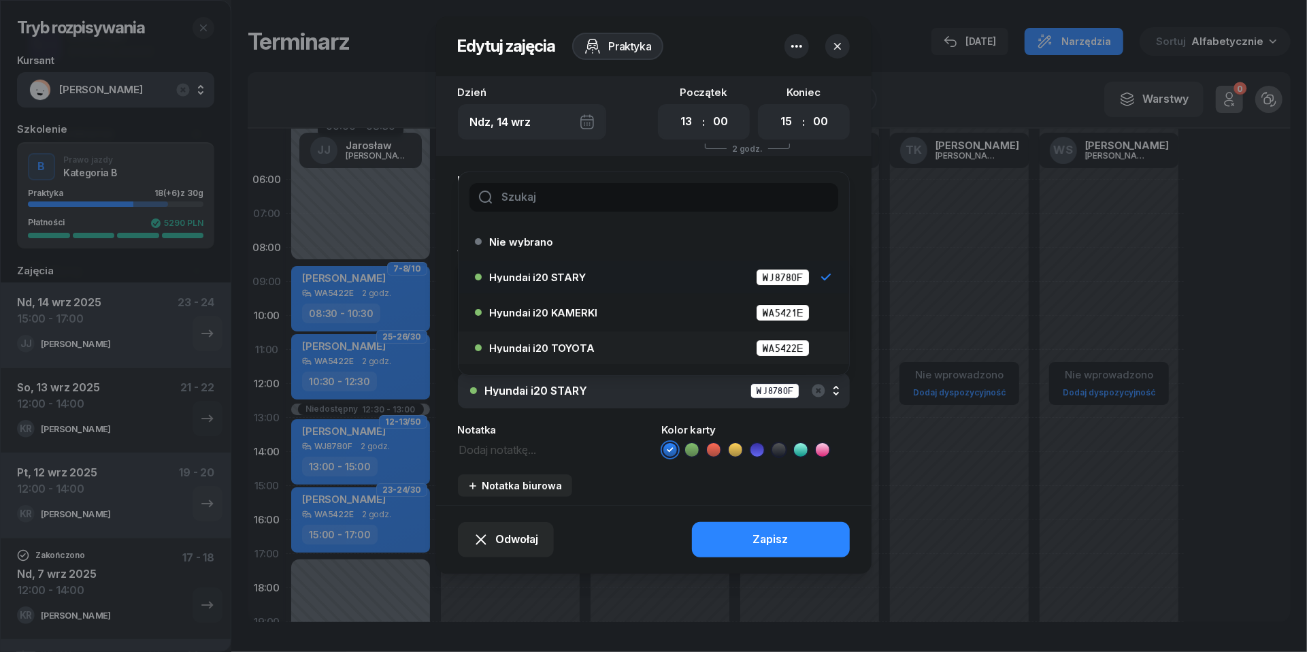
click at [583, 343] on span "Hyundai i20 TOYOTA" at bounding box center [542, 348] width 105 height 10
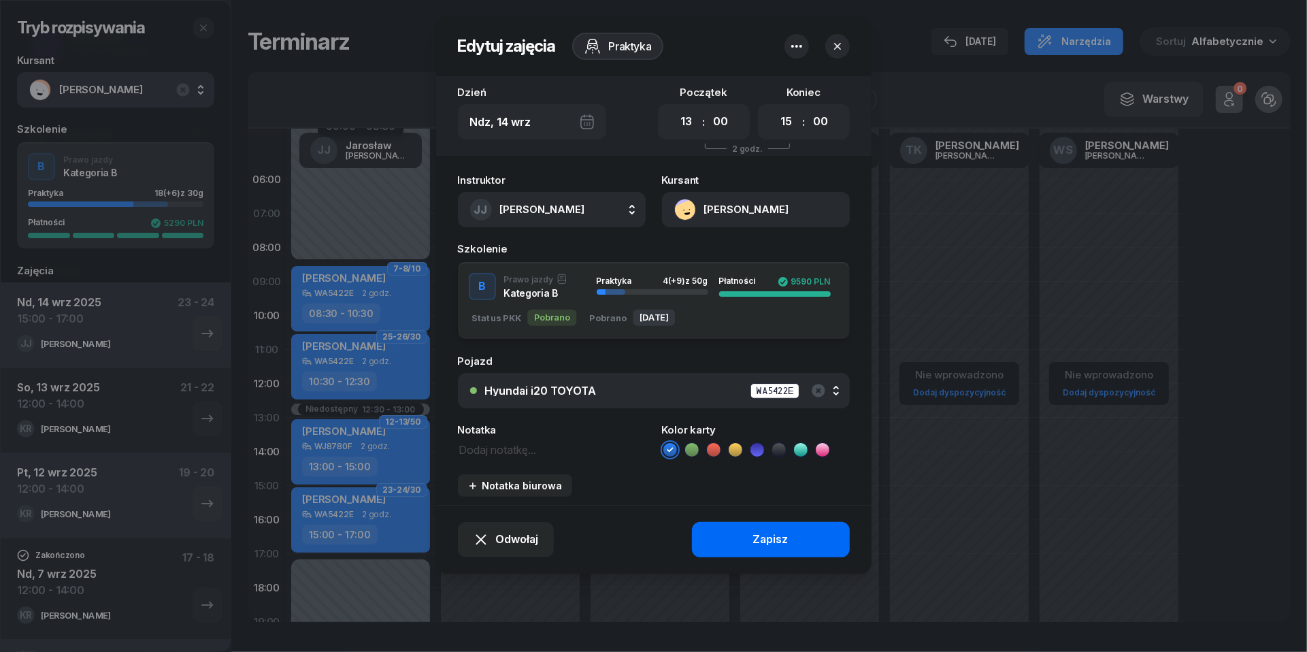
click at [789, 540] on button "Zapisz" at bounding box center [771, 539] width 158 height 35
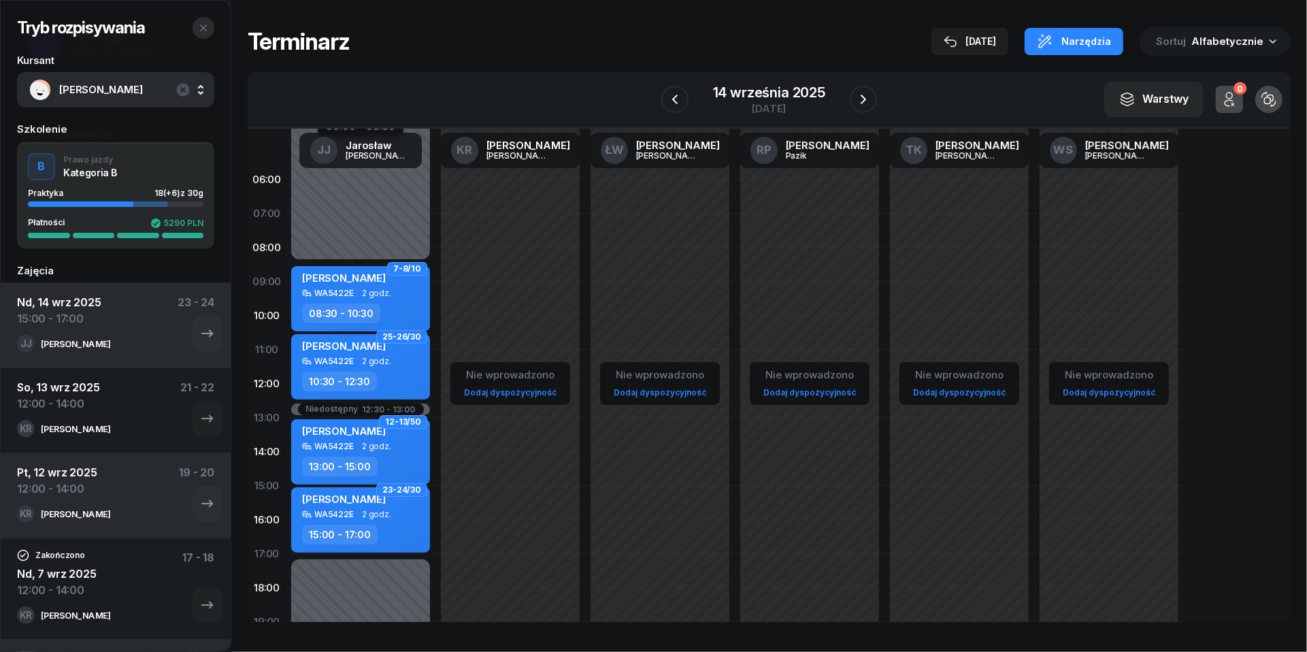
click at [205, 25] on icon "button" at bounding box center [203, 27] width 11 height 11
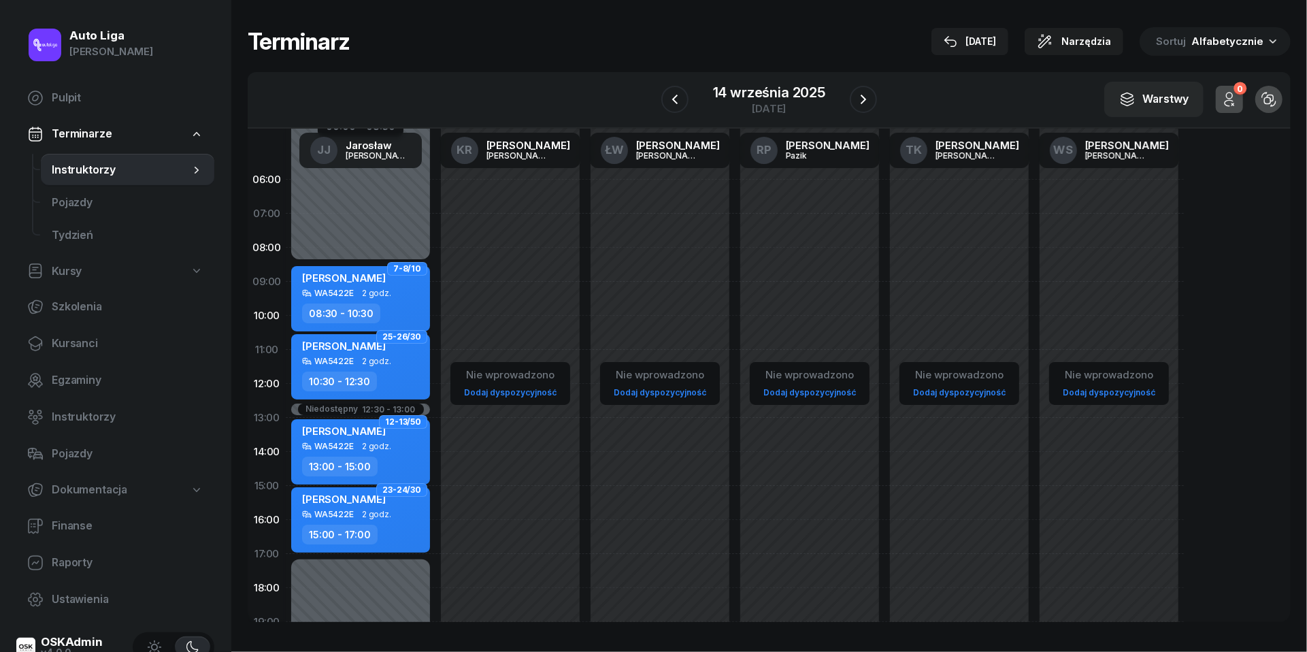
click at [76, 325] on nav "Pulpit Terminarze Instruktorzy Pojazdy Tydzień Kursy Szkolenia Kursanci Egzamin…" at bounding box center [115, 349] width 198 height 534
click at [77, 350] on span "Kursanci" at bounding box center [128, 344] width 152 height 18
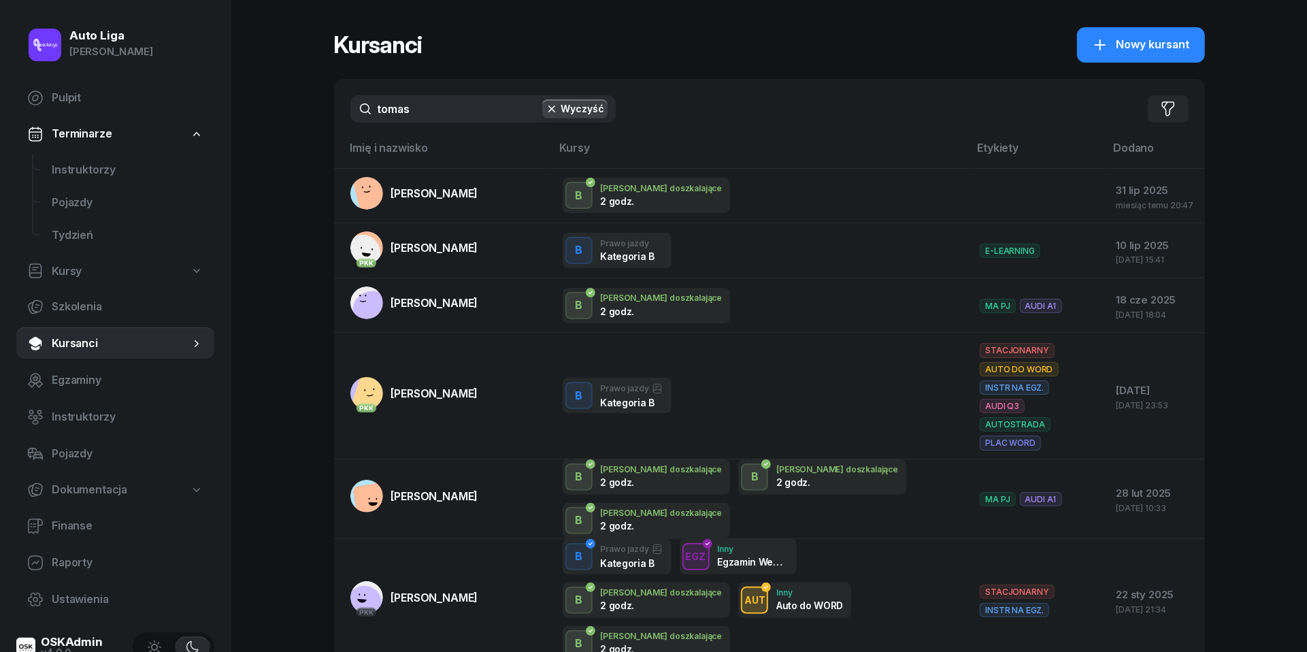
click at [428, 124] on div "tomas Wyczyść Filtruj" at bounding box center [769, 109] width 871 height 60
click at [428, 120] on input "tomas" at bounding box center [482, 108] width 265 height 27
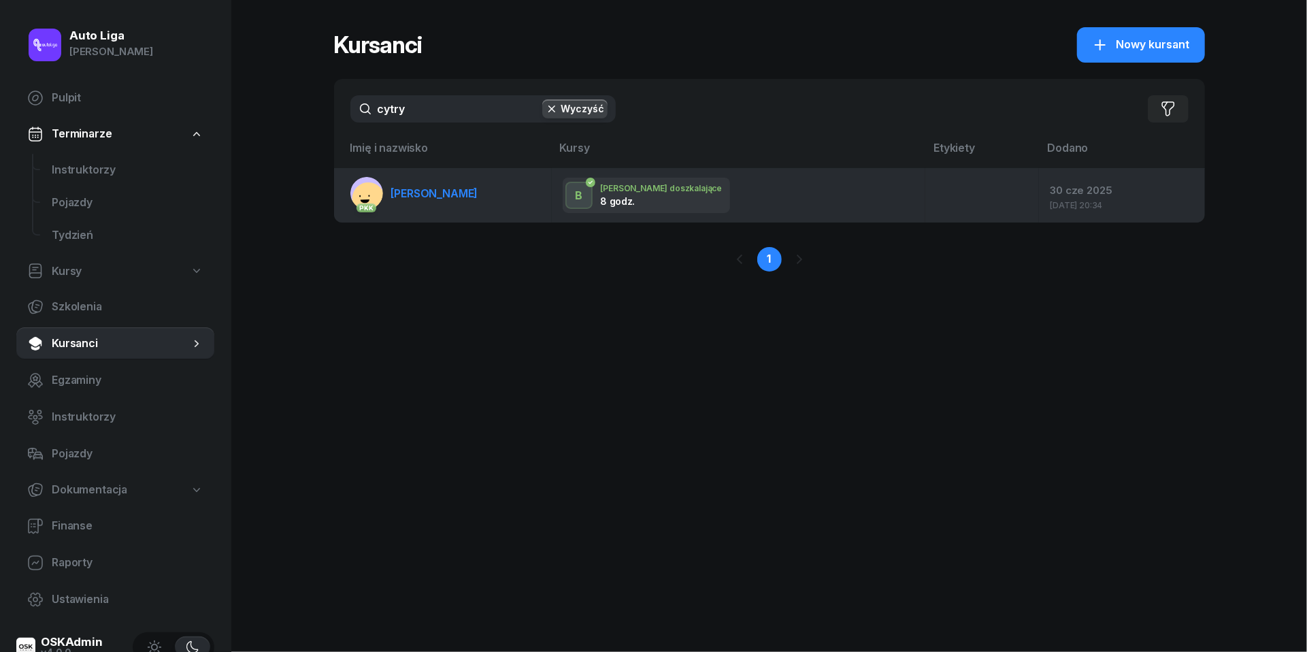
type input "cytry"
click at [444, 191] on span "Oskar Cytryniak" at bounding box center [434, 193] width 87 height 14
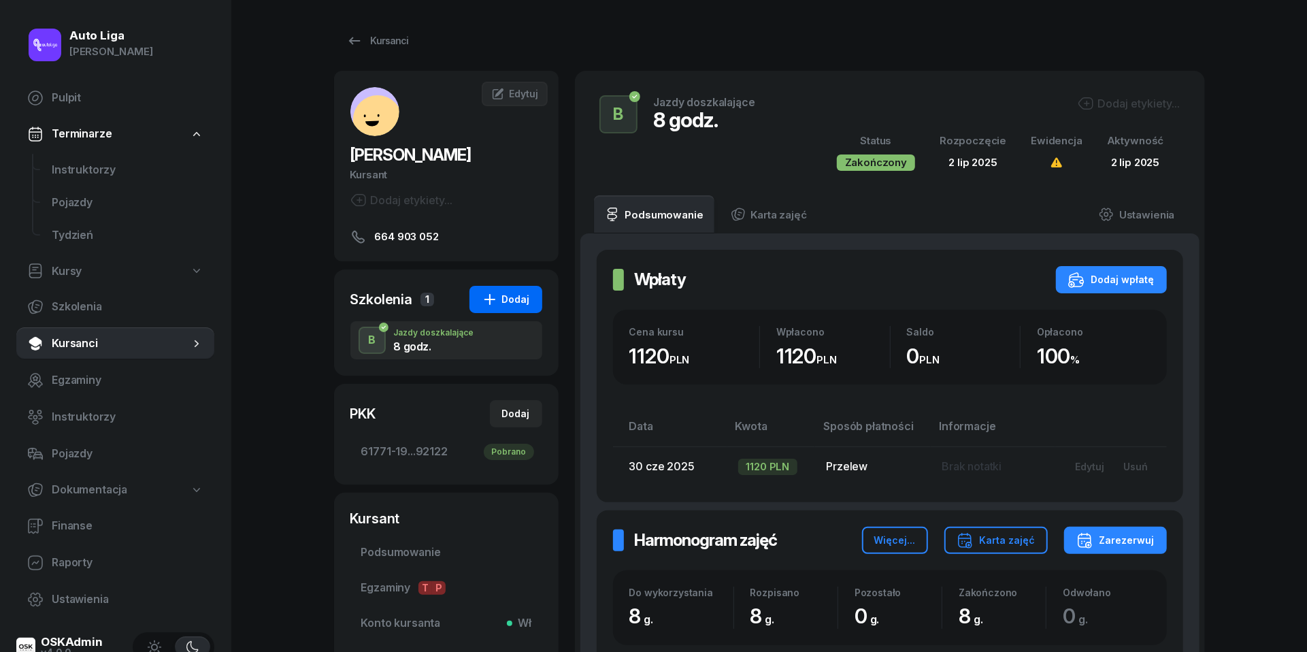
click at [508, 303] on div "Dodaj" at bounding box center [506, 299] width 48 height 16
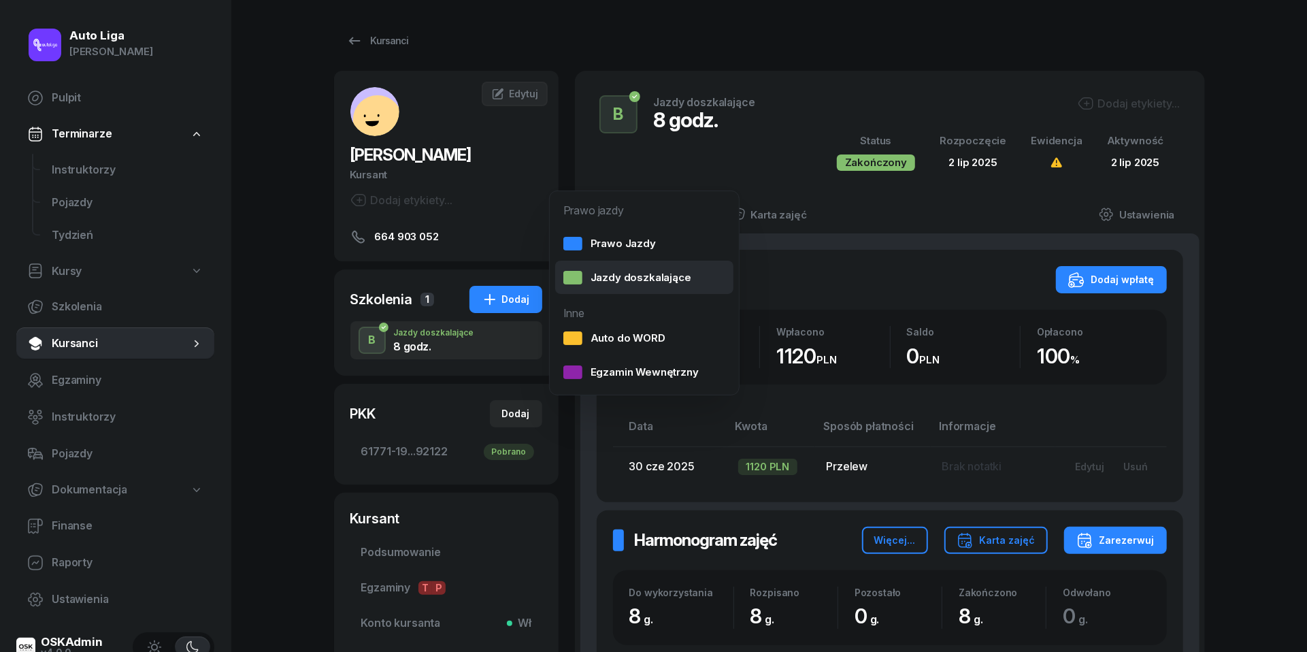
click at [667, 267] on link "Jazdy doszkalające" at bounding box center [644, 278] width 178 height 34
select select "B"
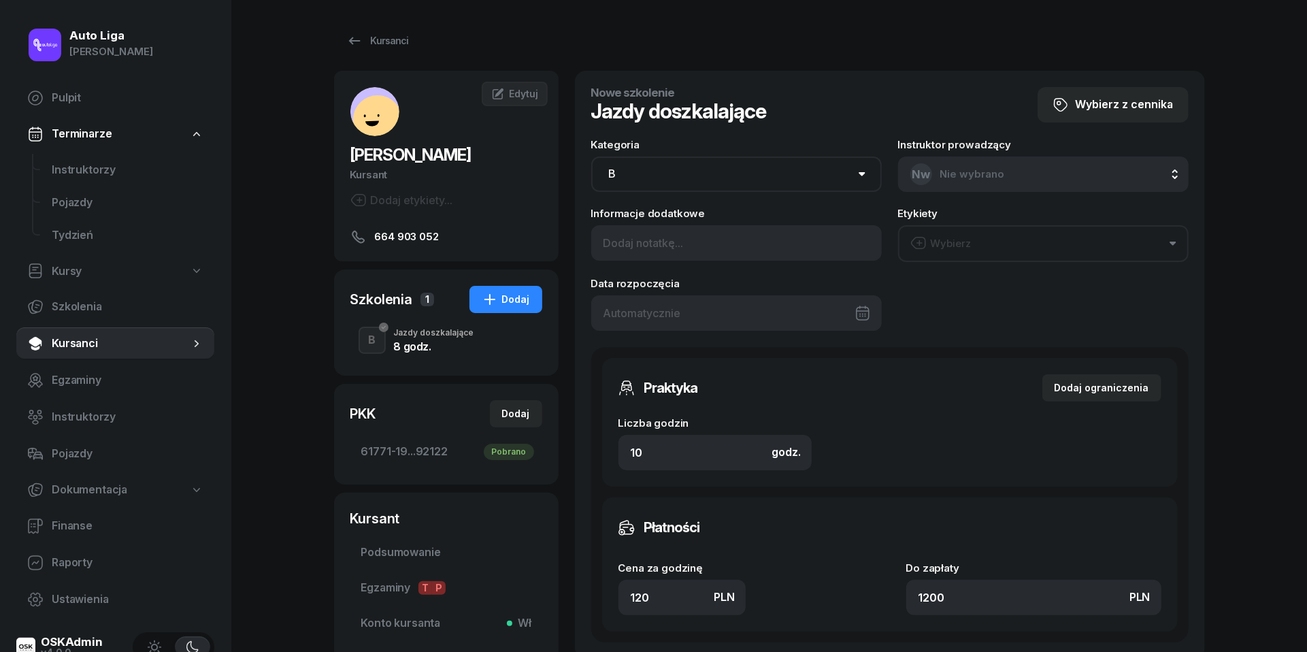
click at [667, 306] on div at bounding box center [736, 312] width 291 height 35
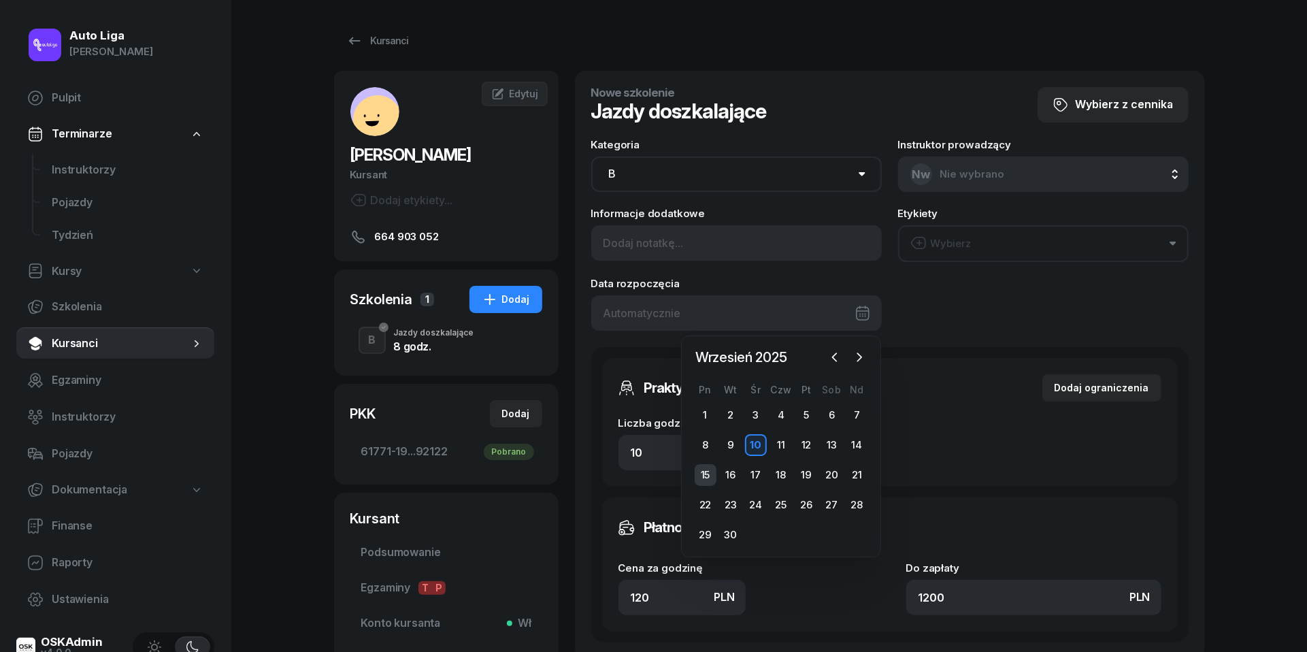
click at [703, 472] on div "15" at bounding box center [706, 475] width 22 height 22
type input "15/09/2025"
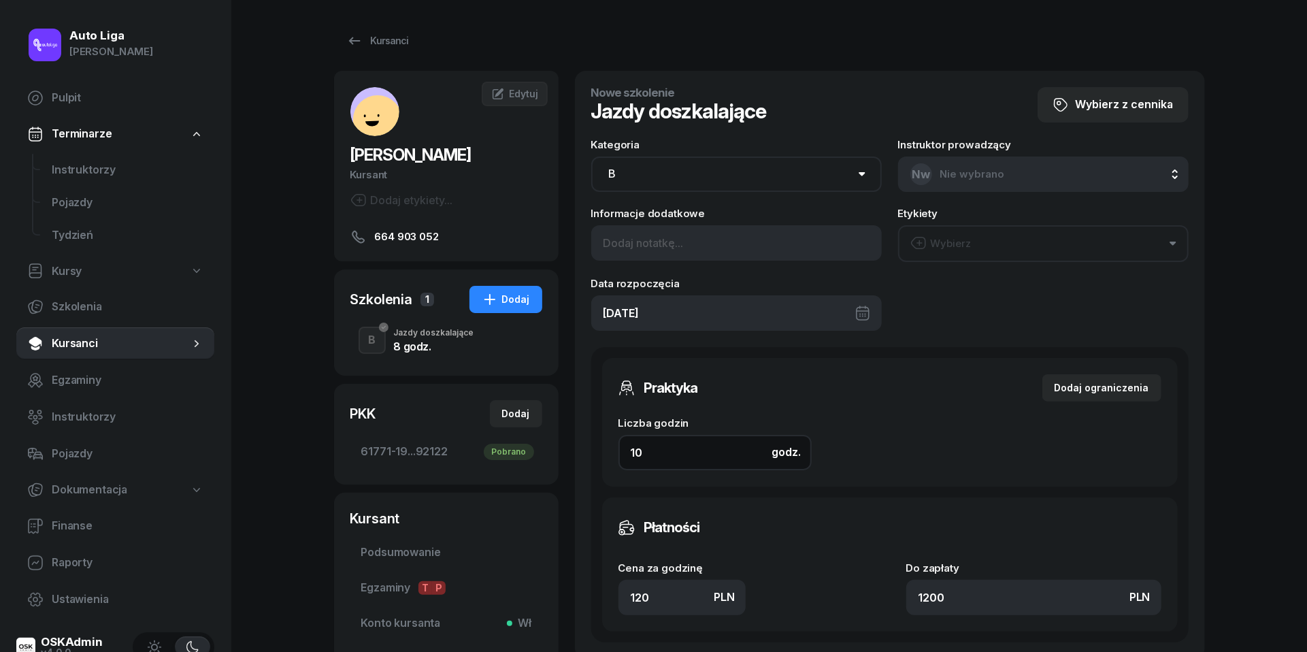
click at [657, 460] on input "10" at bounding box center [714, 452] width 193 height 35
type input "6"
type input "720"
type input "6"
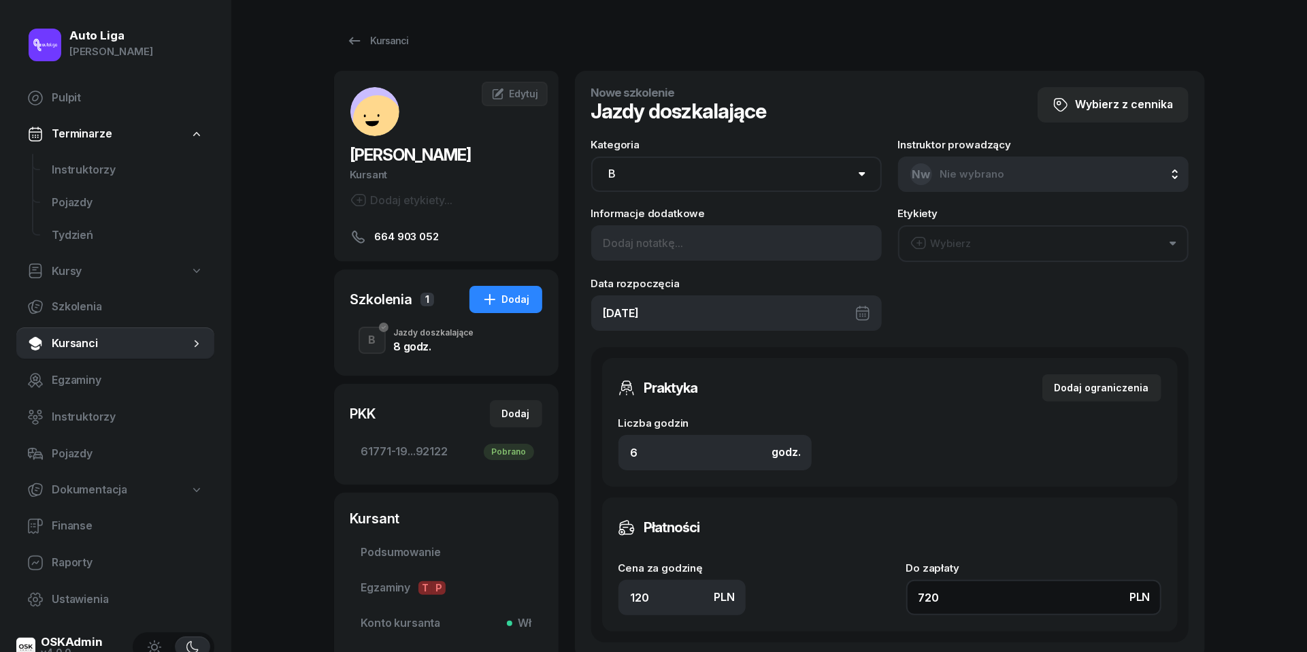
click at [966, 594] on input "720" at bounding box center [1033, 597] width 255 height 35
type input "1.33"
type input "8"
type input "14.50"
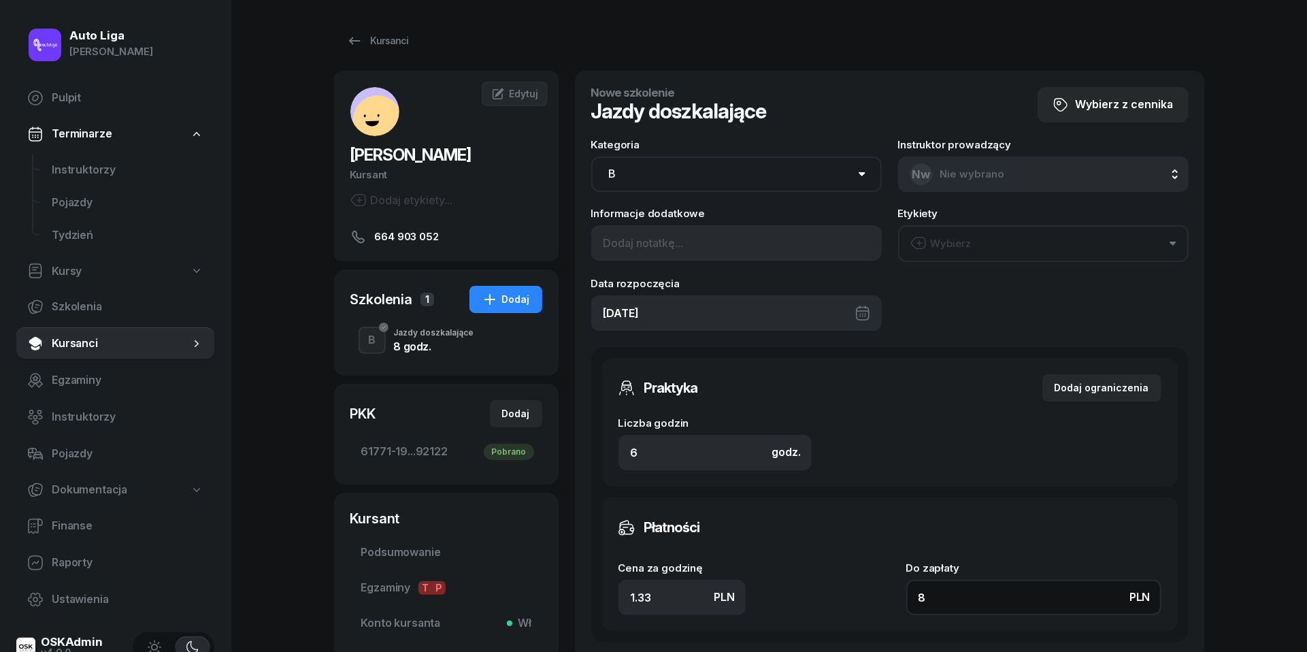
type input "87"
type input "145"
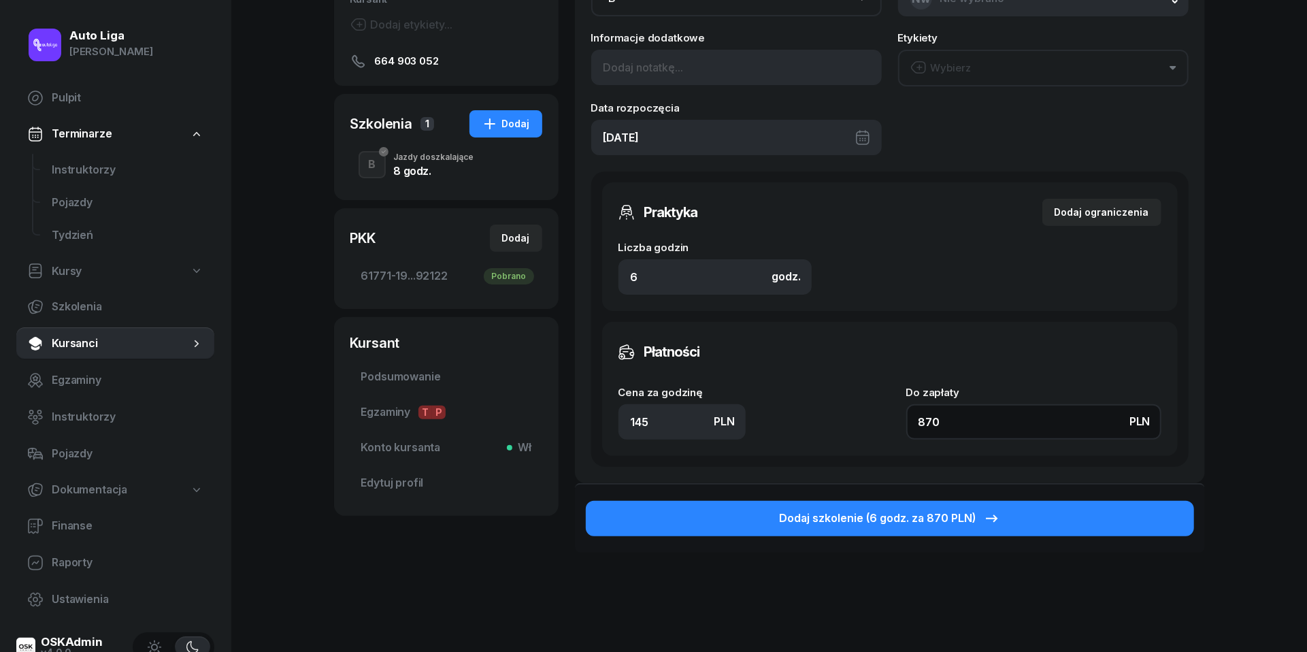
scroll to position [177, 0]
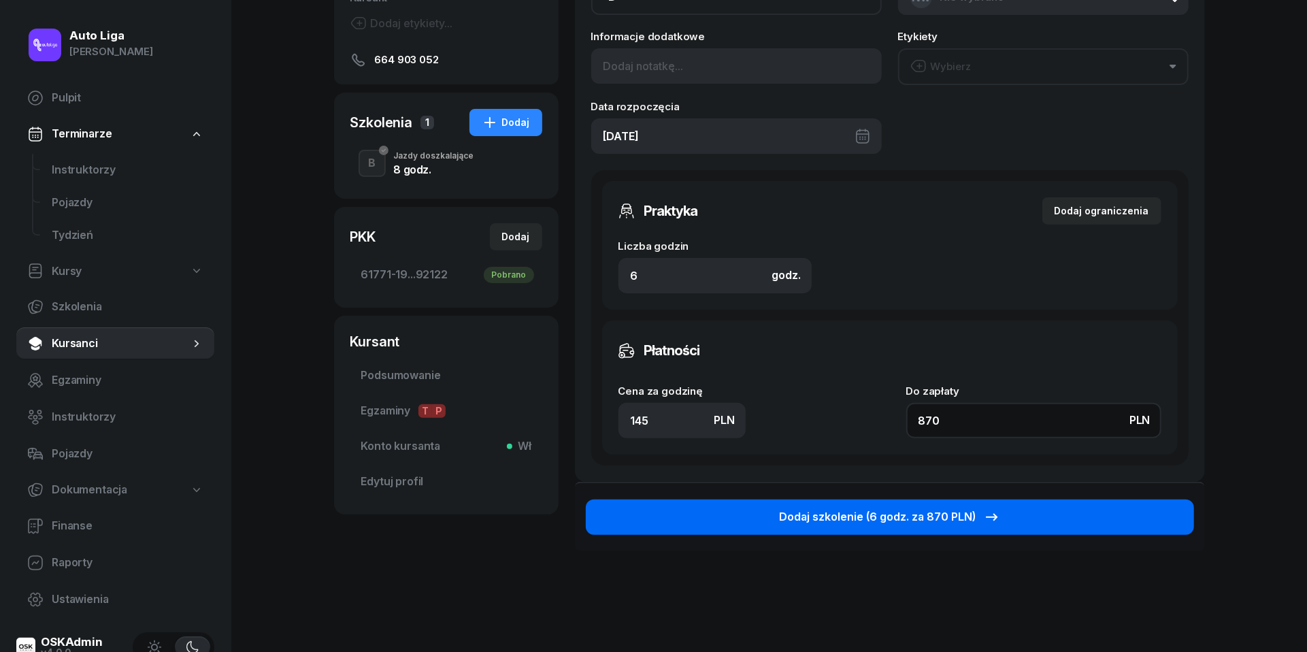
type input "870"
click at [956, 518] on div "Dodaj szkolenie (6 godz. za 870 PLN)" at bounding box center [889, 517] width 221 height 18
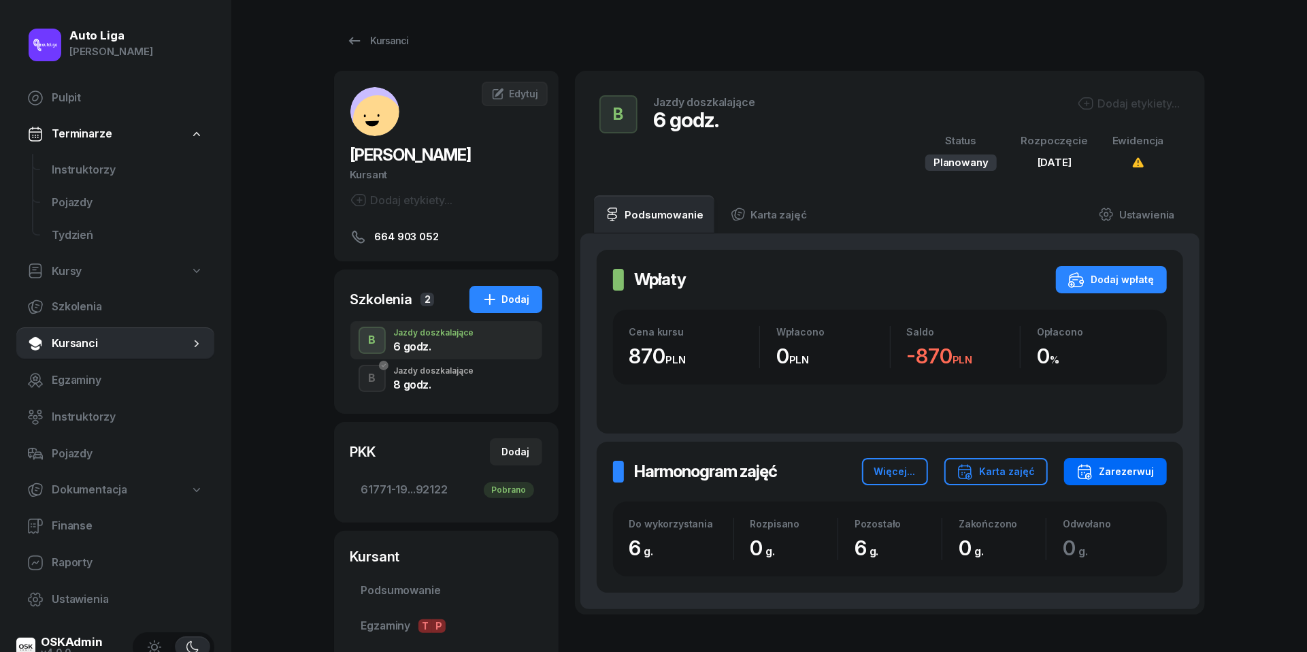
click at [1120, 474] on div "Zarezerwuj" at bounding box center [1115, 471] width 78 height 16
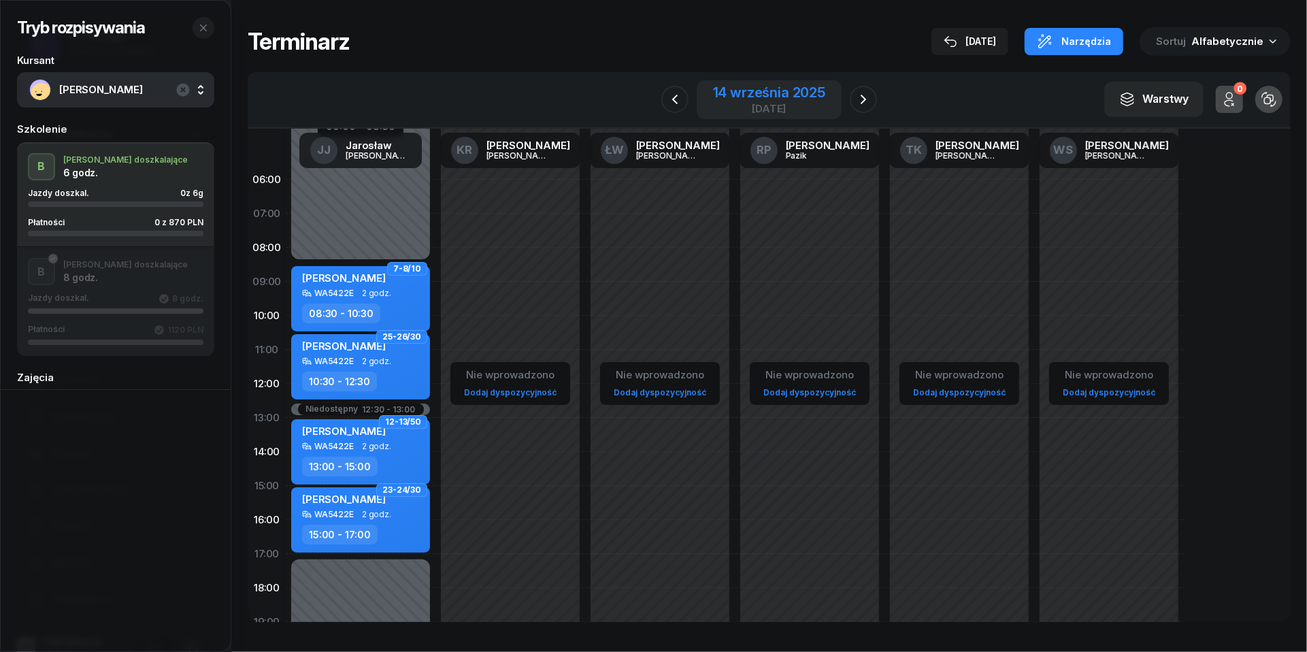
click at [763, 86] on div "14 września 2025" at bounding box center [769, 93] width 112 height 14
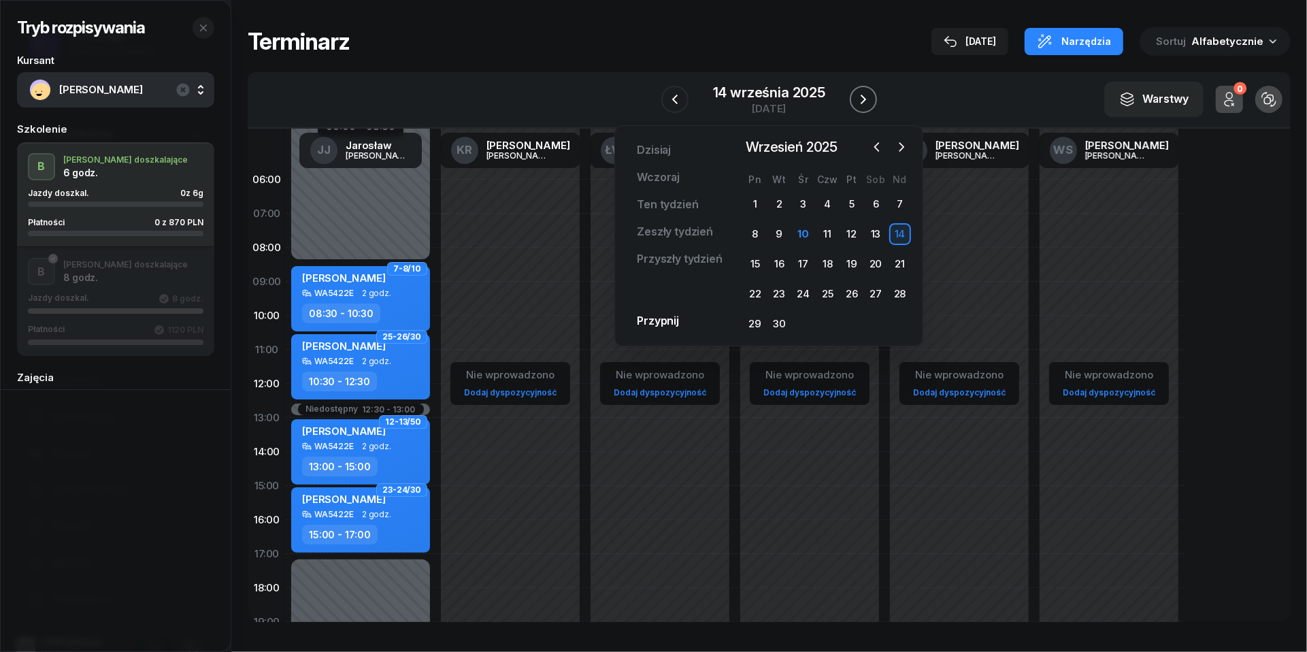
click at [865, 101] on icon "button" at bounding box center [863, 99] width 16 height 16
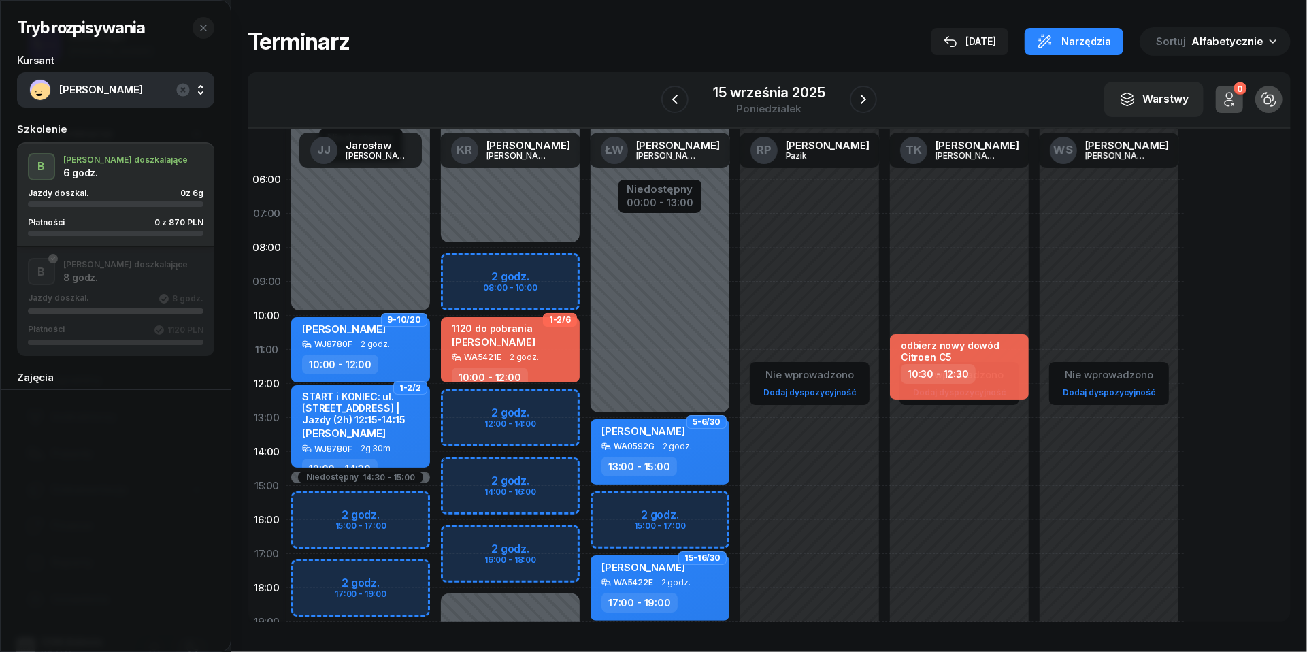
click at [631, 504] on div "Niedostępny 00:00 - 13:00 Niedostępny 21:00 - 23:59 2 godz. 15:00 - 17:00 2 god…" at bounding box center [660, 486] width 150 height 646
select select "15"
select select "17"
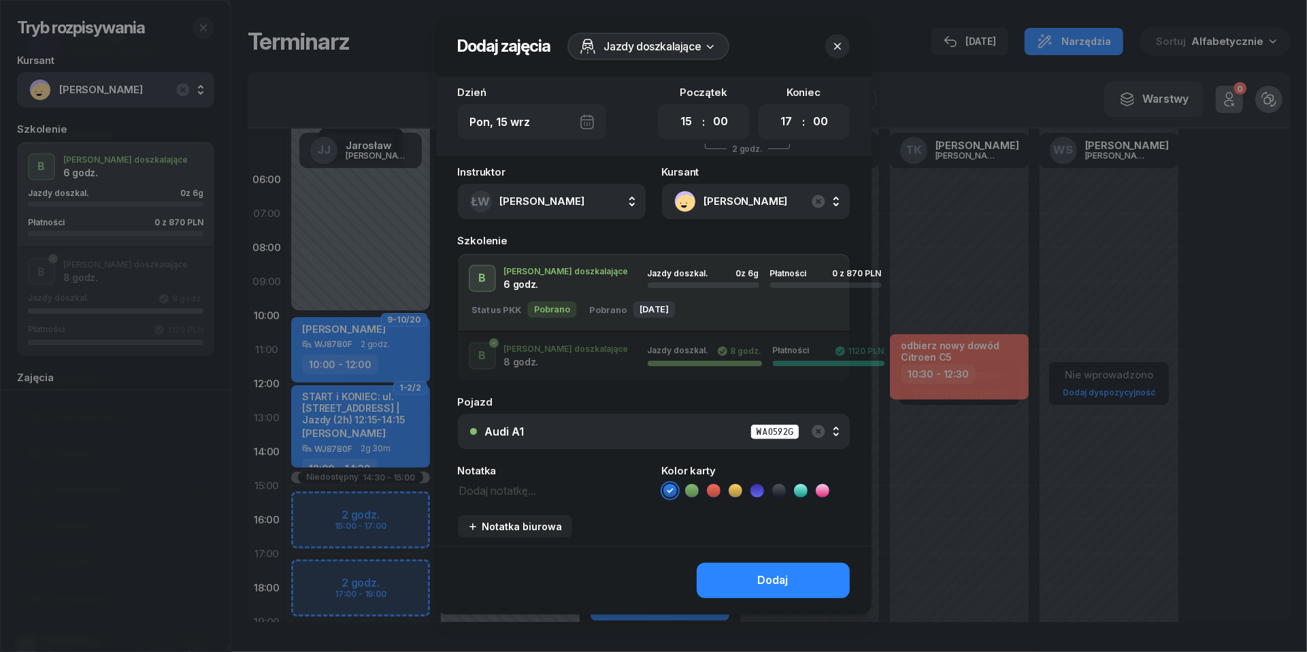
click at [651, 431] on div "Audi A1 WA0592G" at bounding box center [661, 431] width 352 height 17
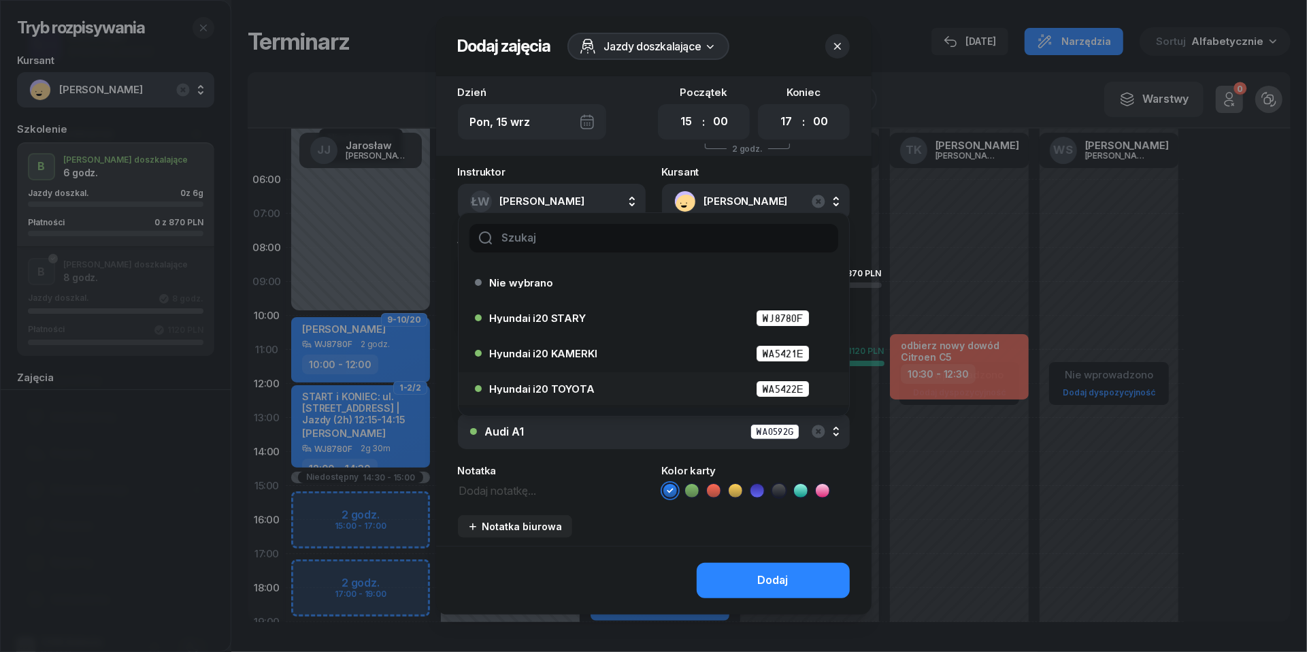
click at [608, 374] on li "Hyundai i20 TOYOTA WA5422E" at bounding box center [654, 388] width 391 height 33
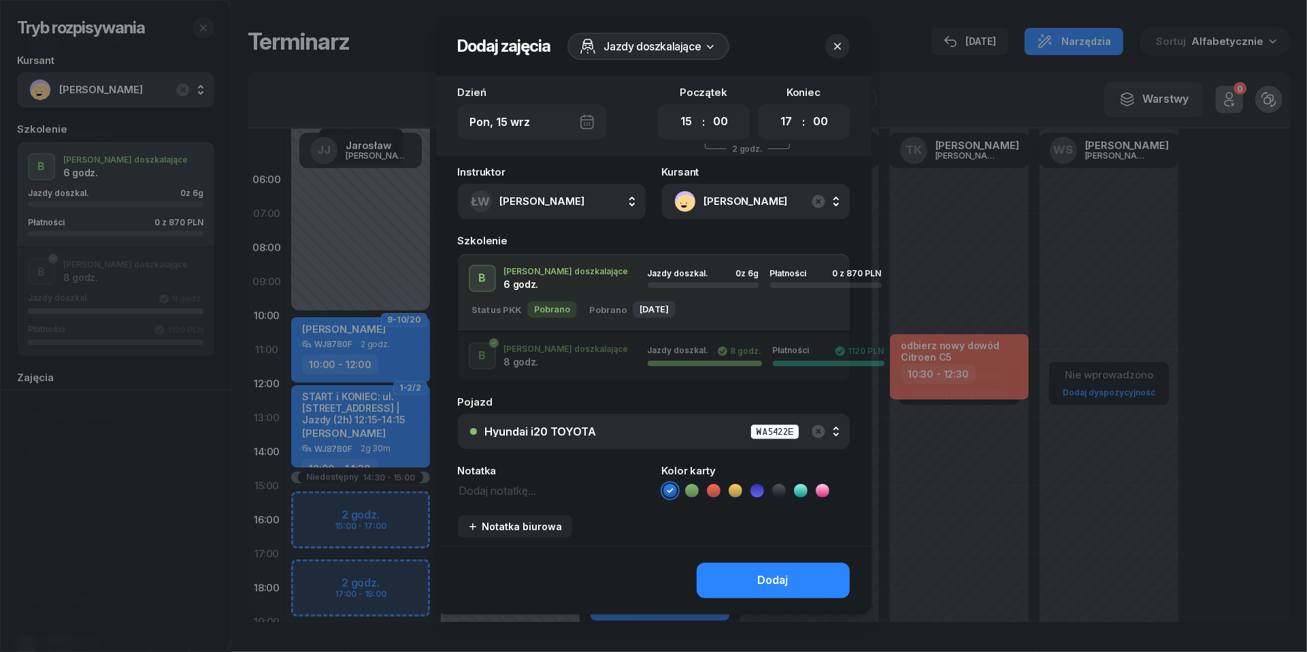
click at [569, 489] on textarea at bounding box center [552, 489] width 188 height 17
type textarea "870 do pobrania"
click at [717, 489] on icon at bounding box center [714, 491] width 14 height 14
click at [753, 580] on button "Dodaj" at bounding box center [773, 580] width 153 height 35
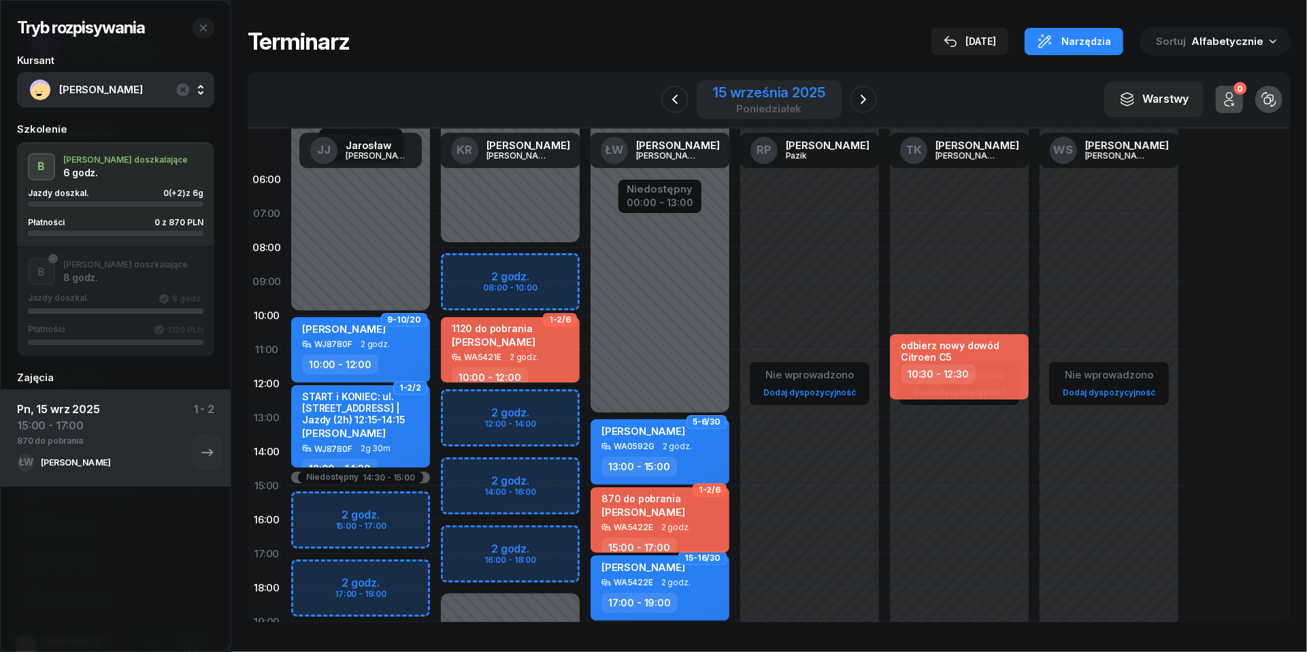
click at [759, 88] on div "15 września 2025" at bounding box center [769, 93] width 112 height 14
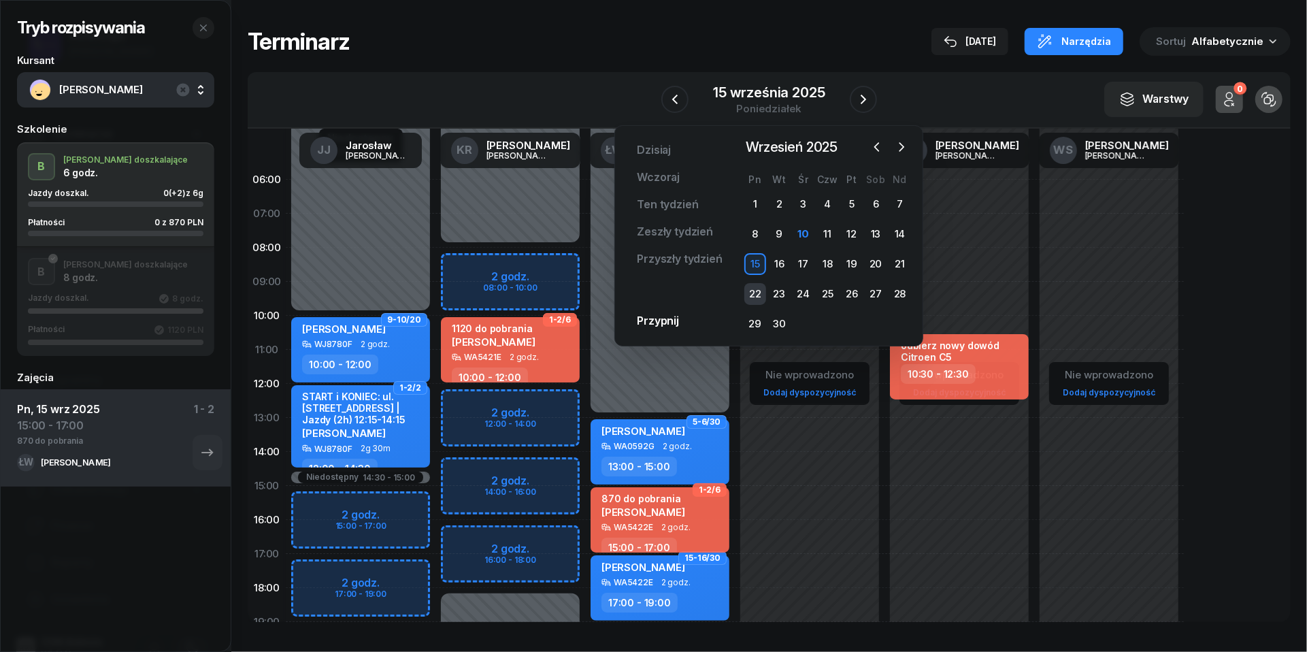
click at [753, 293] on div "22" at bounding box center [755, 294] width 22 height 22
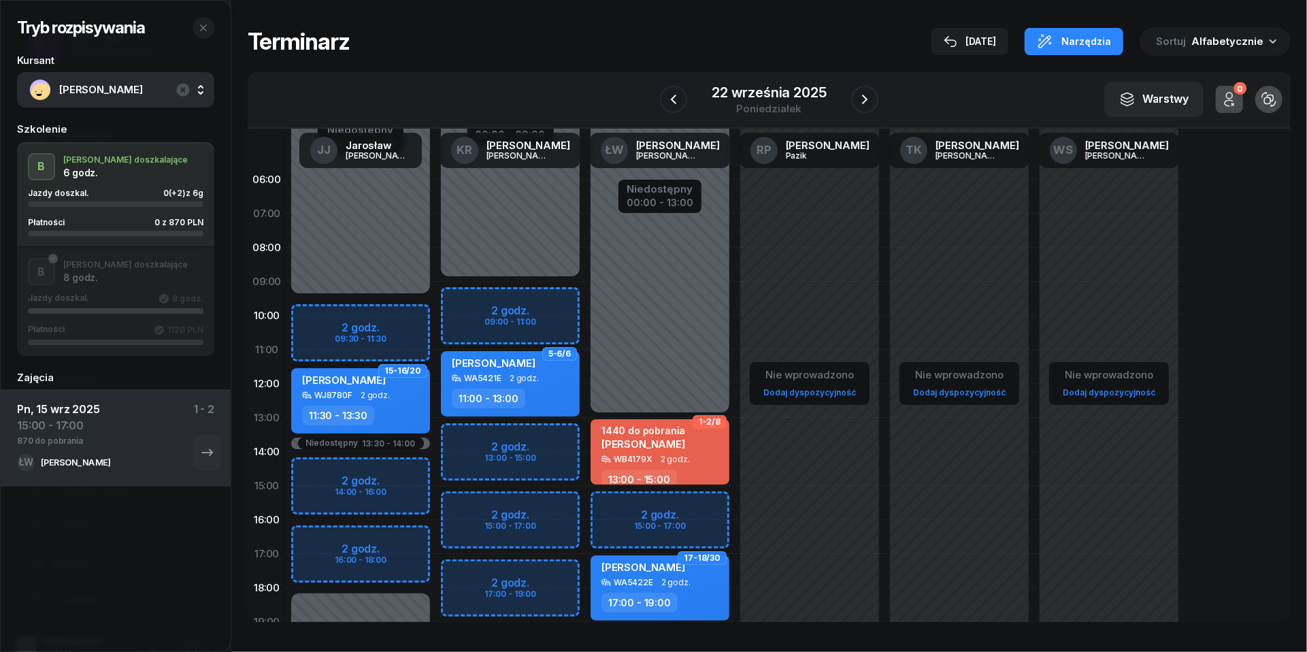
click at [615, 499] on div "Niedostępny 00:00 - 13:00 Niedostępny 21:00 - 23:59 2 godz. 15:00 - 17:00 2 god…" at bounding box center [660, 486] width 150 height 646
select select "15"
select select "17"
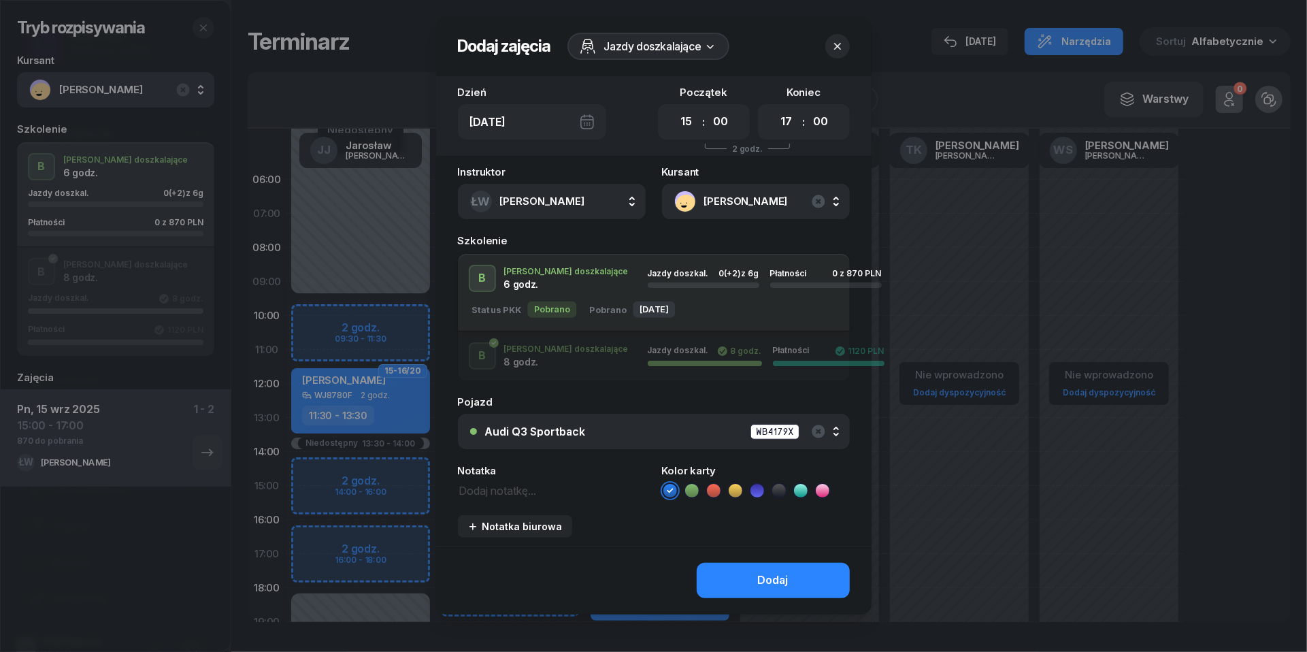
click at [708, 426] on div "Audi Q3 Sportback WB4179X" at bounding box center [661, 431] width 352 height 17
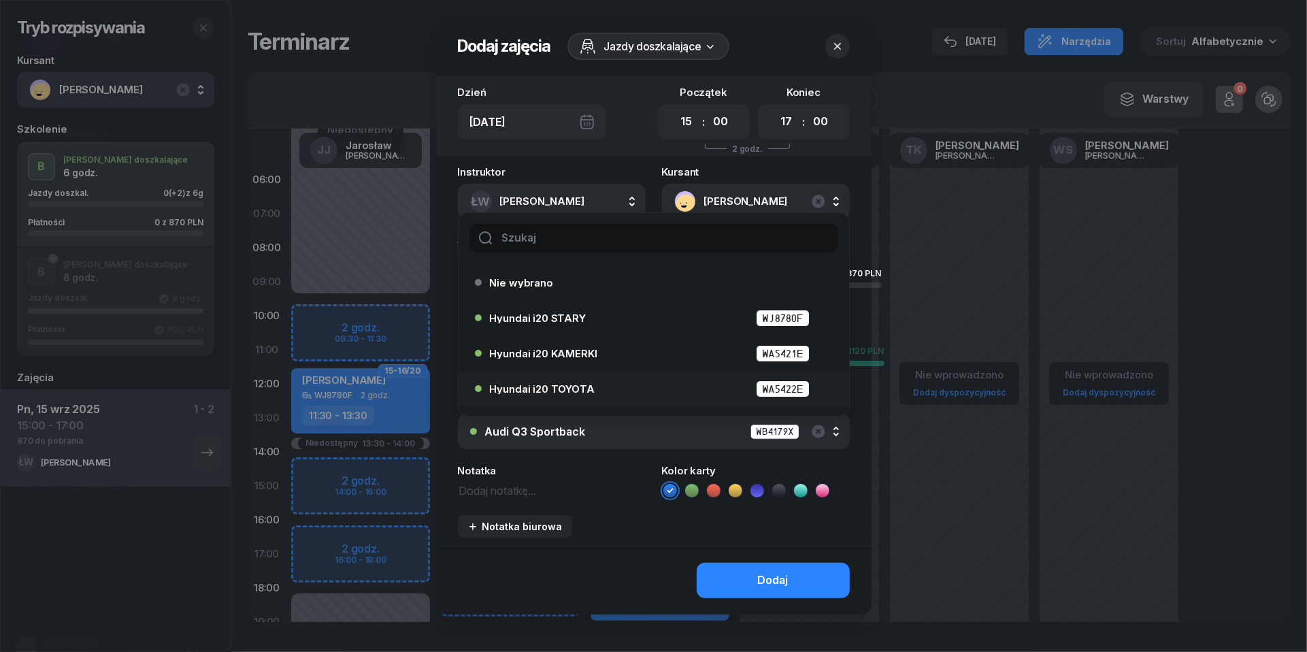
click at [619, 390] on div "Hyundai i20 TOYOTA WA5422E" at bounding box center [657, 388] width 335 height 17
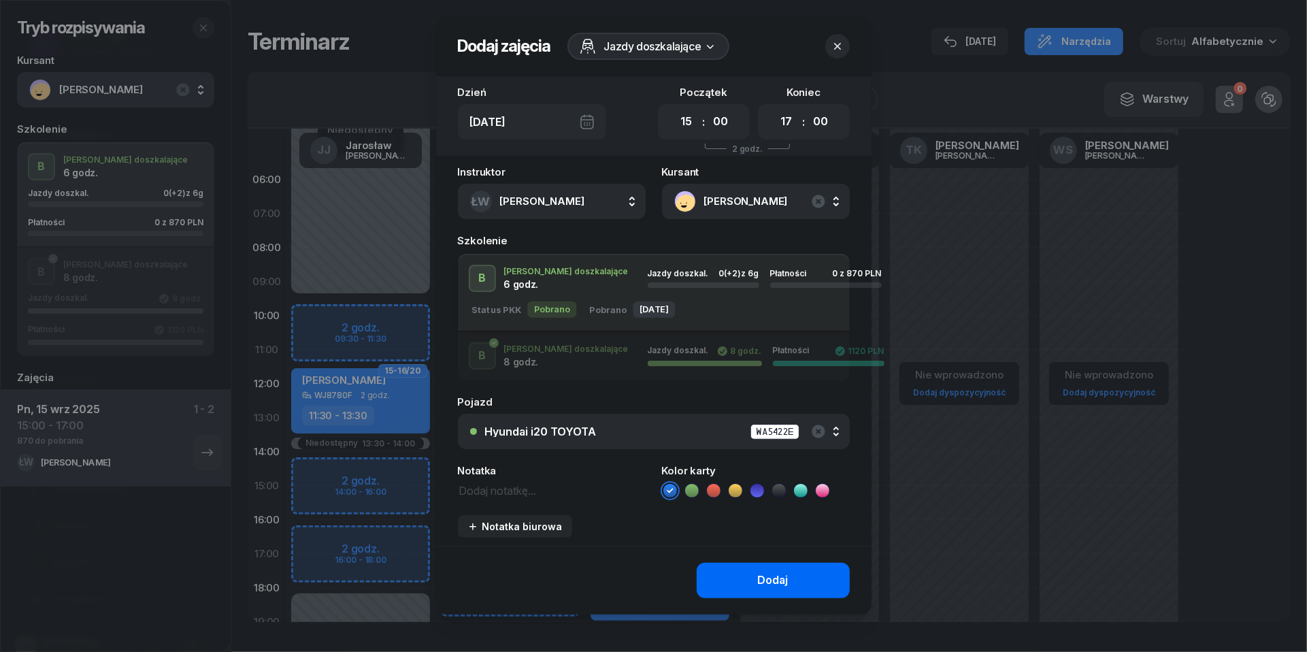
click at [760, 575] on div "Dodaj" at bounding box center [773, 581] width 31 height 18
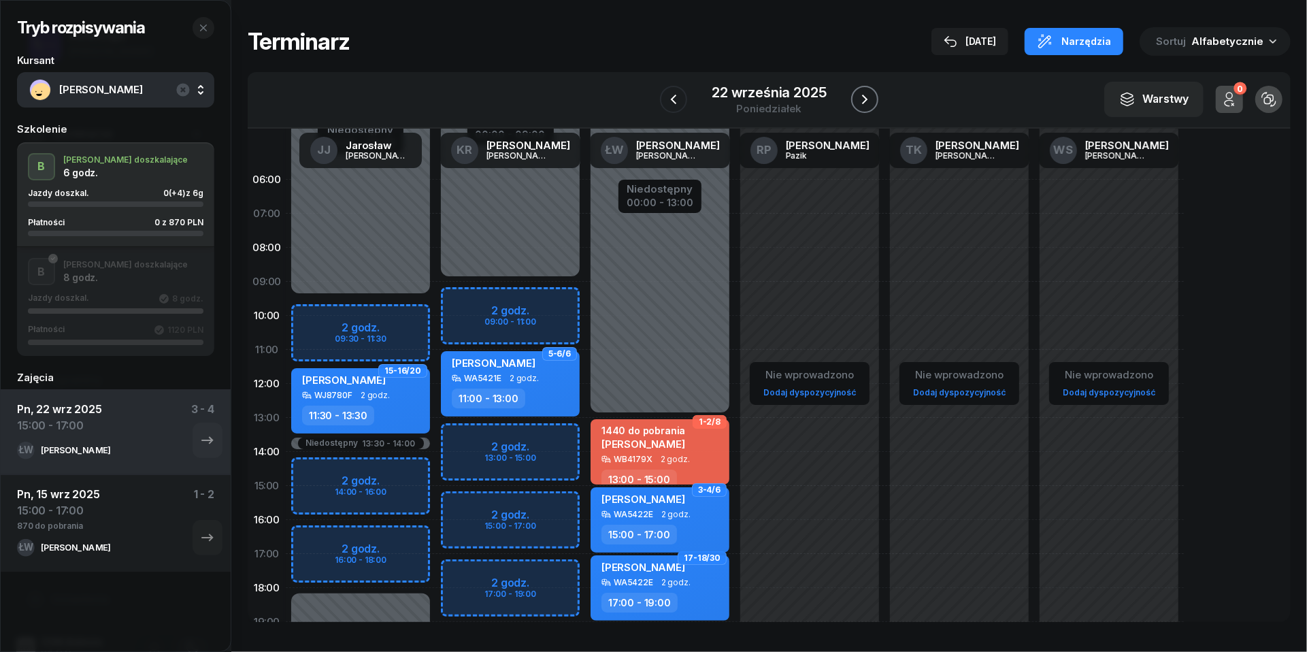
click at [872, 94] on icon "button" at bounding box center [865, 99] width 16 height 16
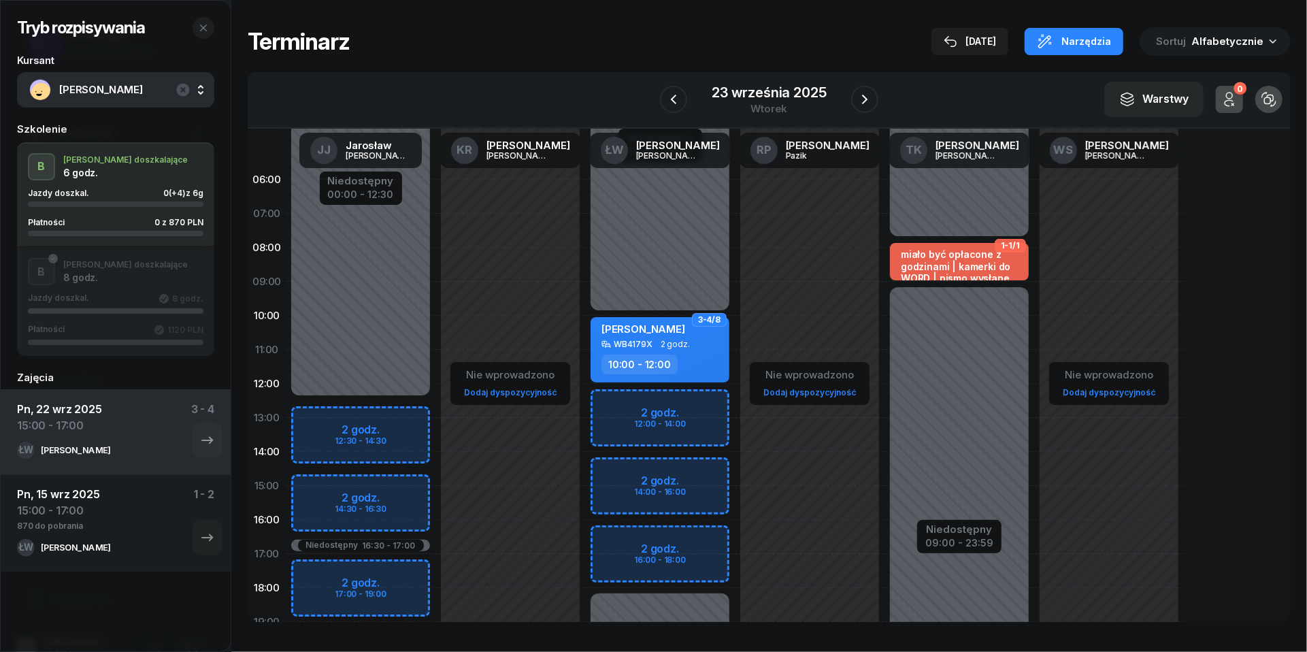
click at [611, 476] on div "Niedostępny 00:00 - 10:00 Niedostępny 18:00 - 23:59 2 godz. 12:00 - 14:00 2 god…" at bounding box center [660, 486] width 150 height 646
select select "14"
select select "16"
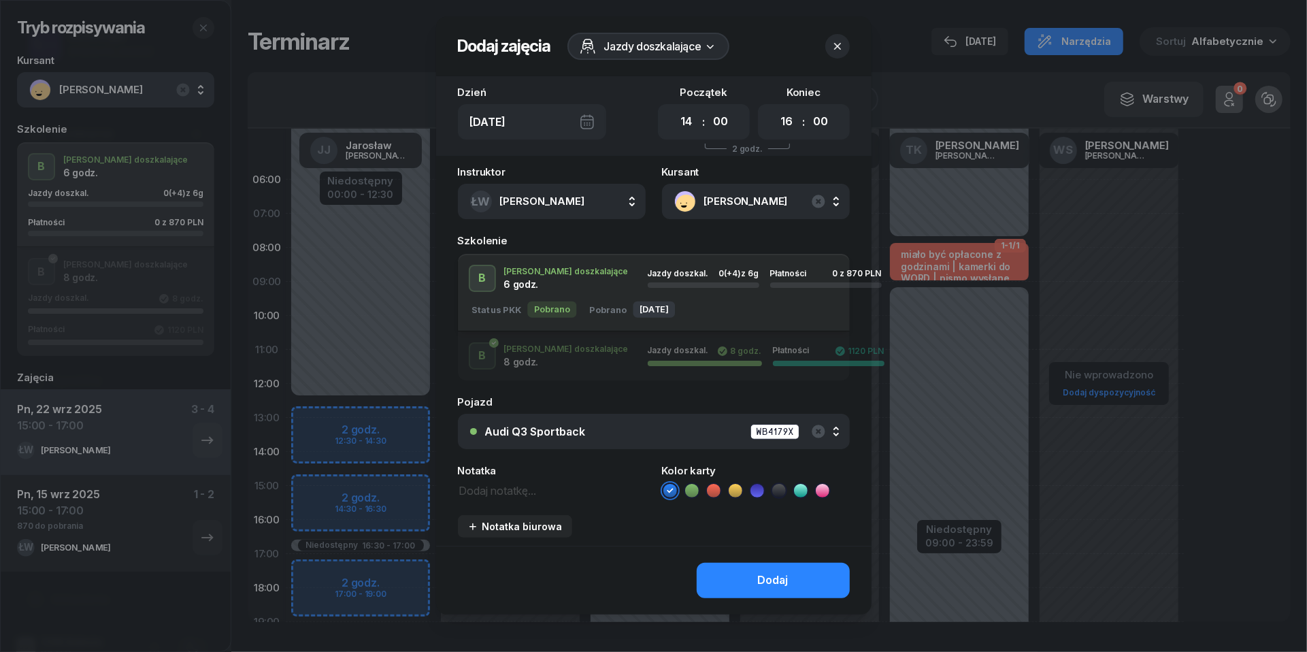
click at [616, 426] on div "Audi Q3 Sportback WB4179X" at bounding box center [661, 431] width 352 height 17
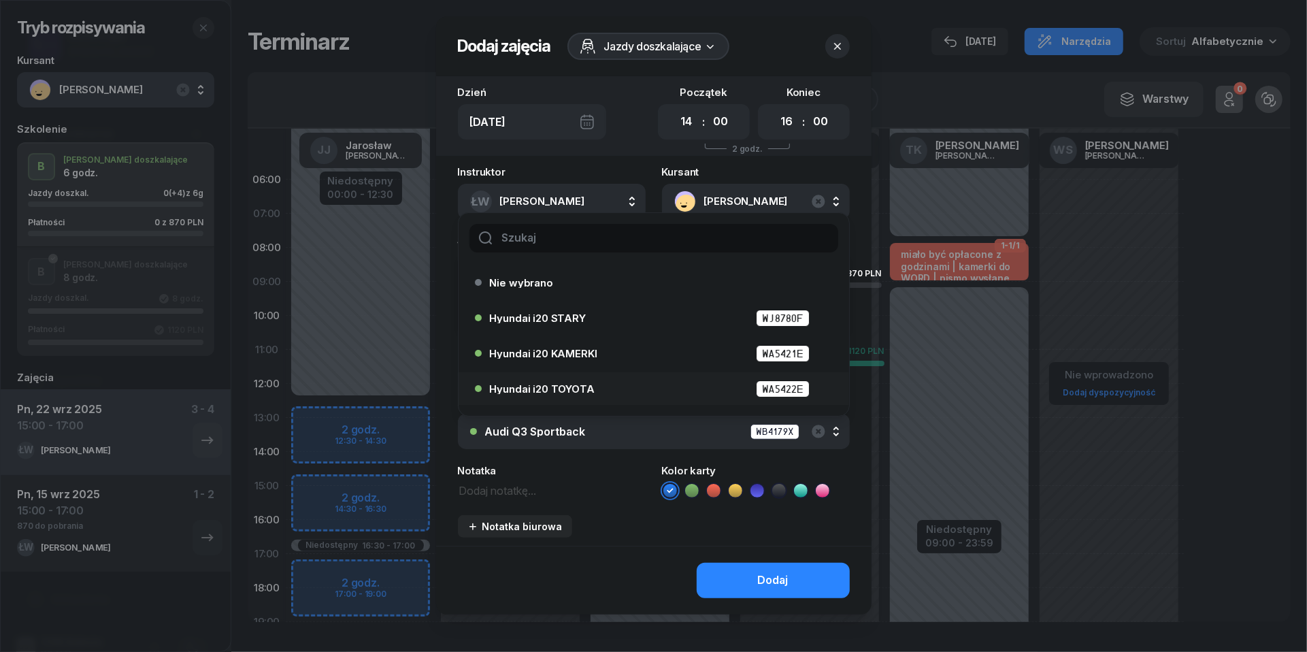
click at [572, 378] on div "Hyundai i20 TOYOTA WA5422E" at bounding box center [650, 389] width 350 height 22
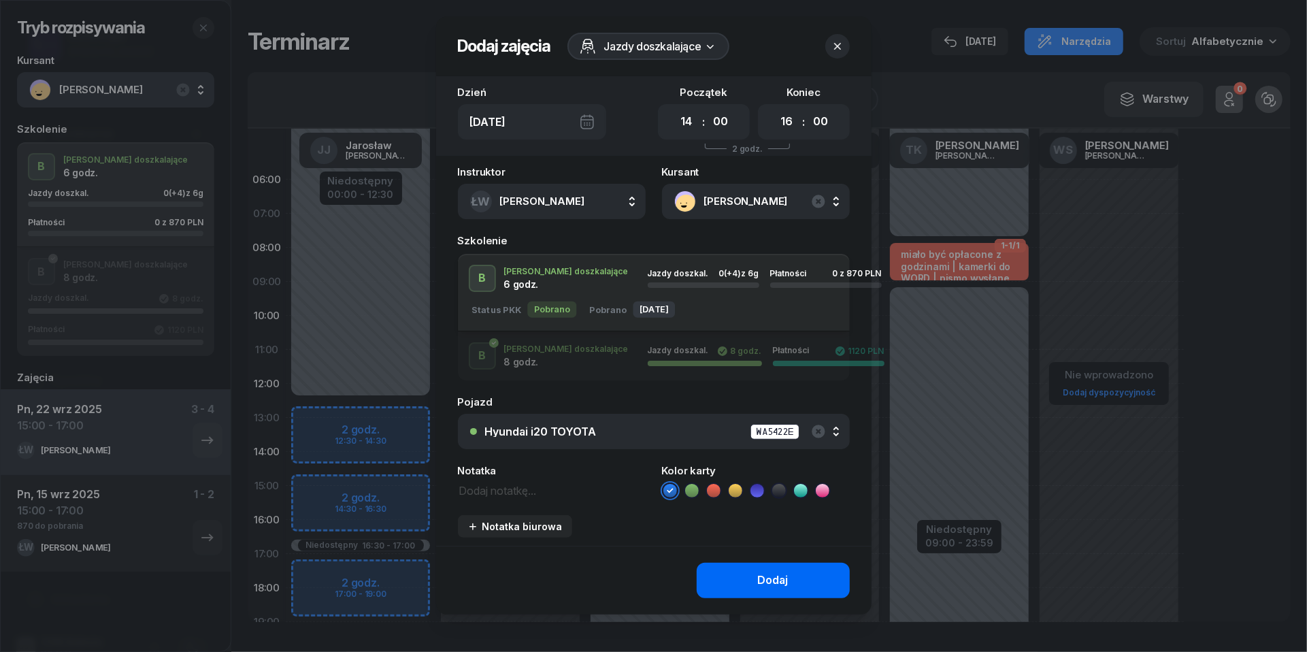
click at [782, 584] on div "Dodaj" at bounding box center [773, 581] width 31 height 18
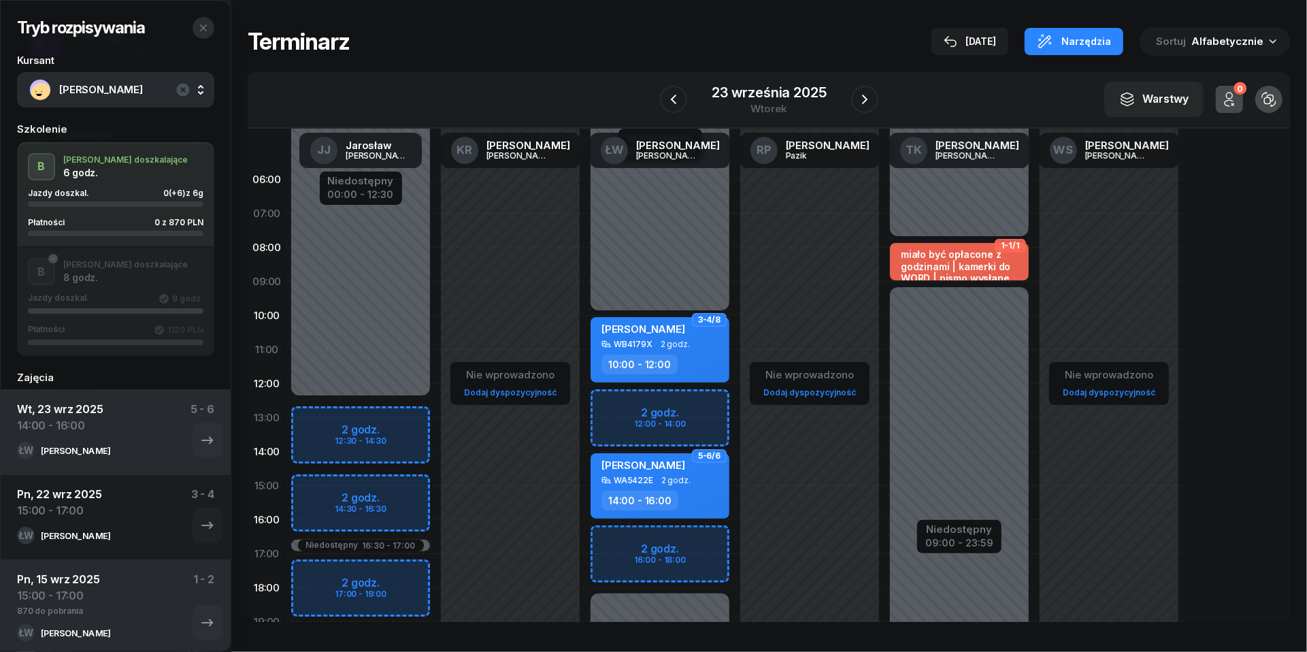
click at [205, 18] on button "button" at bounding box center [204, 28] width 22 height 22
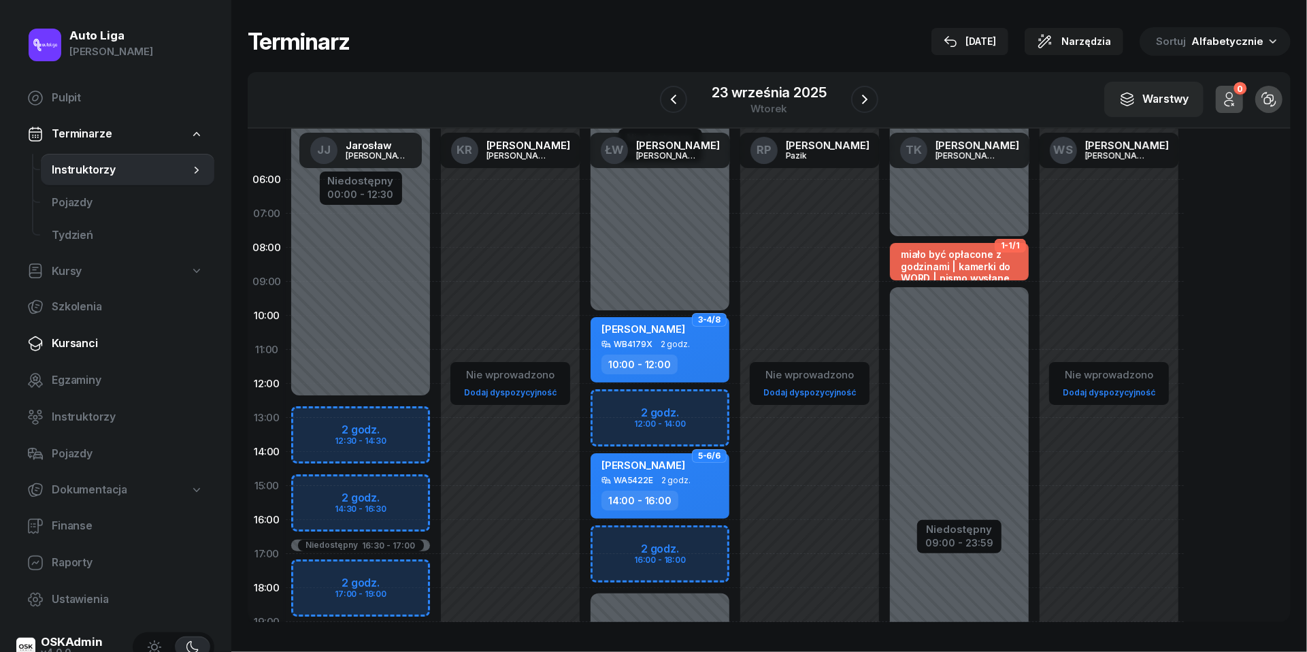
click at [87, 342] on span "Kursanci" at bounding box center [128, 344] width 152 height 18
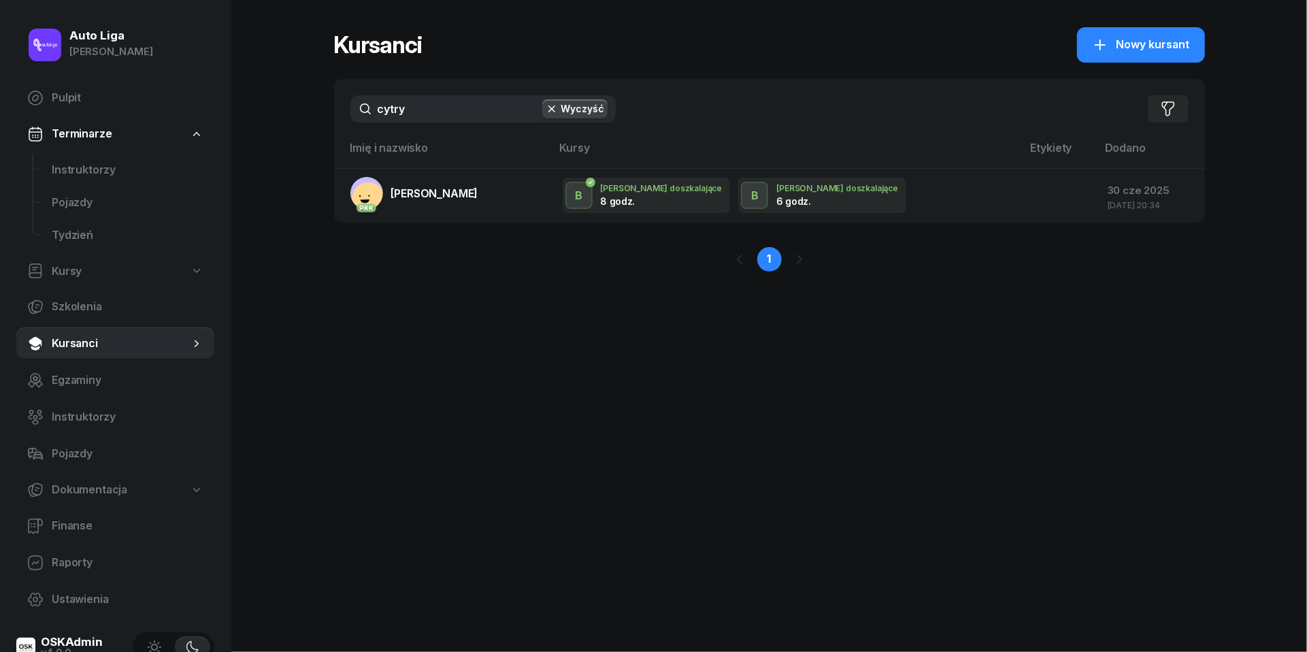
click at [444, 117] on input "cytry" at bounding box center [482, 108] width 265 height 27
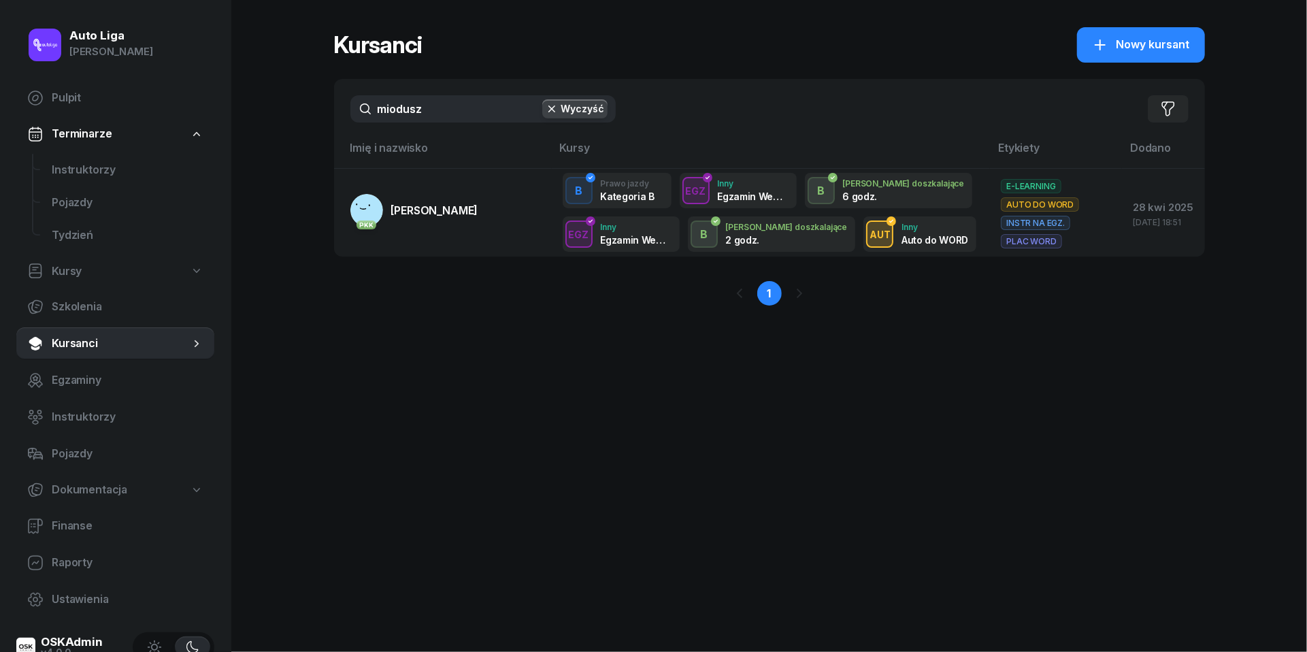
type input "Mioduszewska"
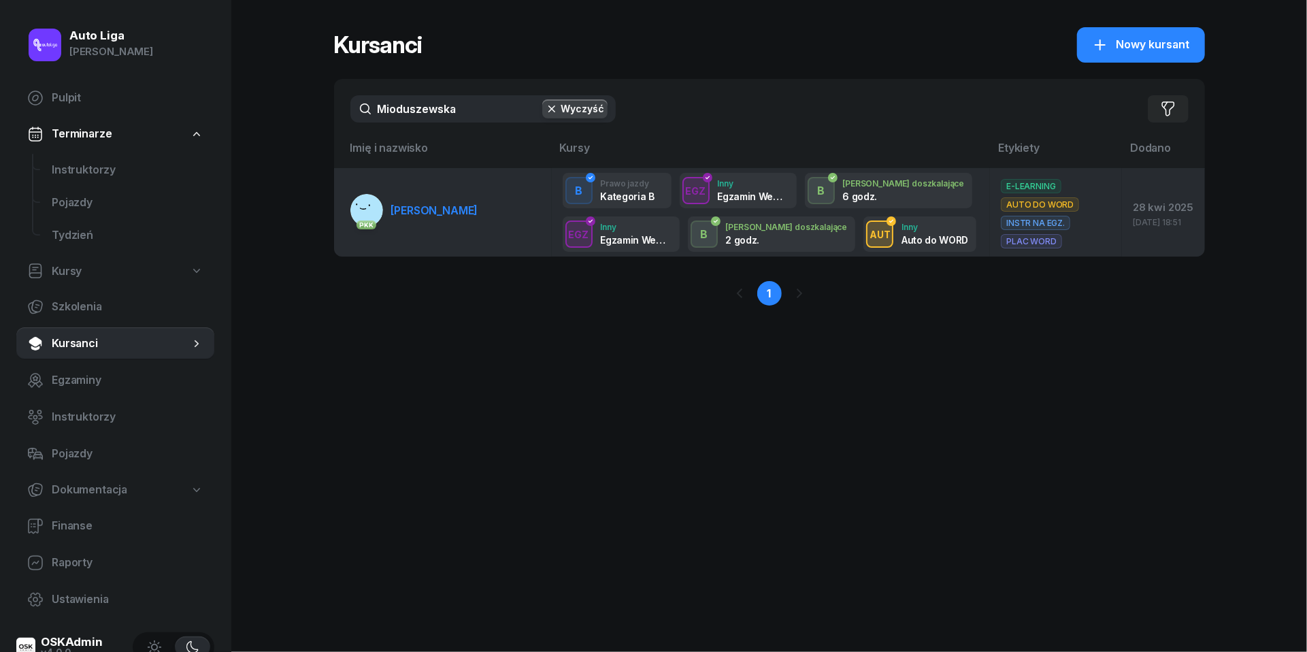
drag, startPoint x: 444, startPoint y: 137, endPoint x: 467, endPoint y: 210, distance: 76.4
click at [467, 210] on span "Patrycja Mioduszewska" at bounding box center [434, 210] width 87 height 14
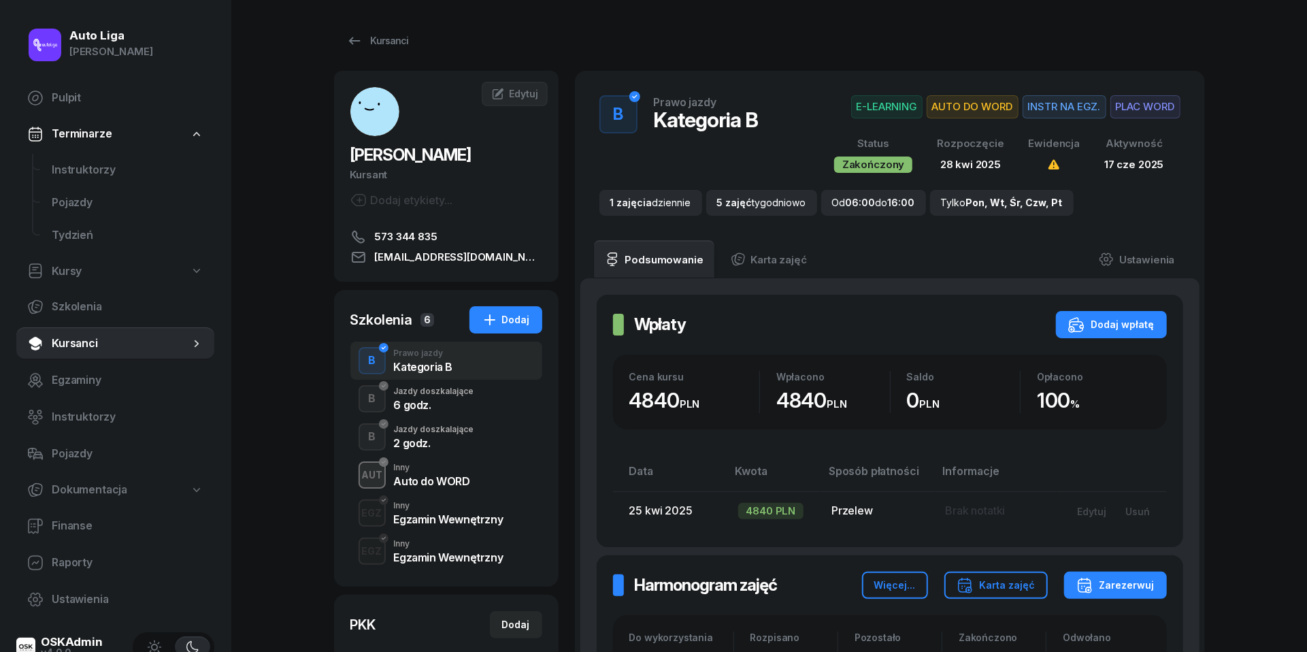
click at [455, 476] on div "Auto do WORD" at bounding box center [432, 481] width 76 height 11
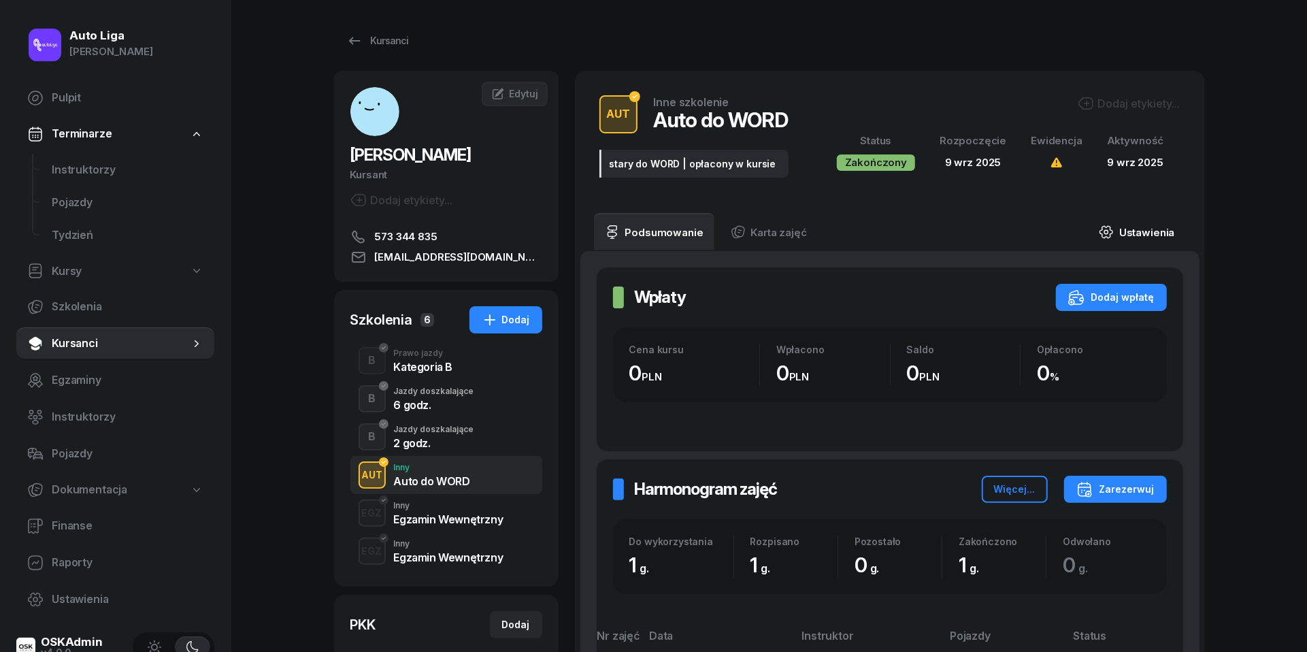
click at [1125, 234] on link "Ustawienia" at bounding box center [1136, 232] width 97 height 38
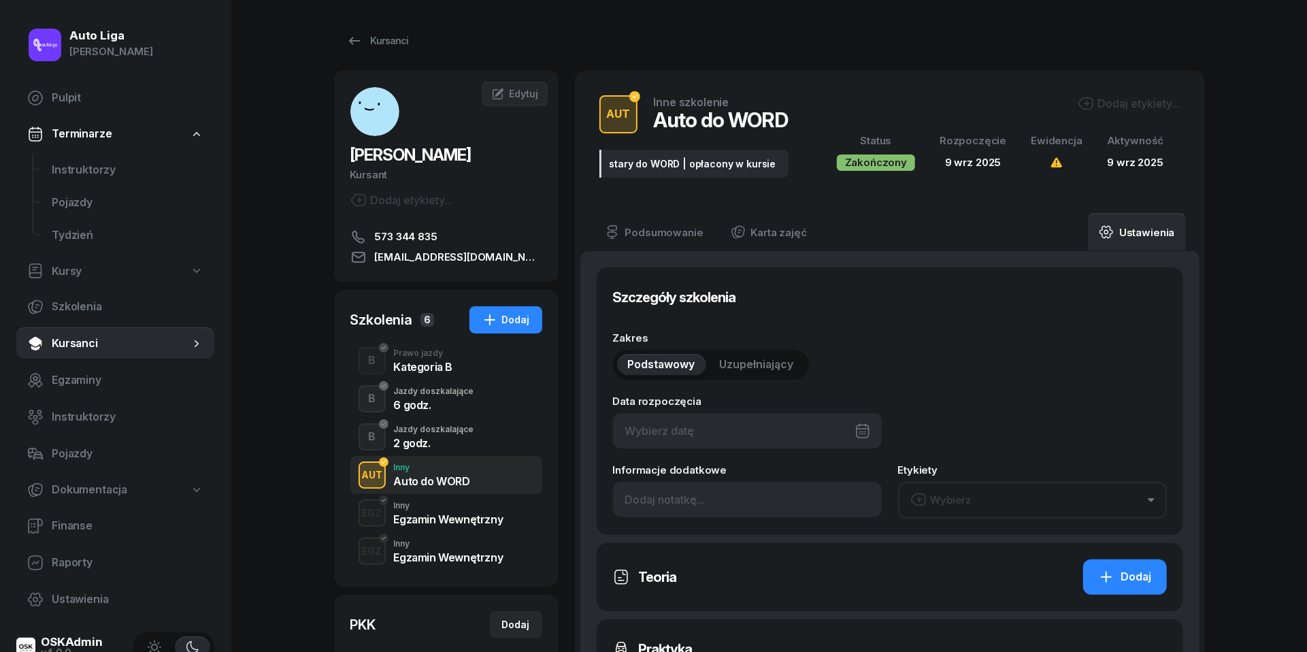
type input "09/09/2025"
type input "stary do WORD | opłacony w kursie"
type input "1"
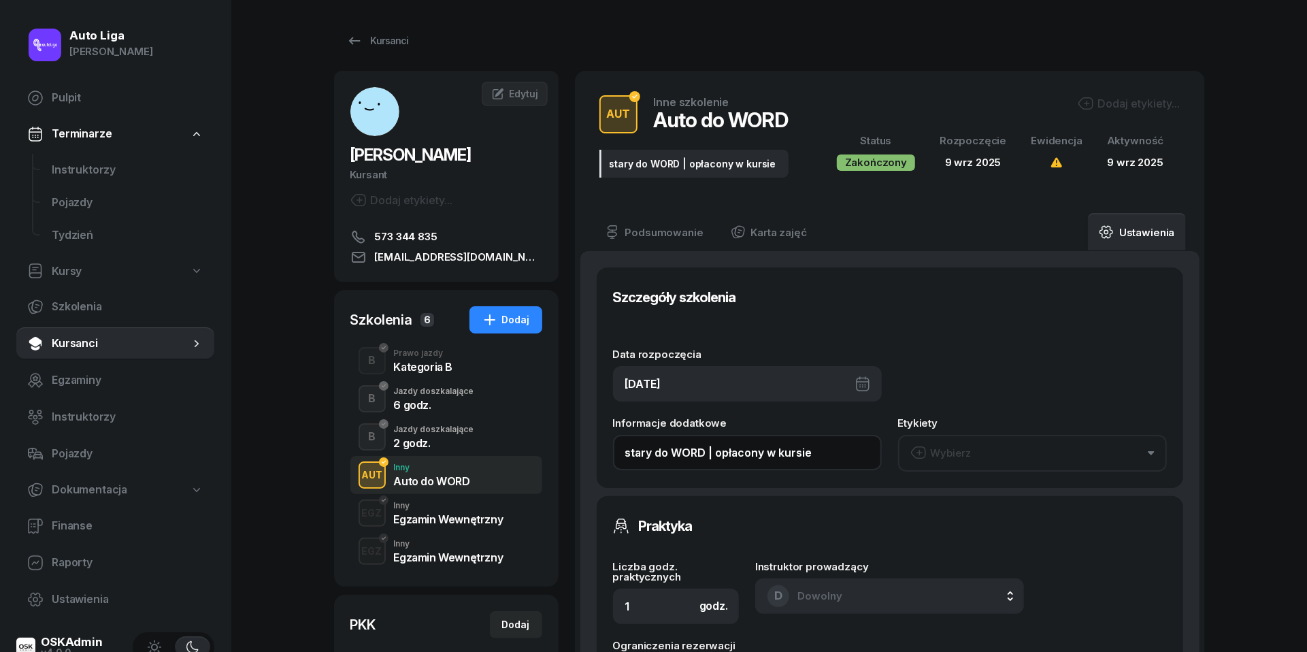
drag, startPoint x: 713, startPoint y: 459, endPoint x: 588, endPoint y: 453, distance: 125.3
click at [682, 460] on input "stary do WORD | opłacony w kursie" at bounding box center [747, 452] width 269 height 35
drag, startPoint x: 706, startPoint y: 449, endPoint x: 623, endPoint y: 448, distance: 82.3
click at [623, 448] on input "stary do WORD | opłacony w kursie" at bounding box center [747, 452] width 269 height 35
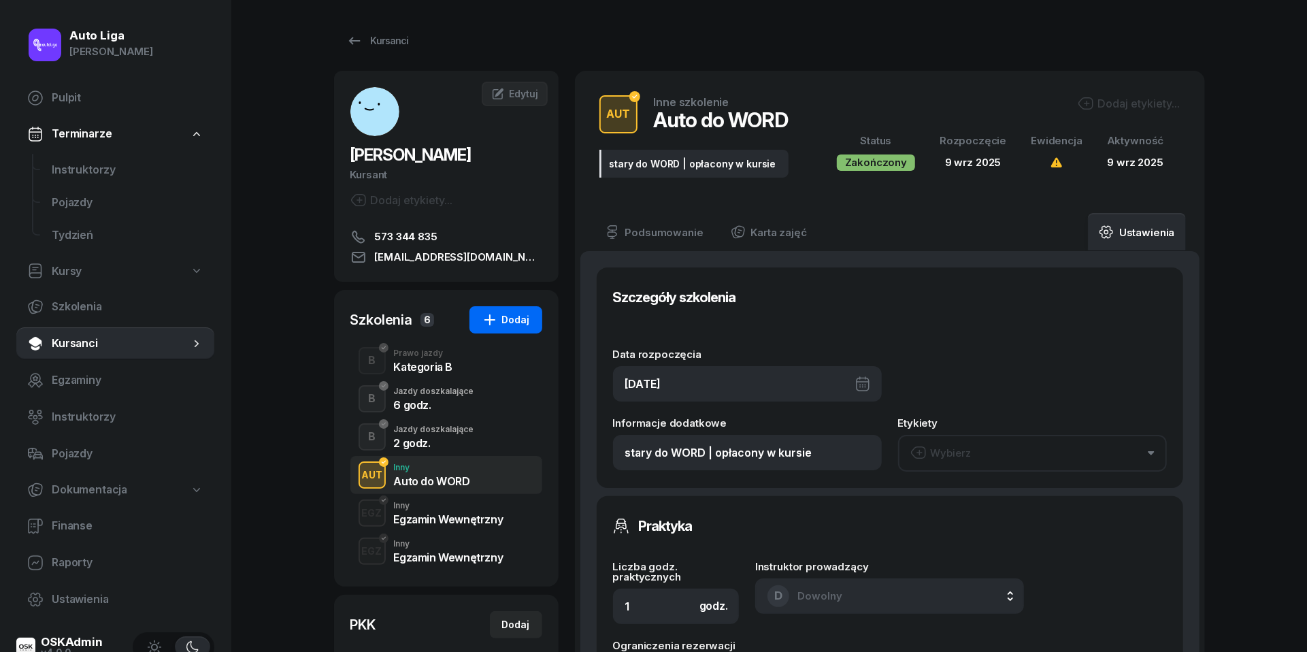
click at [510, 322] on div "Dodaj" at bounding box center [506, 320] width 48 height 16
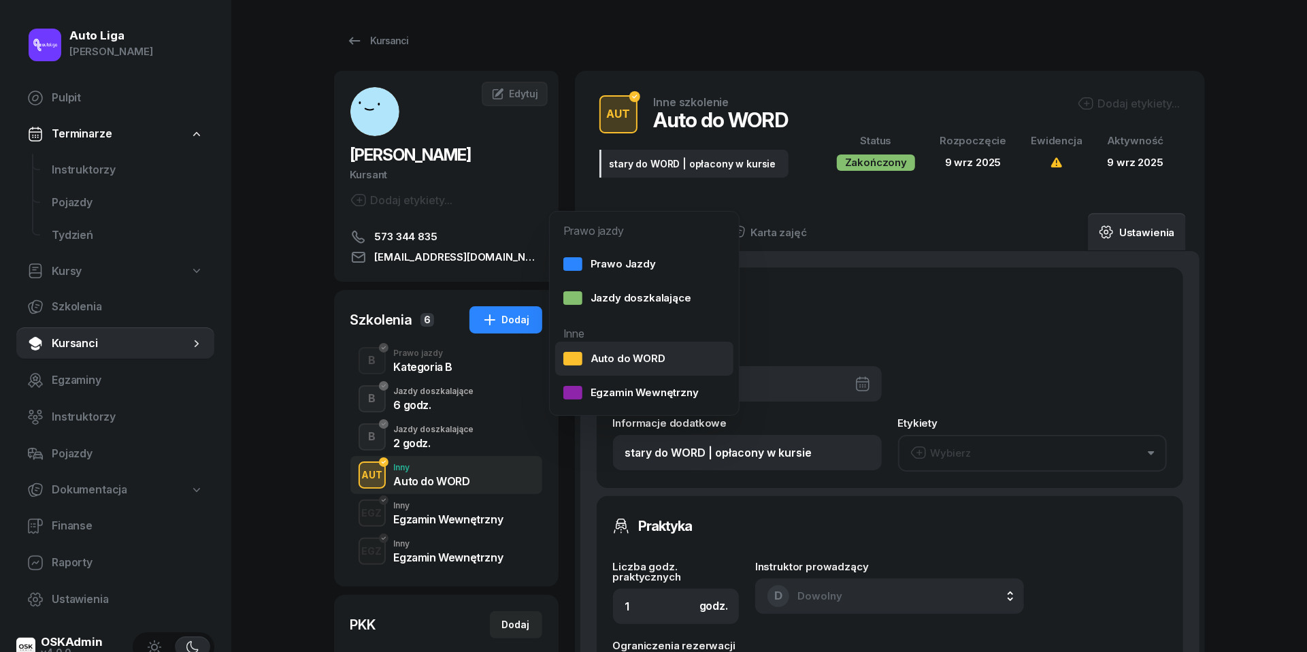
click at [612, 357] on div "Auto do WORD" at bounding box center [614, 359] width 102 height 18
select select
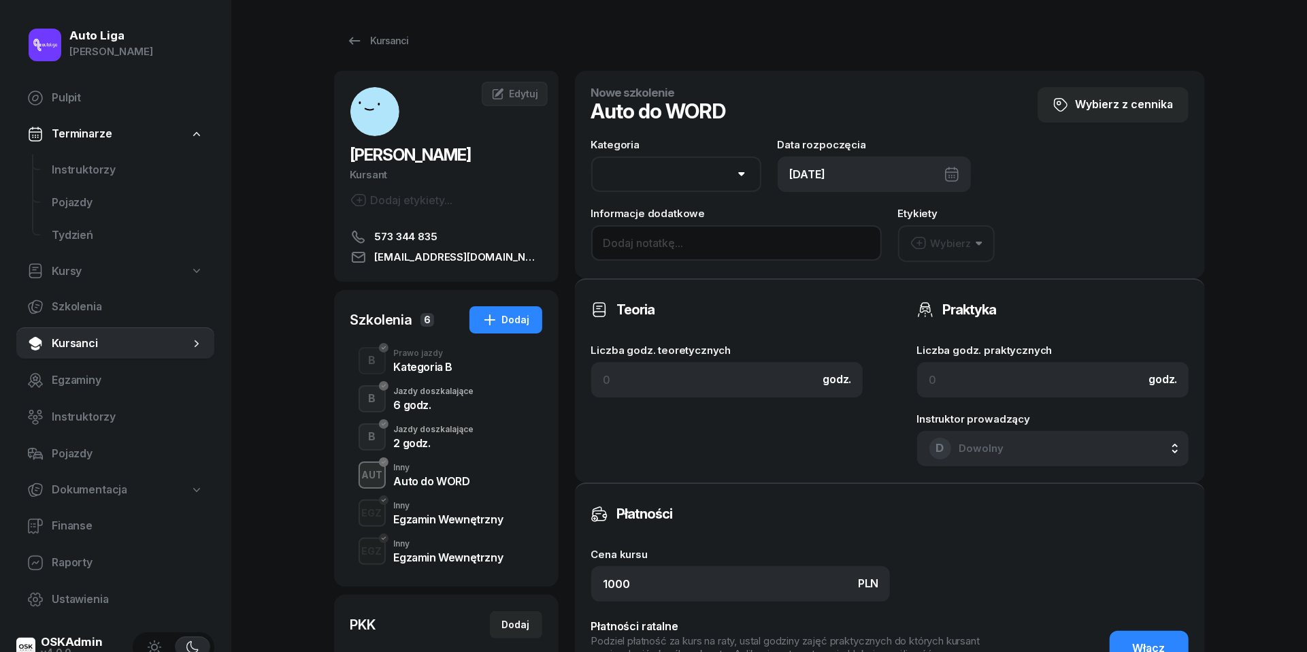
click at [659, 241] on input at bounding box center [736, 242] width 291 height 35
paste input "stary do WORD"
type input "stary do WORD"
select select "B"
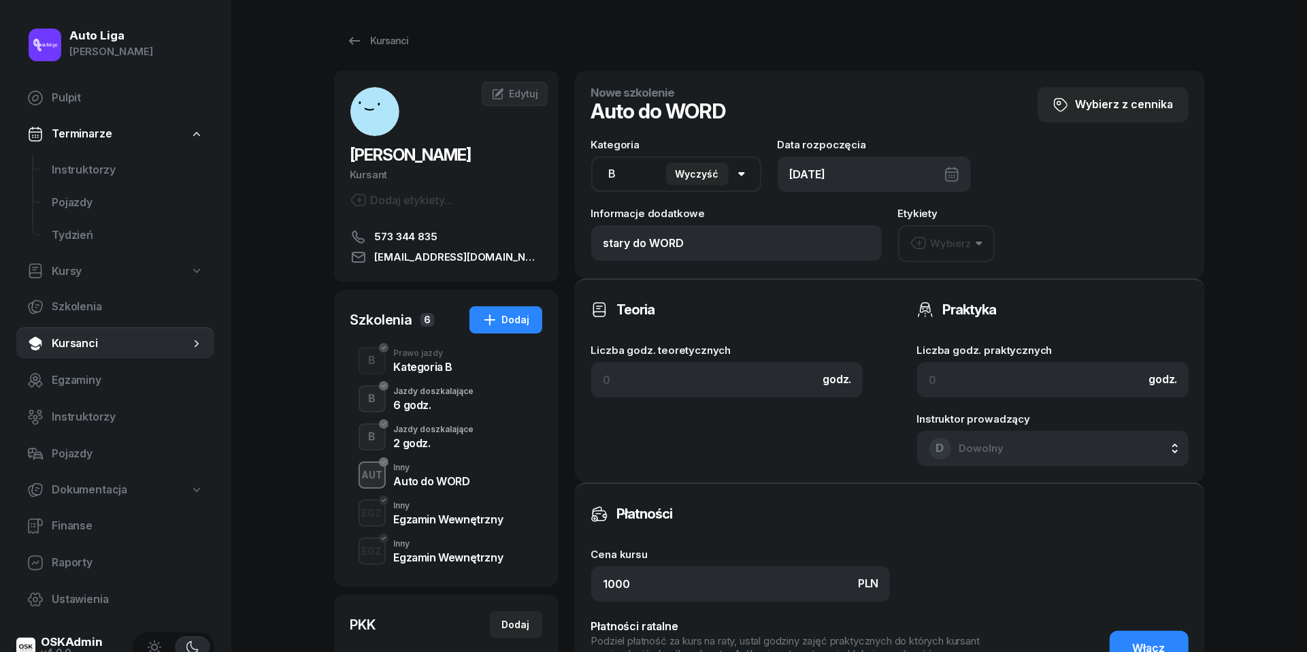
click at [923, 167] on div "10/09/2025" at bounding box center [874, 173] width 193 height 35
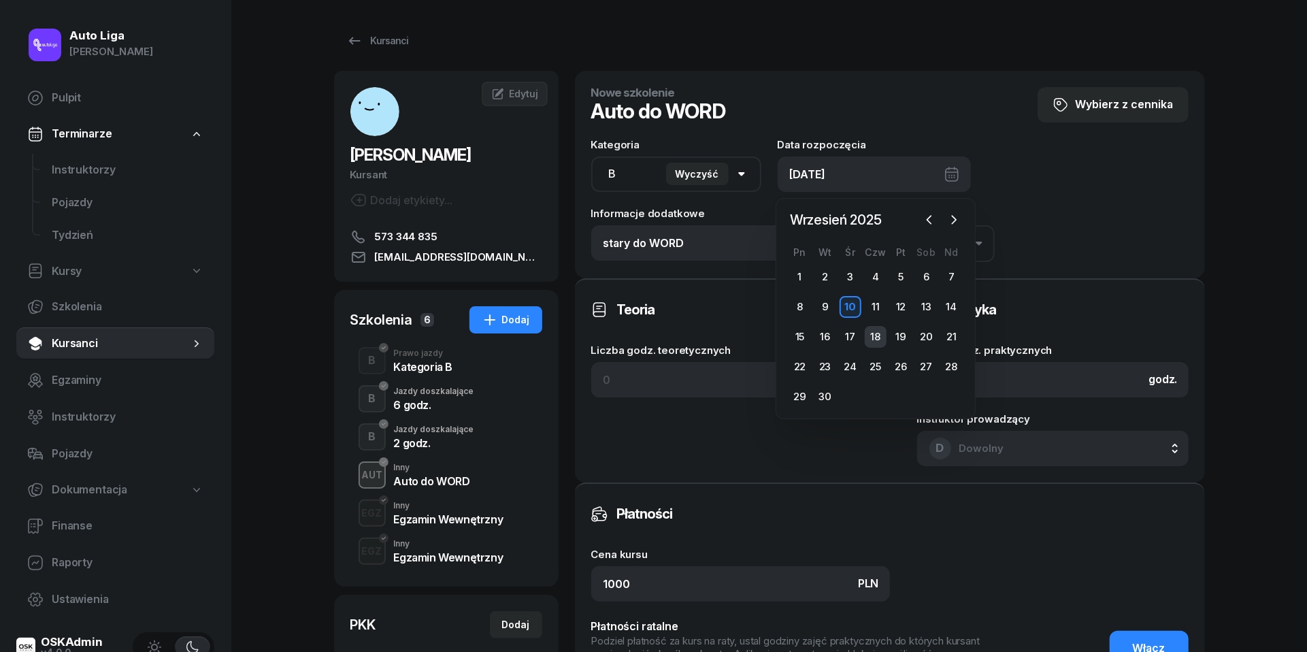
click at [874, 337] on div "18" at bounding box center [876, 337] width 22 height 22
type input "18/09/2025"
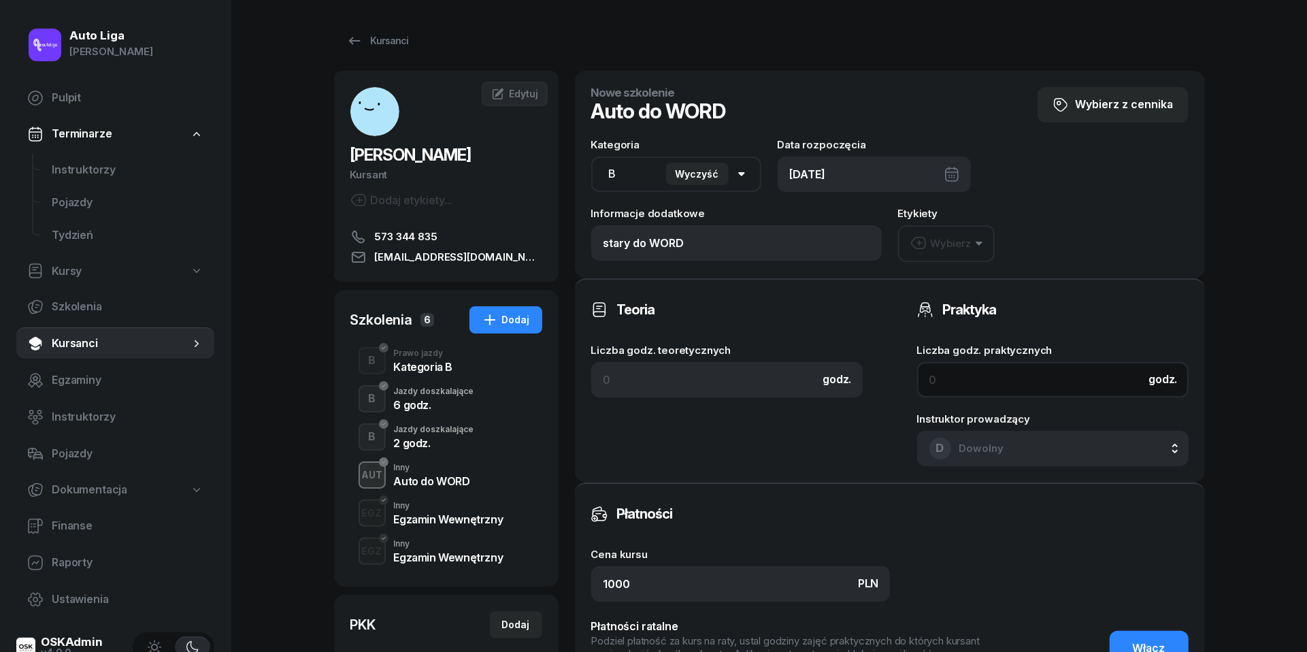
click at [1006, 369] on input at bounding box center [1052, 379] width 271 height 35
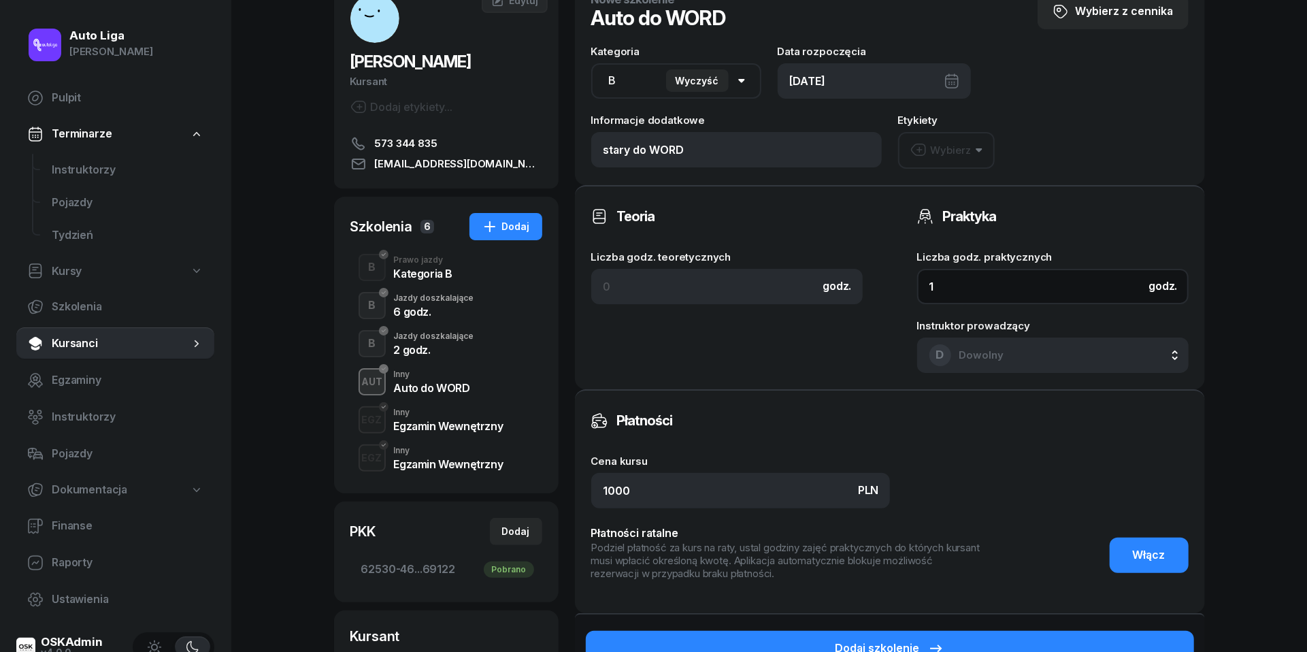
scroll to position [99, 0]
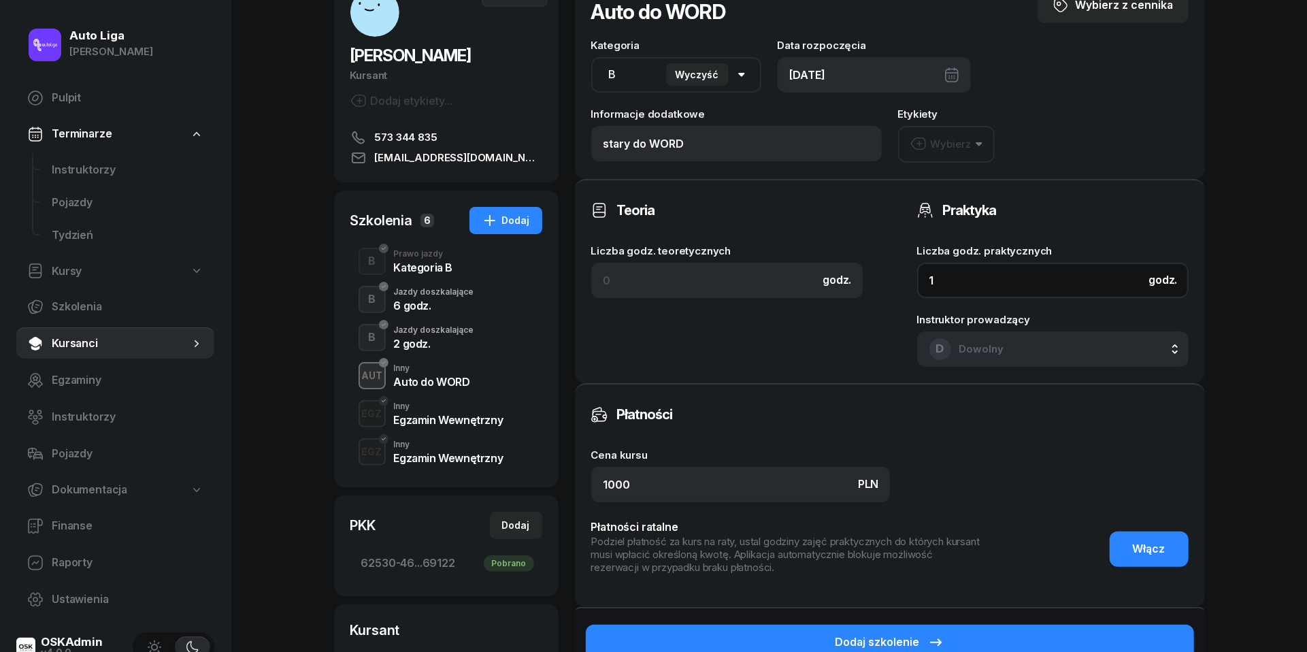
type input "1"
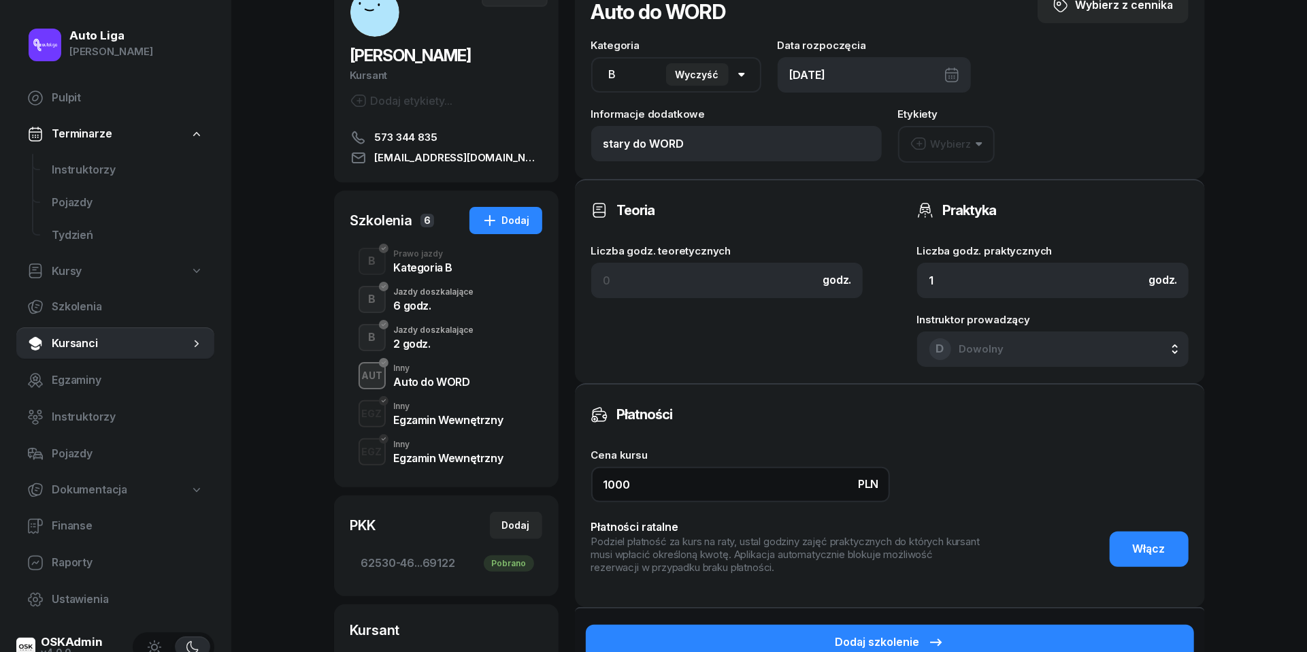
click at [678, 480] on input "1000" at bounding box center [740, 484] width 299 height 35
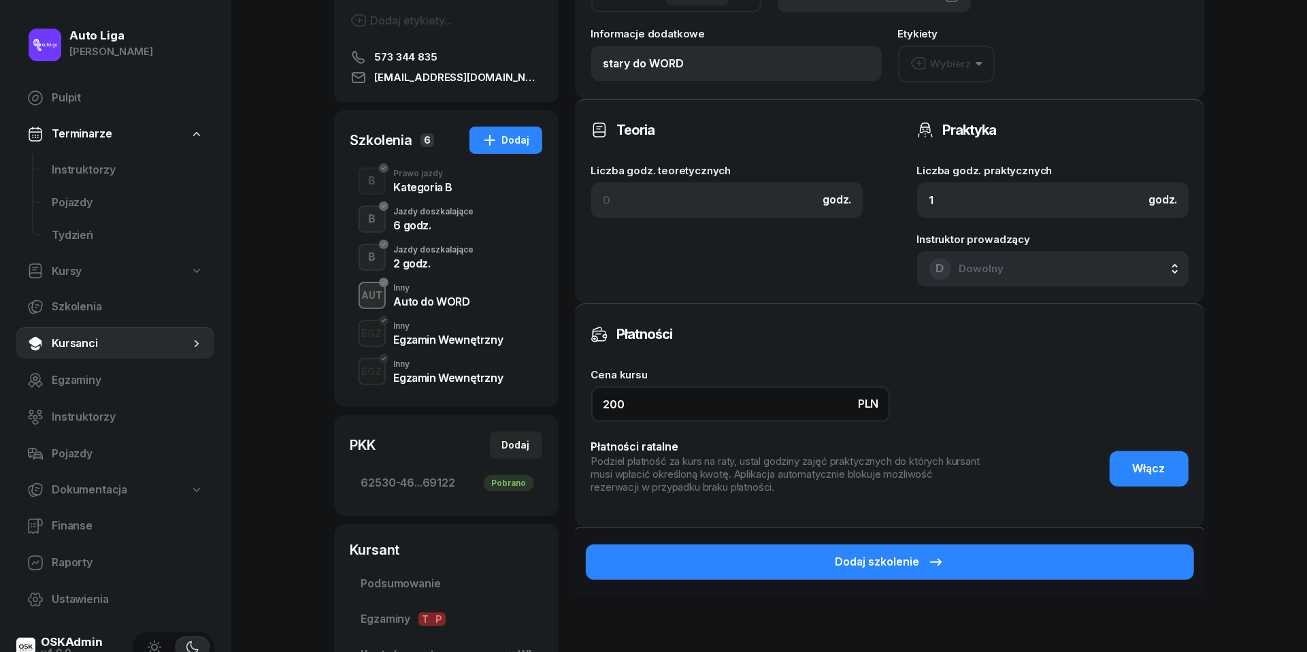
scroll to position [193, 0]
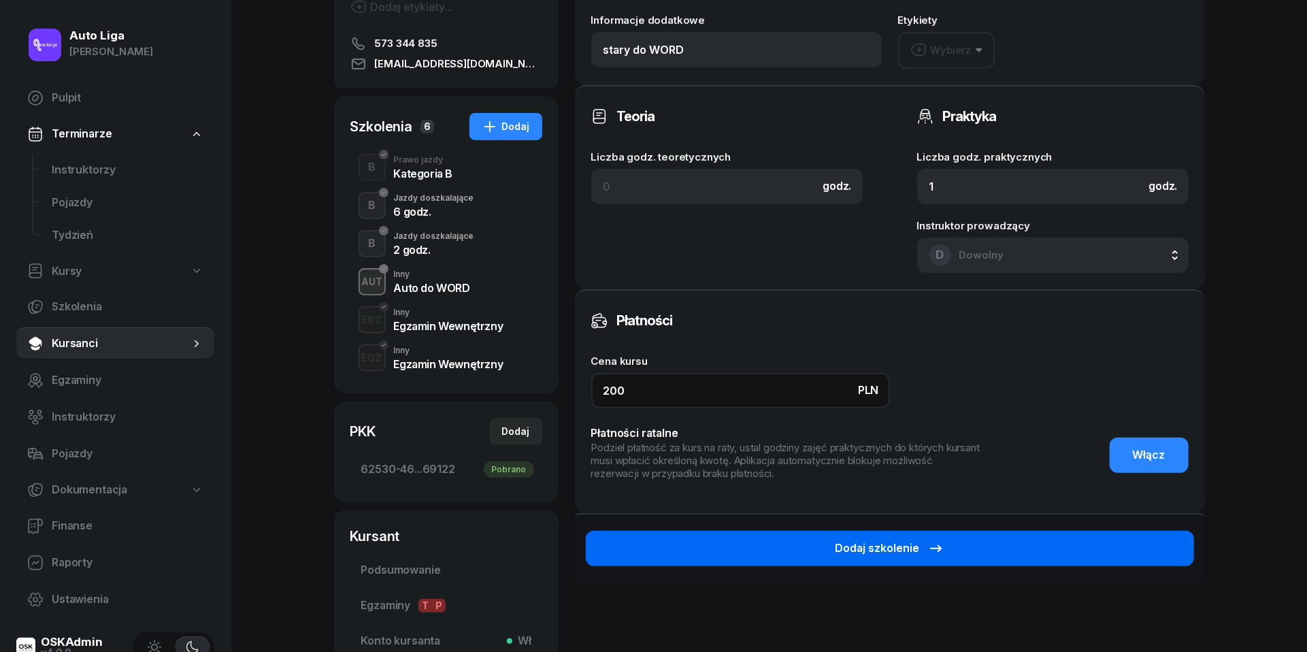
type input "200"
click at [893, 550] on div "Dodaj szkolenie" at bounding box center [890, 549] width 109 height 18
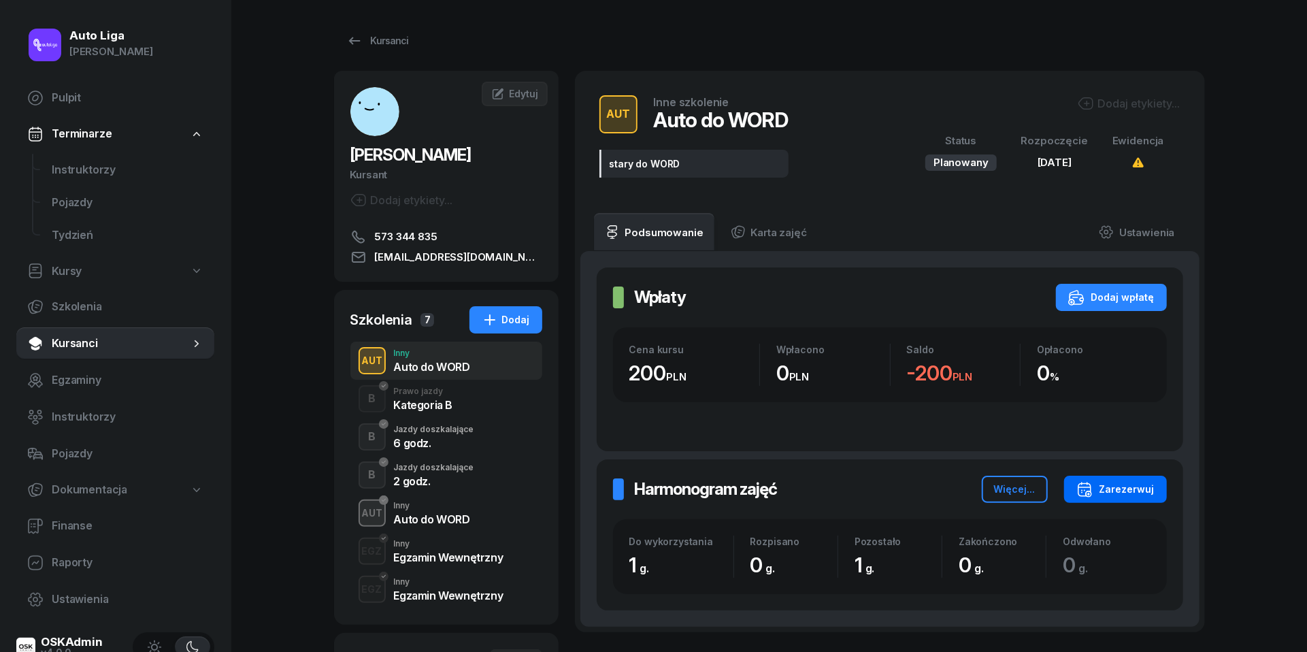
click at [1127, 486] on div "Zarezerwuj" at bounding box center [1115, 489] width 78 height 16
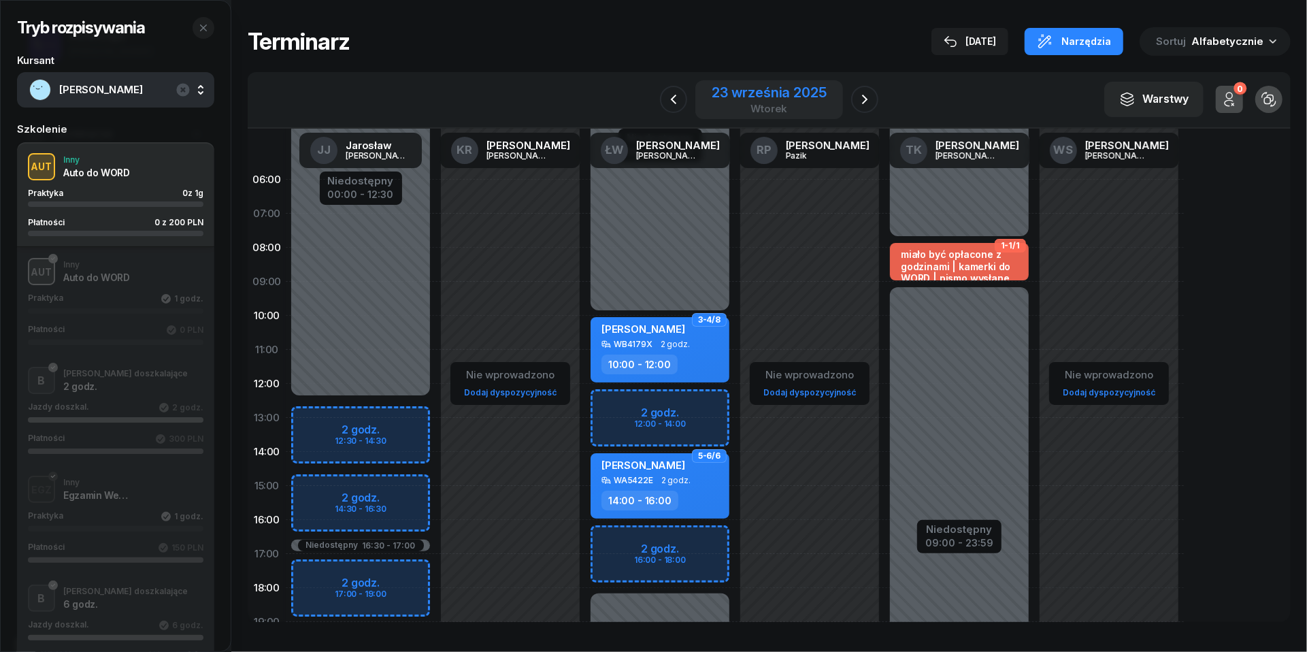
click at [766, 86] on div "23 września 2025" at bounding box center [769, 93] width 114 height 14
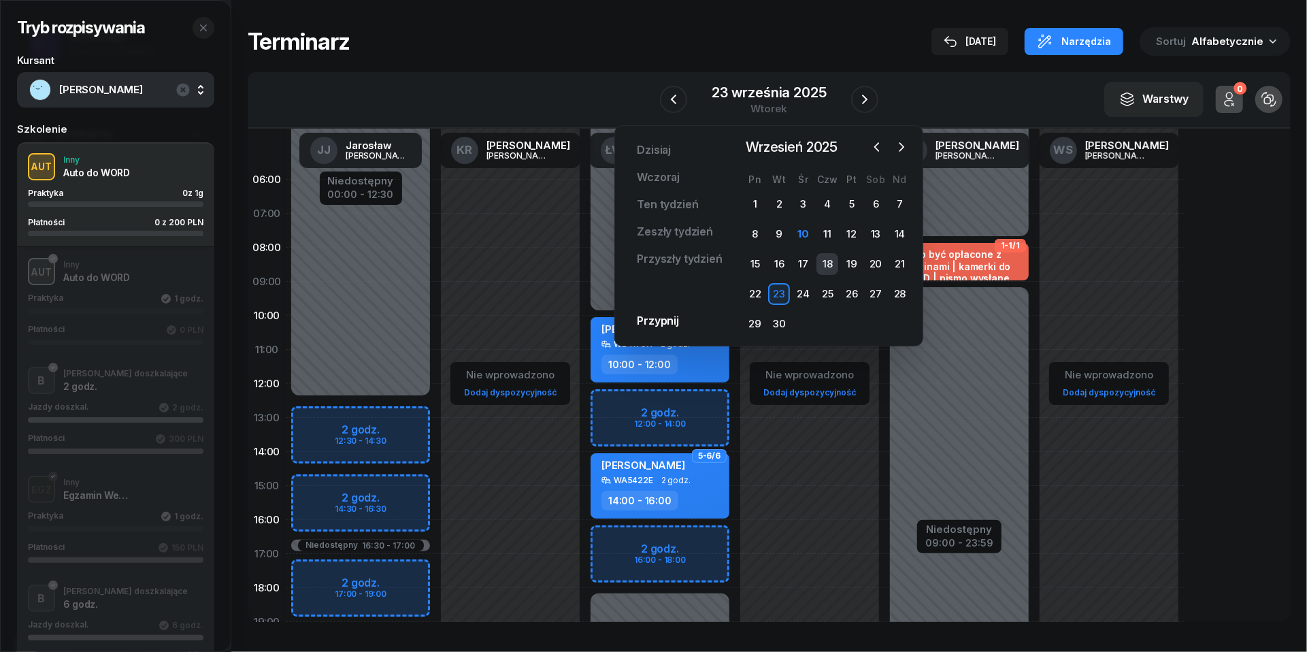
click at [828, 261] on div "18" at bounding box center [827, 264] width 22 height 22
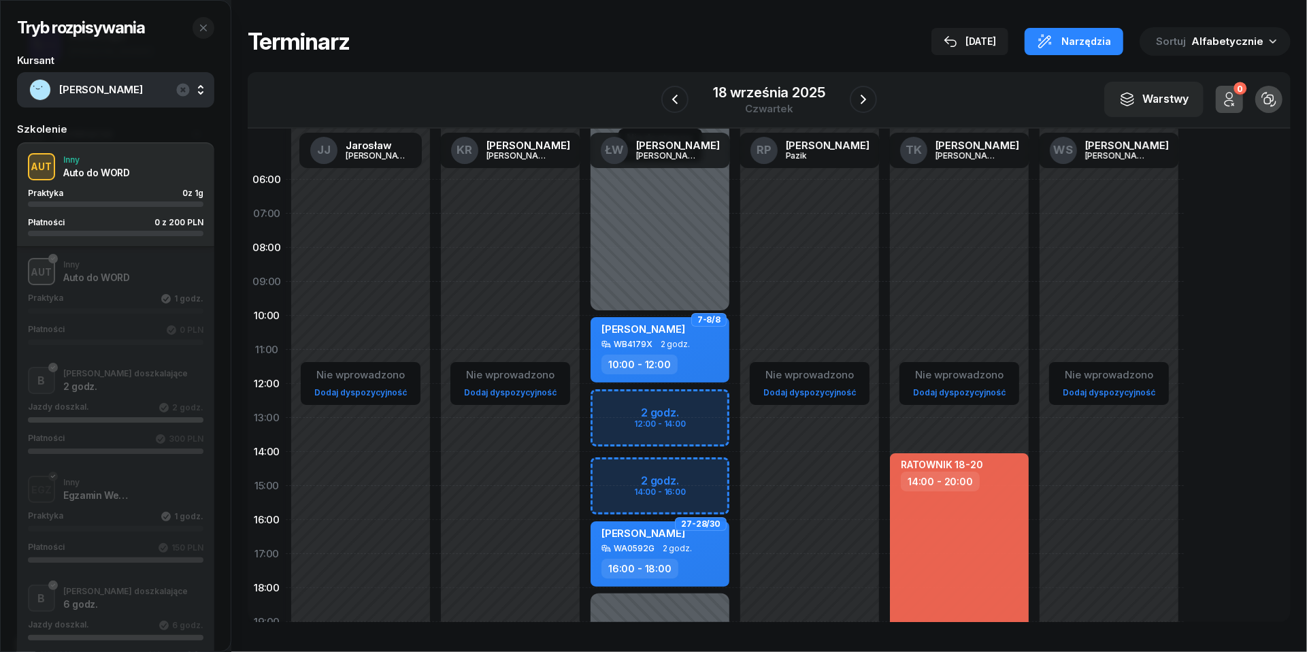
click at [956, 393] on link "Dodaj dyspozycyjność" at bounding box center [959, 392] width 103 height 16
select select "08"
select select "16"
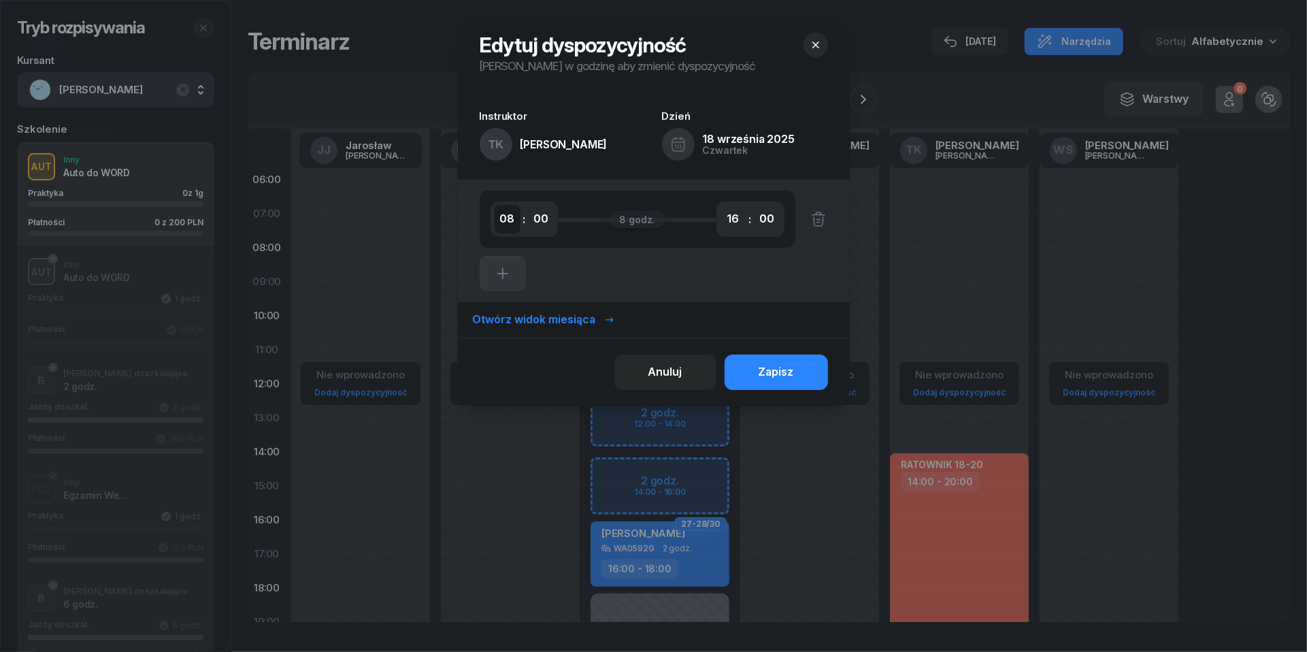
select select "10"
select select "40"
select select "12"
click at [781, 360] on button "Zapisz" at bounding box center [776, 371] width 103 height 35
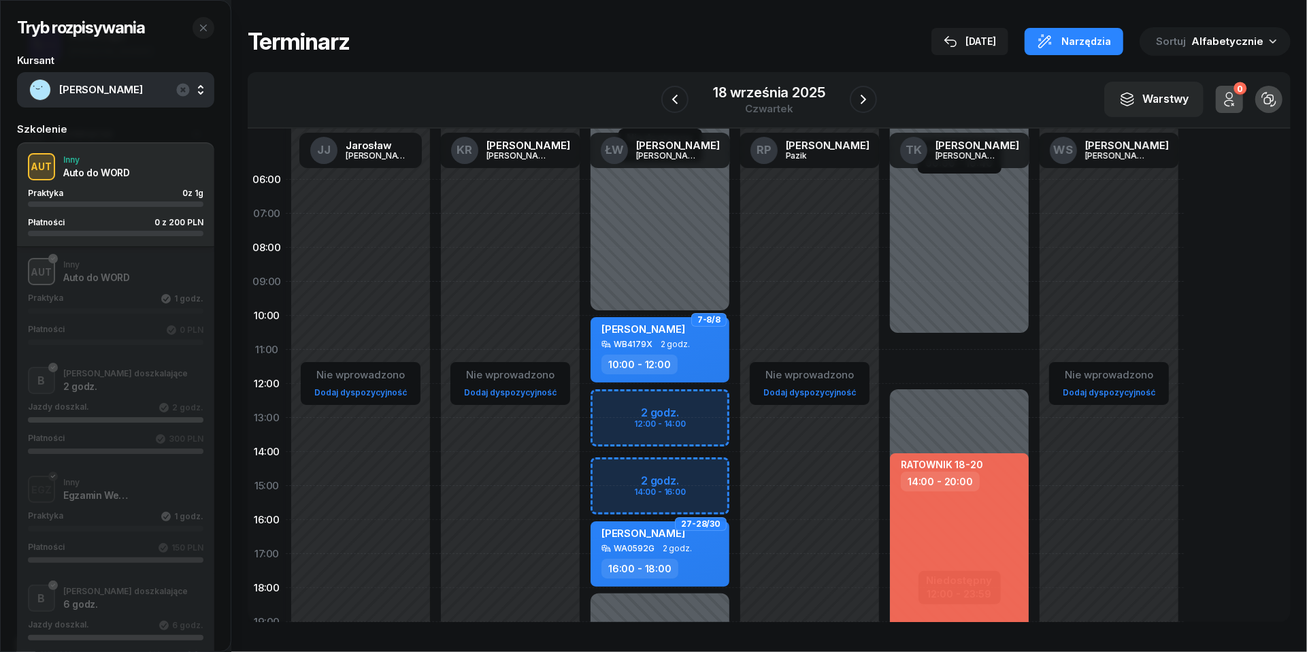
click at [916, 341] on div "RATOWNIK 18-20 14:00 - 20:00 Niedostępny 00:00 - 10:40 Niedostępny 12:00 - 23:59" at bounding box center [960, 486] width 150 height 646
select select "10"
select select "12"
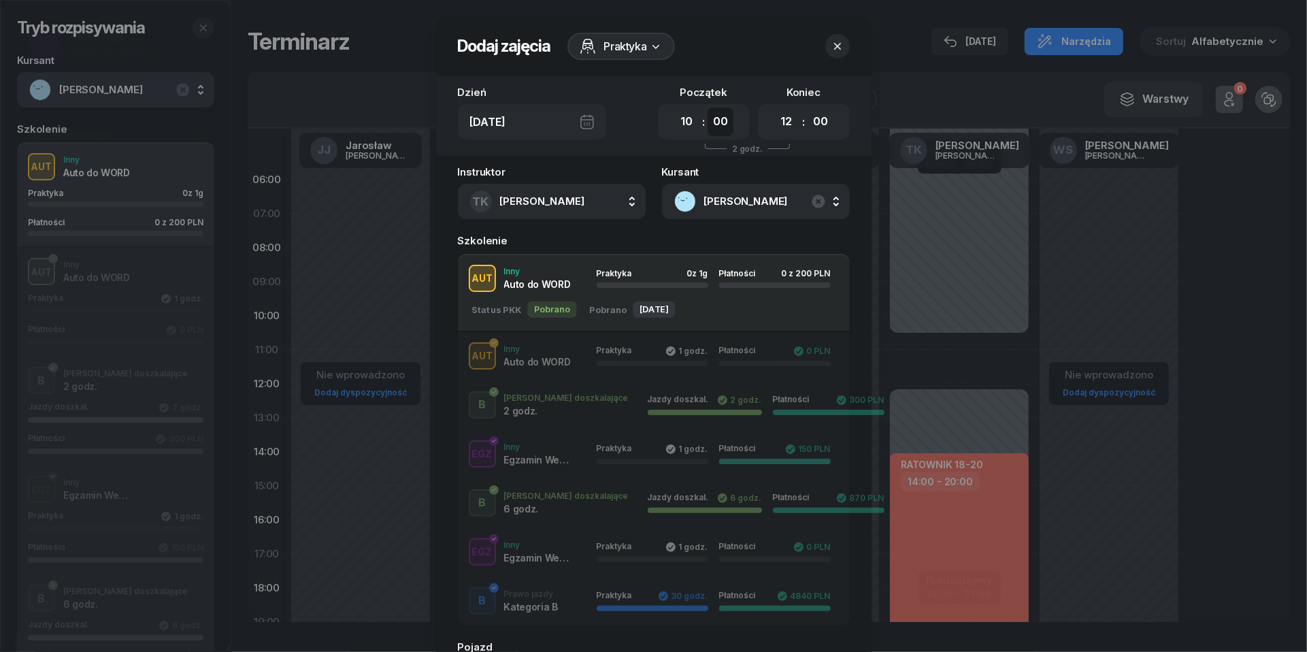
select select "40"
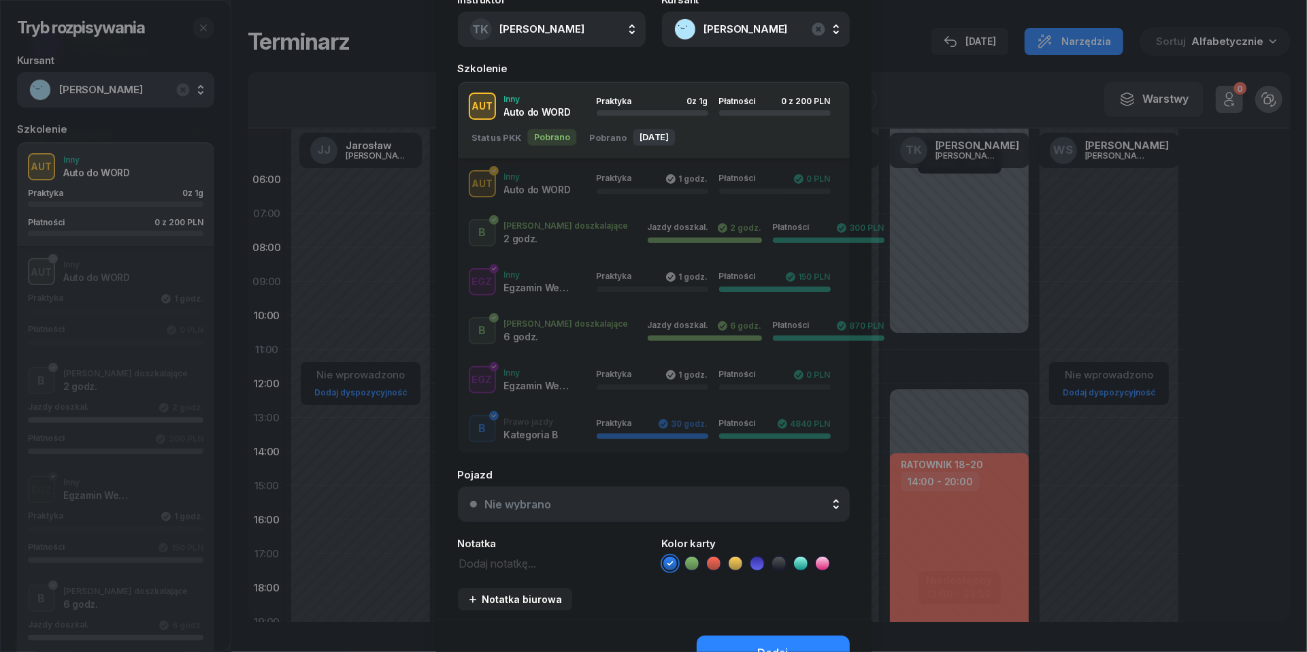
scroll to position [208, 0]
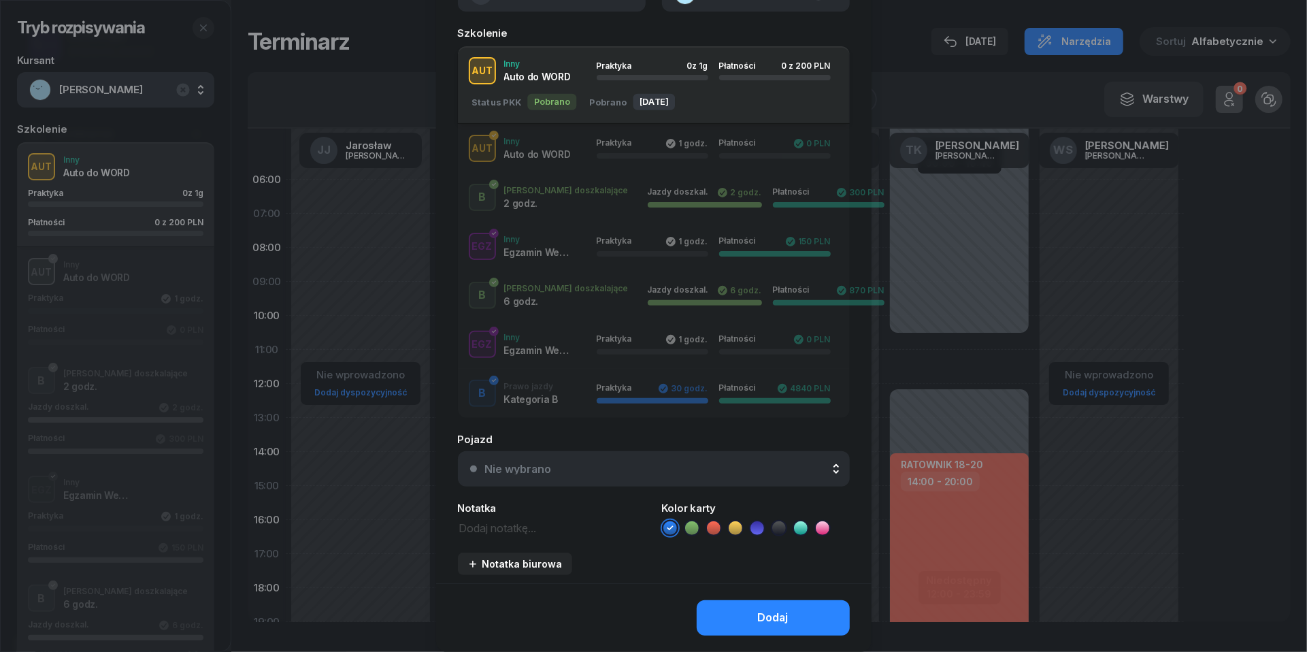
click at [509, 466] on div "Nie wybrano" at bounding box center [518, 468] width 67 height 11
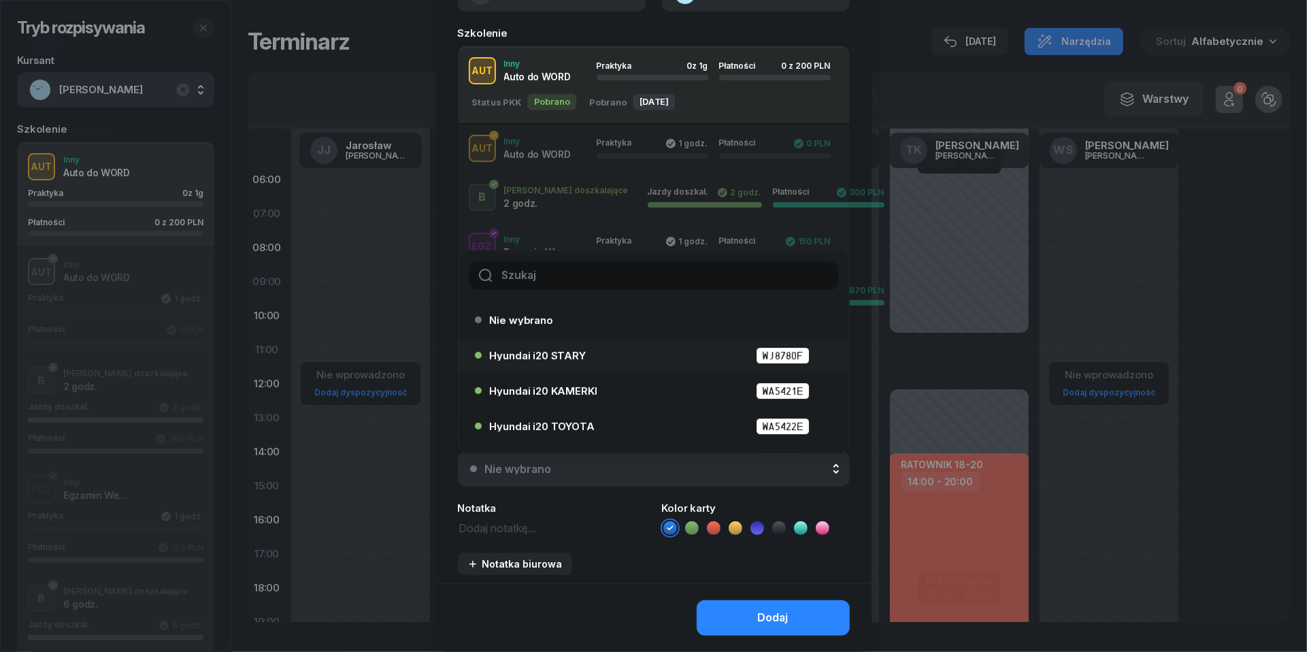
click at [513, 357] on span "Hyundai i20 STARY" at bounding box center [538, 355] width 96 height 10
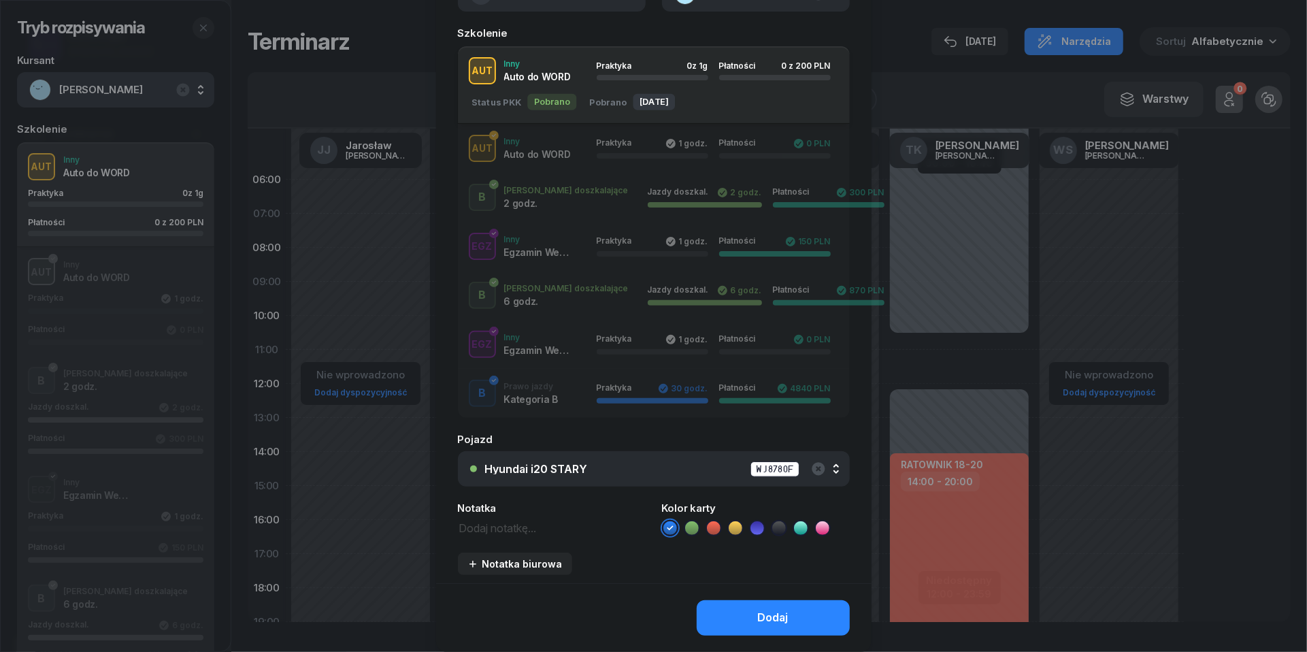
click at [491, 526] on textarea at bounding box center [552, 526] width 188 height 17
type textarea "200 do pobrania"
click at [719, 523] on icon at bounding box center [714, 528] width 14 height 14
click at [757, 604] on button "Dodaj" at bounding box center [773, 617] width 153 height 35
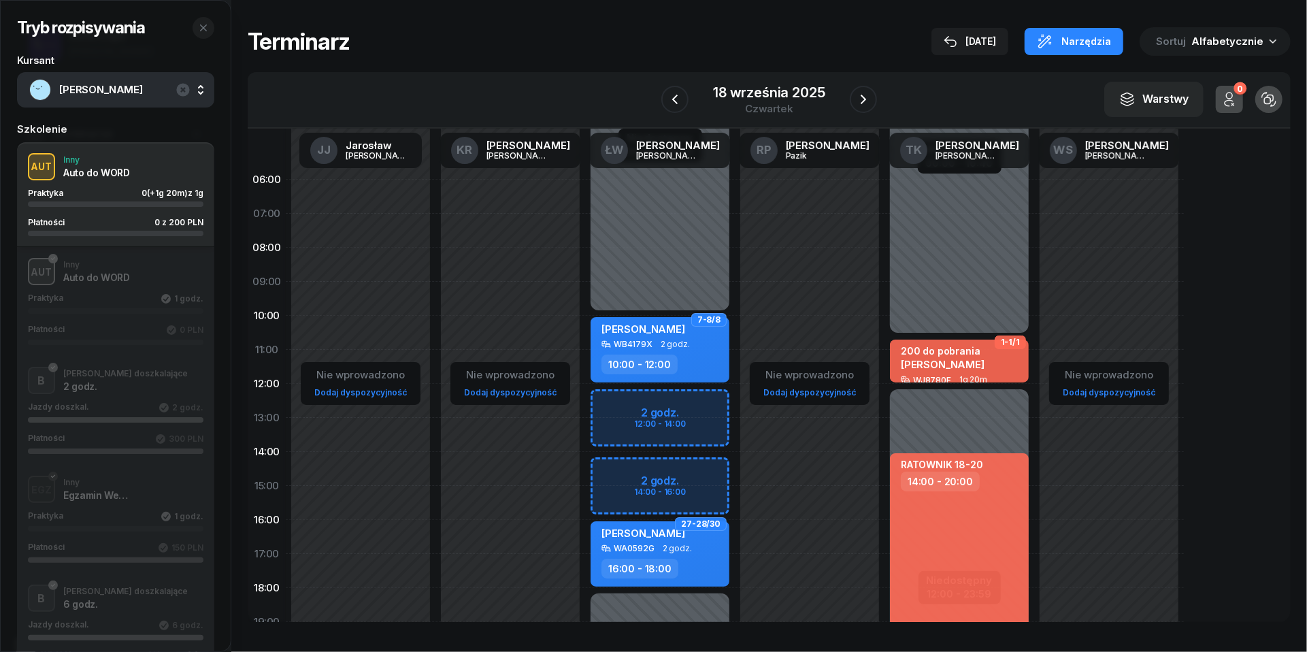
click at [72, 293] on div "Praktyka 1 godz." at bounding box center [116, 298] width 176 height 11
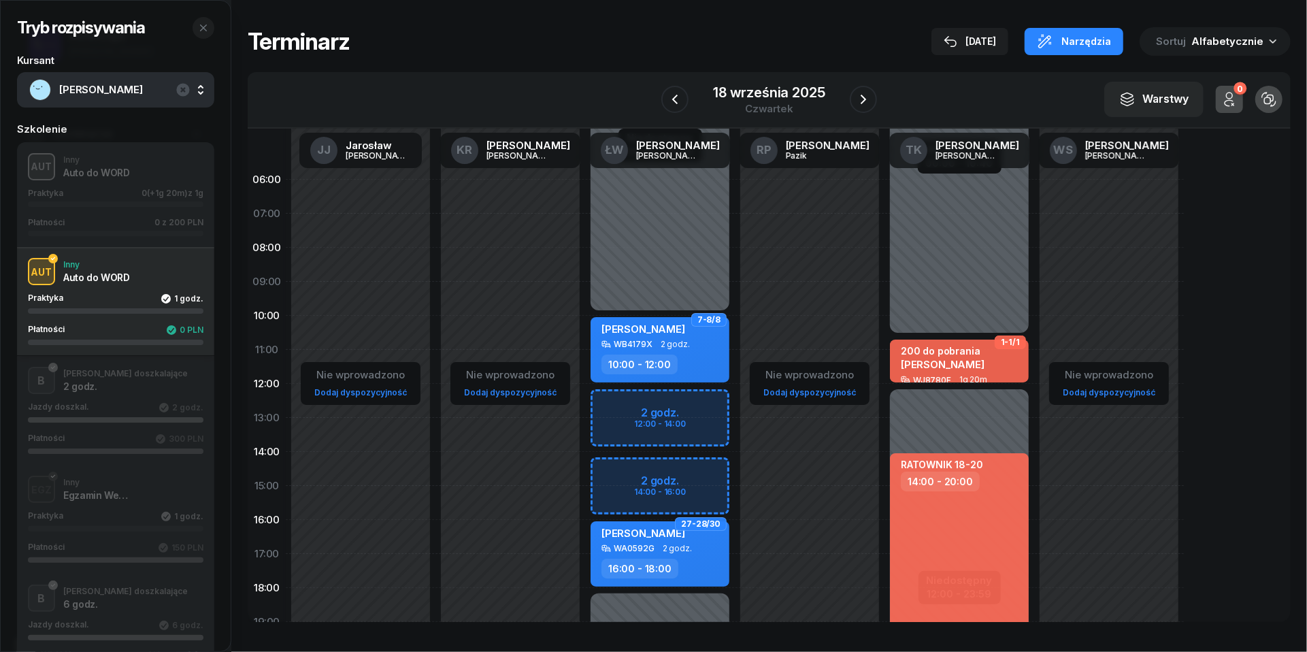
click at [67, 295] on div "Praktyka" at bounding box center [50, 298] width 44 height 11
click at [202, 26] on icon "button" at bounding box center [203, 27] width 11 height 11
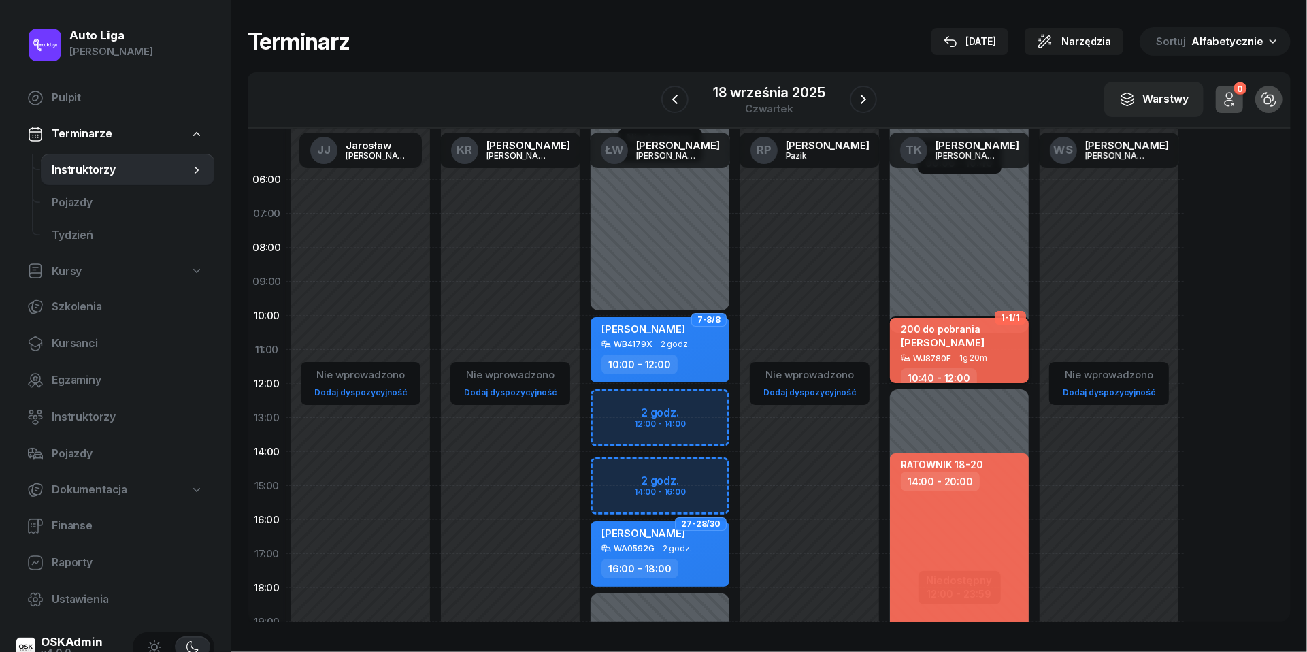
click at [945, 357] on div "WJ8780F" at bounding box center [932, 358] width 38 height 9
select select "10"
select select "40"
select select "12"
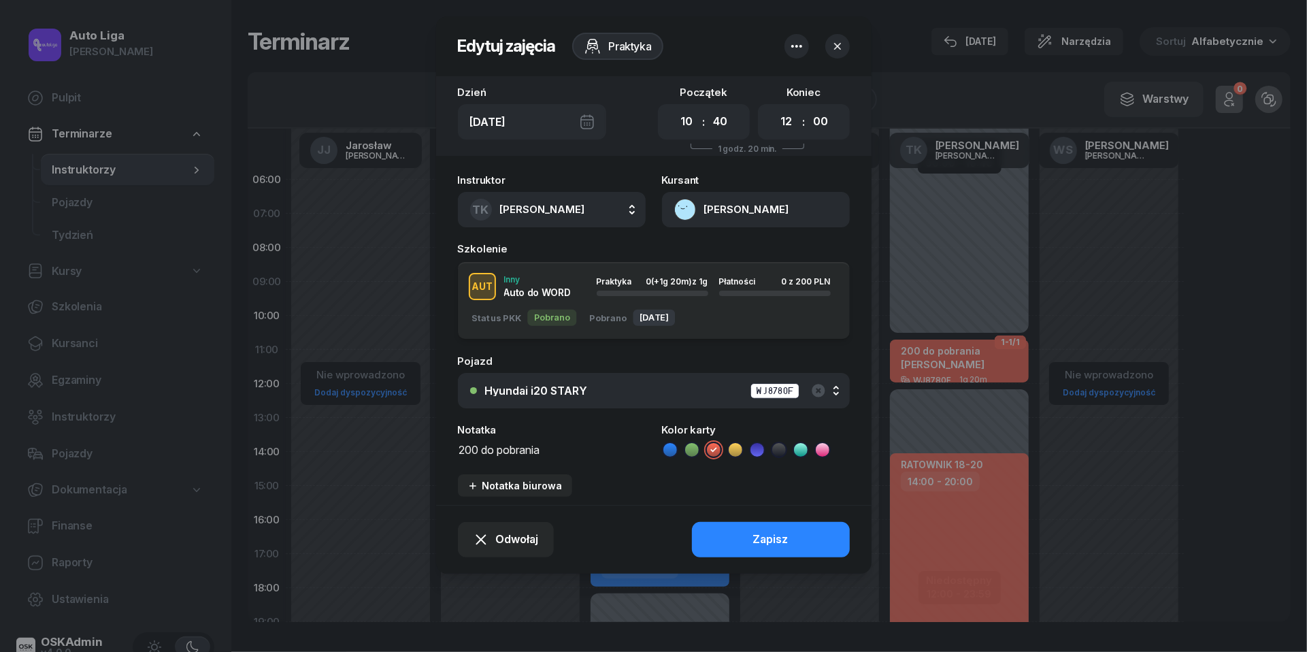
click at [689, 210] on button "Patrycja Mioduszewska" at bounding box center [756, 209] width 188 height 35
click at [690, 237] on div "Otwórz profil 573 344 835 Patrycja.mioduszewska.1998@wp.pl" at bounding box center [754, 282] width 191 height 98
click at [690, 251] on div "Otwórz profil" at bounding box center [707, 257] width 66 height 18
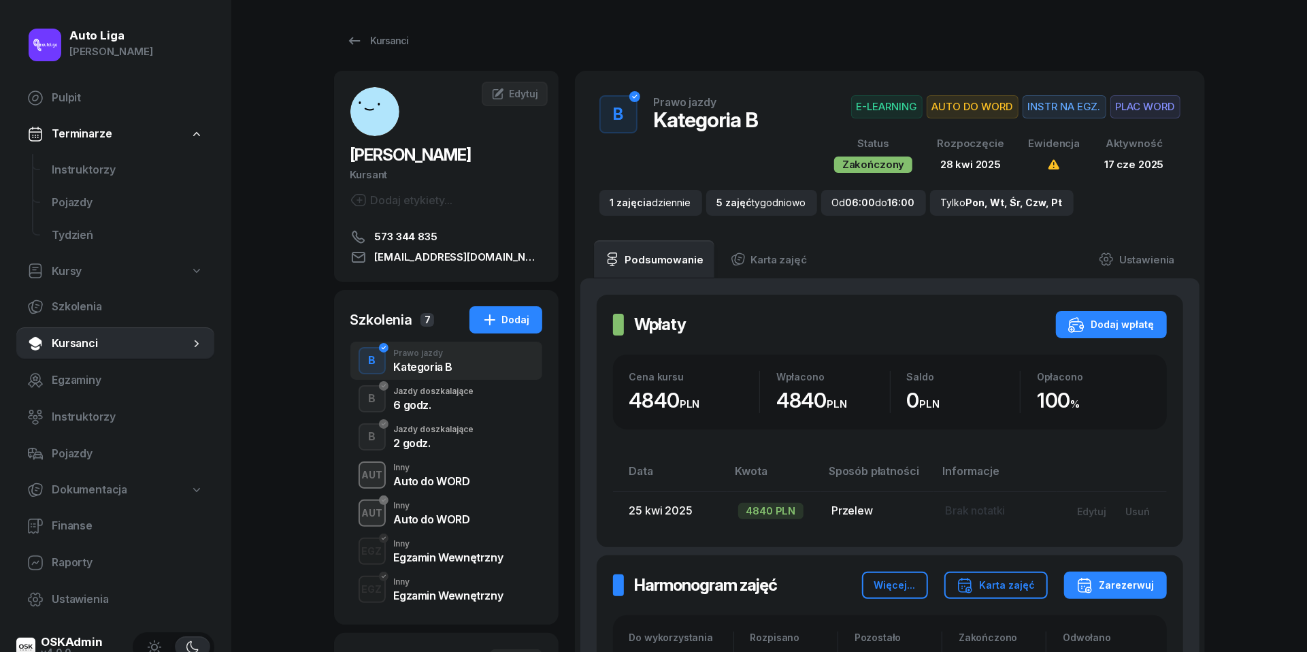
click at [419, 515] on div "Auto do WORD" at bounding box center [432, 519] width 76 height 11
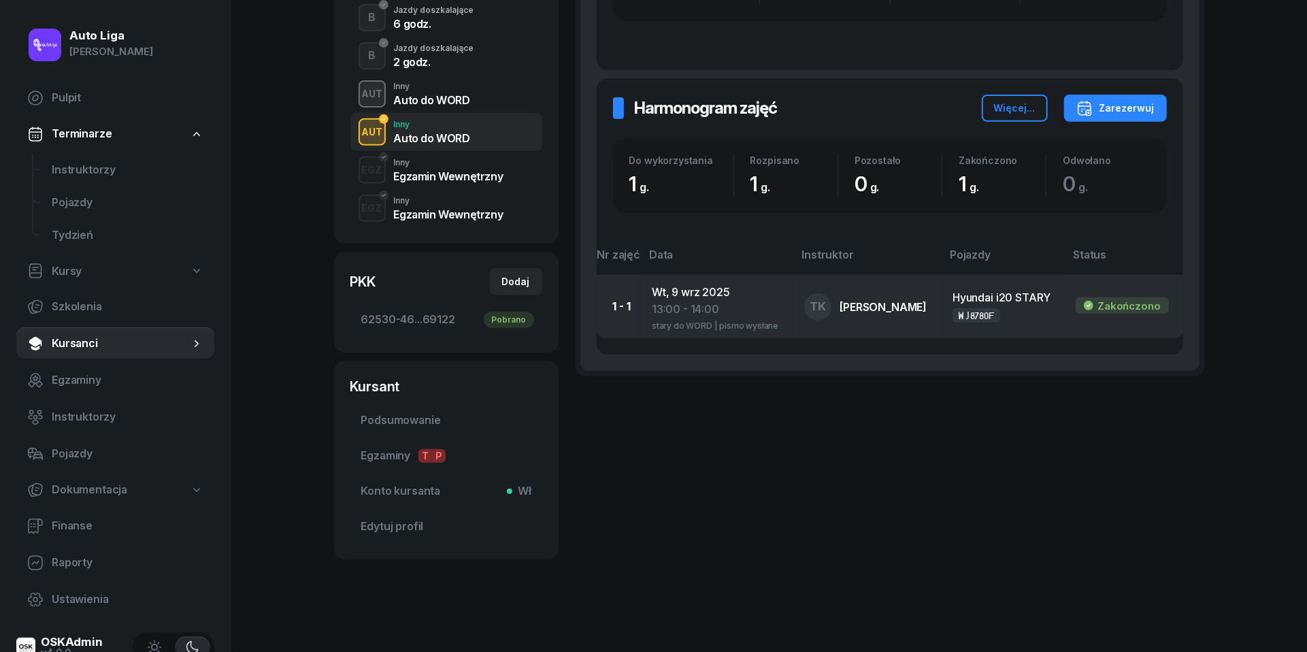
scroll to position [381, 0]
click at [698, 306] on div "13:00 - 14:00" at bounding box center [717, 310] width 131 height 18
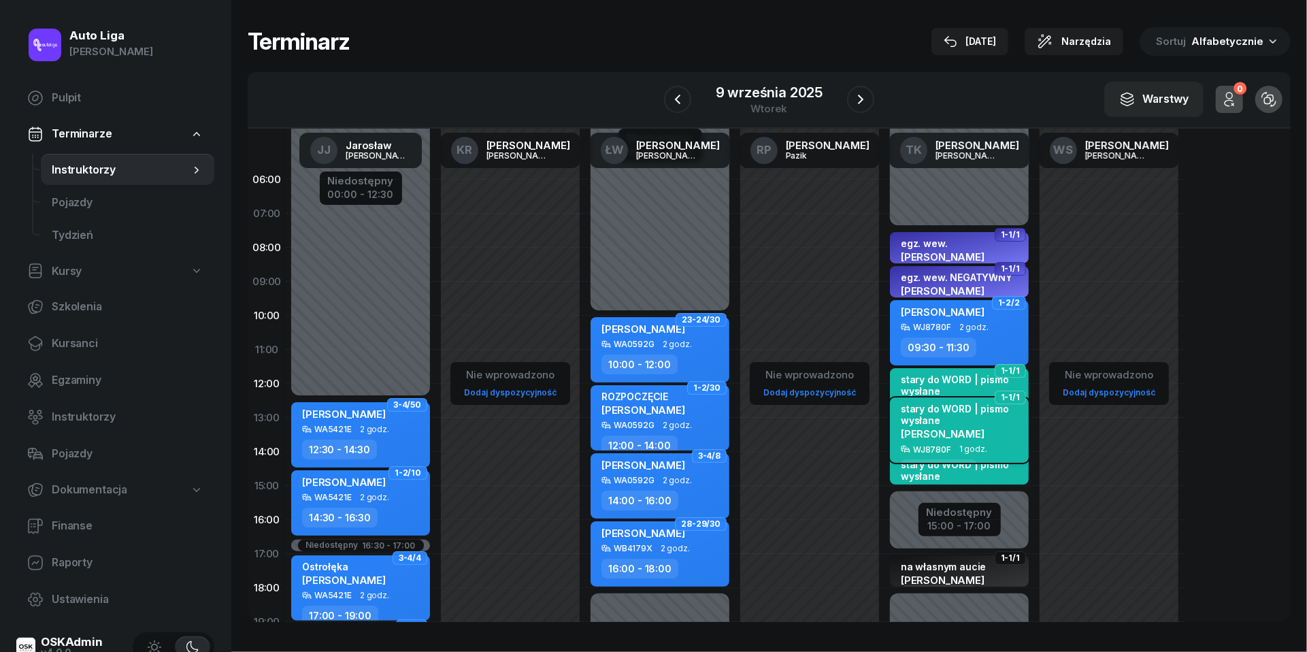
click at [951, 423] on div "stary do WORD | pismo wysłane" at bounding box center [961, 414] width 120 height 23
select select "13"
select select "14"
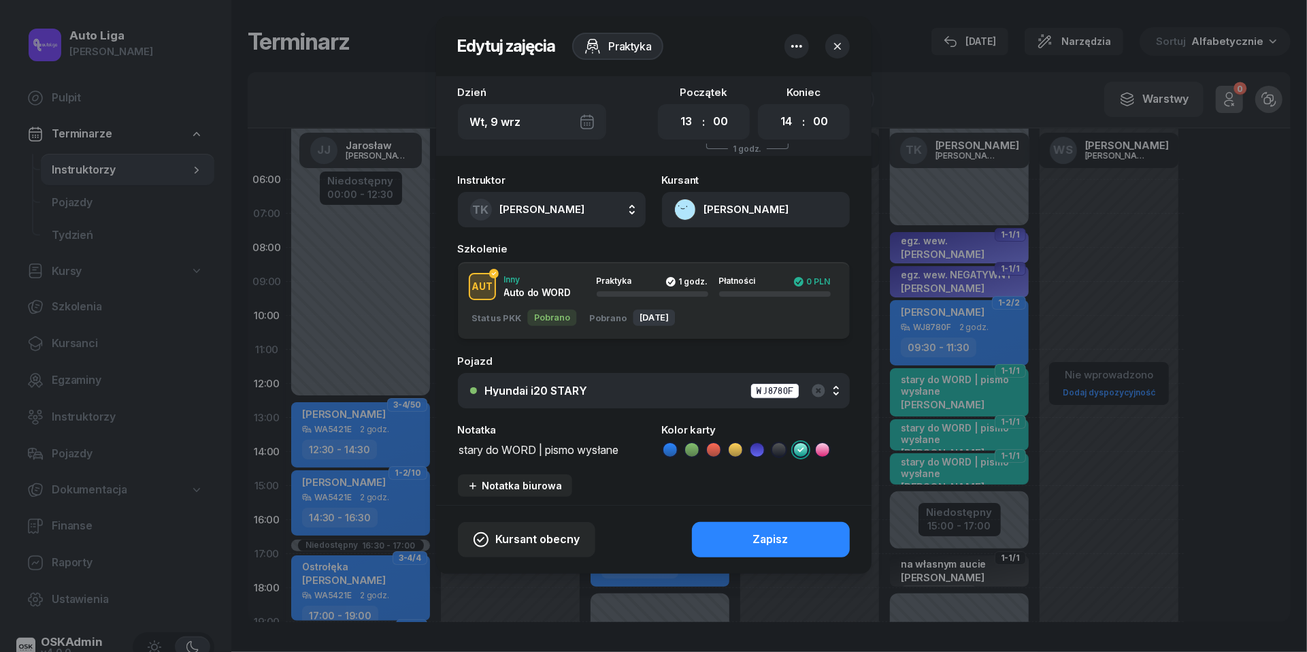
click at [534, 448] on textarea "stary do WORD | pismo wysłane" at bounding box center [552, 448] width 188 height 17
click at [840, 44] on icon "button" at bounding box center [838, 46] width 14 height 14
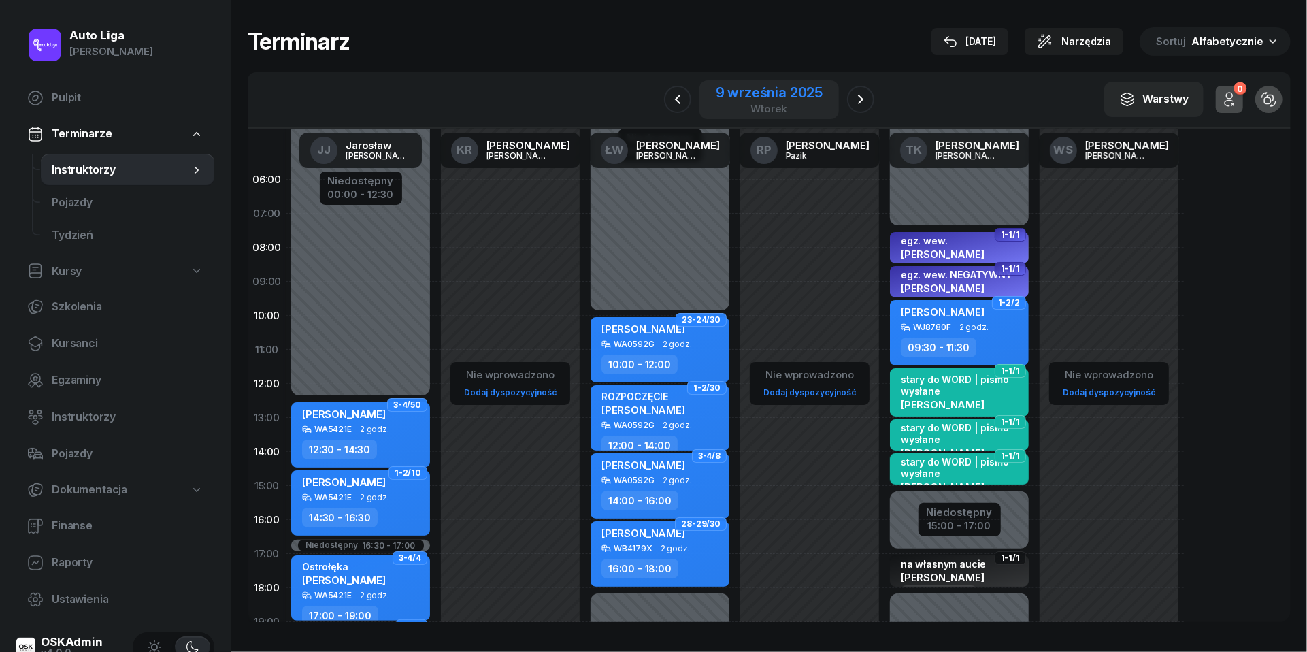
click at [746, 80] on div "9 września 2025 wtorek" at bounding box center [769, 99] width 140 height 39
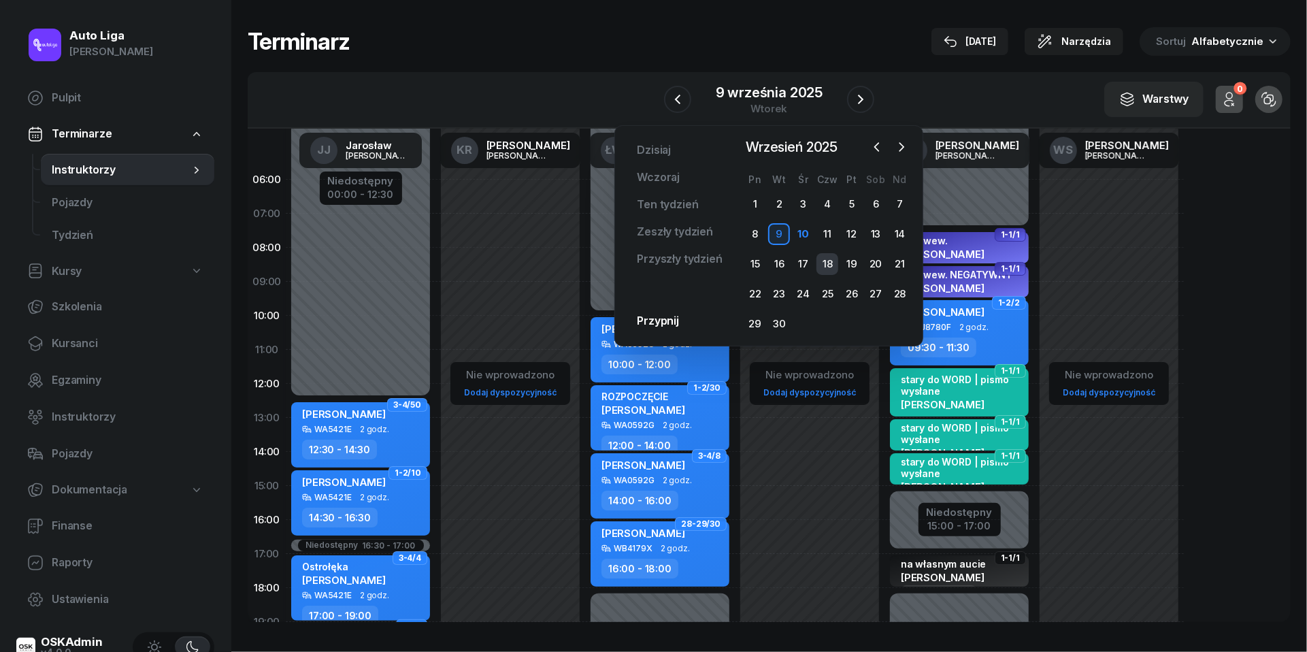
click at [829, 261] on div "18" at bounding box center [827, 264] width 22 height 22
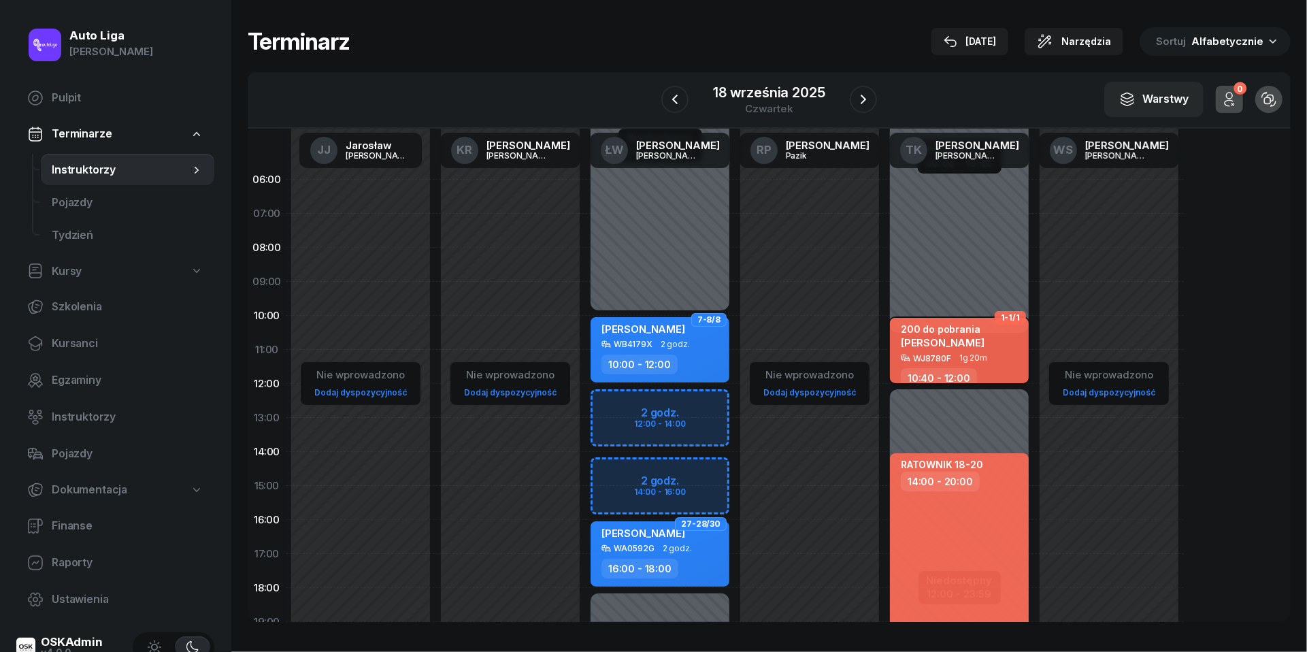
click at [964, 357] on span "1g 20m" at bounding box center [973, 358] width 28 height 10
select select "10"
select select "40"
select select "12"
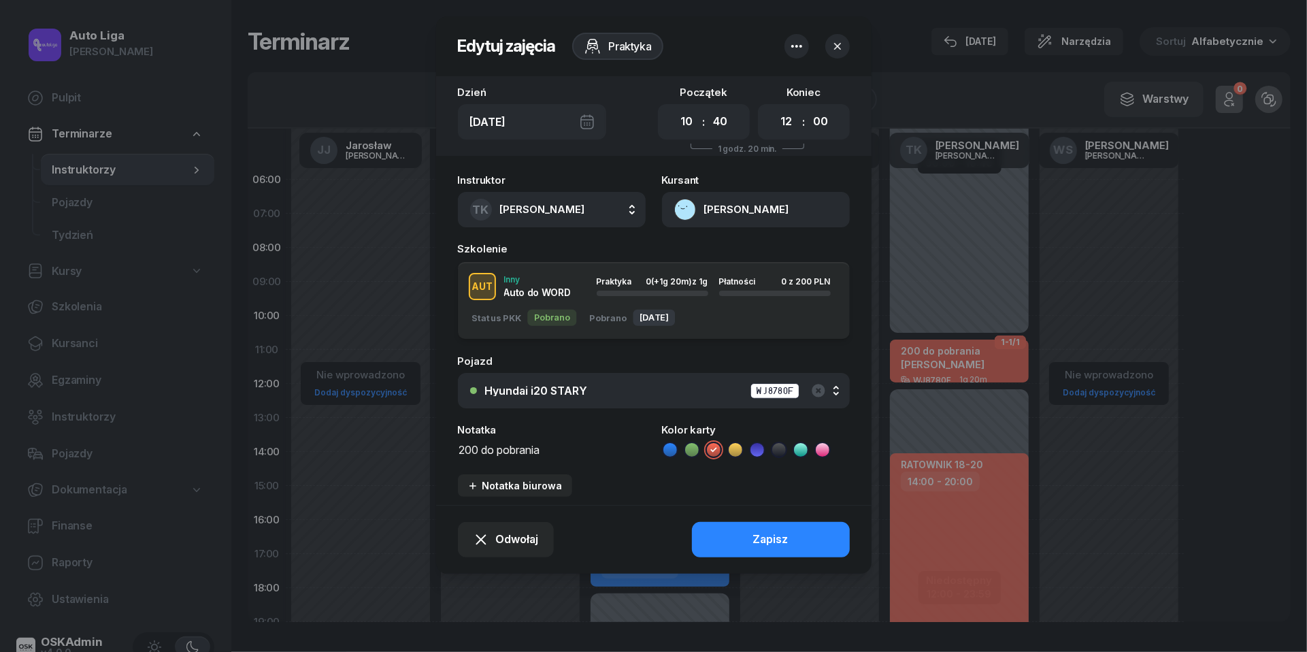
click at [585, 442] on textarea "200 do pobrania" at bounding box center [552, 448] width 188 height 17
paste textarea "stary do WORD | pismo wysłane"
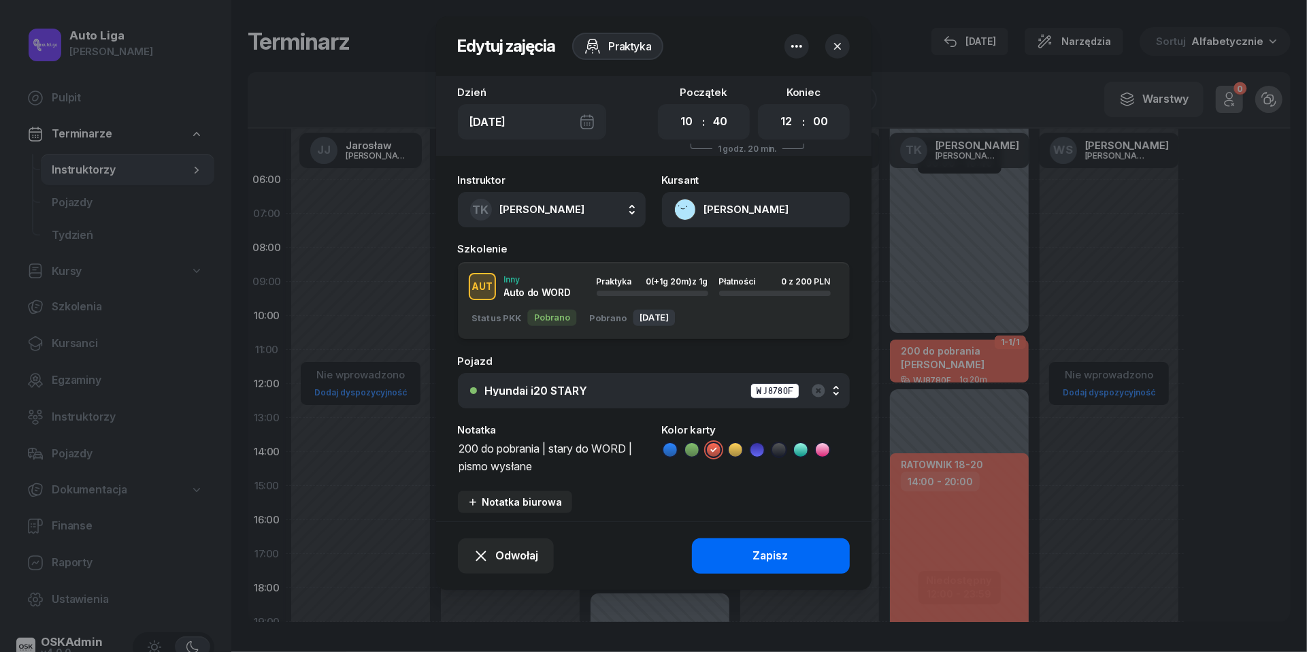
type textarea "200 do pobrania | stary do WORD | pismo wysłane"
click at [769, 547] on div "Zapisz" at bounding box center [770, 556] width 35 height 18
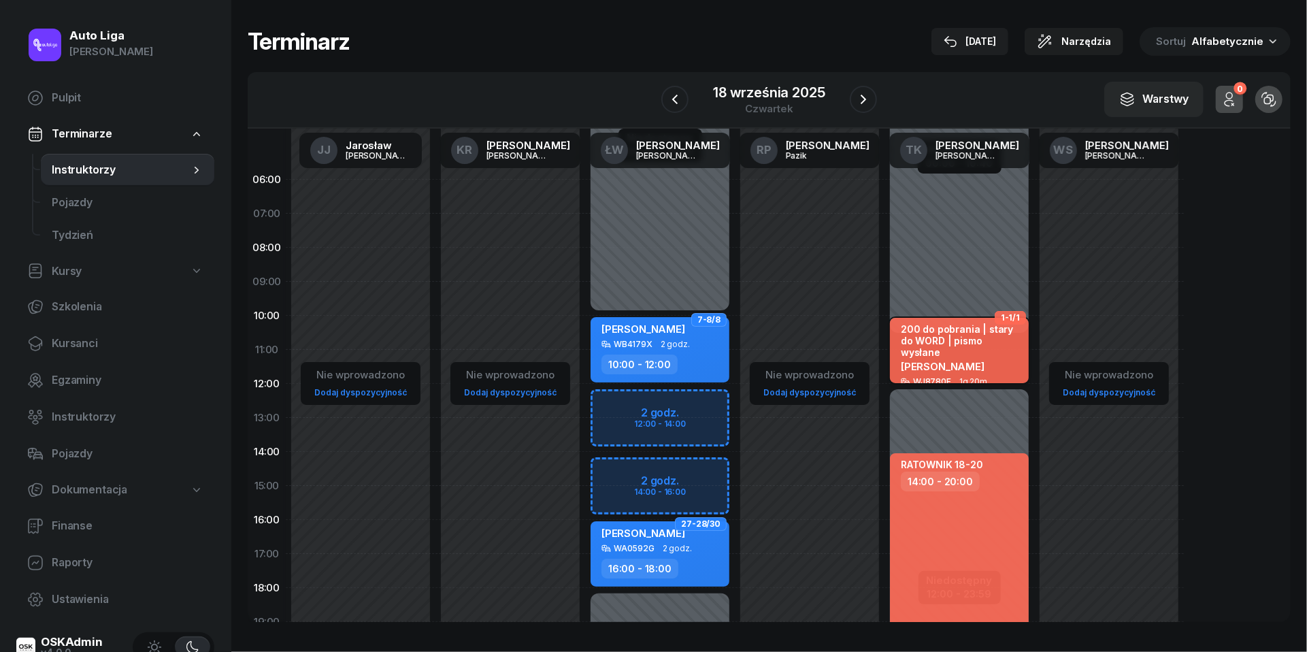
click at [970, 360] on span "Patrycja Mioduszewska" at bounding box center [943, 366] width 84 height 13
select select "10"
select select "40"
select select "12"
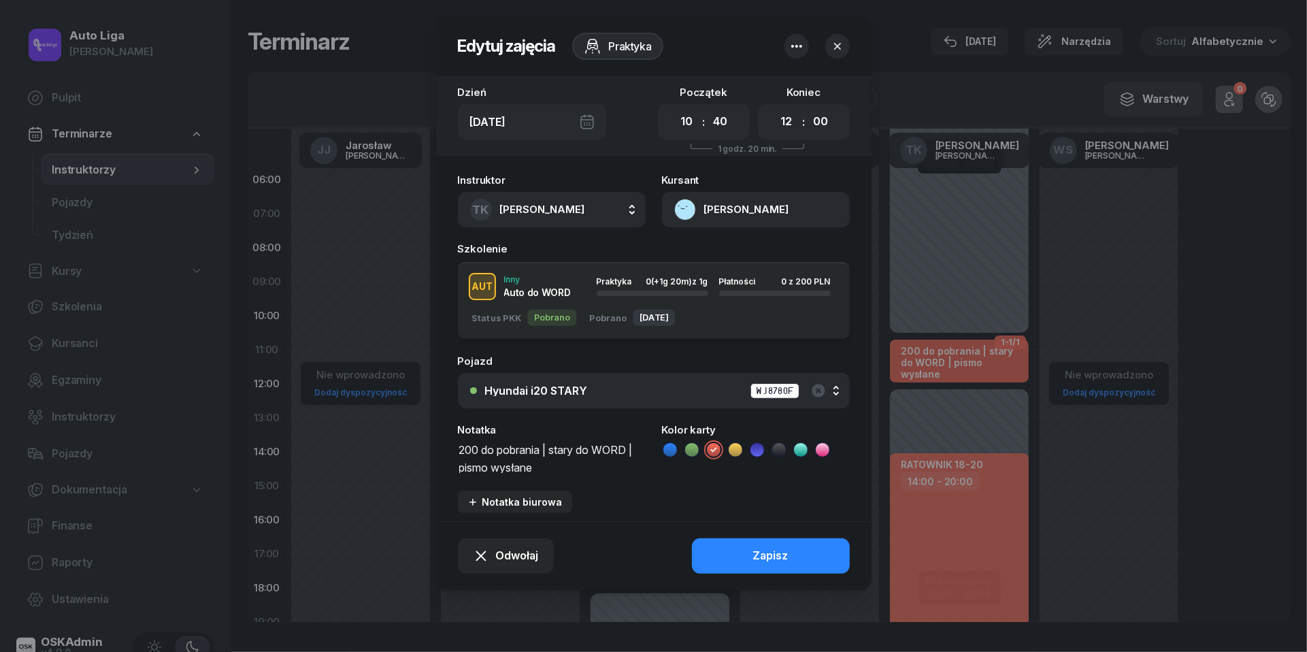
click at [838, 42] on icon "button" at bounding box center [838, 46] width 14 height 14
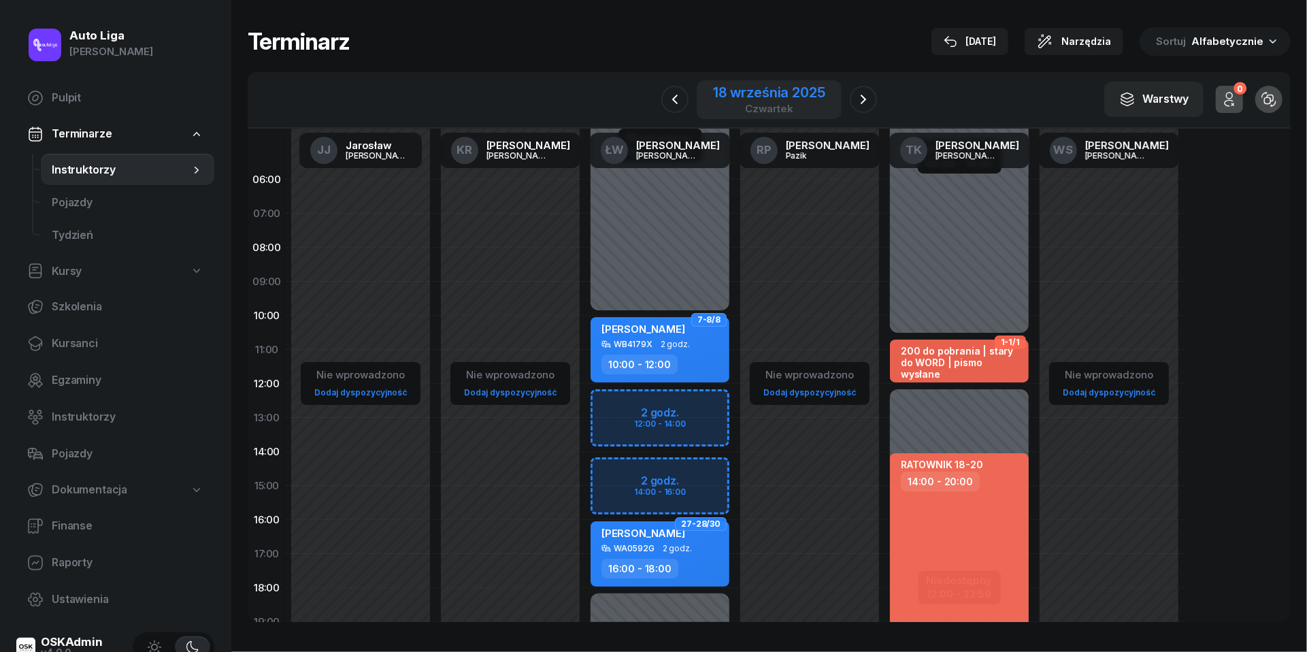
click at [780, 99] on div "18 września 2025" at bounding box center [769, 93] width 112 height 14
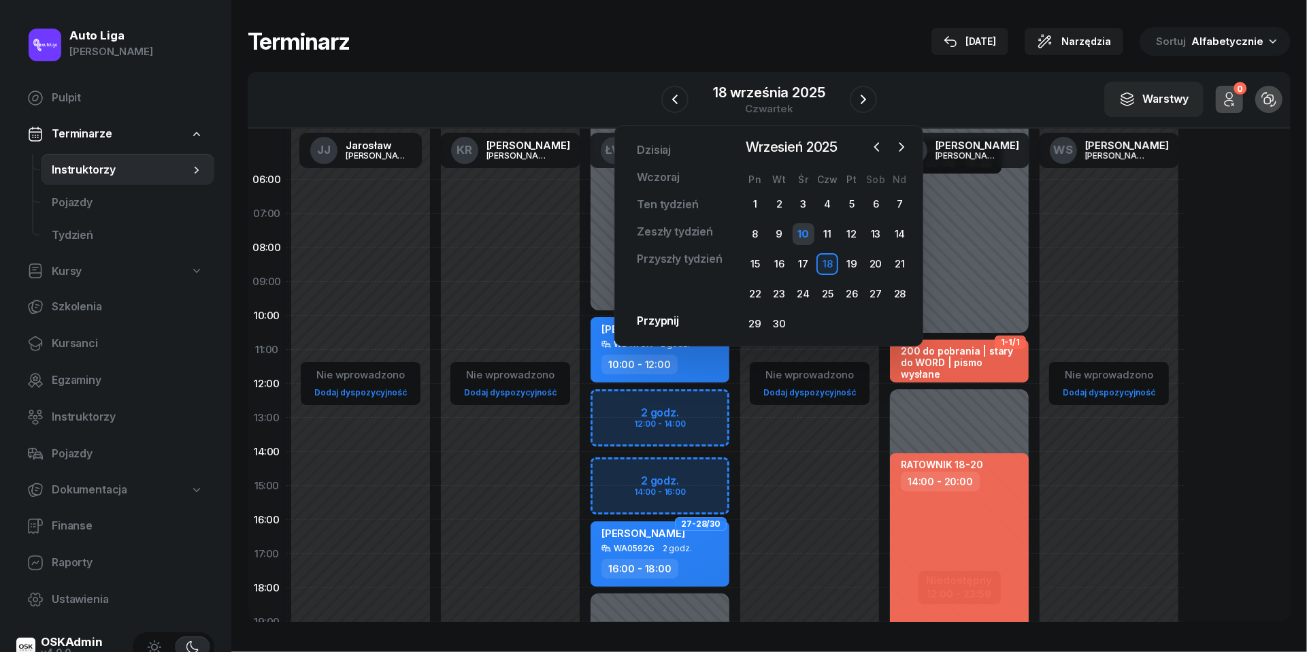
click at [804, 235] on div "10" at bounding box center [804, 234] width 22 height 22
